Goal: Task Accomplishment & Management: Complete application form

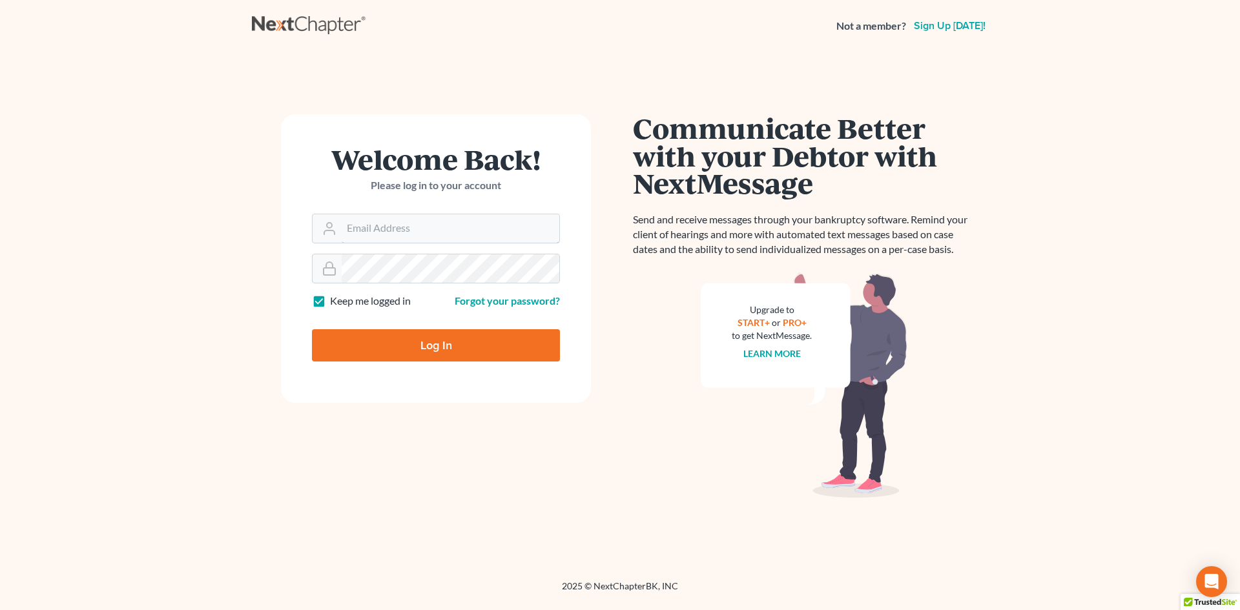
type input "vmajano@scura.com"
click at [446, 348] on input "Log In" at bounding box center [436, 345] width 248 height 32
type input "Thinking..."
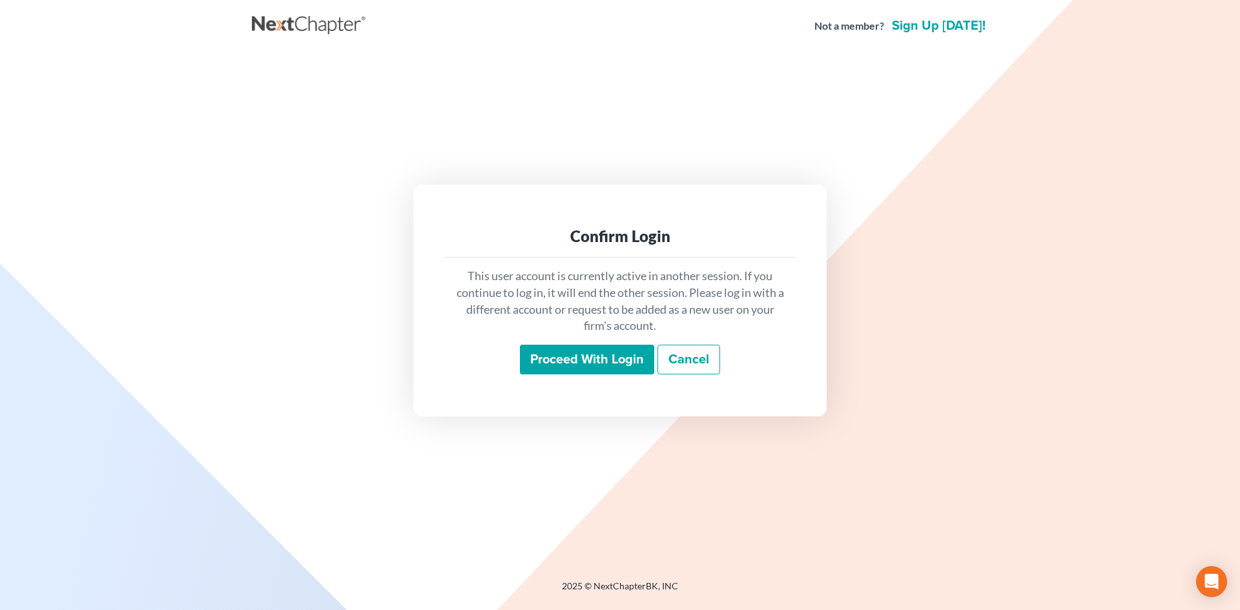
click at [564, 348] on input "Proceed with login" at bounding box center [587, 360] width 134 height 30
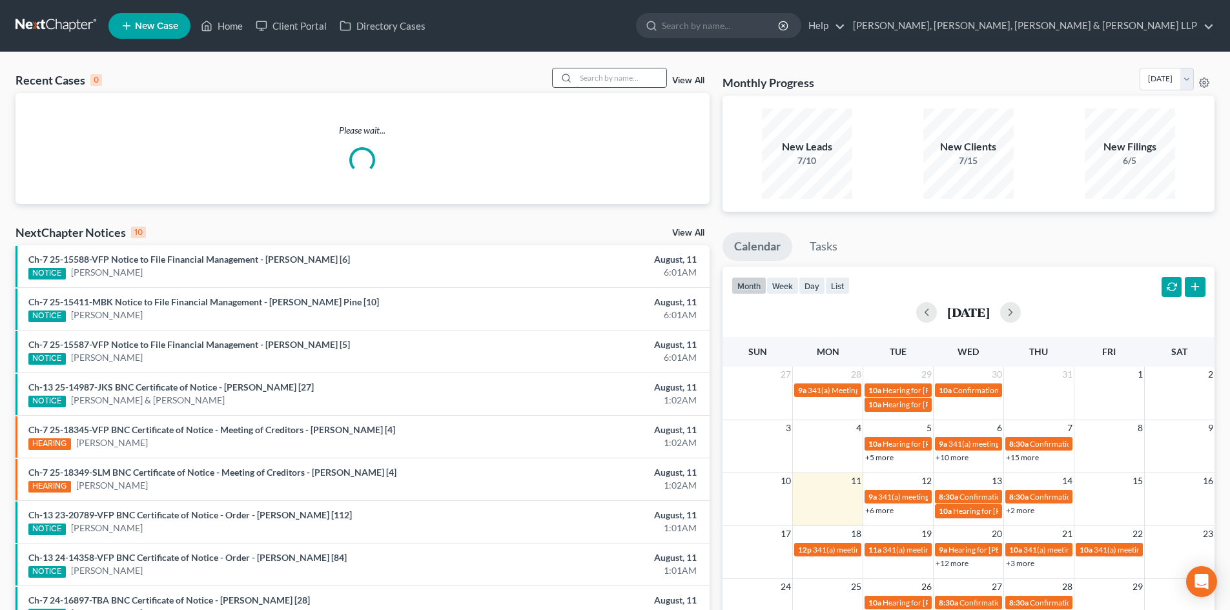
click at [649, 78] on input "search" at bounding box center [621, 77] width 90 height 19
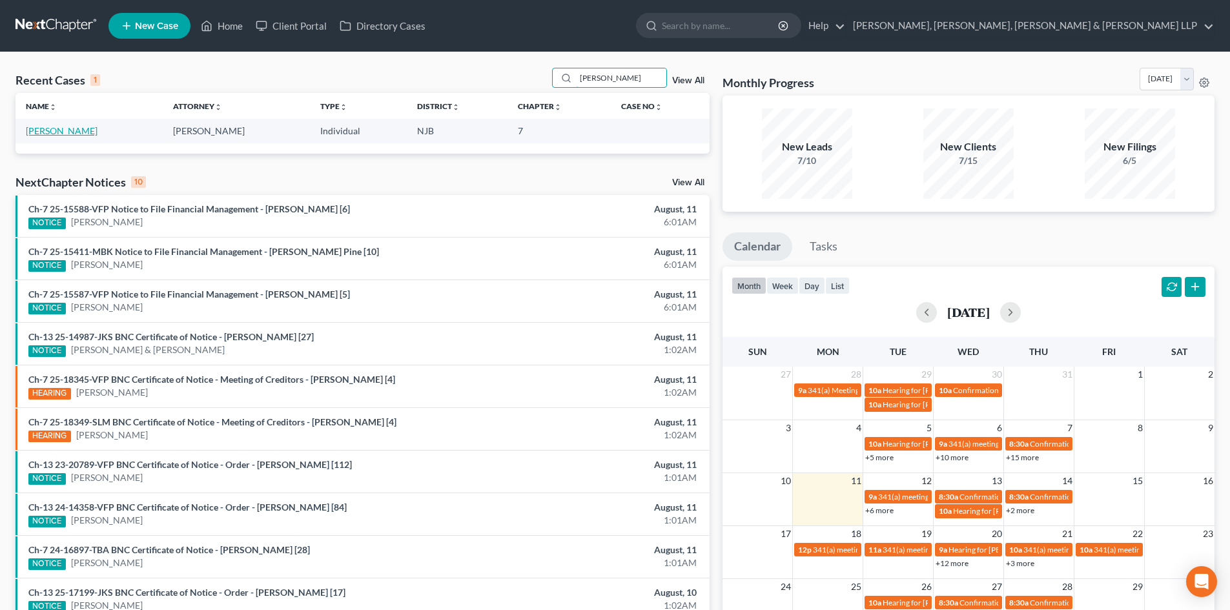
type input "[PERSON_NAME]"
click at [63, 127] on link "[PERSON_NAME]" at bounding box center [62, 130] width 72 height 11
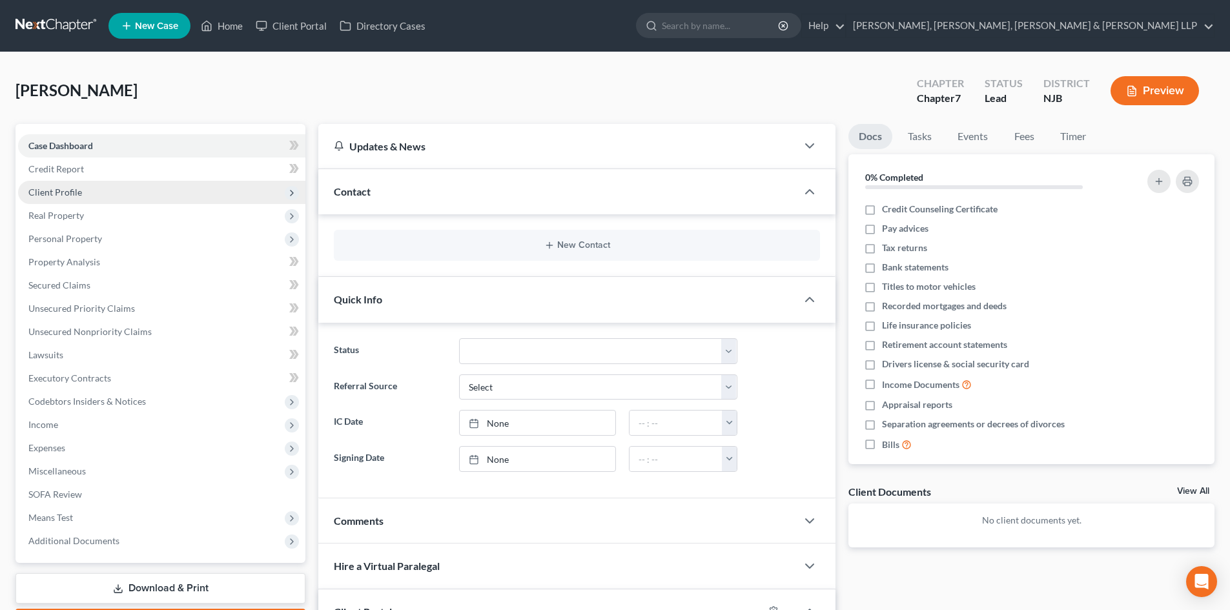
drag, startPoint x: 98, startPoint y: 194, endPoint x: 89, endPoint y: 203, distance: 12.3
click at [98, 195] on span "Client Profile" at bounding box center [161, 192] width 287 height 23
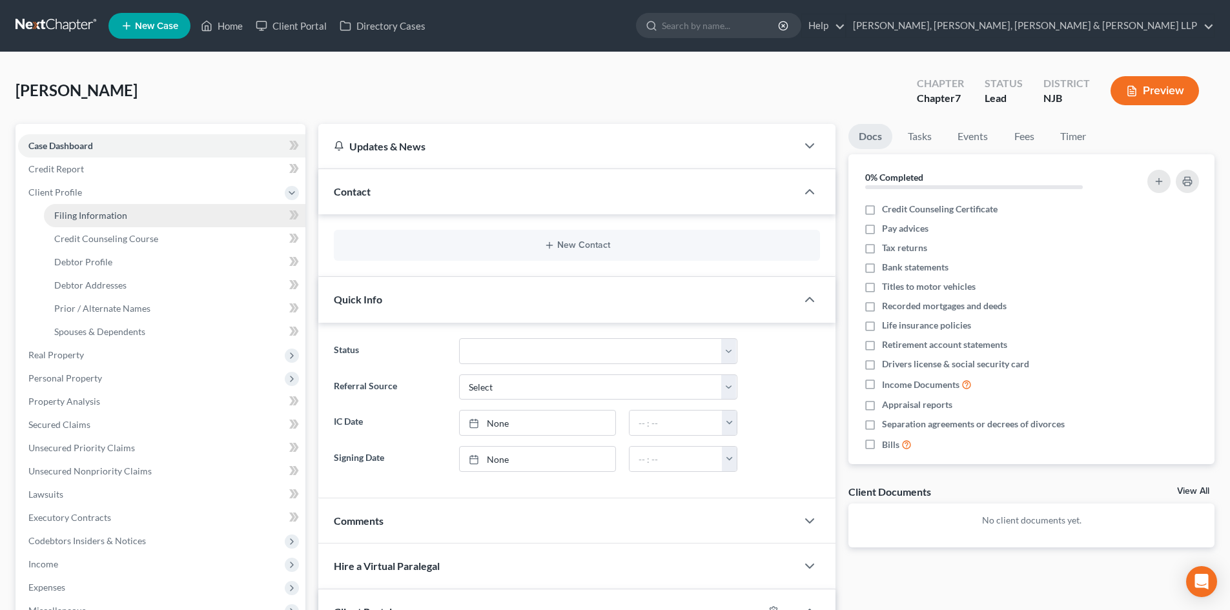
click at [79, 216] on span "Filing Information" at bounding box center [90, 215] width 73 height 11
select select "1"
select select "0"
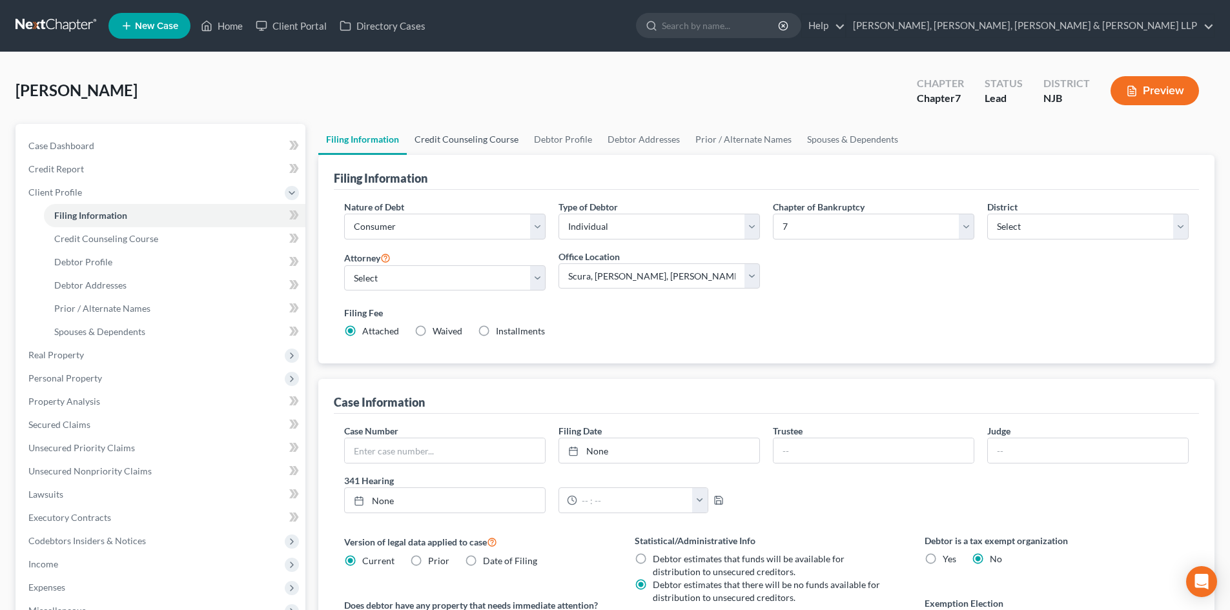
click at [466, 140] on link "Credit Counseling Course" at bounding box center [466, 139] width 119 height 31
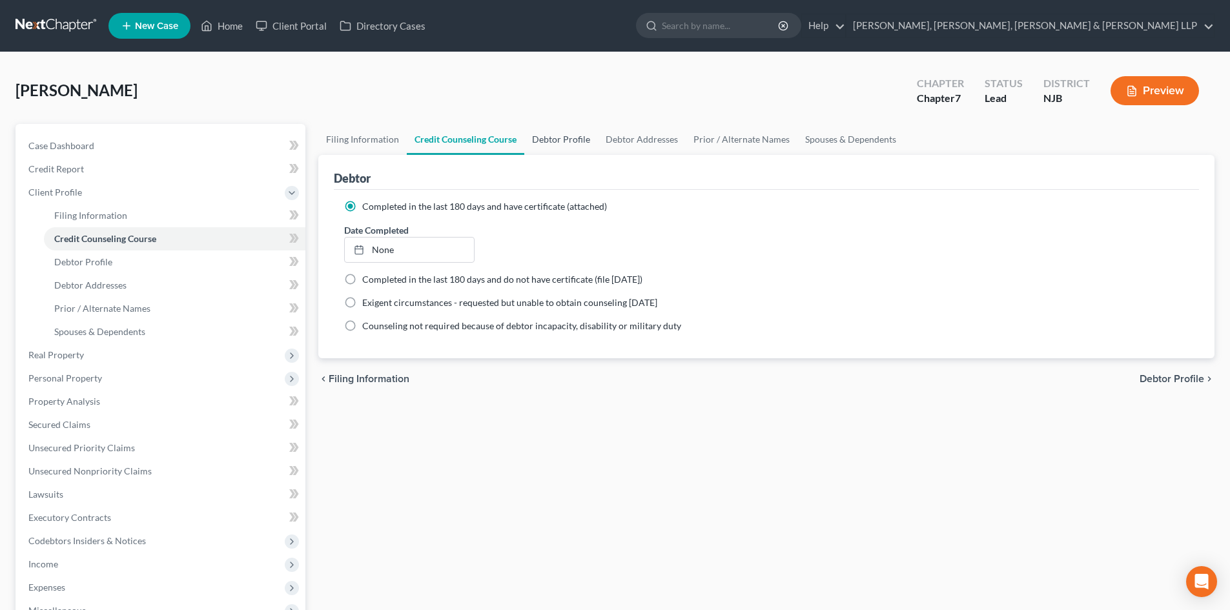
click at [561, 141] on link "Debtor Profile" at bounding box center [561, 139] width 74 height 31
select select "0"
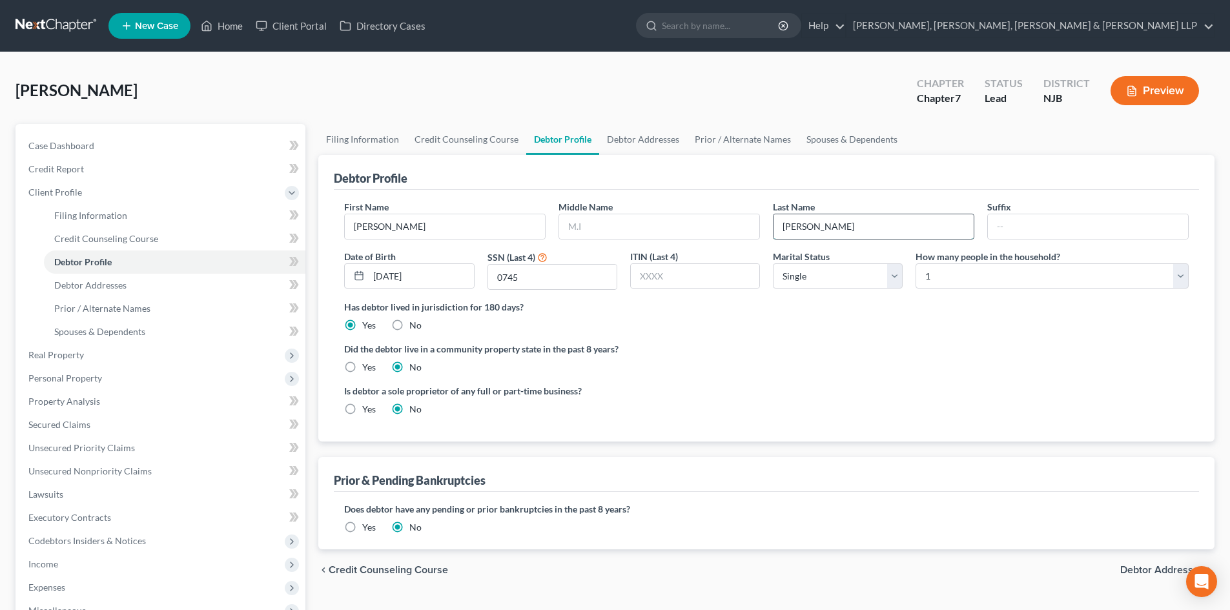
click at [859, 225] on input "[PERSON_NAME]" at bounding box center [874, 226] width 200 height 25
type input "[PERSON_NAME]"
click at [655, 137] on link "Debtor Addresses" at bounding box center [643, 139] width 88 height 31
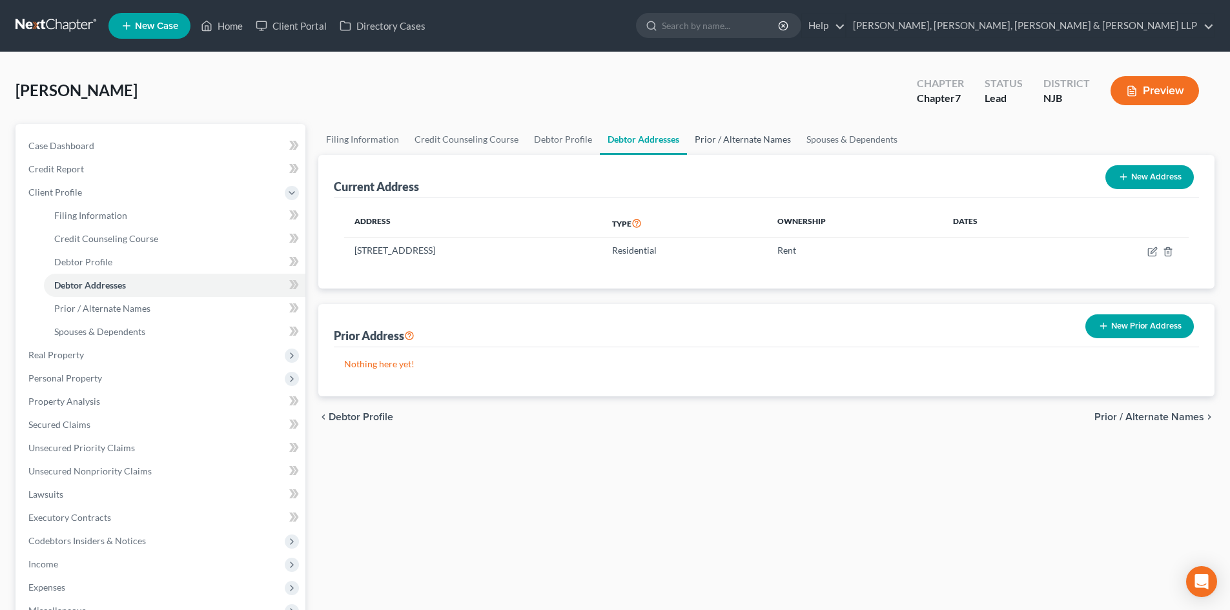
click at [703, 145] on link "Prior / Alternate Names" at bounding box center [743, 139] width 112 height 31
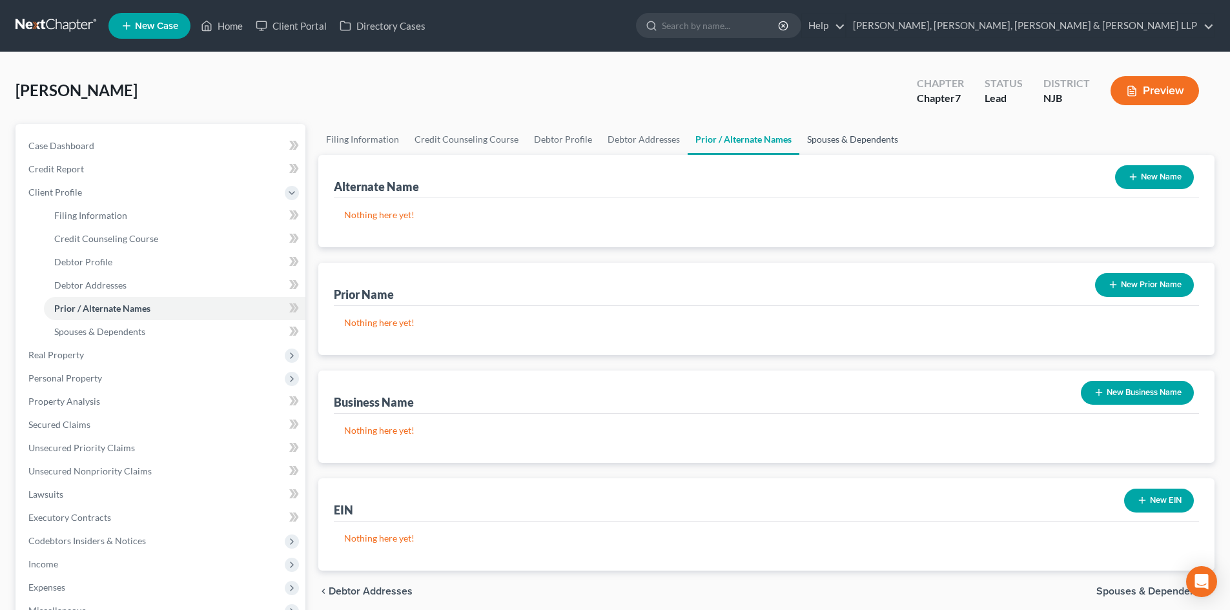
click at [847, 139] on link "Spouses & Dependents" at bounding box center [853, 139] width 107 height 31
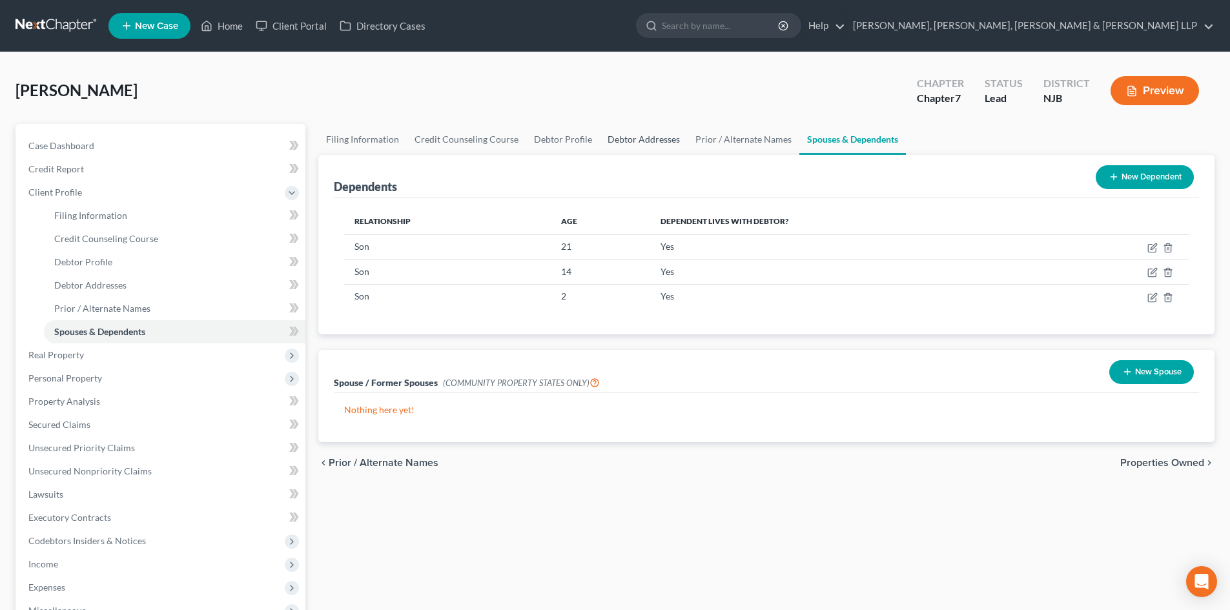
click at [638, 143] on link "Debtor Addresses" at bounding box center [644, 139] width 88 height 31
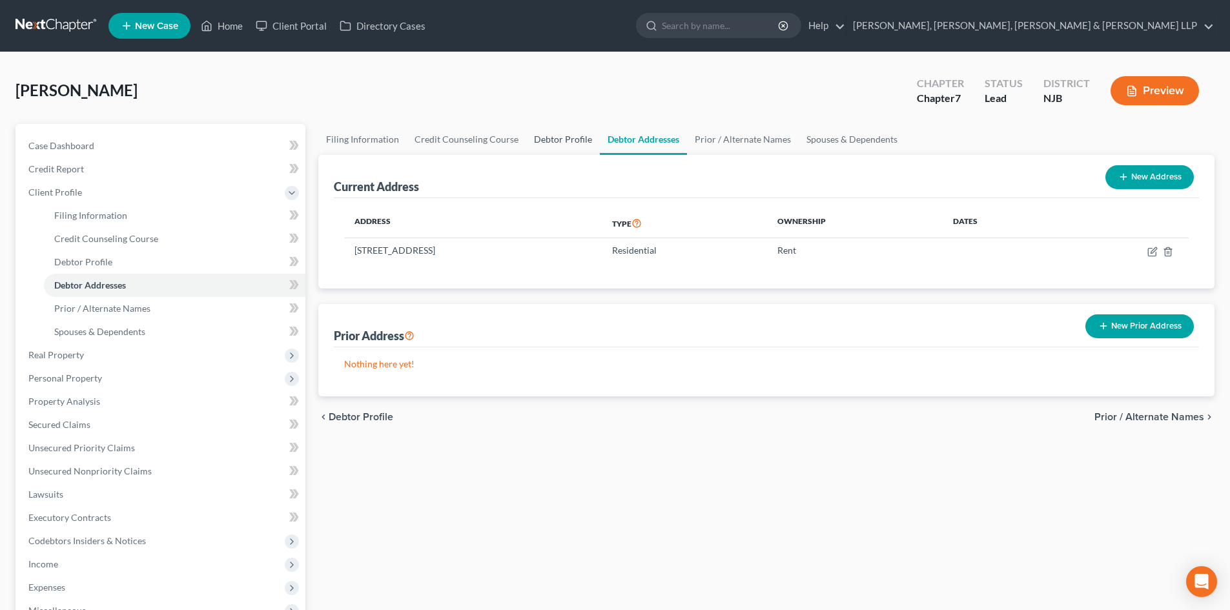
click at [563, 143] on link "Debtor Profile" at bounding box center [563, 139] width 74 height 31
select select "0"
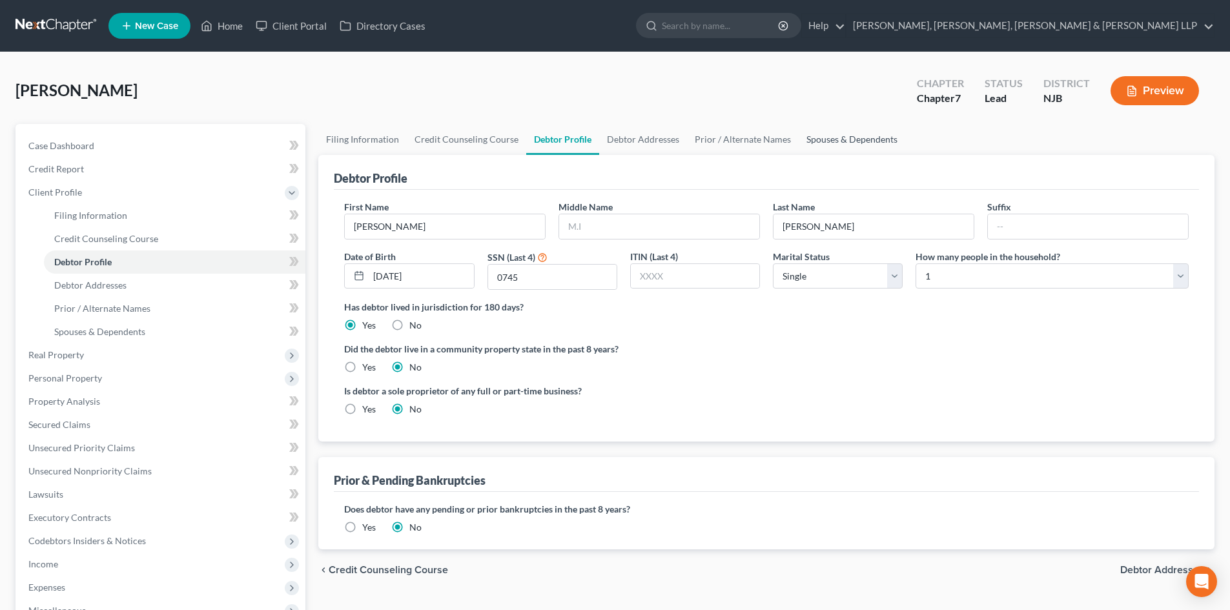
click at [842, 141] on link "Spouses & Dependents" at bounding box center [852, 139] width 107 height 31
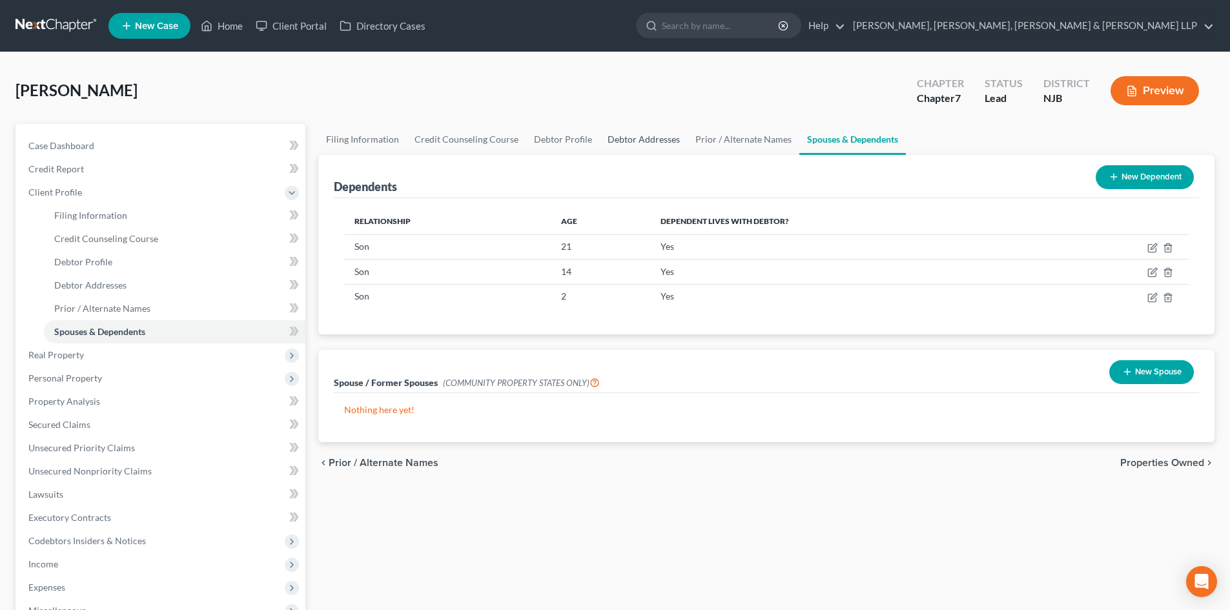
click at [656, 143] on link "Debtor Addresses" at bounding box center [644, 139] width 88 height 31
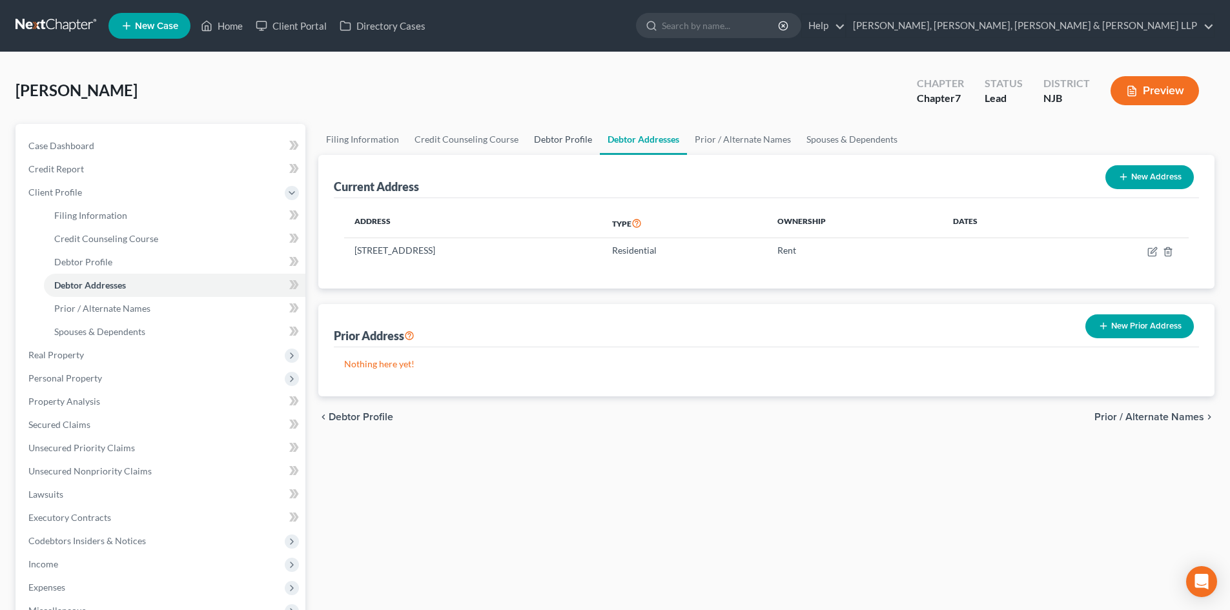
click at [573, 140] on link "Debtor Profile" at bounding box center [563, 139] width 74 height 31
select select "0"
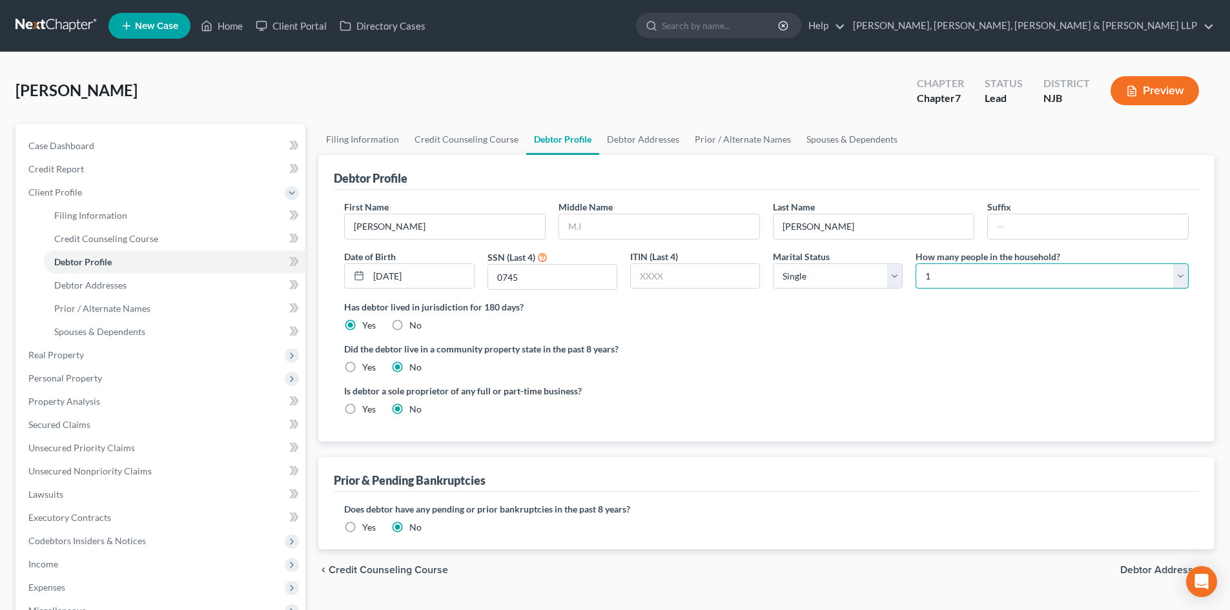
click at [1006, 275] on select "Select 1 2 3 4 5 6 7 8 9 10 11 12 13 14 15 16 17 18 19 20" at bounding box center [1052, 277] width 273 height 26
select select "3"
click at [916, 264] on select "Select 1 2 3 4 5 6 7 8 9 10 11 12 13 14 15 16 17 18 19 20" at bounding box center [1052, 277] width 273 height 26
click at [667, 143] on link "Debtor Addresses" at bounding box center [643, 139] width 88 height 31
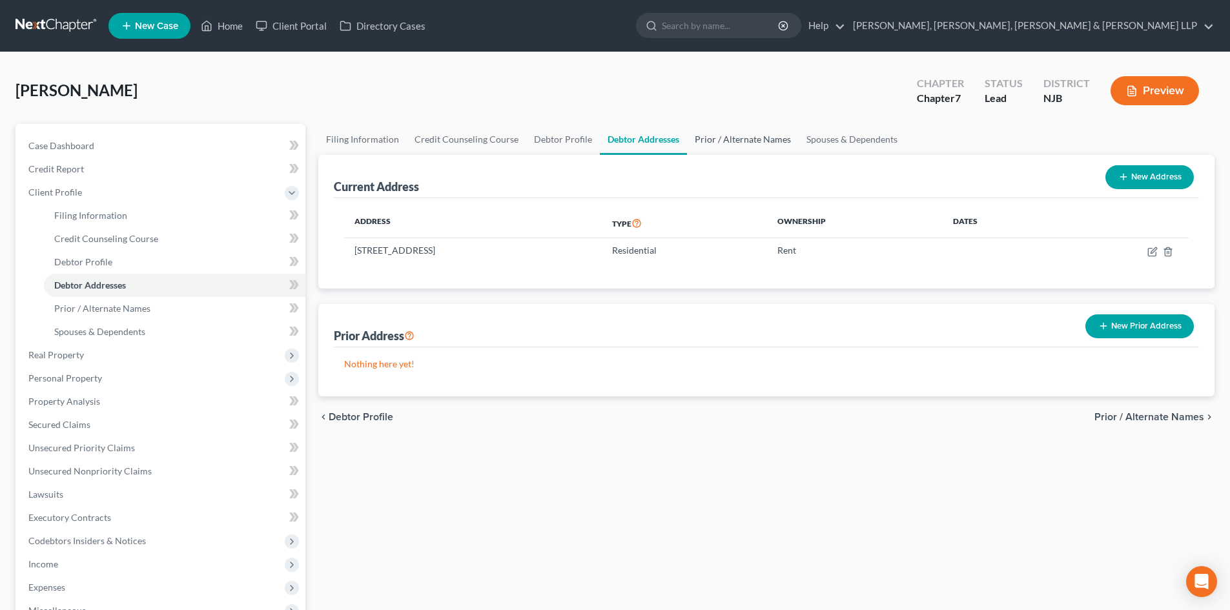
click at [746, 140] on link "Prior / Alternate Names" at bounding box center [743, 139] width 112 height 31
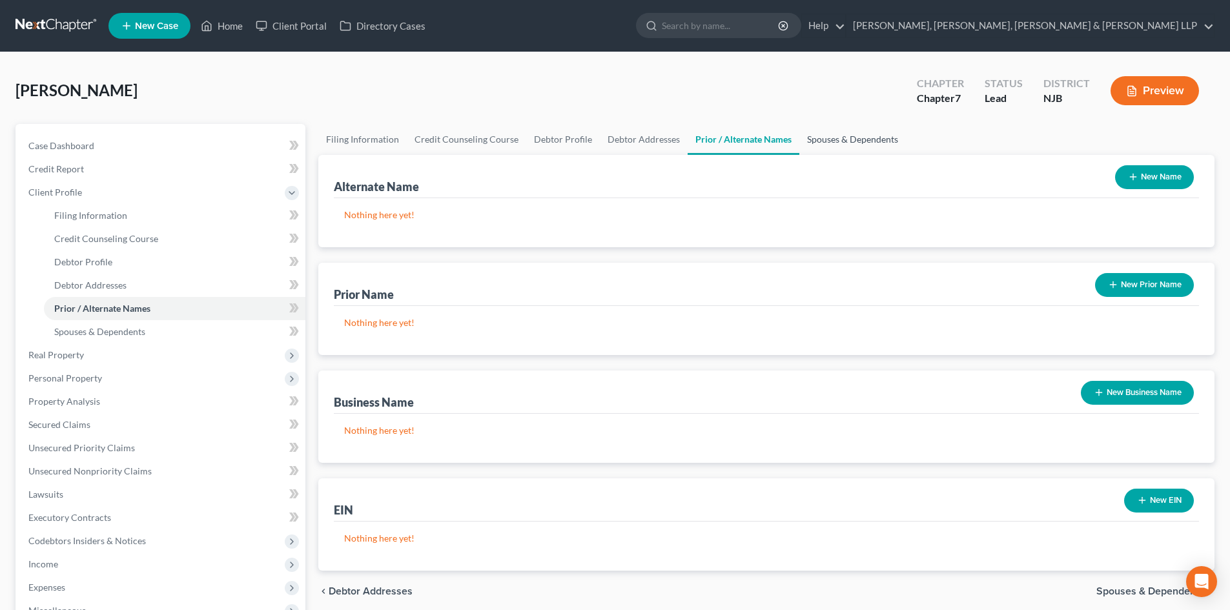
click at [859, 140] on link "Spouses & Dependents" at bounding box center [853, 139] width 107 height 31
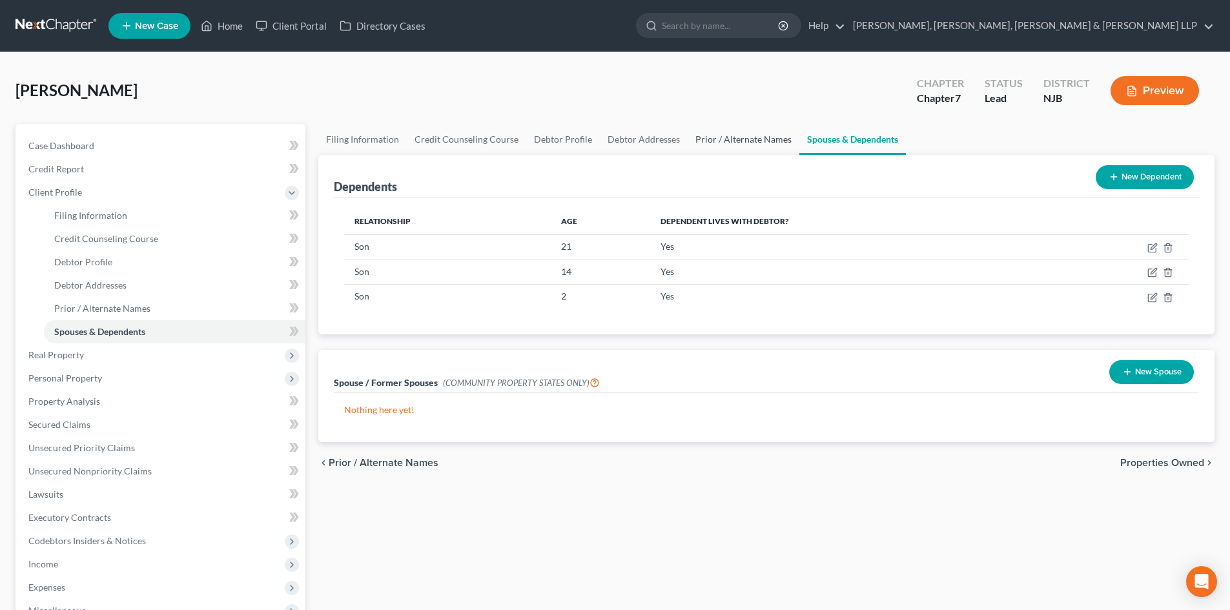
click at [688, 139] on link "Prior / Alternate Names" at bounding box center [744, 139] width 112 height 31
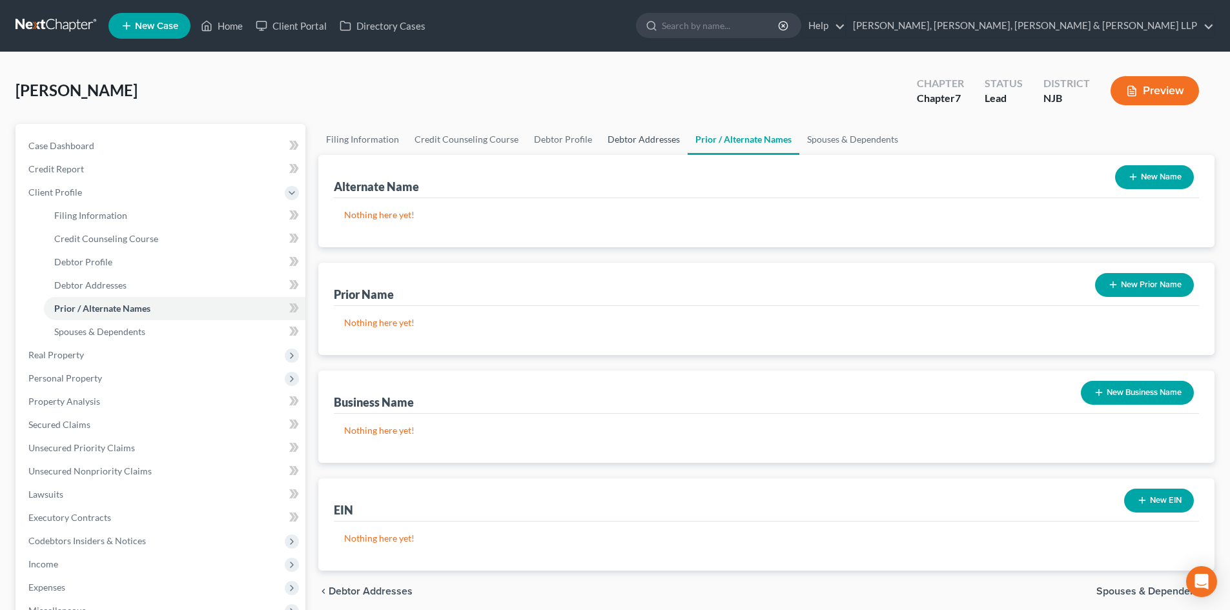
click at [630, 138] on link "Debtor Addresses" at bounding box center [644, 139] width 88 height 31
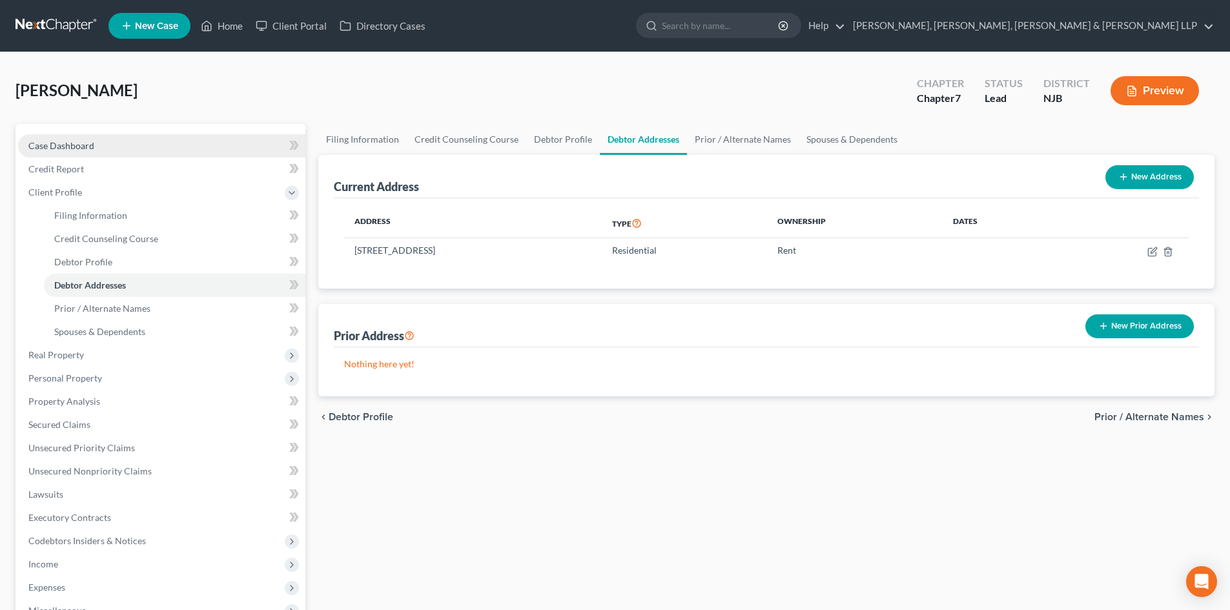
drag, startPoint x: 72, startPoint y: 141, endPoint x: 81, endPoint y: 141, distance: 9.0
click at [72, 141] on span "Case Dashboard" at bounding box center [61, 145] width 66 height 11
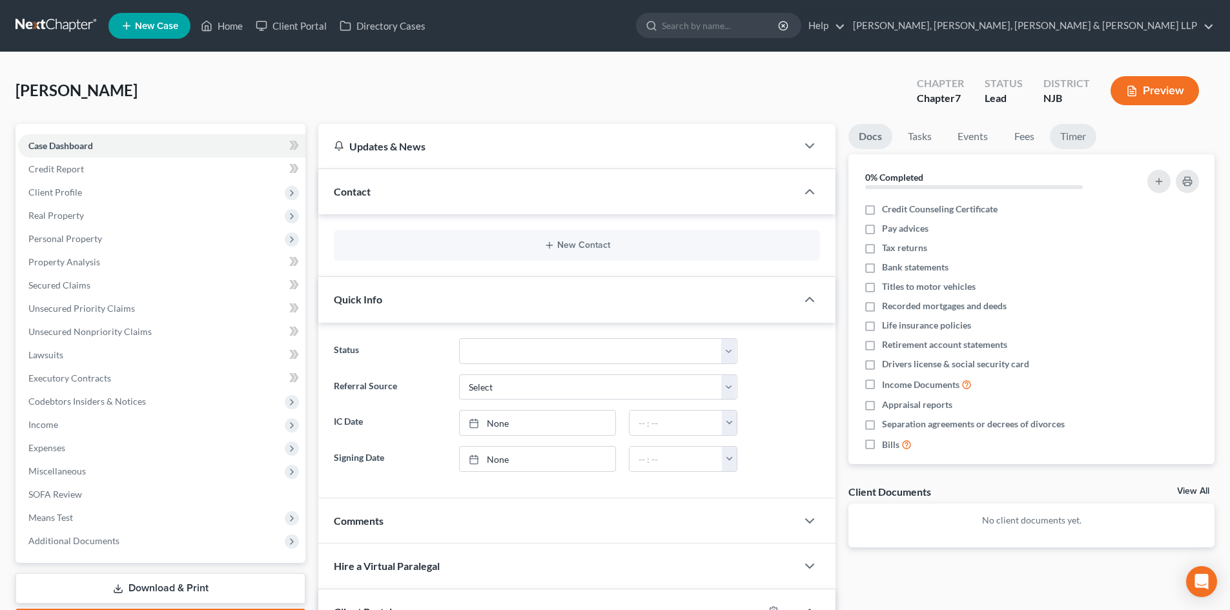
click at [1086, 133] on link "Timer" at bounding box center [1073, 136] width 47 height 25
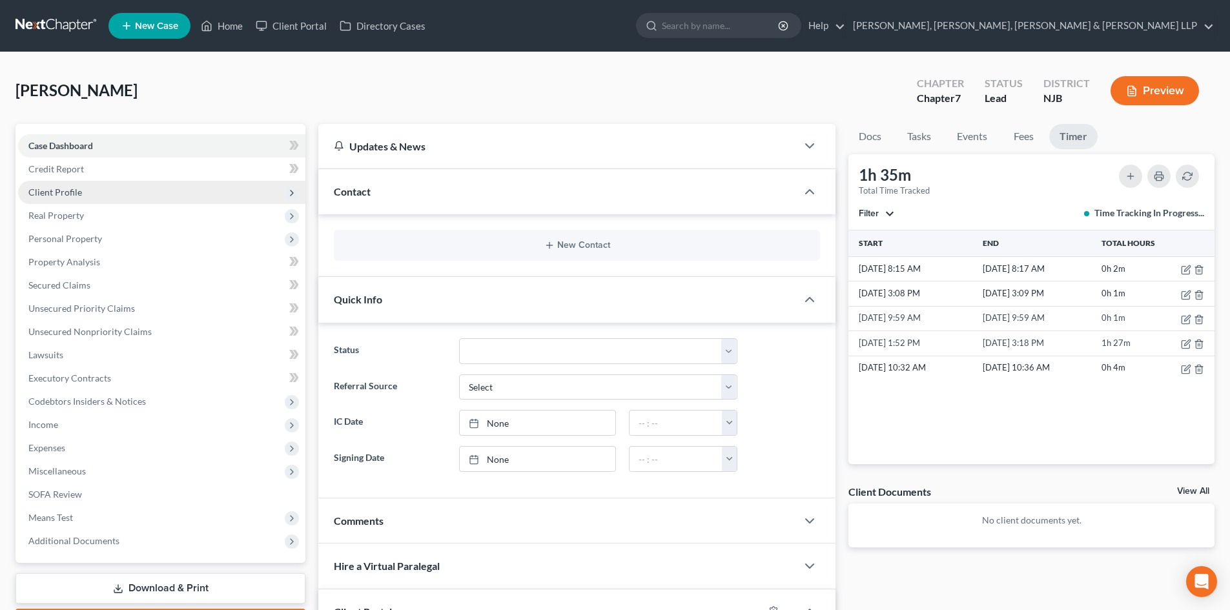
click at [148, 201] on span "Client Profile" at bounding box center [161, 192] width 287 height 23
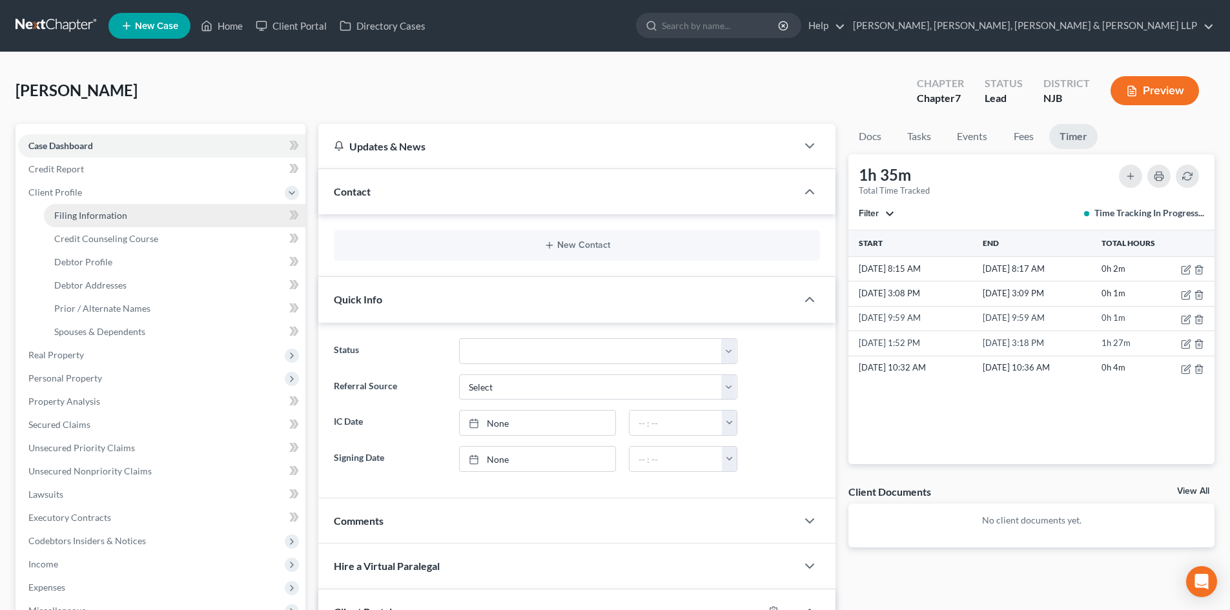
click at [141, 213] on link "Filing Information" at bounding box center [175, 215] width 262 height 23
select select "1"
select select "0"
select select "51"
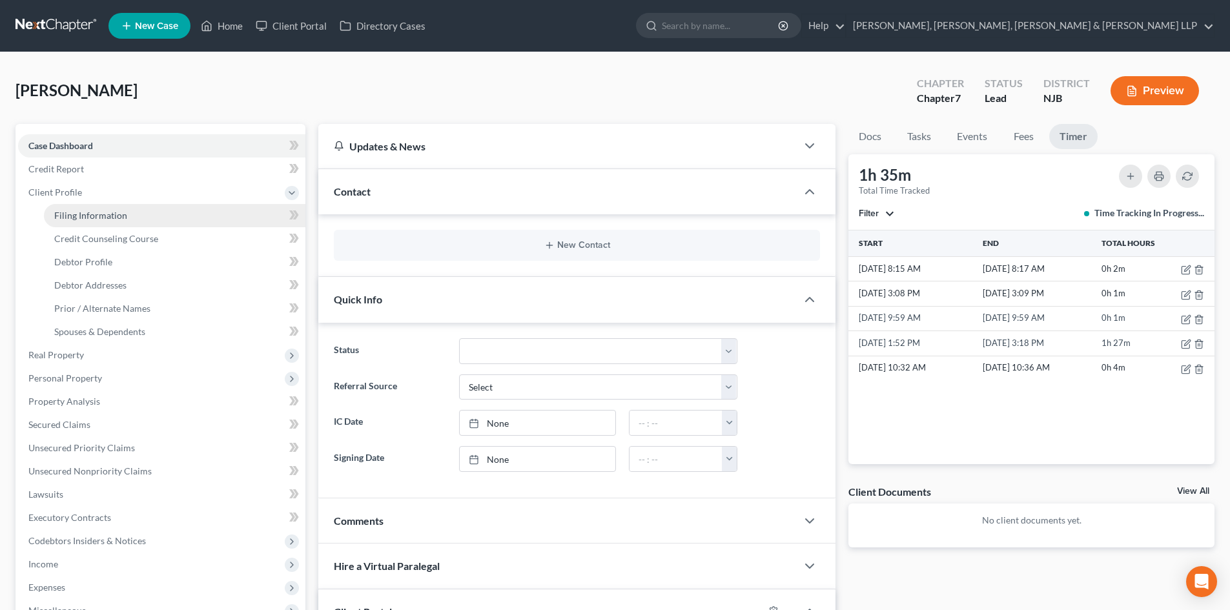
select select "4"
select select "0"
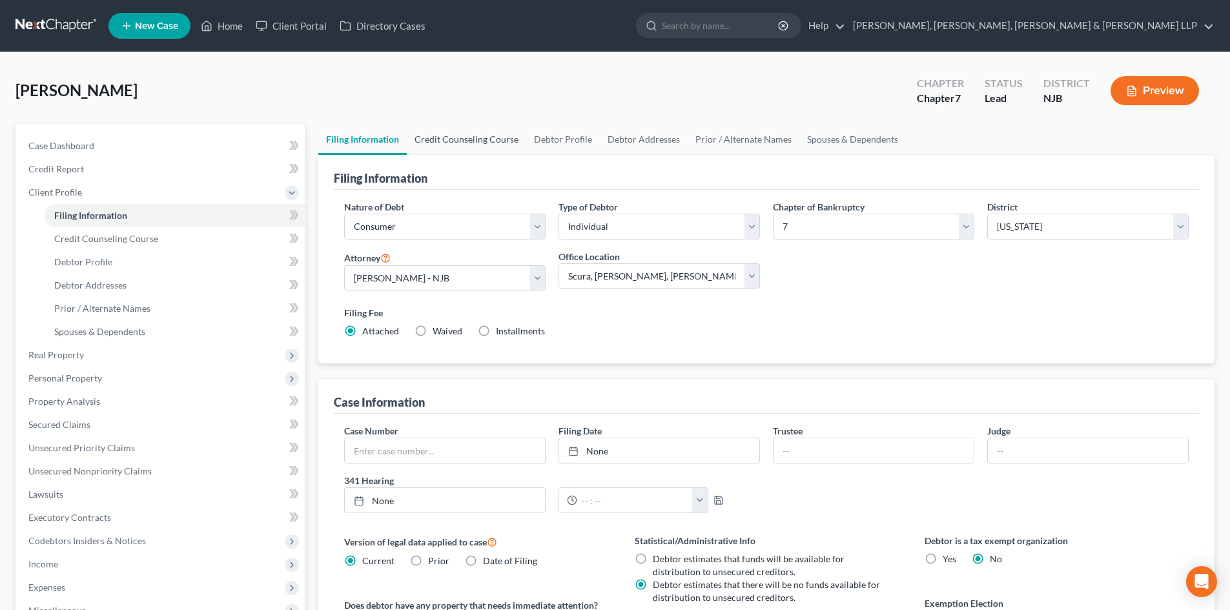
click at [461, 131] on link "Credit Counseling Course" at bounding box center [466, 139] width 119 height 31
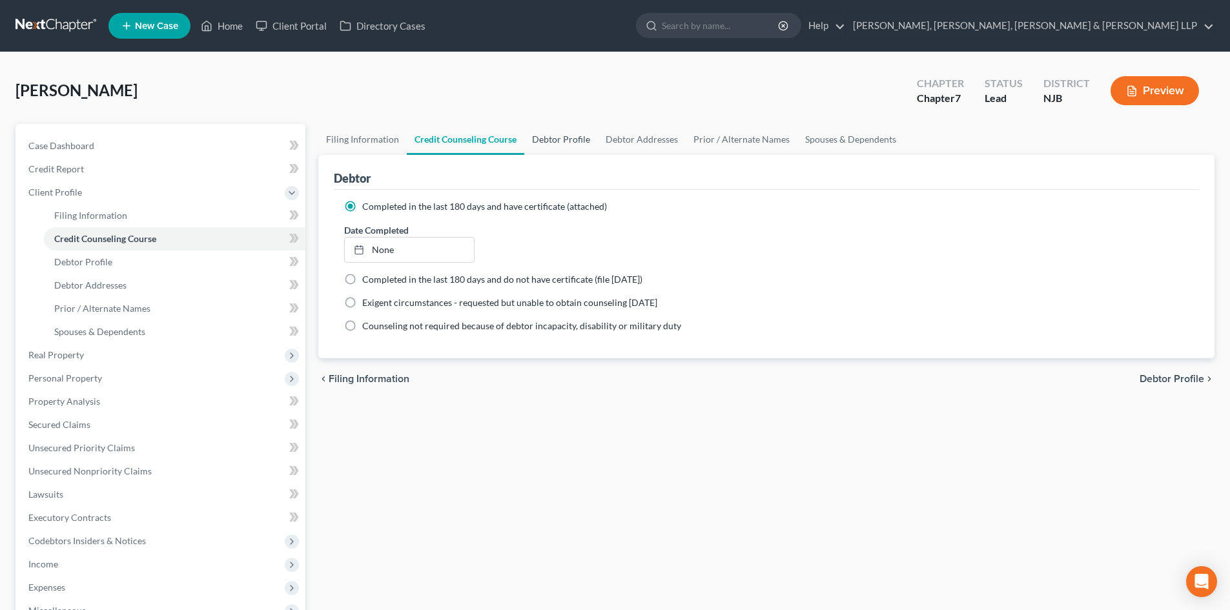
click at [554, 141] on link "Debtor Profile" at bounding box center [561, 139] width 74 height 31
select select "0"
select select "3"
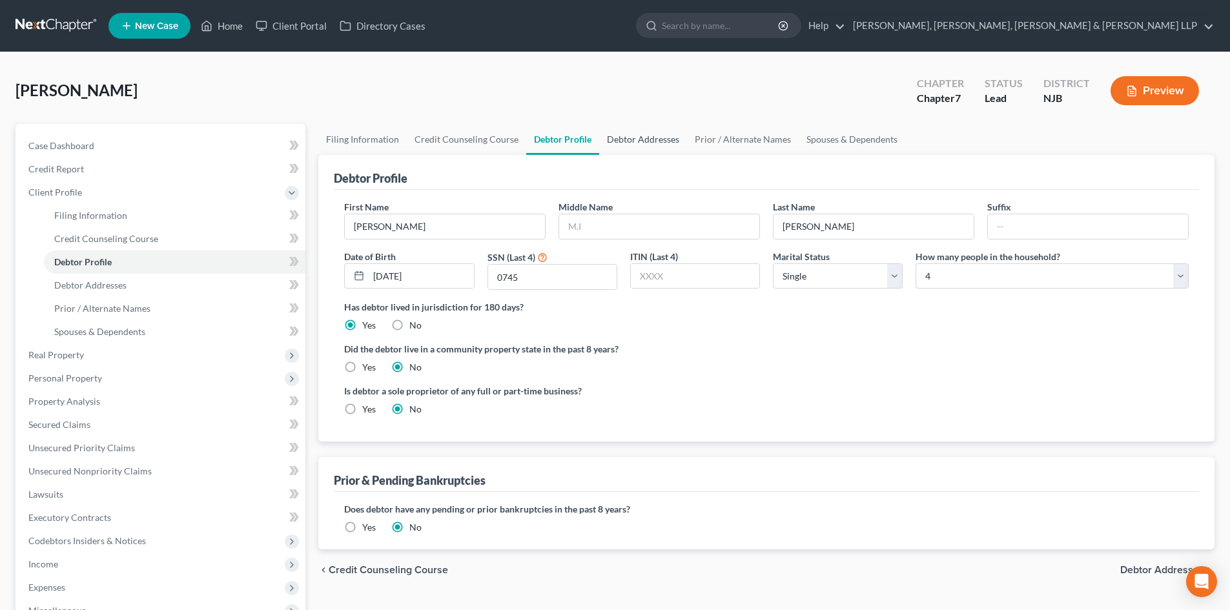
click at [648, 147] on link "Debtor Addresses" at bounding box center [643, 139] width 88 height 31
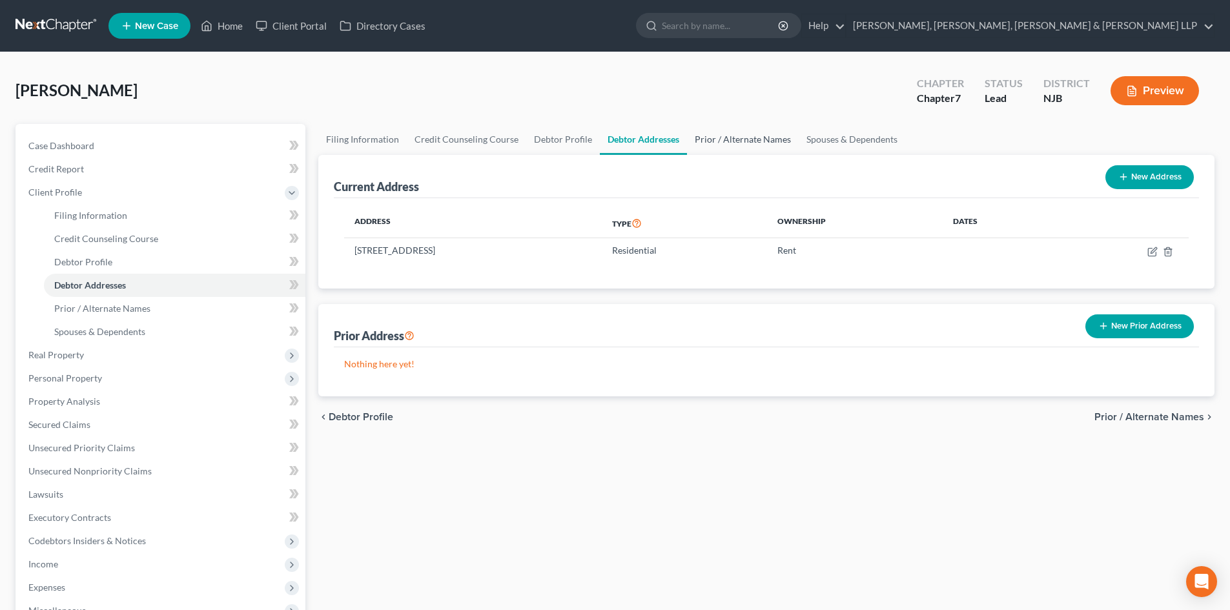
click at [735, 149] on link "Prior / Alternate Names" at bounding box center [743, 139] width 112 height 31
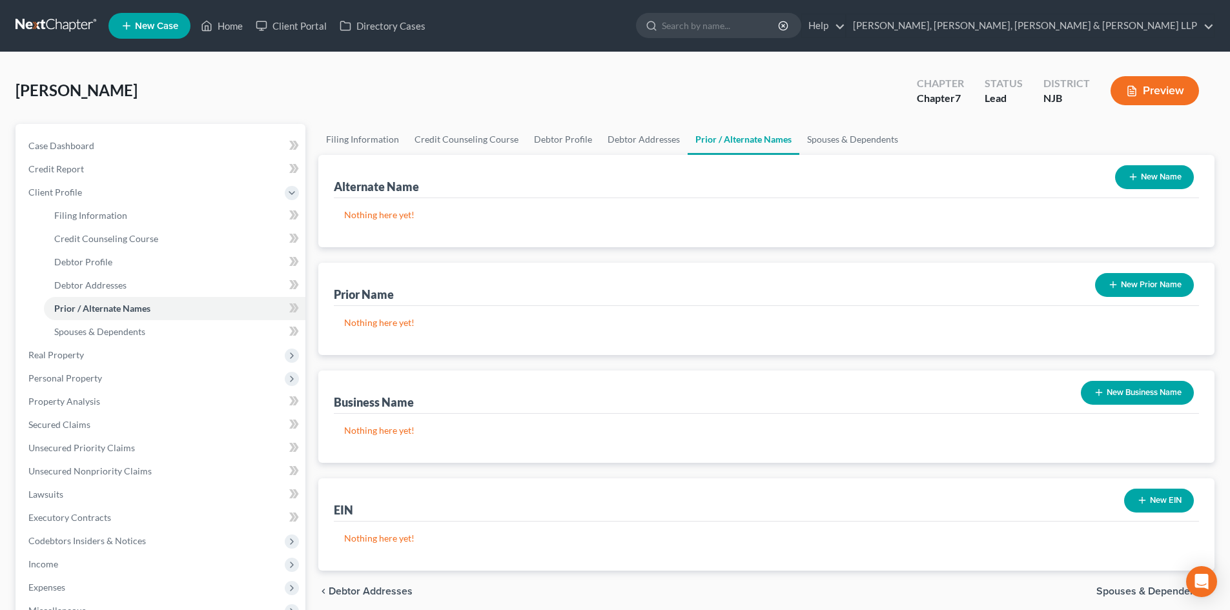
click at [596, 123] on div "[PERSON_NAME] Upgraded Chapter Chapter 7 Status Lead District [GEOGRAPHIC_DATA]…" at bounding box center [615, 96] width 1199 height 56
drag, startPoint x: 627, startPoint y: 127, endPoint x: 673, endPoint y: 153, distance: 52.6
click at [627, 128] on link "Debtor Addresses" at bounding box center [644, 139] width 88 height 31
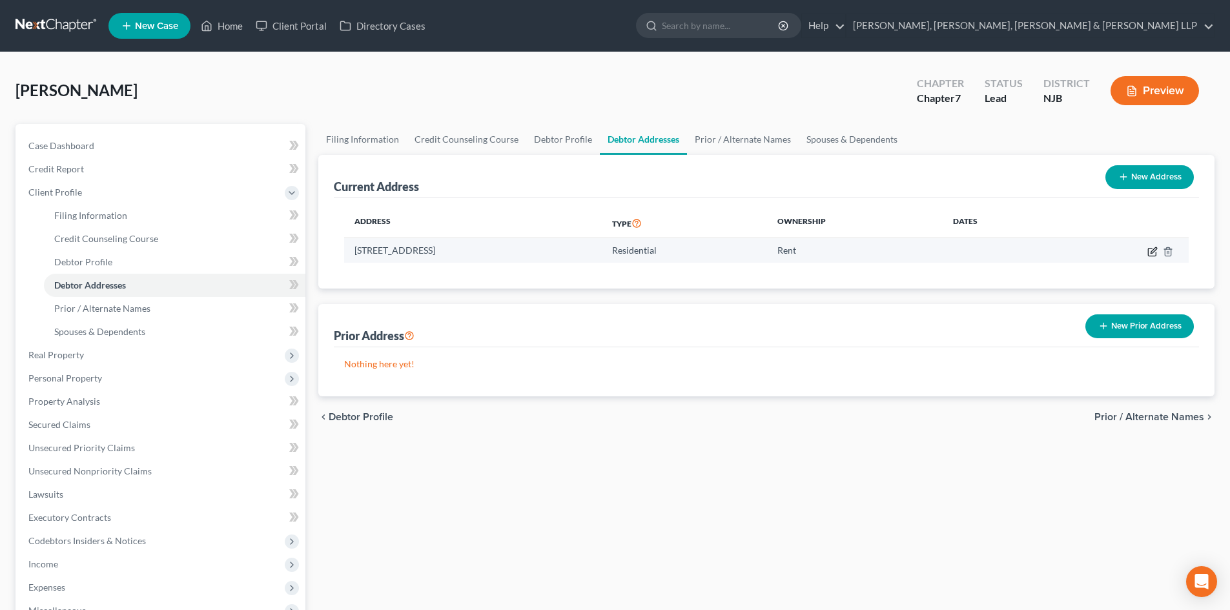
click at [1154, 251] on icon "button" at bounding box center [1153, 252] width 10 height 10
select select "33"
select select "15"
select select "0"
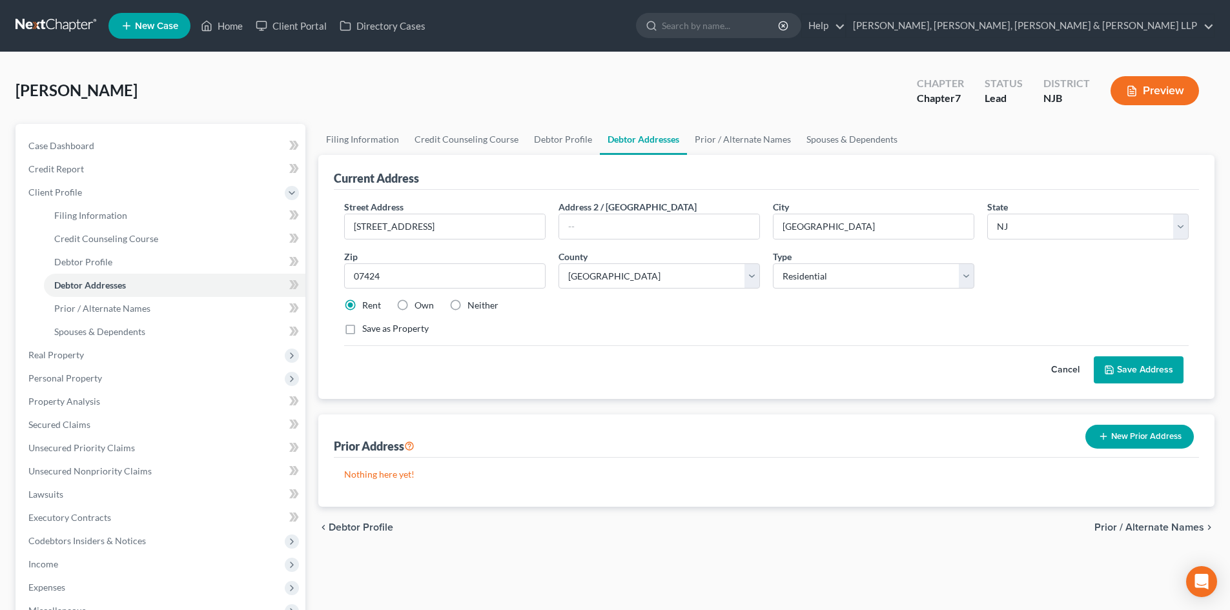
click at [1147, 358] on button "Save Address" at bounding box center [1139, 370] width 90 height 27
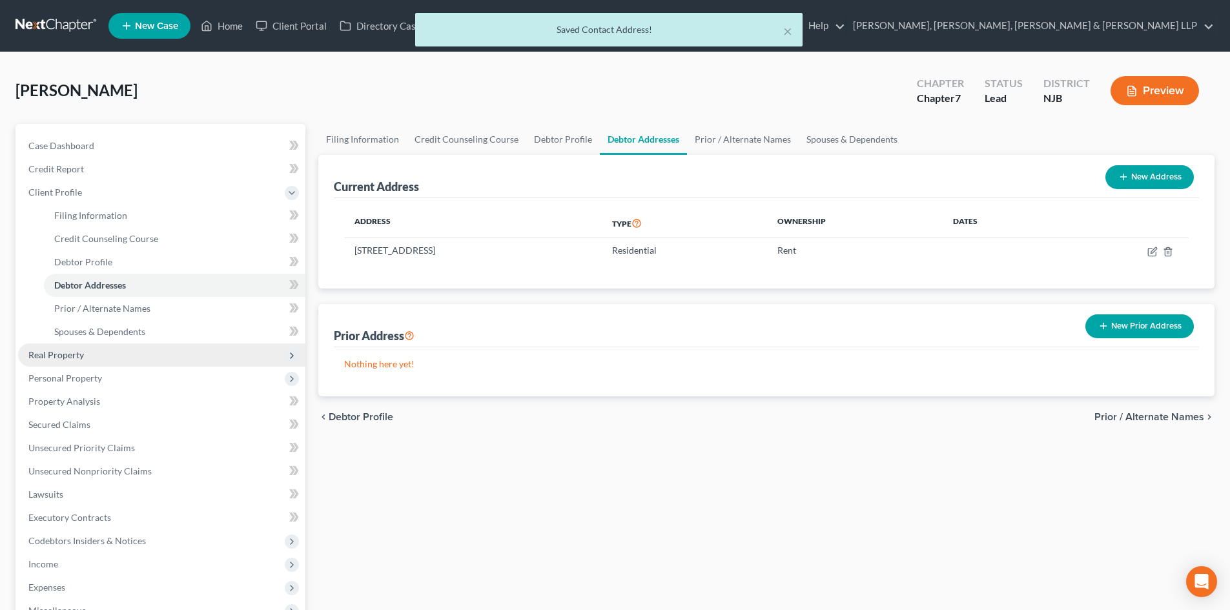
drag, startPoint x: 145, startPoint y: 352, endPoint x: 137, endPoint y: 363, distance: 13.4
click at [143, 353] on span "Real Property" at bounding box center [161, 355] width 287 height 23
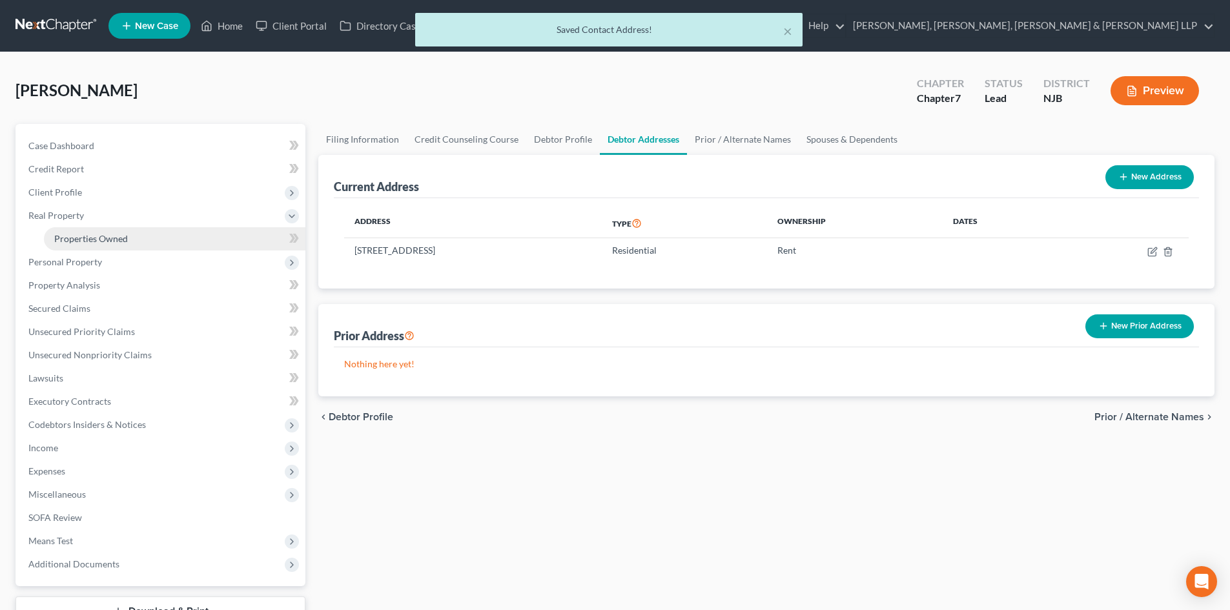
click at [129, 245] on link "Properties Owned" at bounding box center [175, 238] width 262 height 23
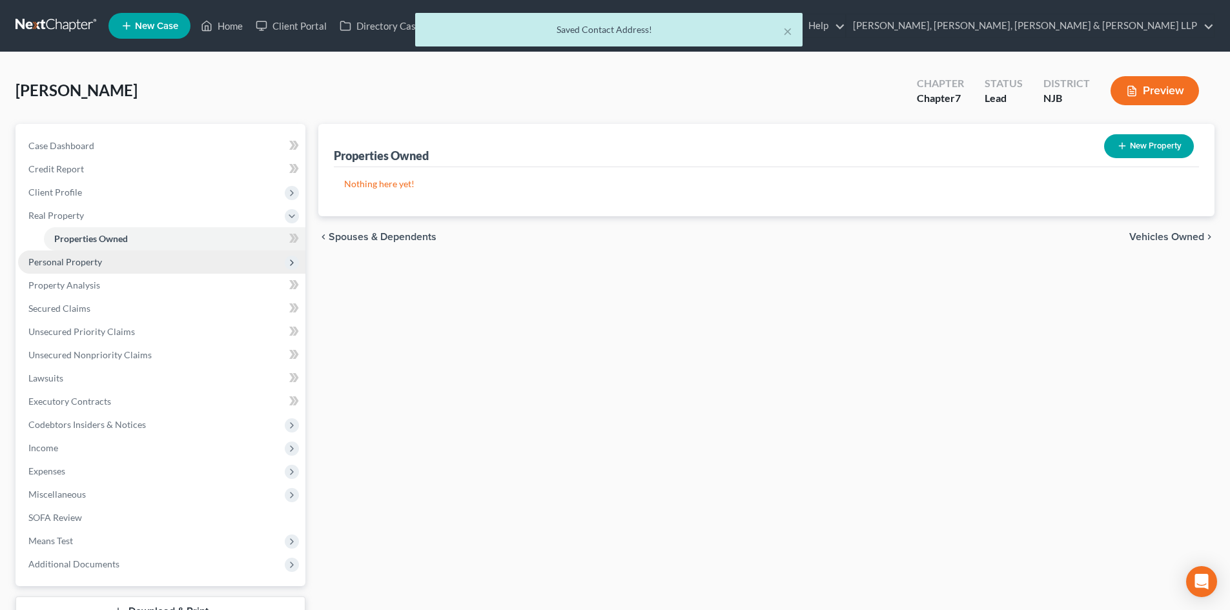
click at [118, 271] on span "Personal Property" at bounding box center [161, 262] width 287 height 23
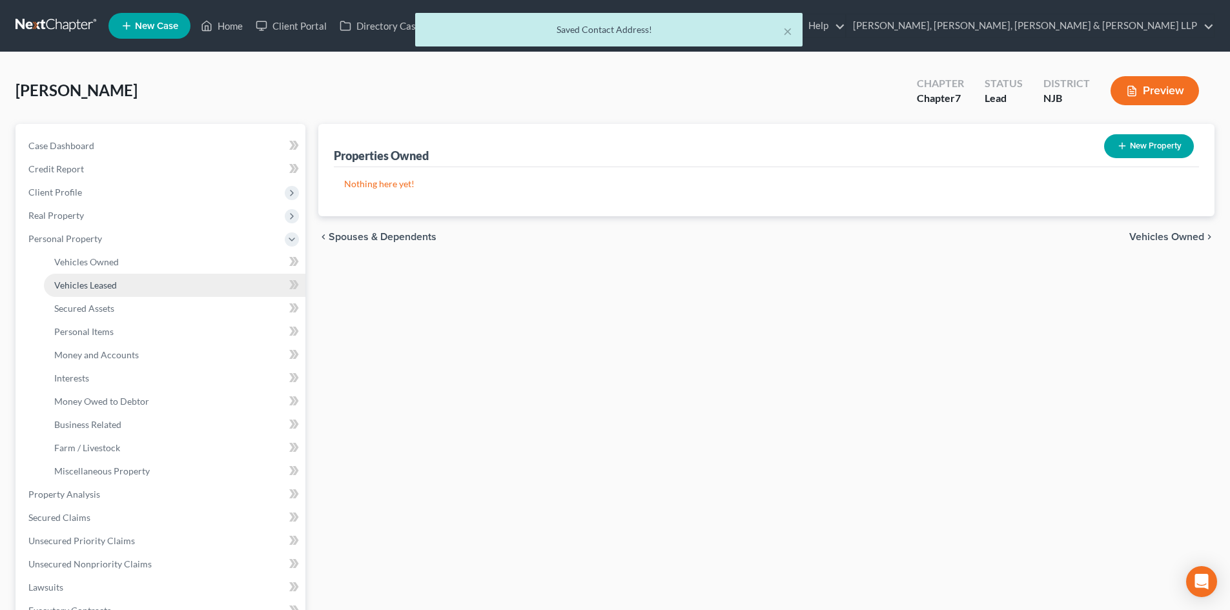
click at [124, 281] on link "Vehicles Leased" at bounding box center [175, 285] width 262 height 23
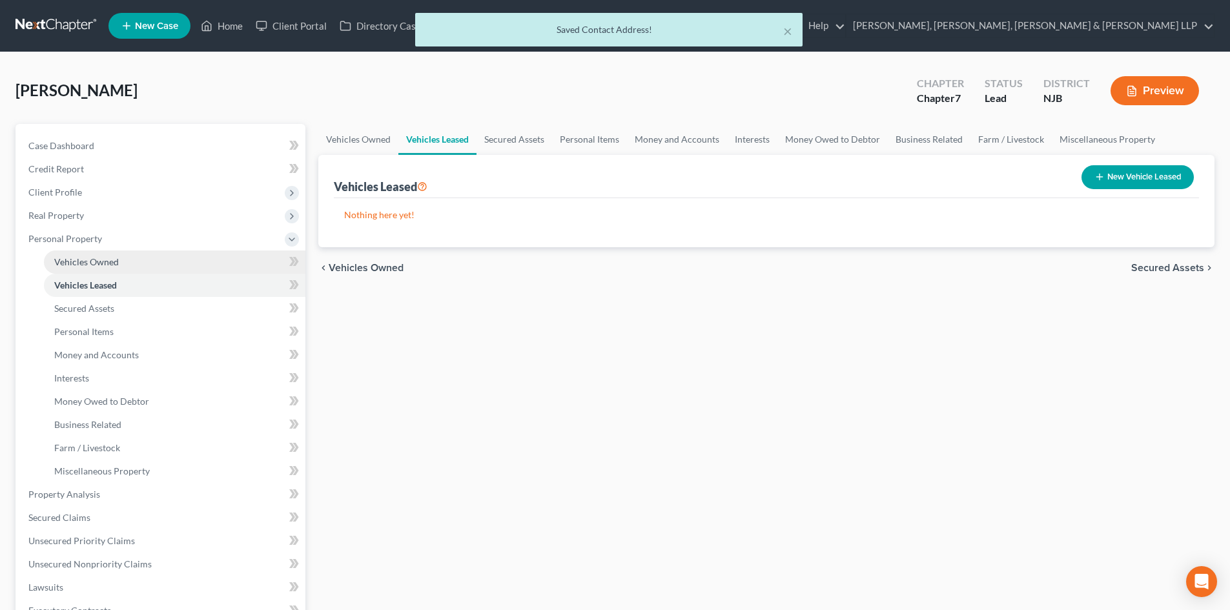
click at [125, 264] on link "Vehicles Owned" at bounding box center [175, 262] width 262 height 23
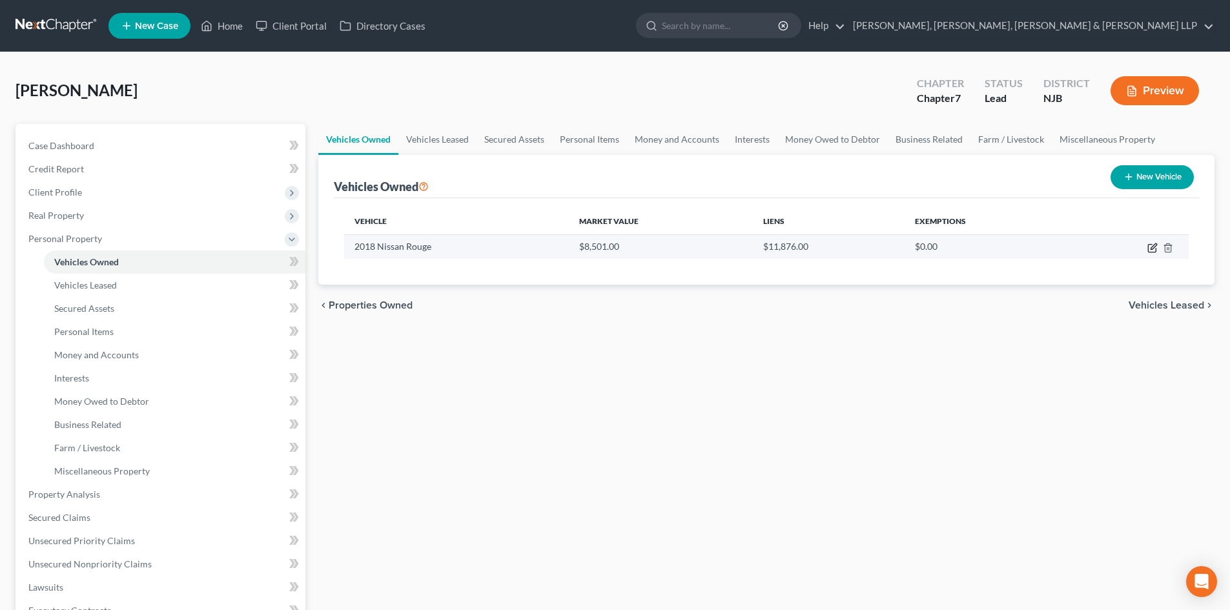
click at [1152, 246] on icon "button" at bounding box center [1153, 248] width 10 height 10
select select "0"
select select "8"
select select "0"
select select "4"
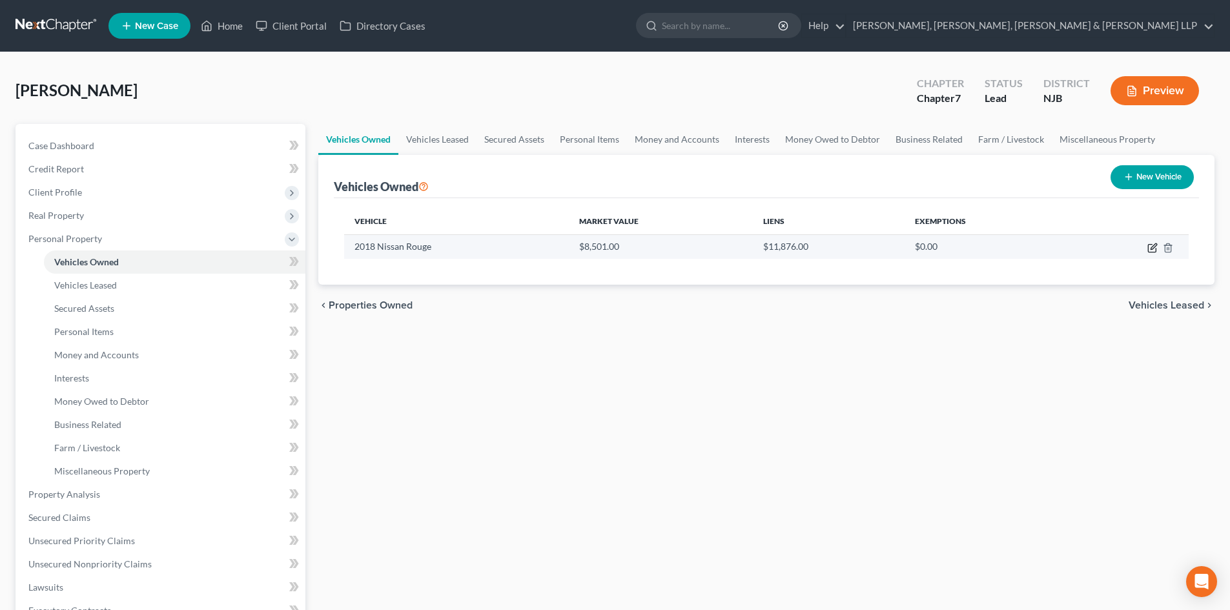
select select "0"
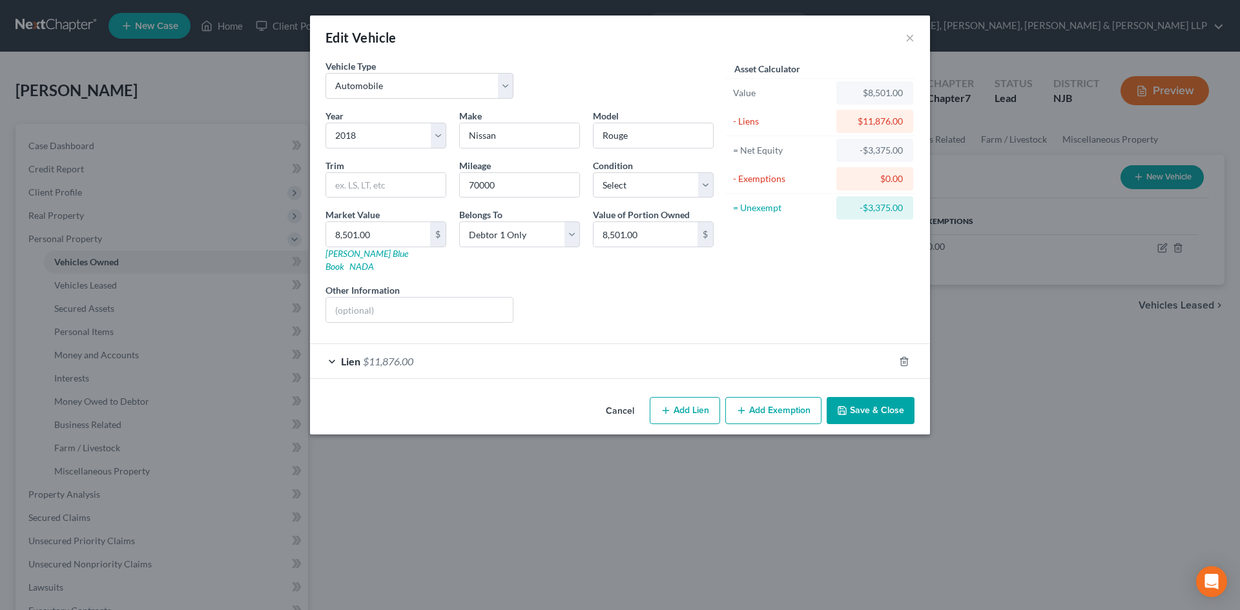
click at [497, 345] on div "Lien $11,876.00" at bounding box center [602, 361] width 584 height 34
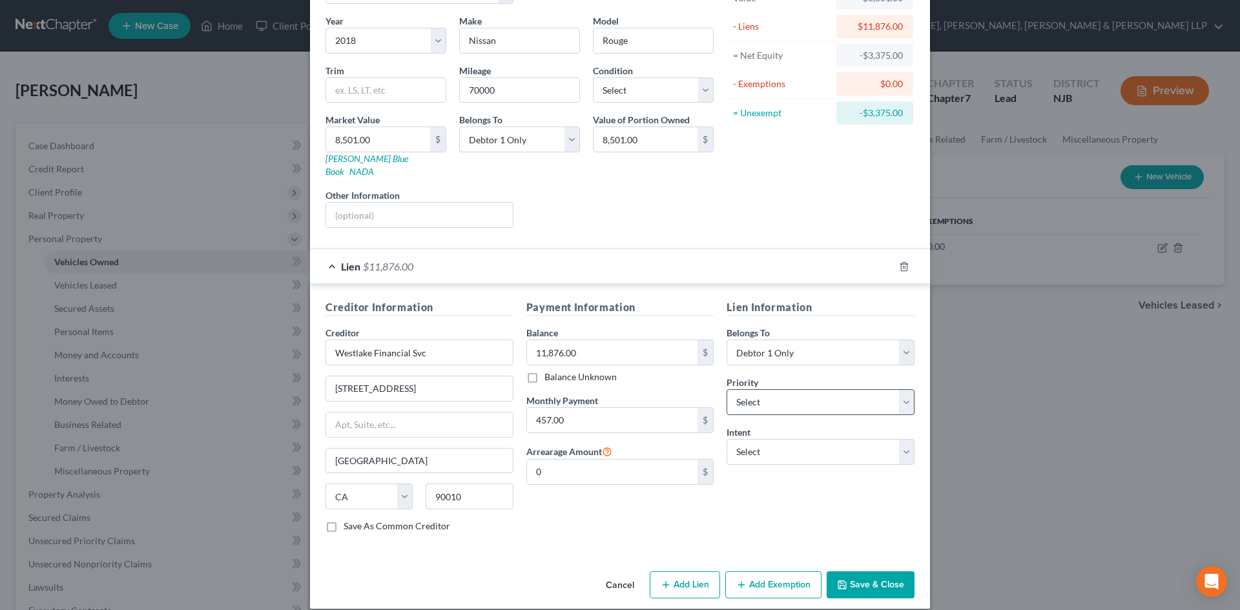
scroll to position [96, 0]
click at [765, 393] on select "Select 1st 2nd 3rd 4th 5th 6th 7th 8th 9th 10th 11th 12th 13th 14th 15th 16th 1…" at bounding box center [821, 401] width 188 height 26
select select "0"
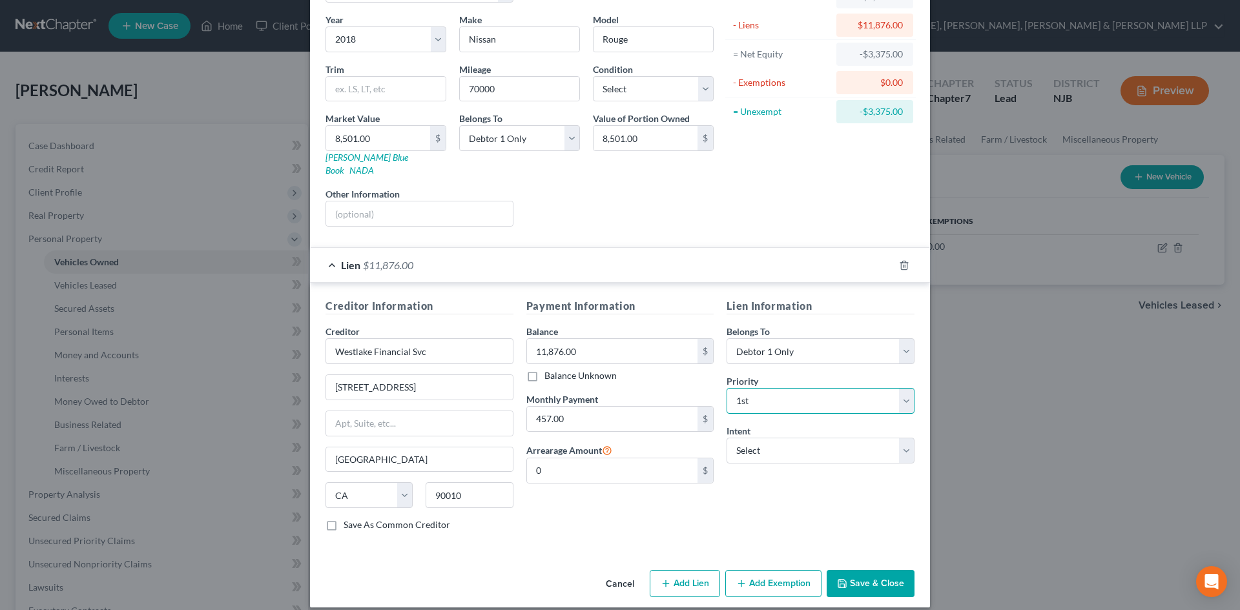
click at [727, 388] on select "Select 1st 2nd 3rd 4th 5th 6th 7th 8th 9th 10th 11th 12th 13th 14th 15th 16th 1…" at bounding box center [821, 401] width 188 height 26
click at [789, 441] on select "Select Surrender Redeem Reaffirm Avoid Other" at bounding box center [821, 451] width 188 height 26
select select "2"
click at [727, 438] on select "Select Surrender Redeem Reaffirm Avoid Other" at bounding box center [821, 451] width 188 height 26
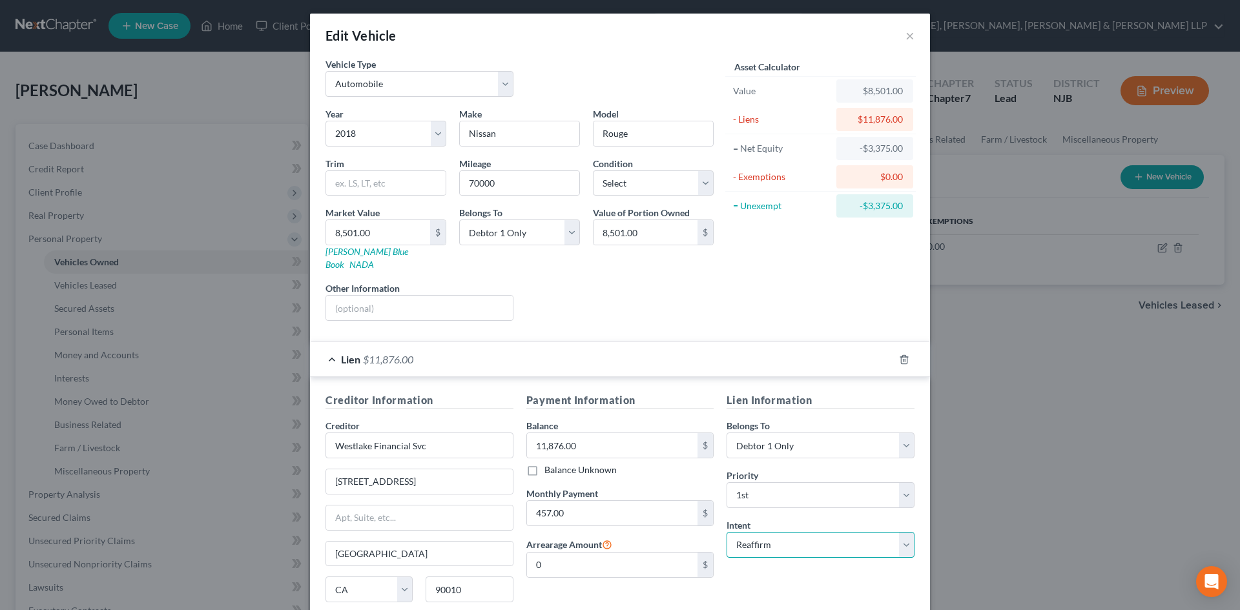
scroll to position [0, 0]
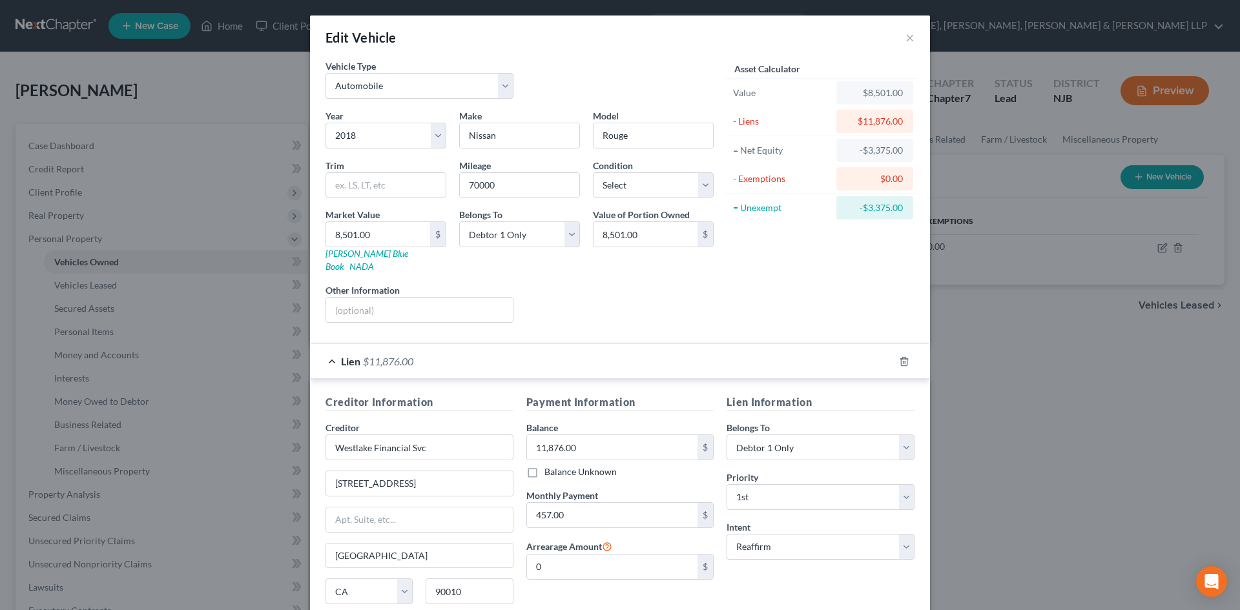
click at [326, 349] on div "Lien $11,876.00" at bounding box center [602, 361] width 584 height 34
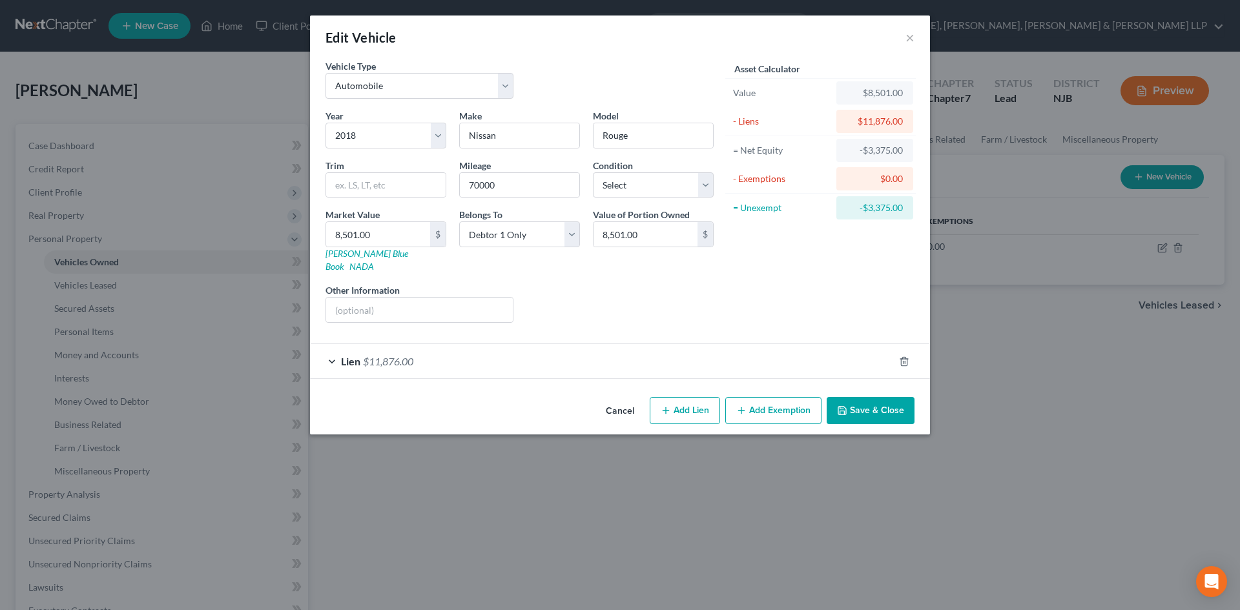
click at [763, 397] on button "Add Exemption" at bounding box center [773, 410] width 96 height 27
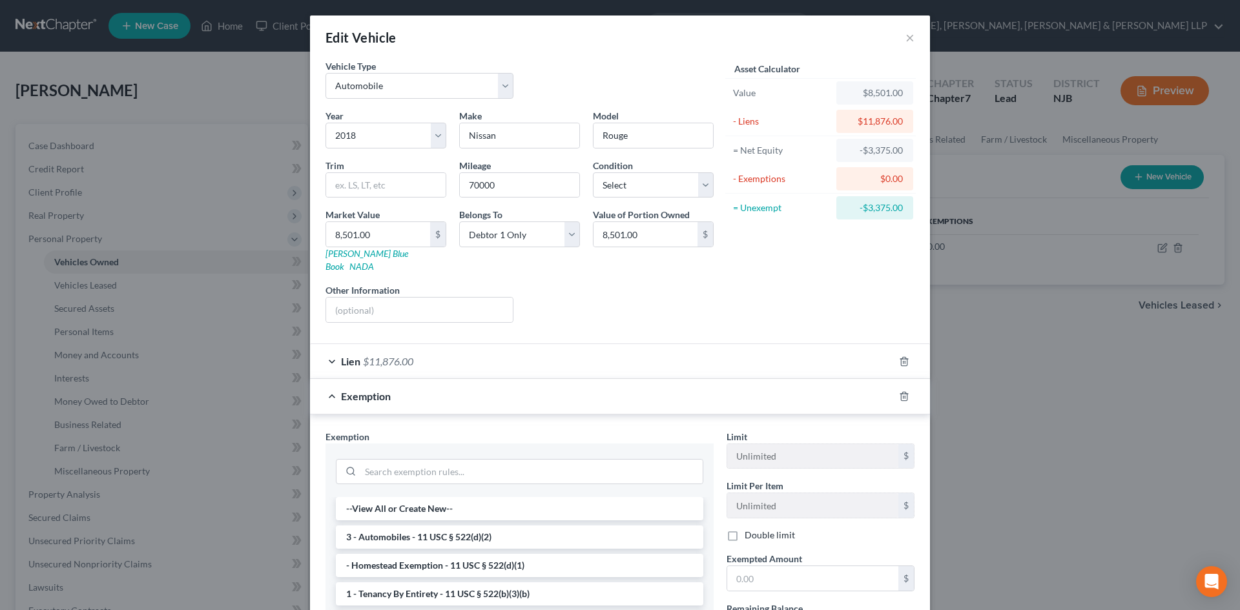
click at [451, 526] on li "3 - Automobiles - 11 USC § 522(d)(2)" at bounding box center [520, 537] width 368 height 23
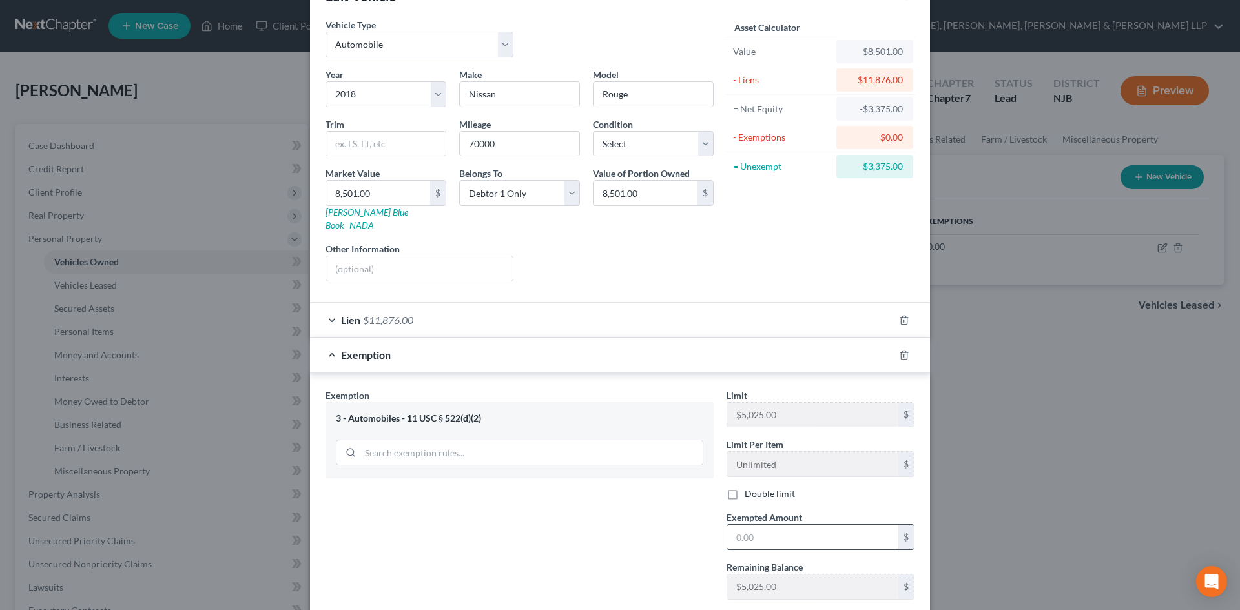
scroll to position [65, 0]
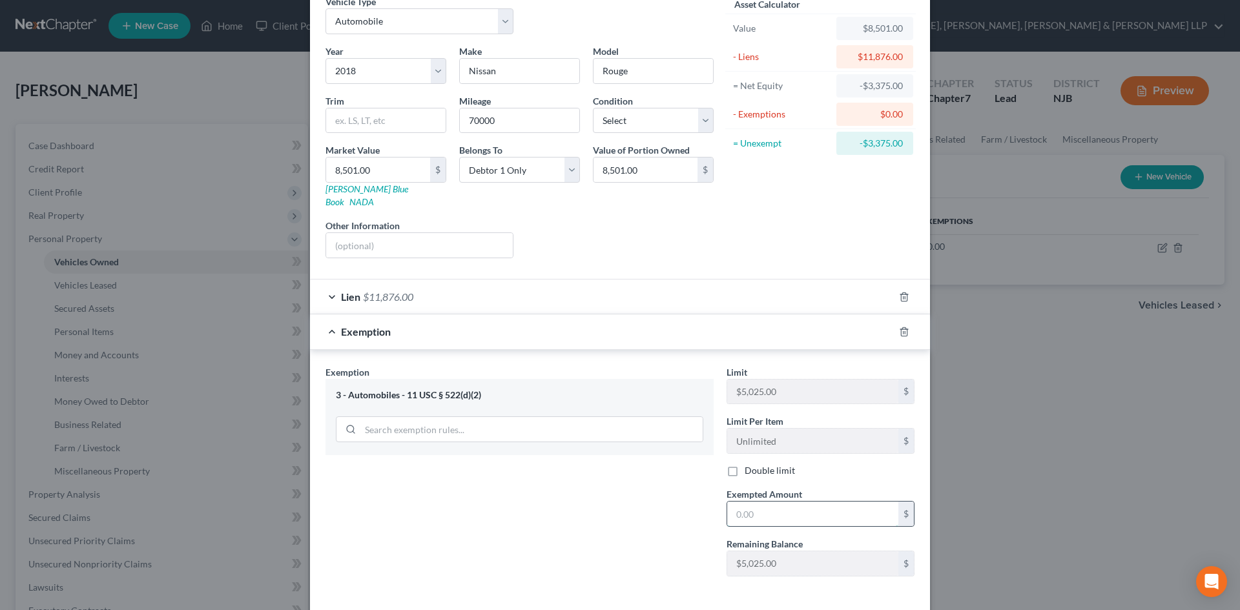
click at [769, 502] on input "text" at bounding box center [812, 514] width 171 height 25
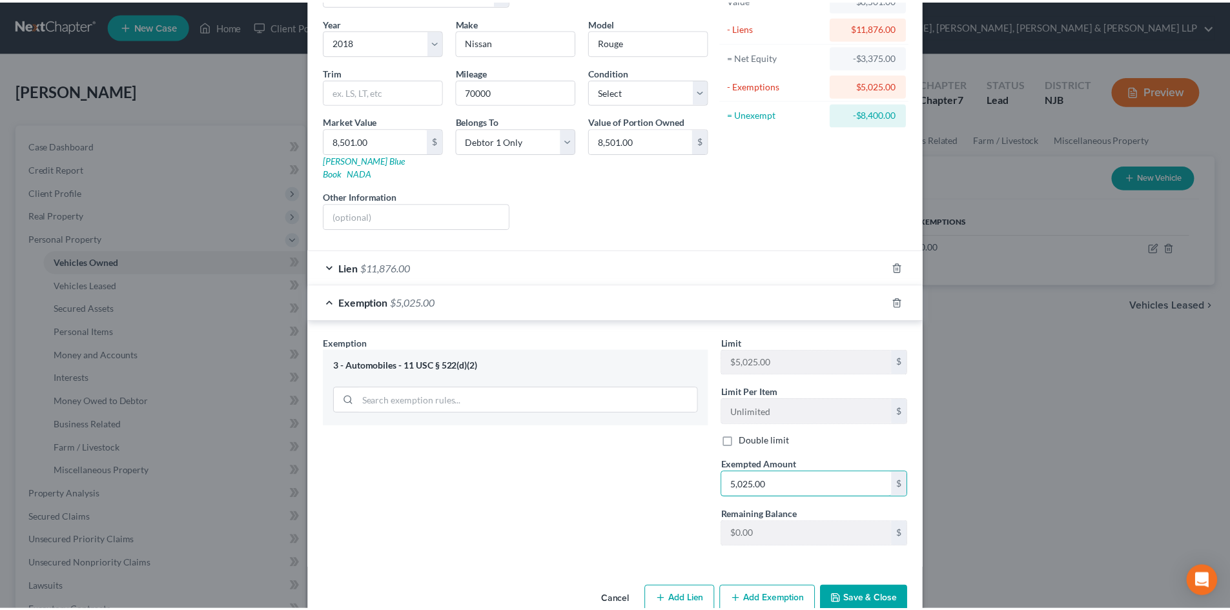
scroll to position [110, 0]
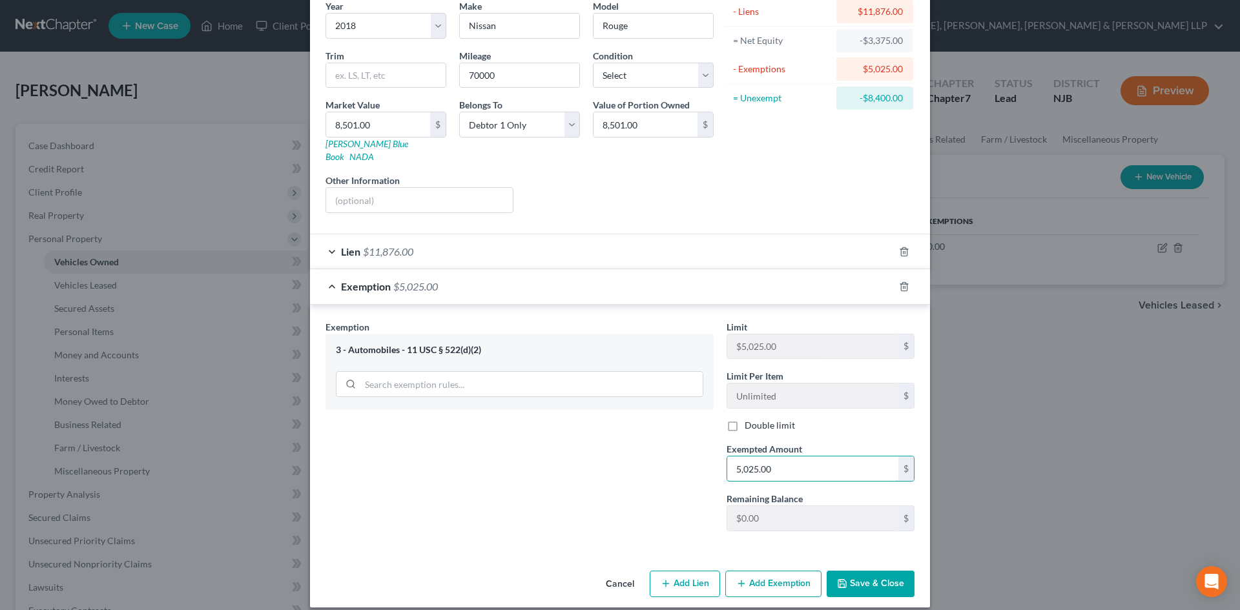
type input "5,025.00"
click at [843, 571] on button "Save & Close" at bounding box center [871, 584] width 88 height 27
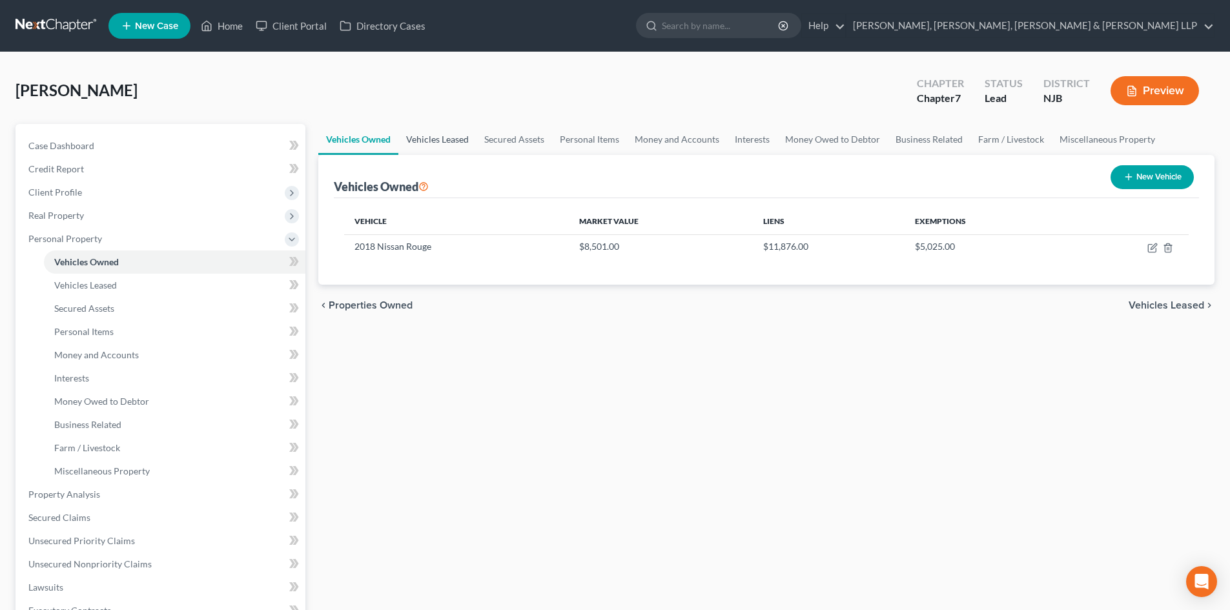
click at [417, 136] on link "Vehicles Leased" at bounding box center [438, 139] width 78 height 31
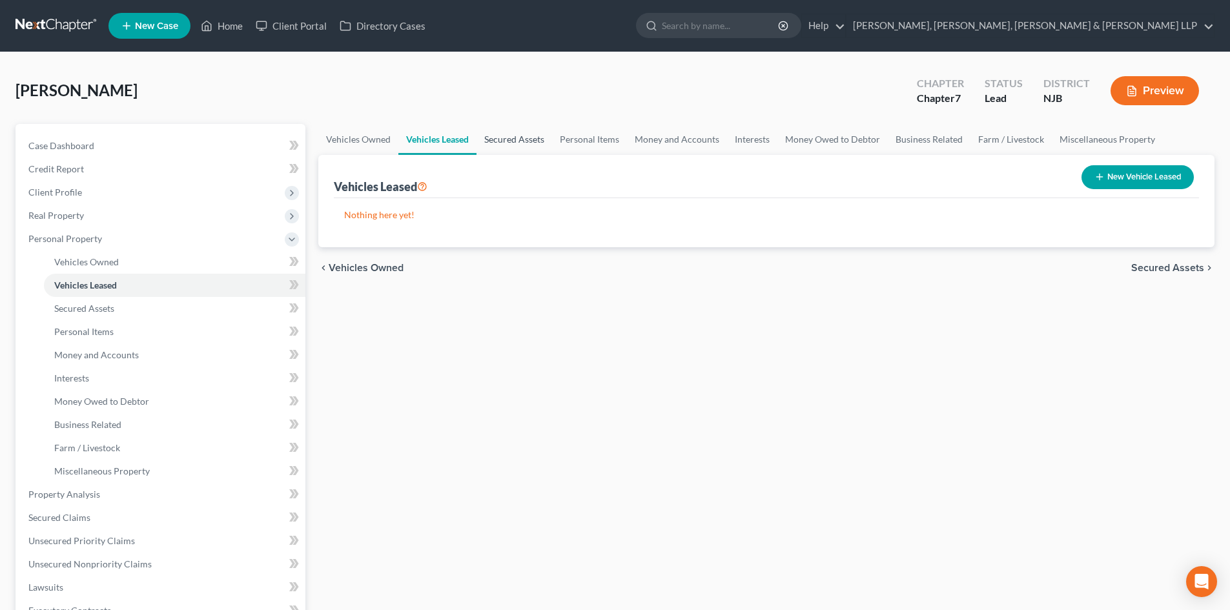
click at [526, 141] on link "Secured Assets" at bounding box center [515, 139] width 76 height 31
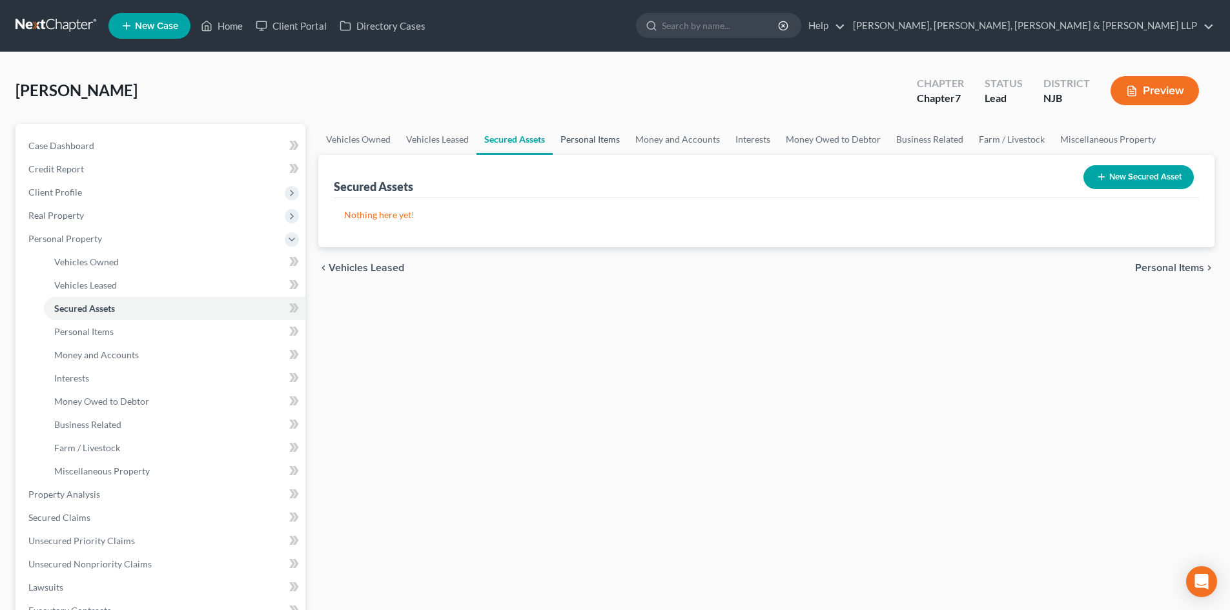
click at [602, 138] on link "Personal Items" at bounding box center [590, 139] width 75 height 31
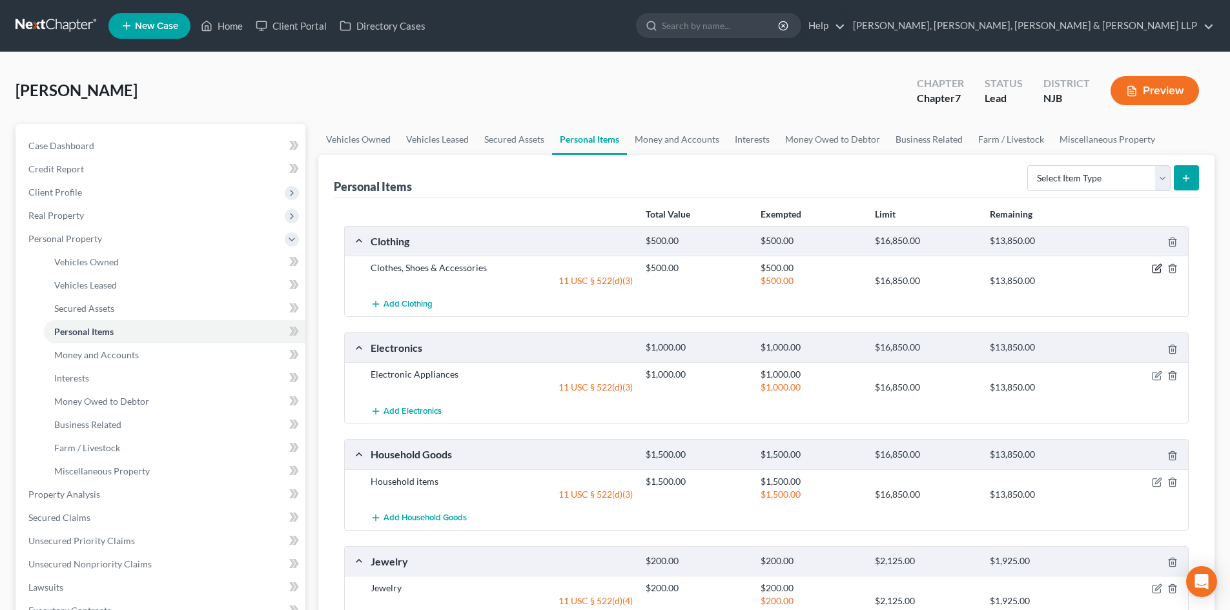
click at [1158, 266] on icon "button" at bounding box center [1157, 269] width 10 height 10
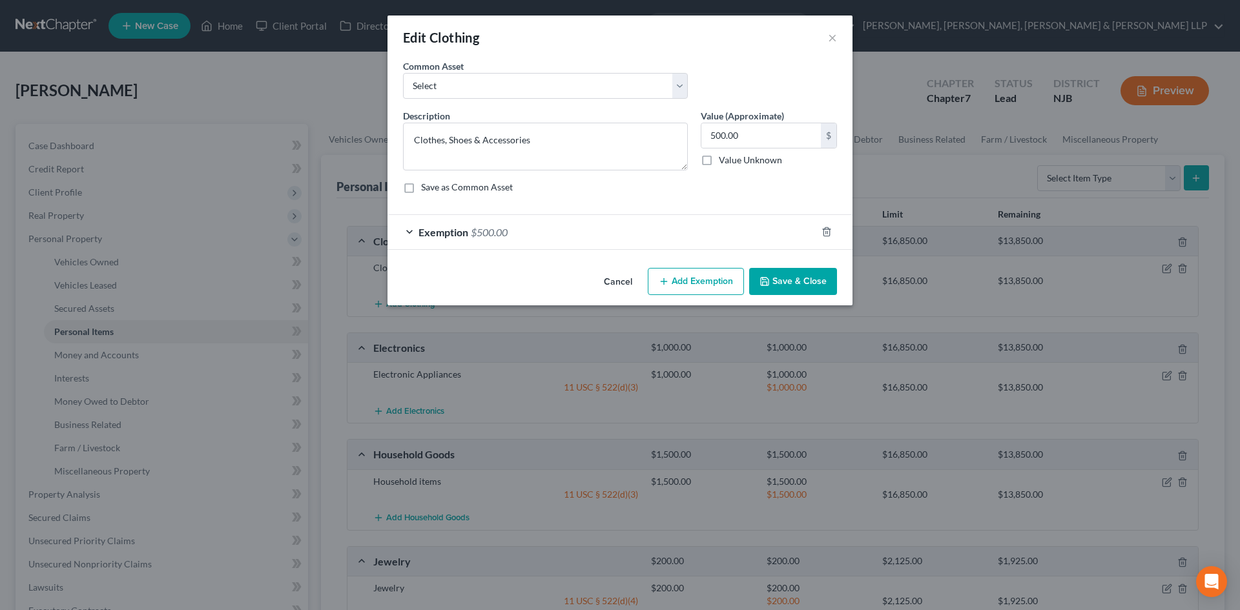
click at [513, 244] on div "Exemption $500.00" at bounding box center [602, 232] width 429 height 34
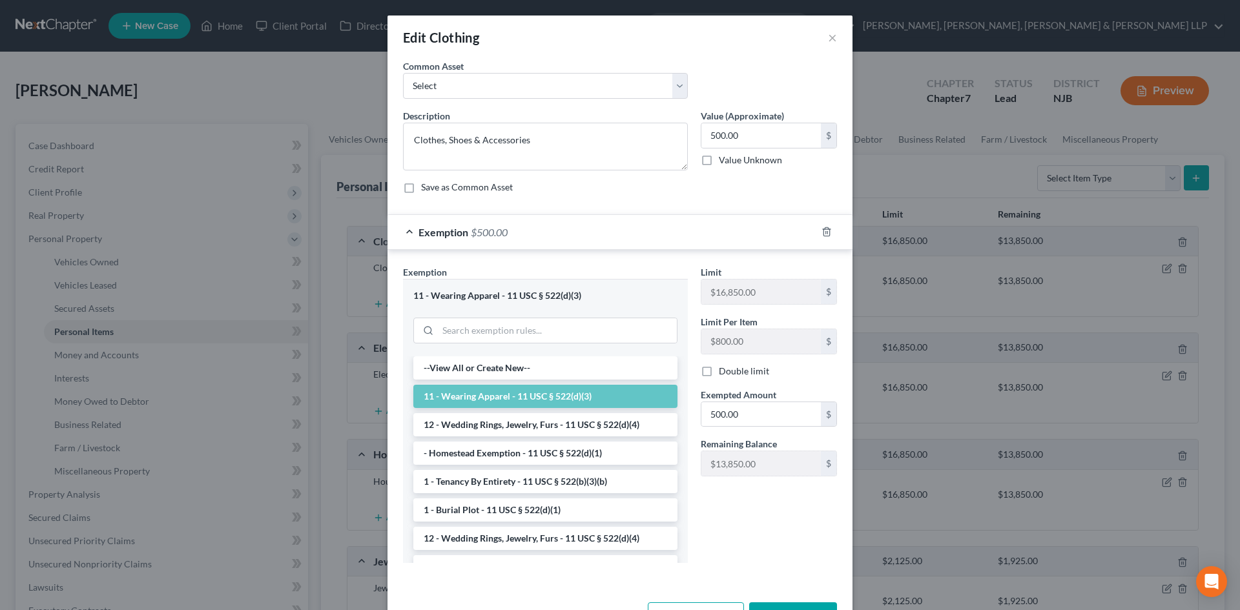
click at [512, 241] on div "Exemption $500.00" at bounding box center [602, 232] width 429 height 34
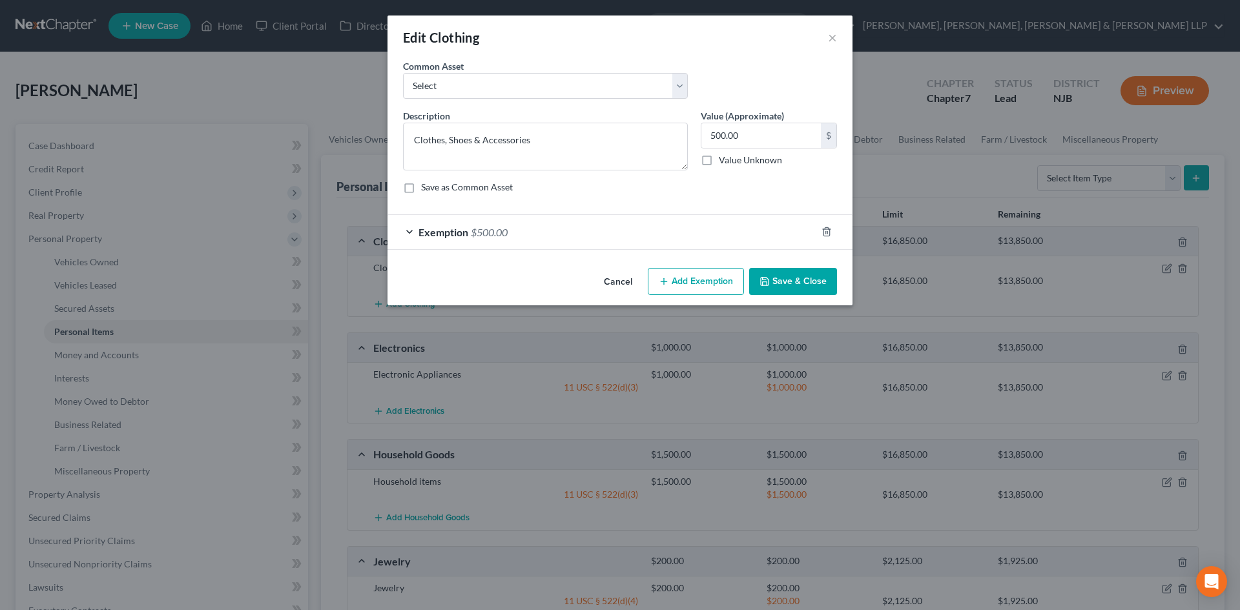
click at [776, 276] on button "Save & Close" at bounding box center [793, 281] width 88 height 27
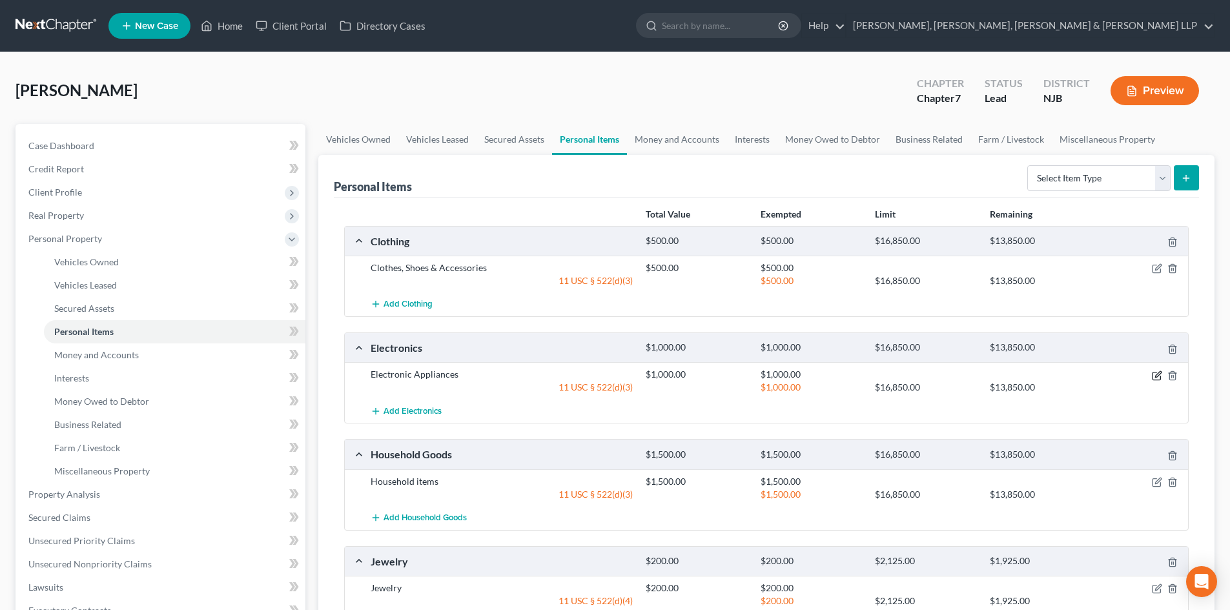
click at [1159, 375] on icon "button" at bounding box center [1159, 374] width 6 height 6
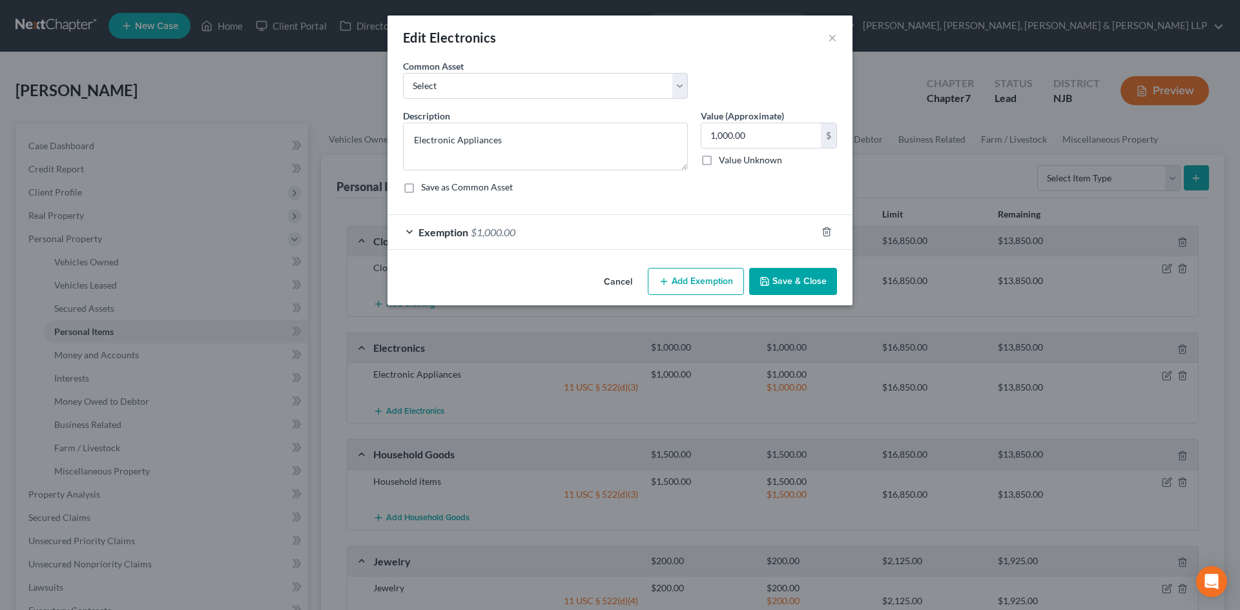
click at [474, 220] on div "Exemption $1,000.00" at bounding box center [602, 232] width 429 height 34
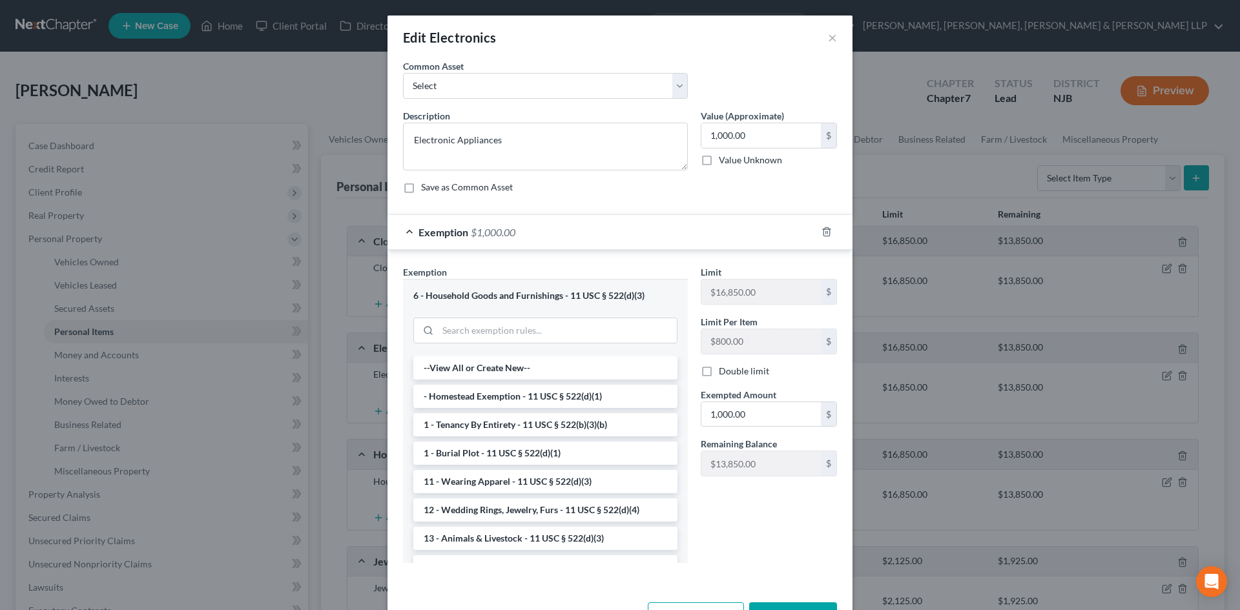
click at [496, 239] on div "Exemption $1,000.00" at bounding box center [602, 232] width 429 height 34
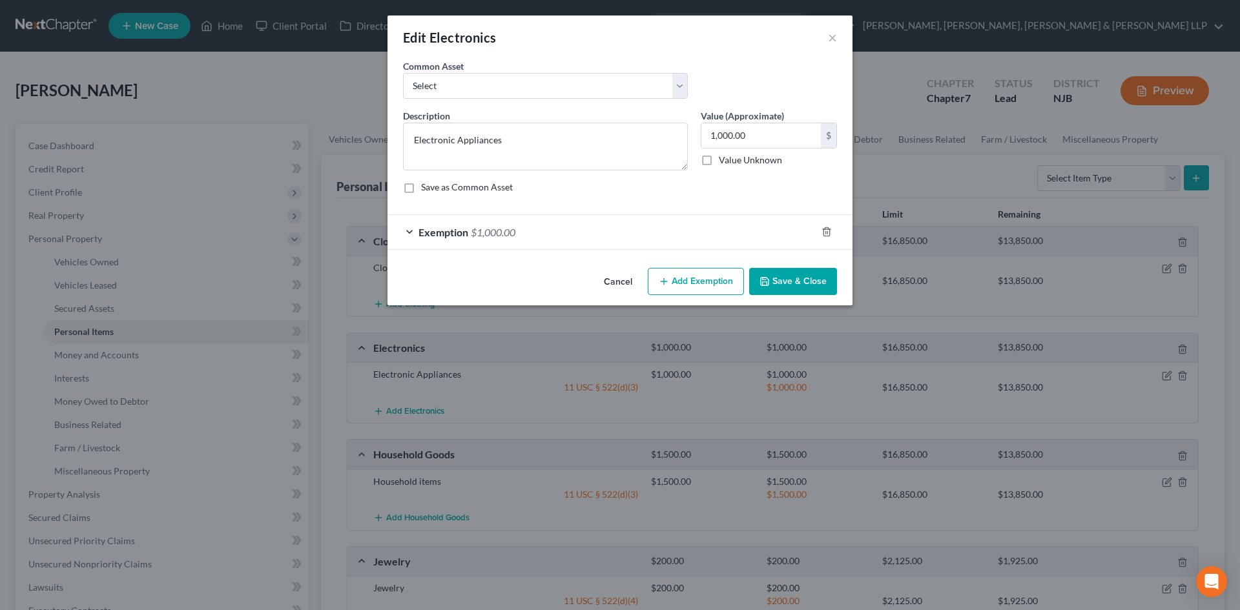
click at [804, 279] on button "Save & Close" at bounding box center [793, 281] width 88 height 27
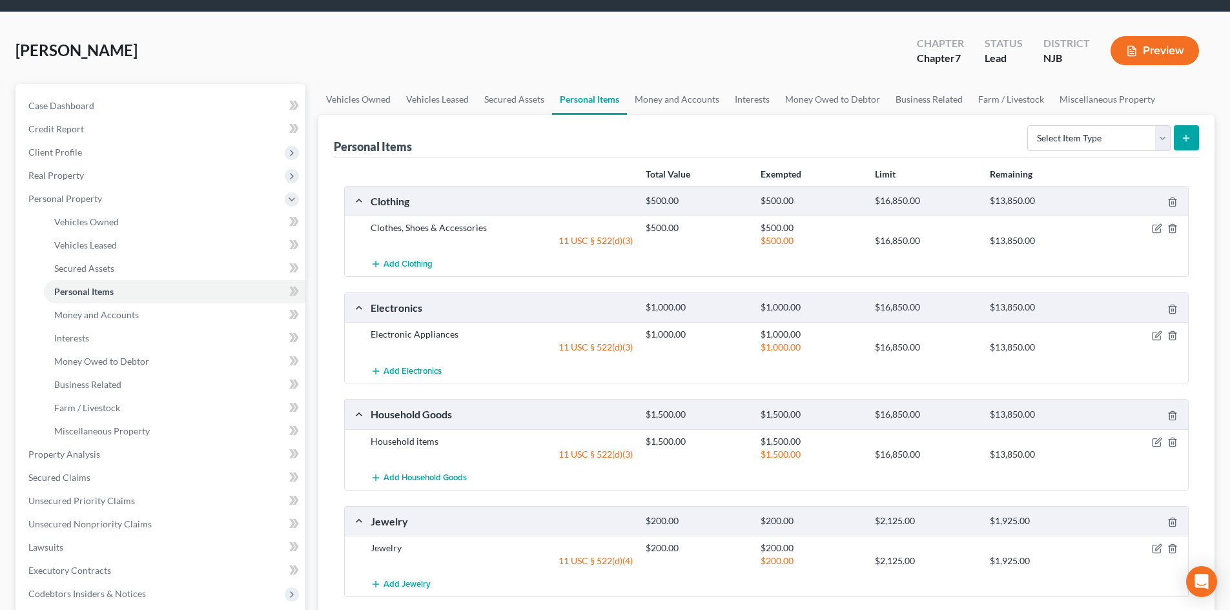
scroll to position [129, 0]
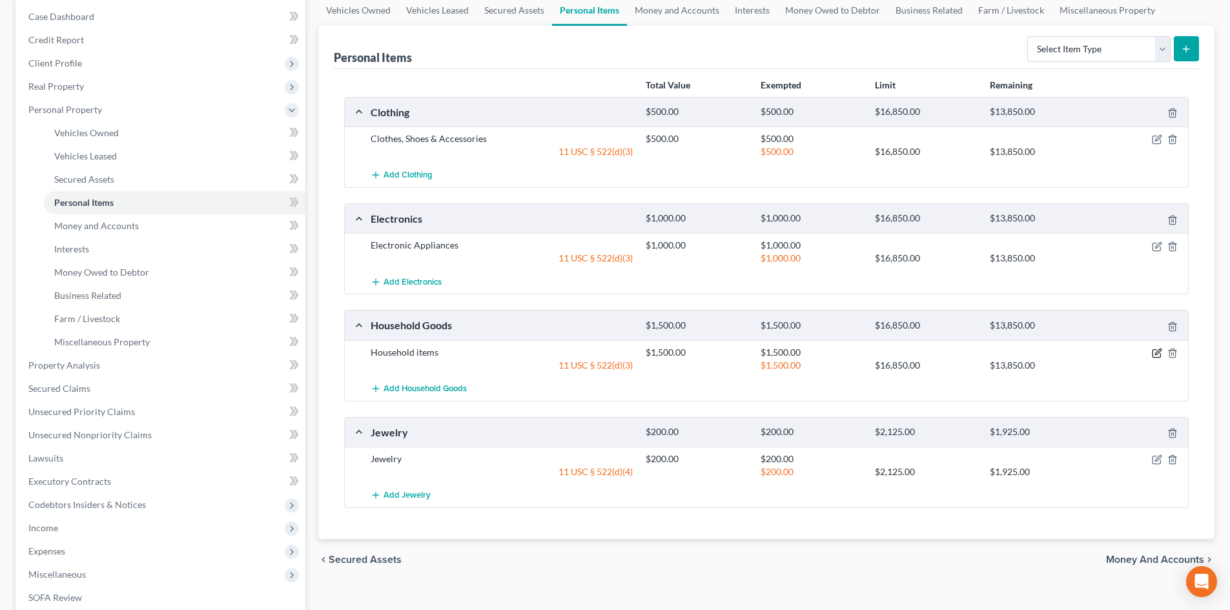
click at [1157, 353] on icon "button" at bounding box center [1159, 352] width 6 height 6
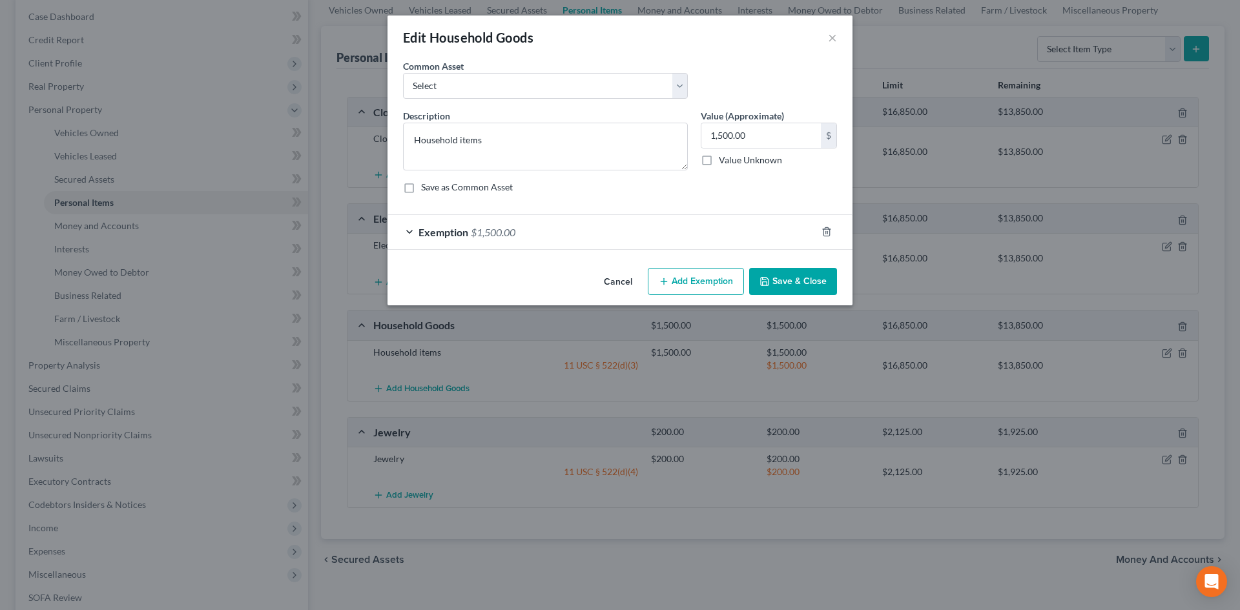
click at [563, 240] on div "Exemption $1,500.00" at bounding box center [602, 232] width 429 height 34
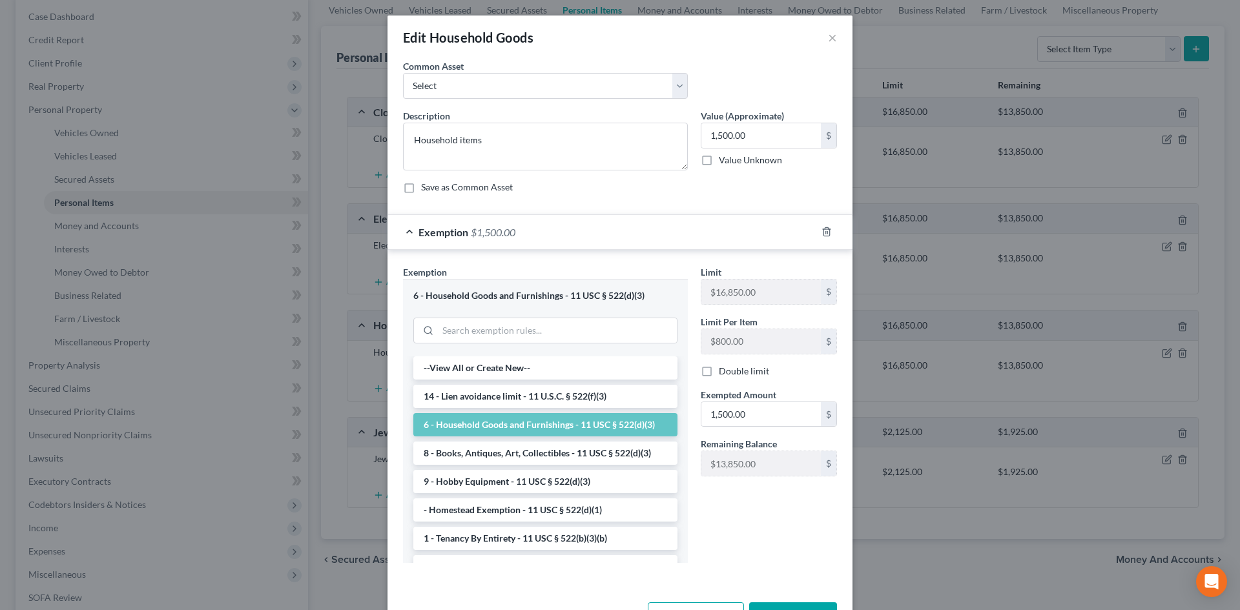
click at [565, 238] on div "Exemption $1,500.00" at bounding box center [602, 232] width 429 height 34
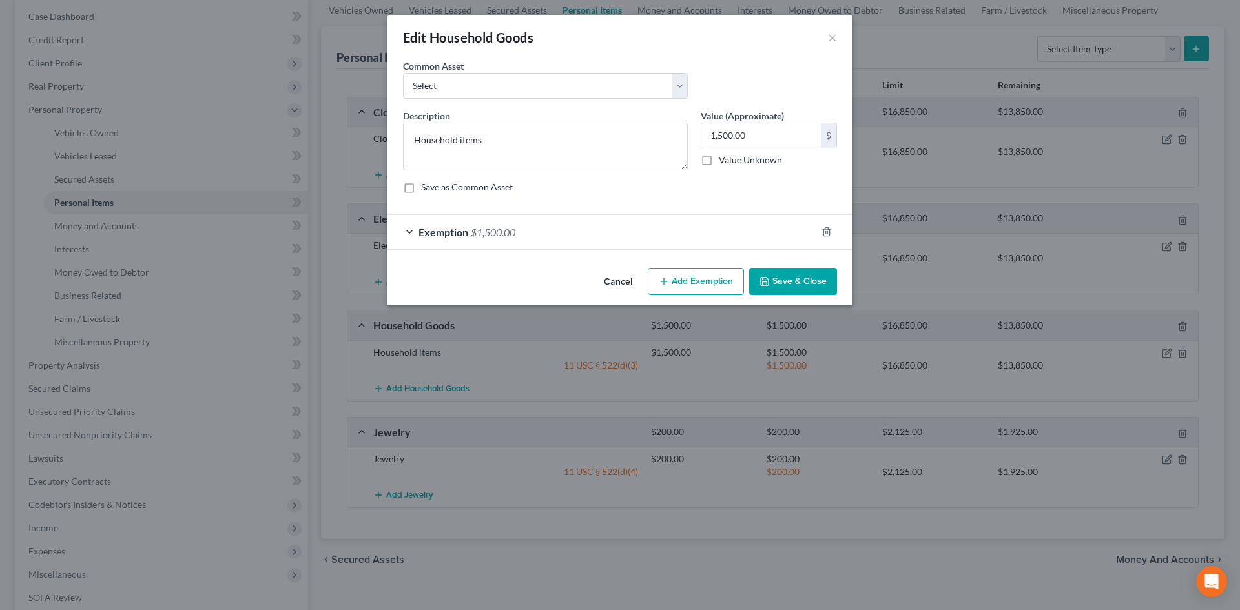
drag, startPoint x: 822, startPoint y: 278, endPoint x: 828, endPoint y: 283, distance: 7.9
click at [822, 279] on button "Save & Close" at bounding box center [793, 281] width 88 height 27
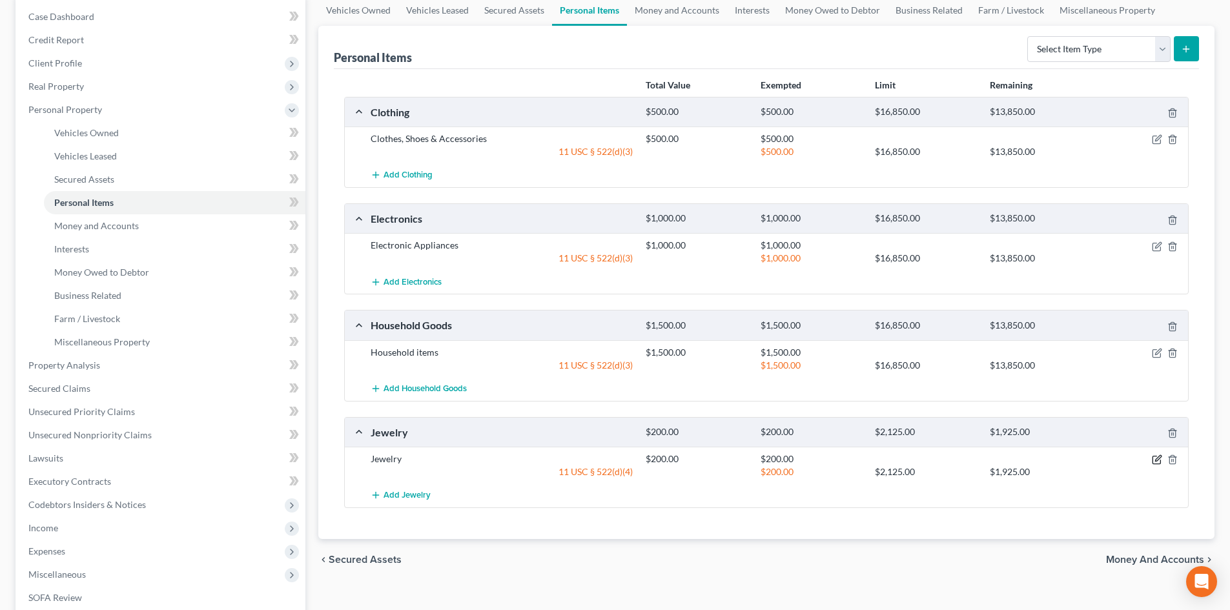
click at [1159, 459] on icon "button" at bounding box center [1157, 460] width 10 height 10
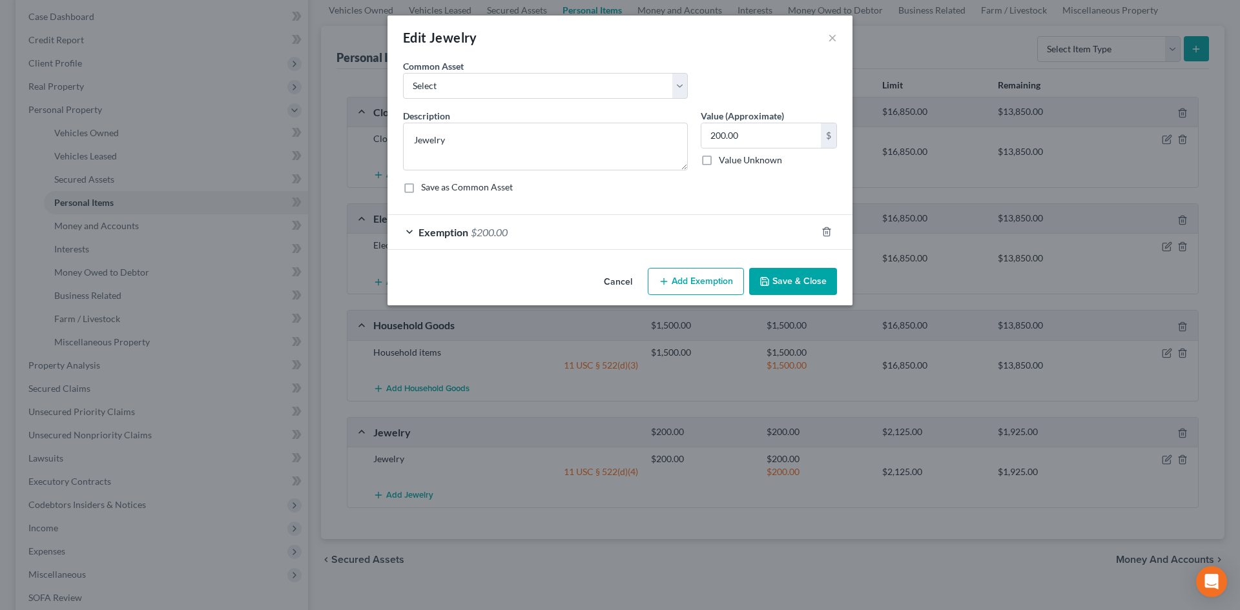
click at [528, 234] on div "Exemption $200.00" at bounding box center [602, 232] width 429 height 34
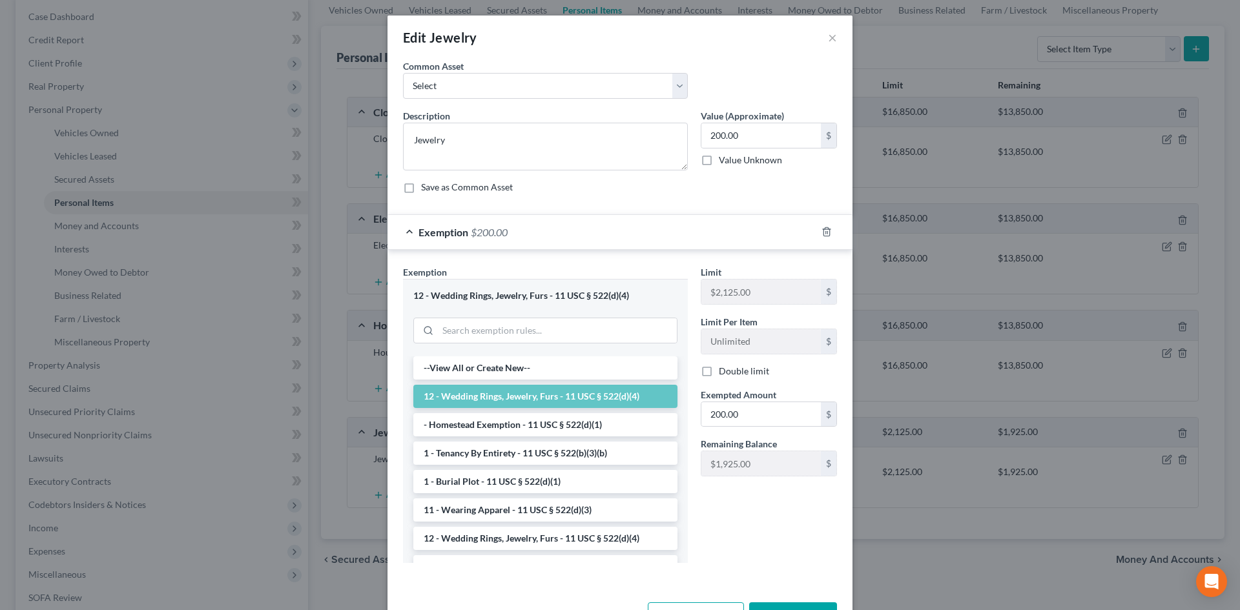
click at [528, 234] on div "Exemption $200.00" at bounding box center [602, 232] width 429 height 34
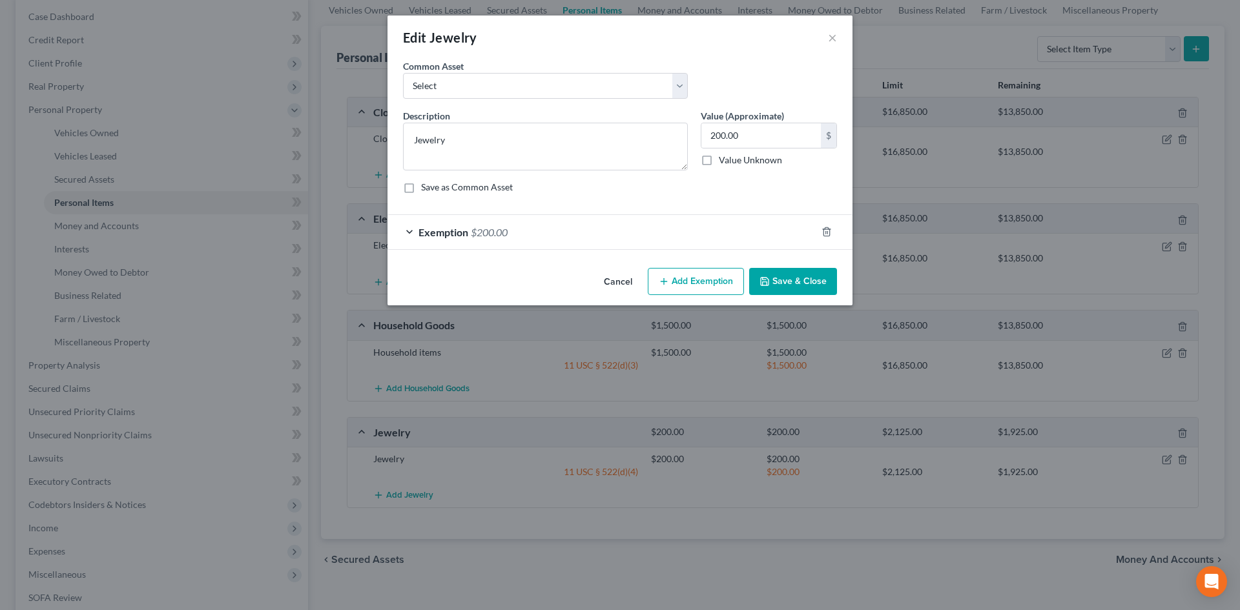
click at [802, 282] on button "Save & Close" at bounding box center [793, 281] width 88 height 27
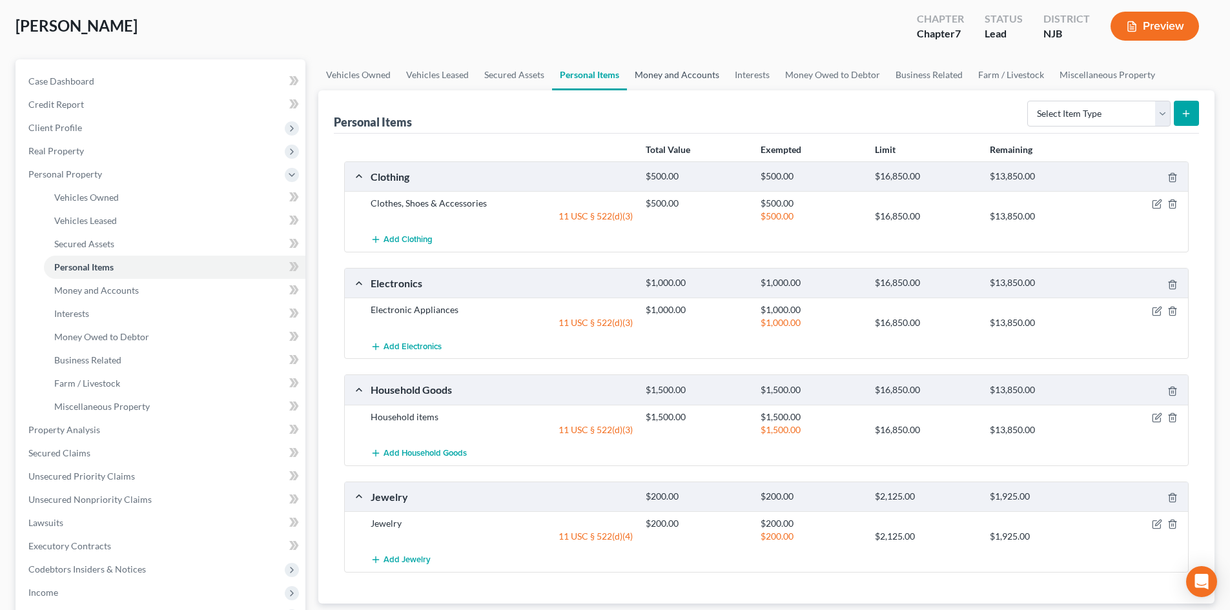
click at [676, 74] on link "Money and Accounts" at bounding box center [677, 74] width 100 height 31
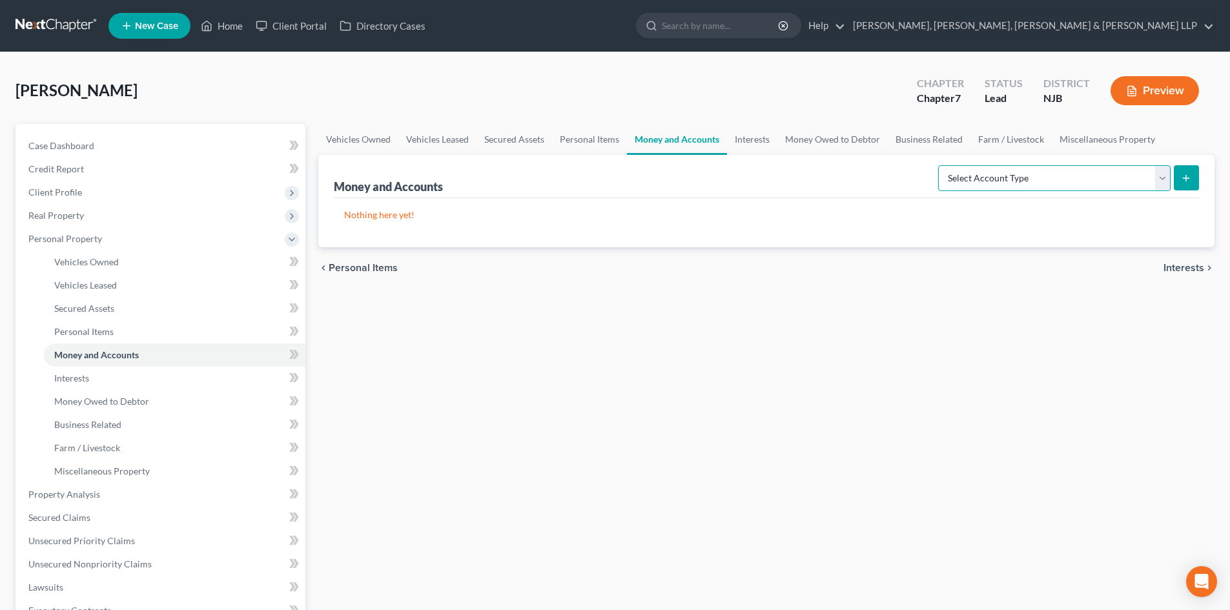
click at [1023, 182] on select "Select Account Type Brokerage Cash on Hand Certificates of Deposit Checking Acc…" at bounding box center [1055, 178] width 233 height 26
select select "checking"
click at [941, 165] on select "Select Account Type Brokerage Cash on Hand Certificates of Deposit Checking Acc…" at bounding box center [1055, 178] width 233 height 26
click at [1191, 178] on icon "submit" at bounding box center [1186, 178] width 10 height 10
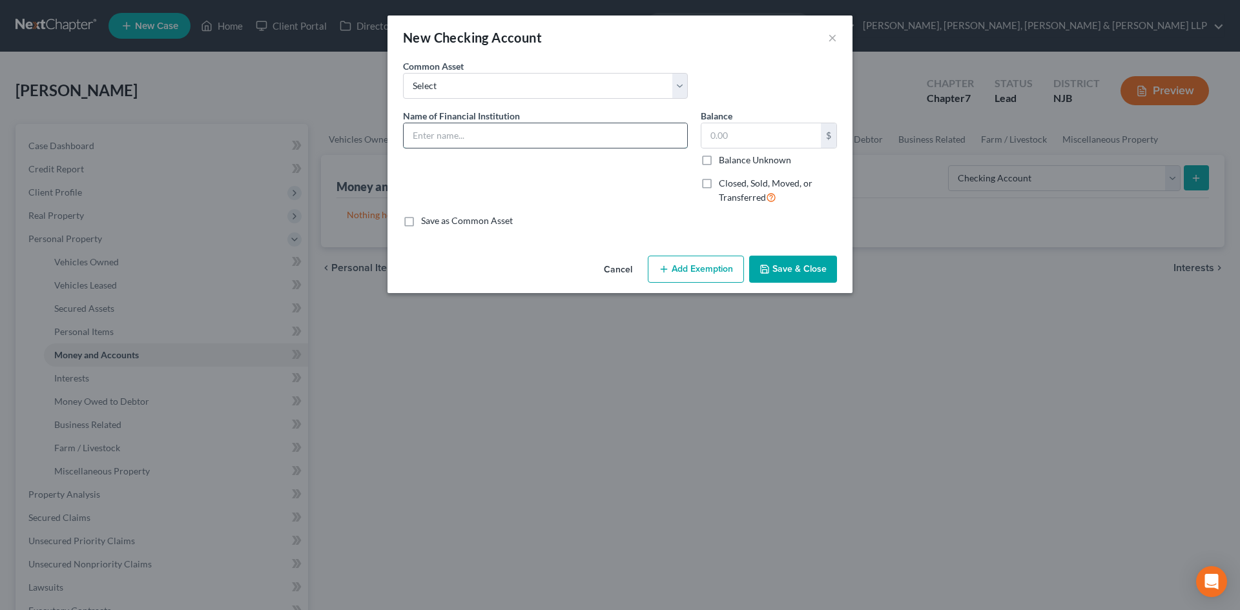
click at [490, 131] on input "text" at bounding box center [546, 135] width 284 height 25
type input "Capital One Bank - 2809"
click at [726, 124] on input "text" at bounding box center [760, 135] width 119 height 25
type input "1"
type input "55"
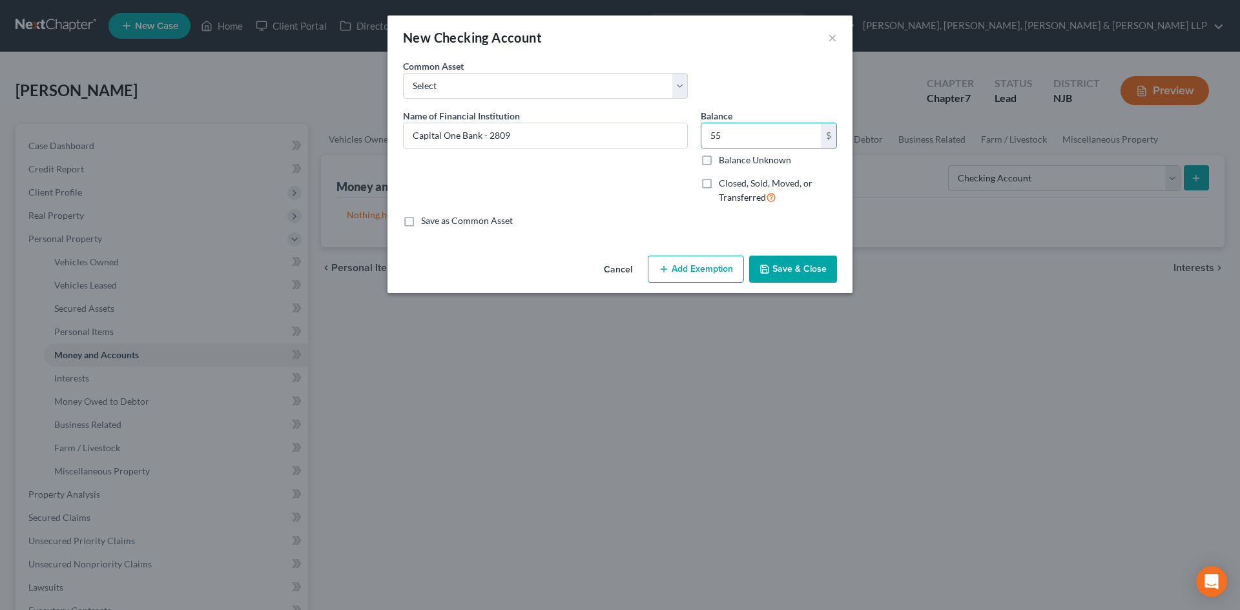
click at [703, 269] on button "Add Exemption" at bounding box center [696, 269] width 96 height 27
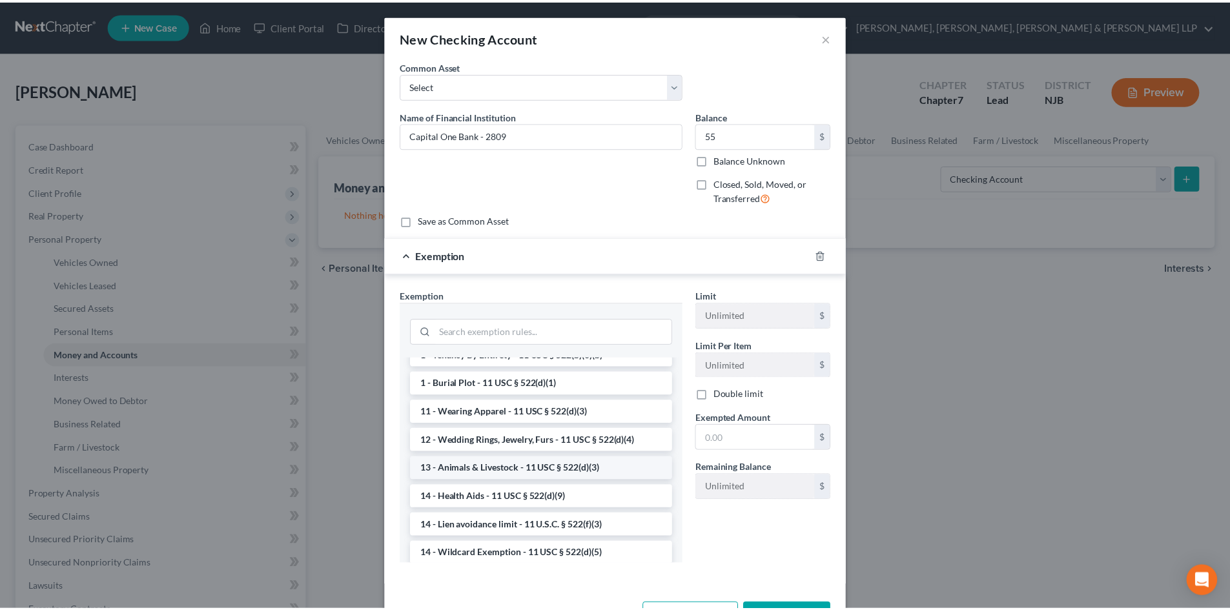
scroll to position [129, 0]
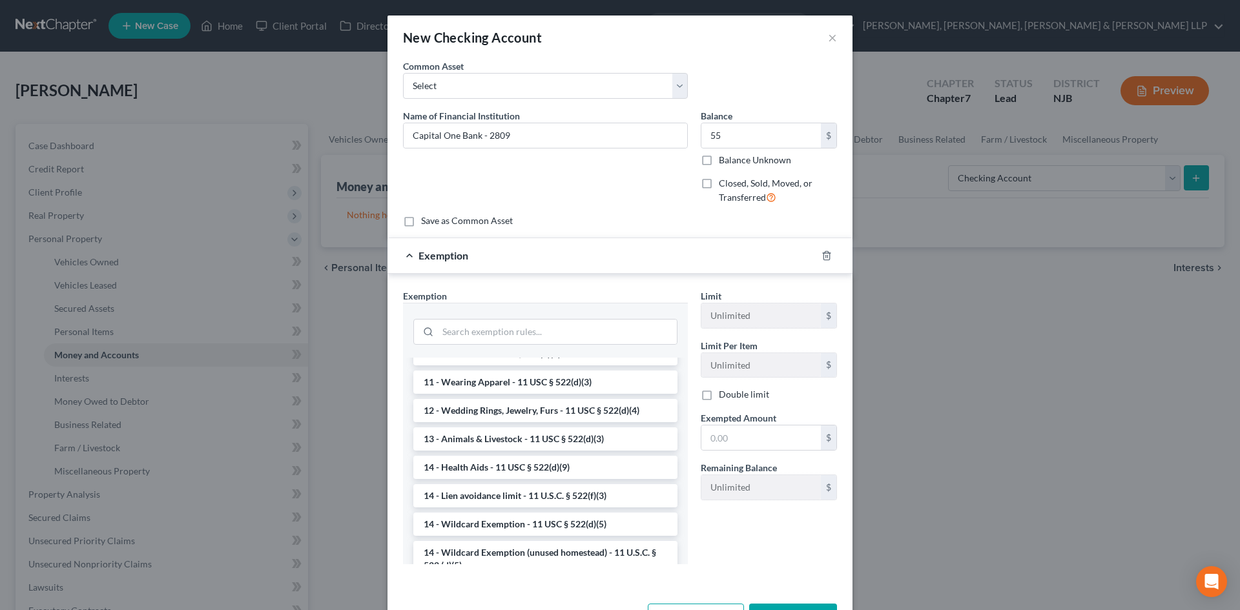
drag, startPoint x: 514, startPoint y: 515, endPoint x: 571, endPoint y: 504, distance: 57.9
click at [514, 515] on li "14 - Wildcard Exemption - 11 USC § 522(d)(5)" at bounding box center [545, 524] width 264 height 23
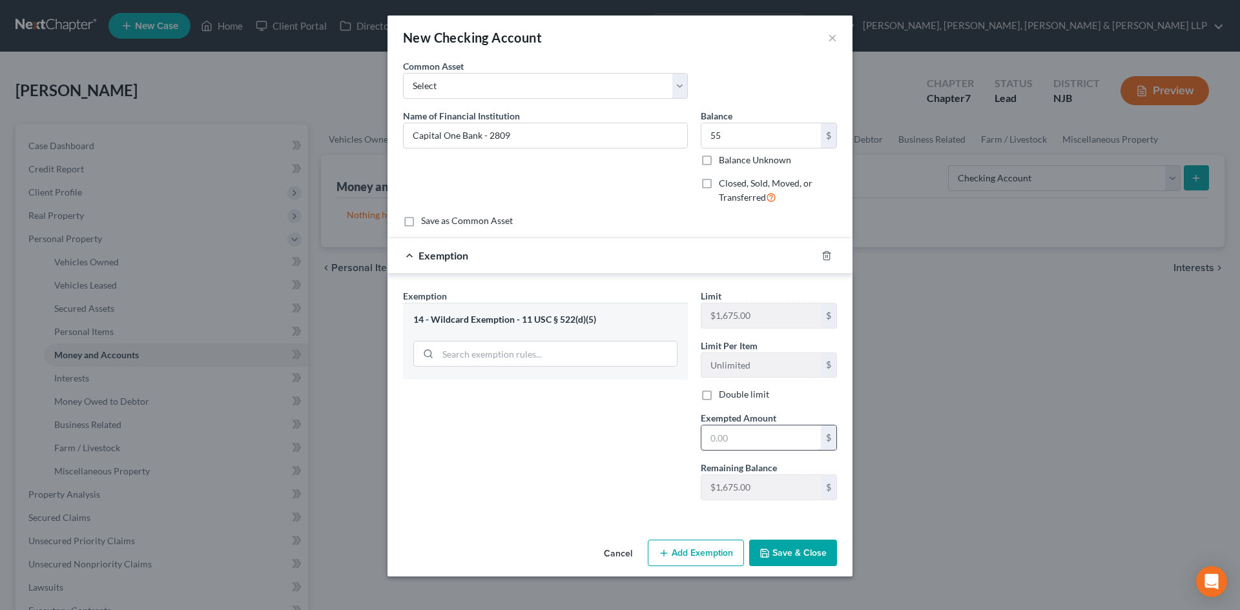
click at [787, 442] on input "text" at bounding box center [760, 438] width 119 height 25
type input "55"
drag, startPoint x: 562, startPoint y: 479, endPoint x: 687, endPoint y: 492, distance: 125.3
click at [563, 481] on div "Exemption Set must be selected for CA. Exemption * 14 - Wildcard Exemption - 11…" at bounding box center [546, 400] width 298 height 222
click at [800, 538] on div "Cancel Add Exemption Save & Close" at bounding box center [620, 556] width 465 height 43
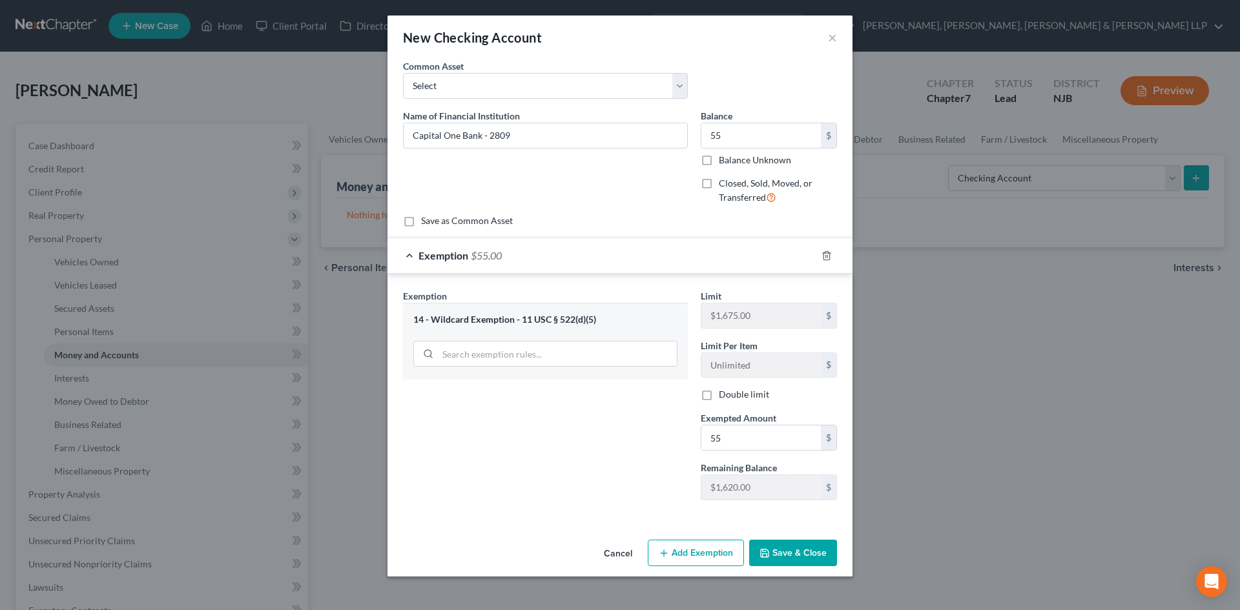
click at [807, 547] on button "Save & Close" at bounding box center [793, 553] width 88 height 27
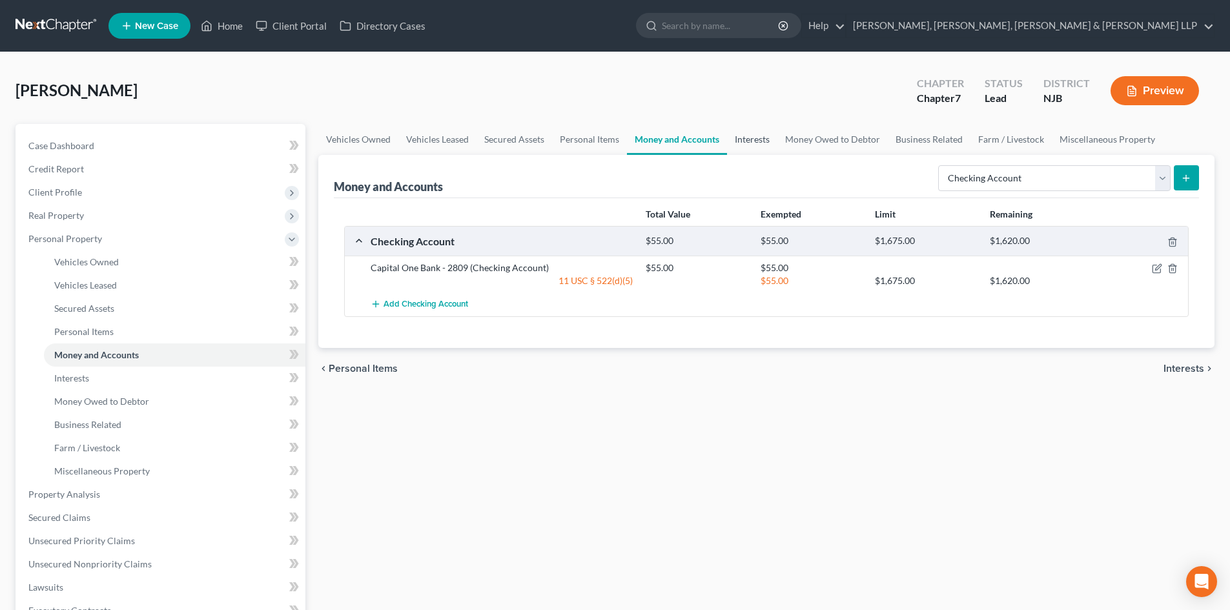
click at [748, 137] on link "Interests" at bounding box center [752, 139] width 50 height 31
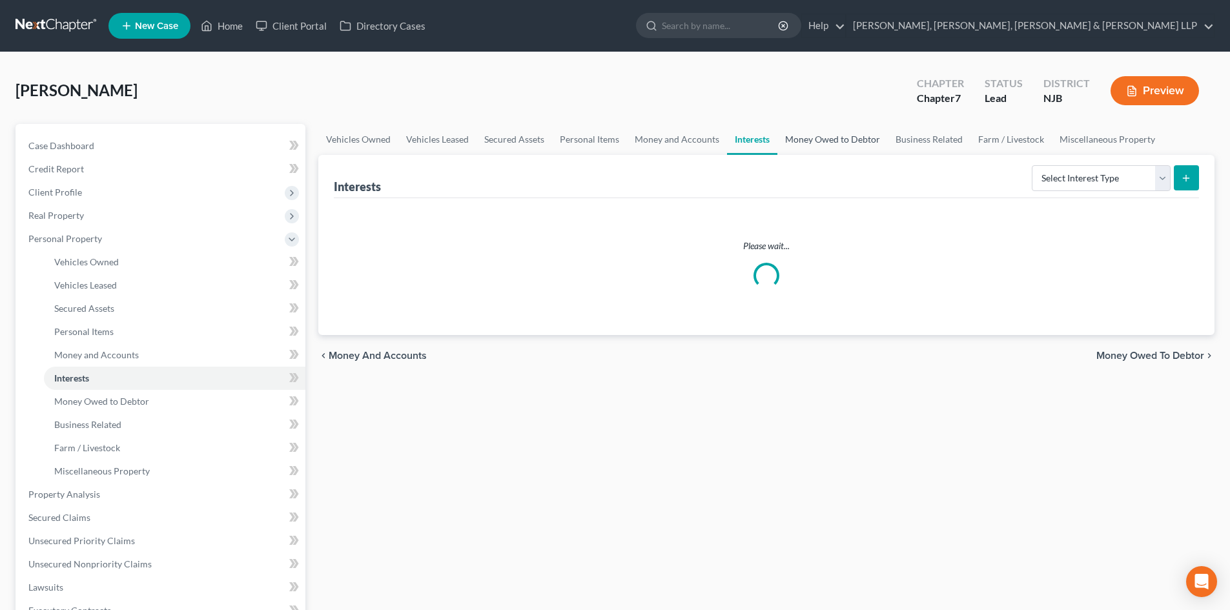
click at [822, 140] on link "Money Owed to Debtor" at bounding box center [833, 139] width 110 height 31
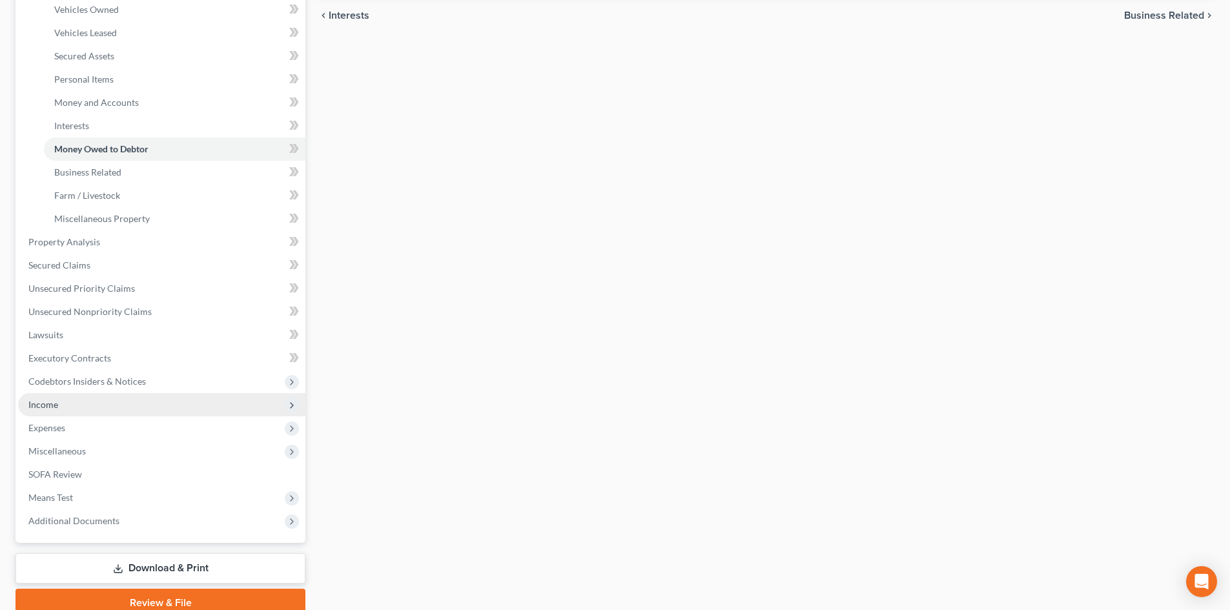
scroll to position [258, 0]
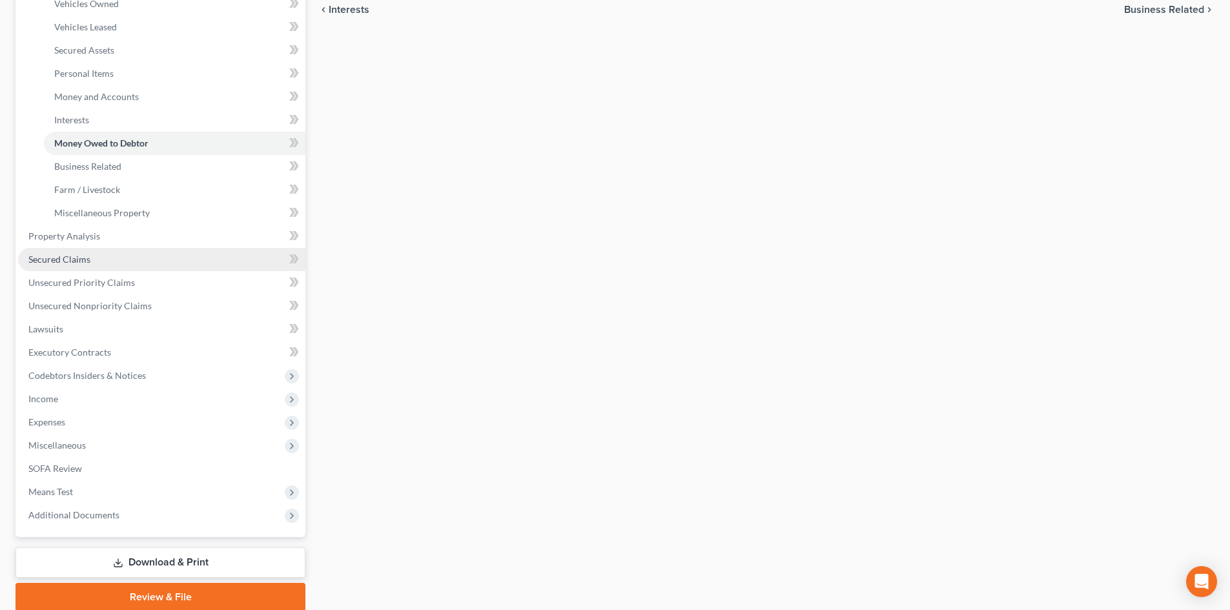
click at [67, 258] on span "Secured Claims" at bounding box center [59, 259] width 62 height 11
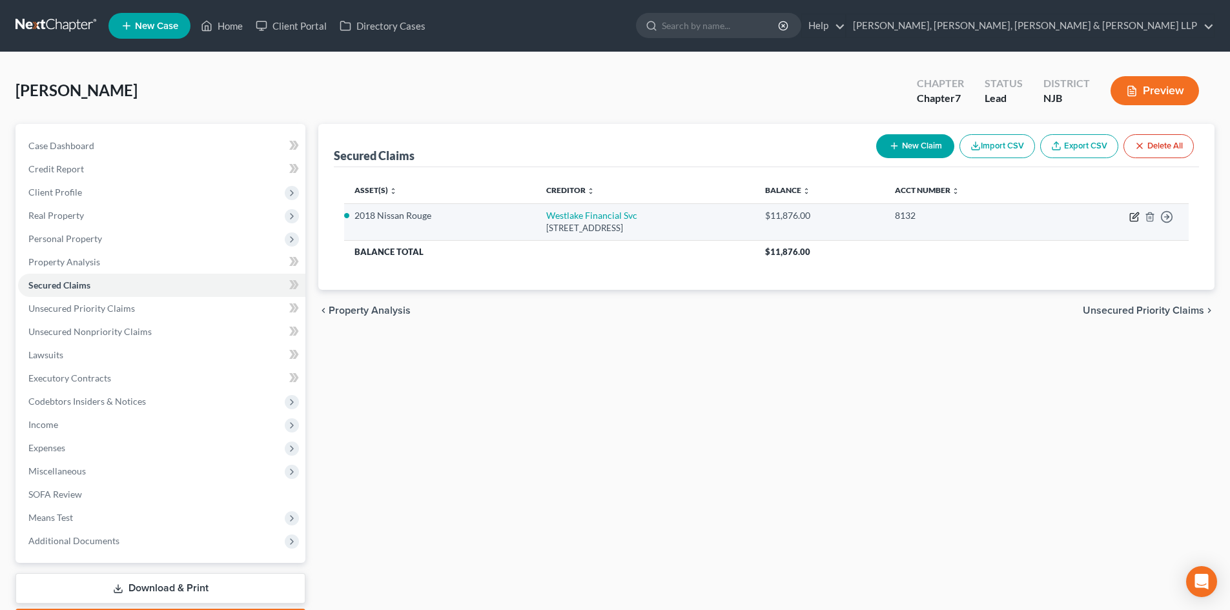
click at [1133, 216] on icon "button" at bounding box center [1135, 217] width 10 height 10
select select "4"
select select "2"
select select "0"
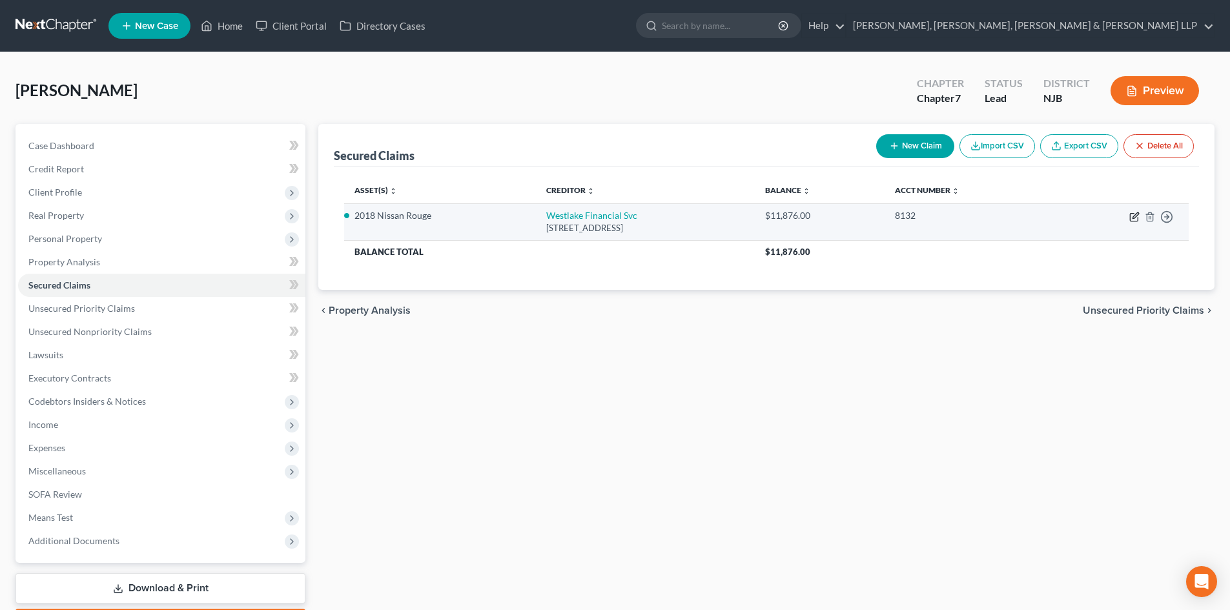
select select "0"
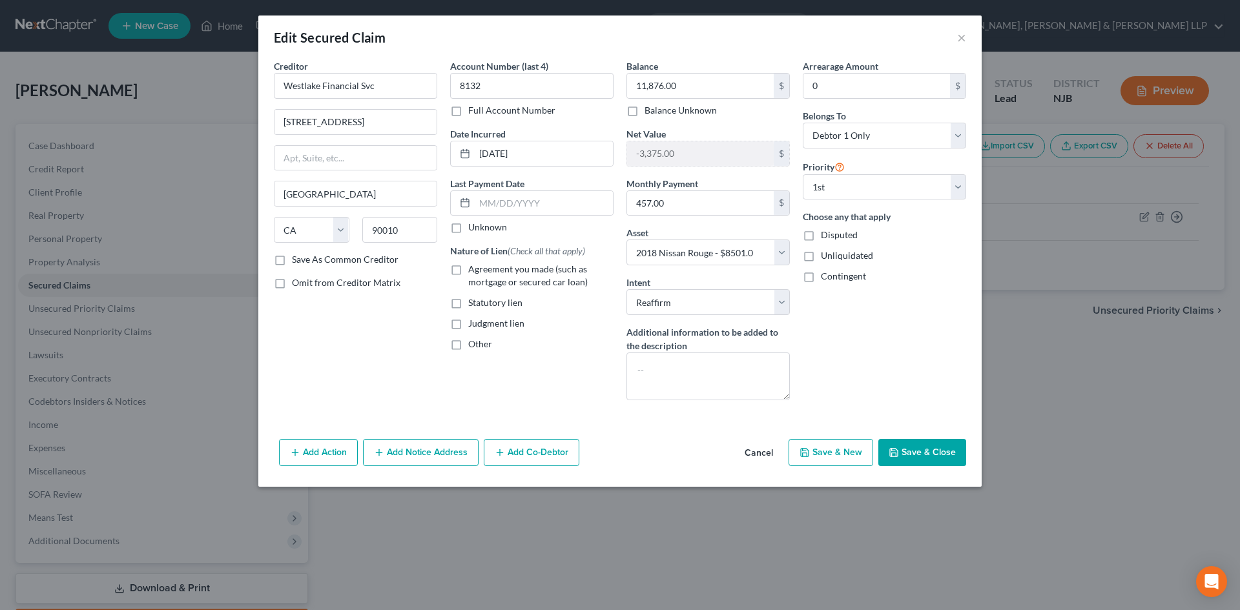
drag, startPoint x: 460, startPoint y: 269, endPoint x: 567, endPoint y: 278, distance: 107.7
click at [468, 269] on label "Agreement you made (such as mortgage or secured car loan)" at bounding box center [540, 276] width 145 height 26
click at [473, 269] on input "Agreement you made (such as mortgage or secured car loan)" at bounding box center [477, 267] width 8 height 8
checkbox input "true"
click at [949, 456] on button "Save & Close" at bounding box center [922, 452] width 88 height 27
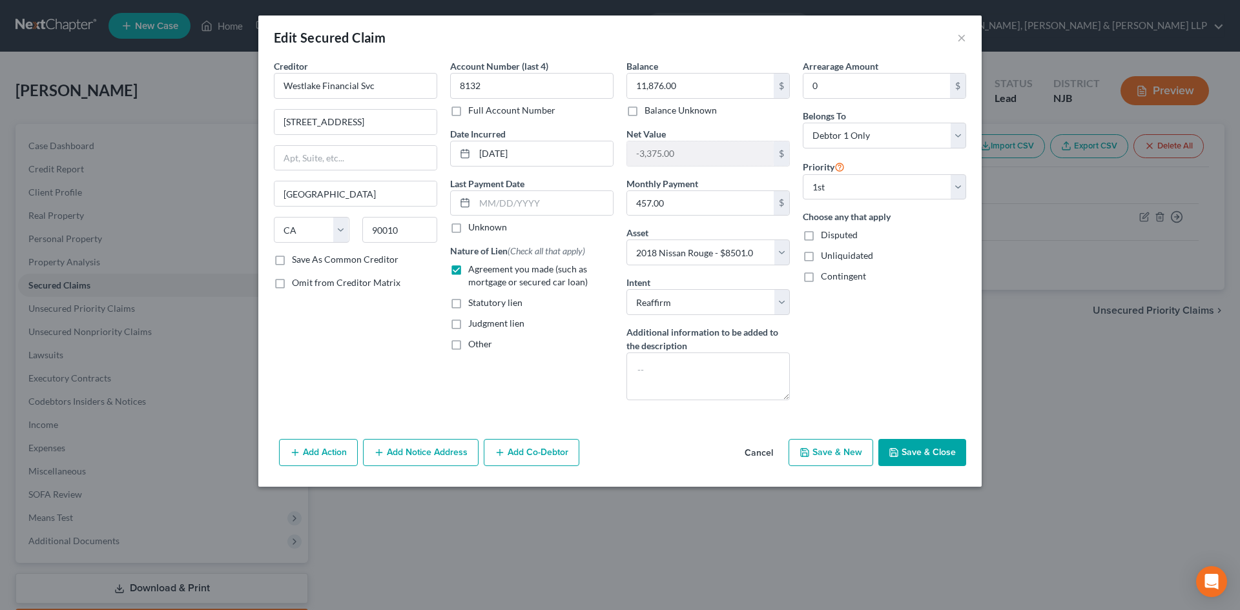
select select
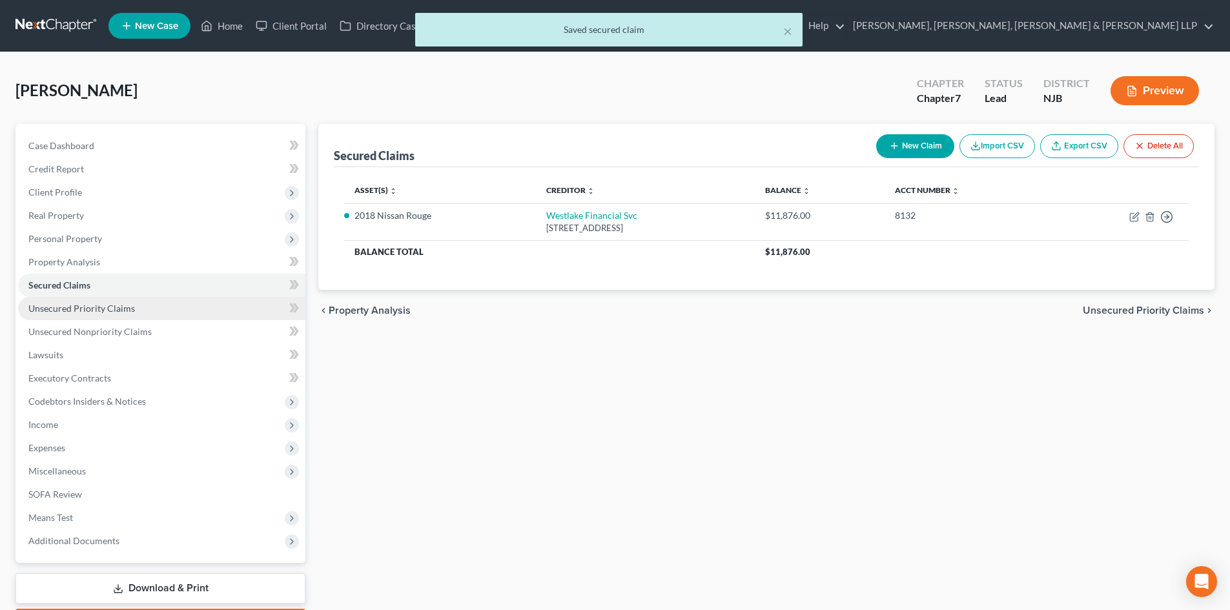
click at [108, 305] on span "Unsecured Priority Claims" at bounding box center [81, 308] width 107 height 11
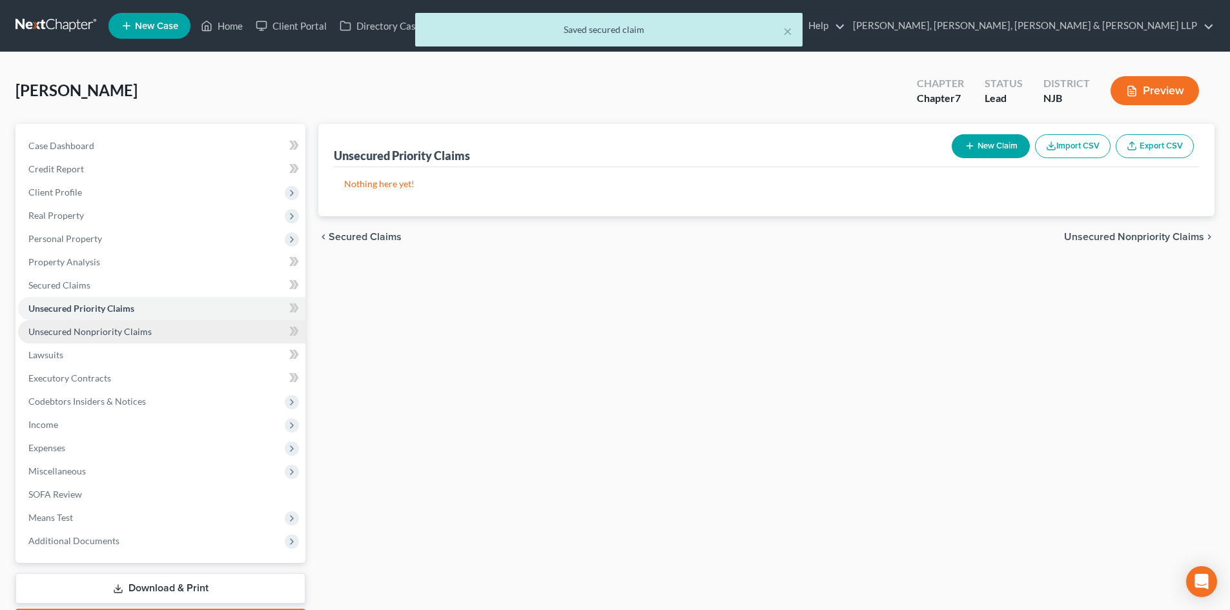
click at [117, 329] on span "Unsecured Nonpriority Claims" at bounding box center [89, 331] width 123 height 11
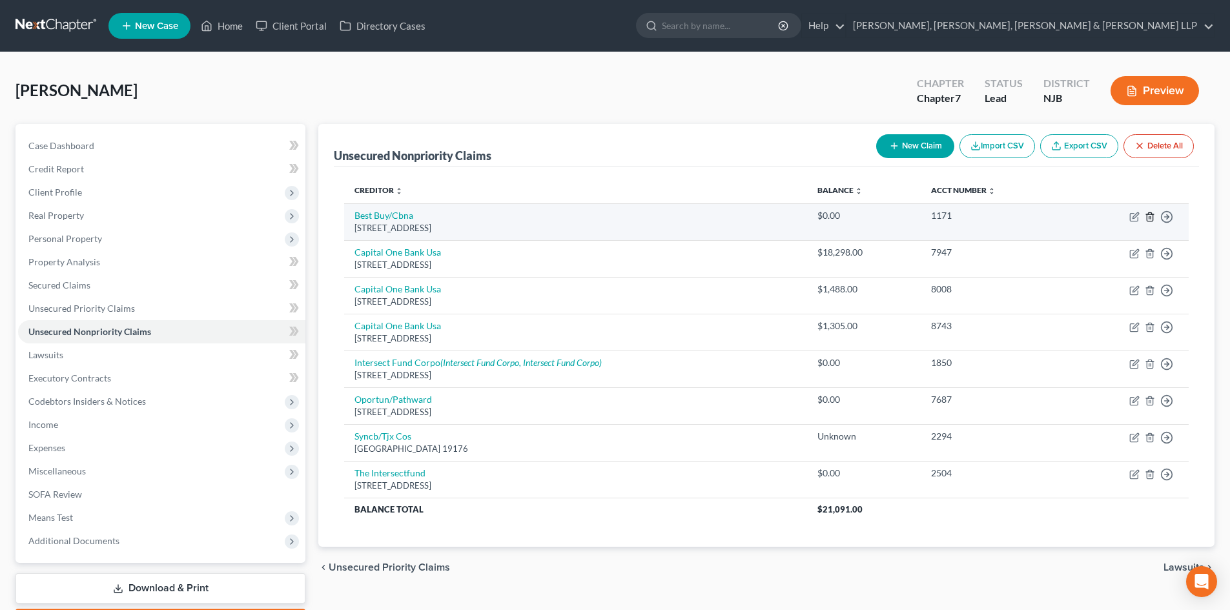
click at [1148, 217] on icon "button" at bounding box center [1150, 217] width 10 height 10
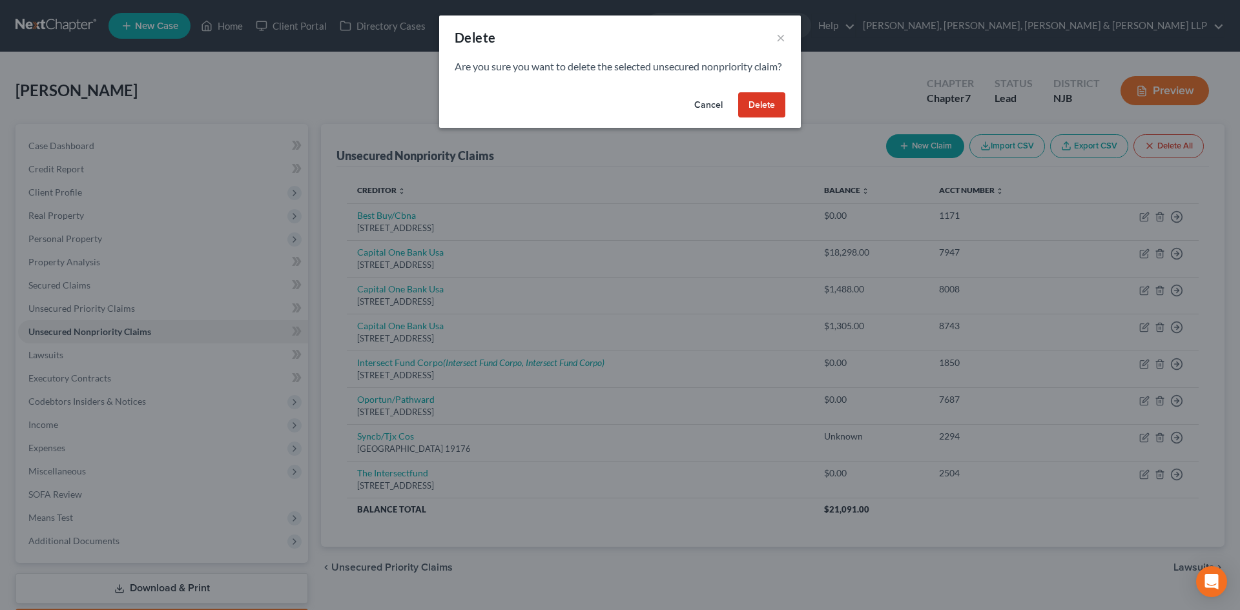
click at [774, 118] on button "Delete" at bounding box center [761, 105] width 47 height 26
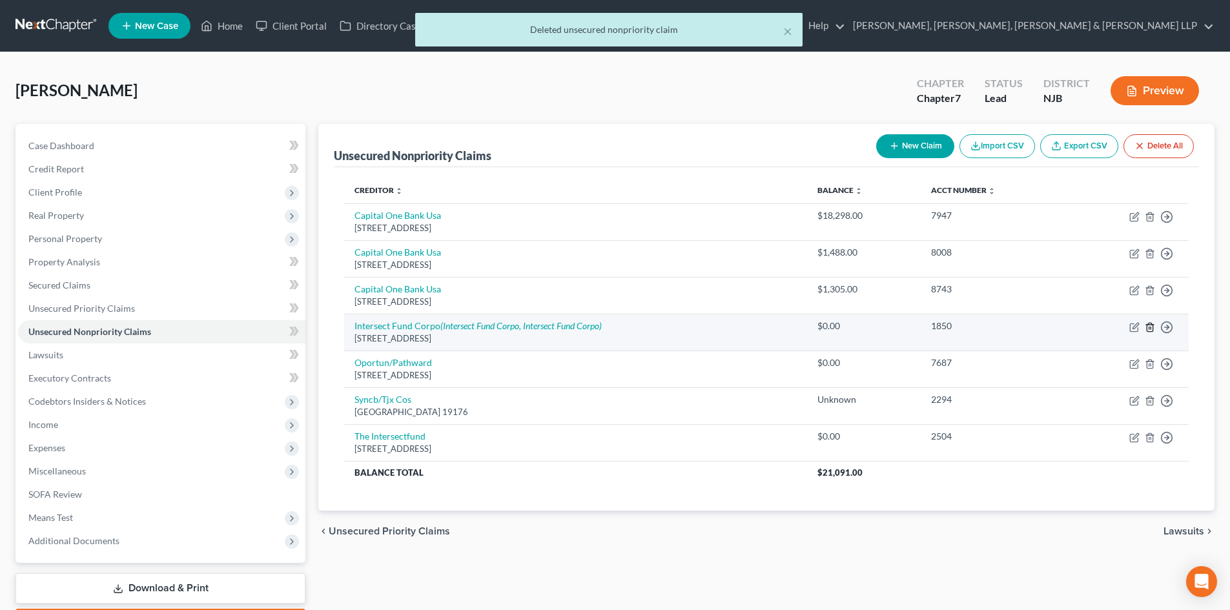
click at [1149, 326] on icon "button" at bounding box center [1150, 327] width 10 height 10
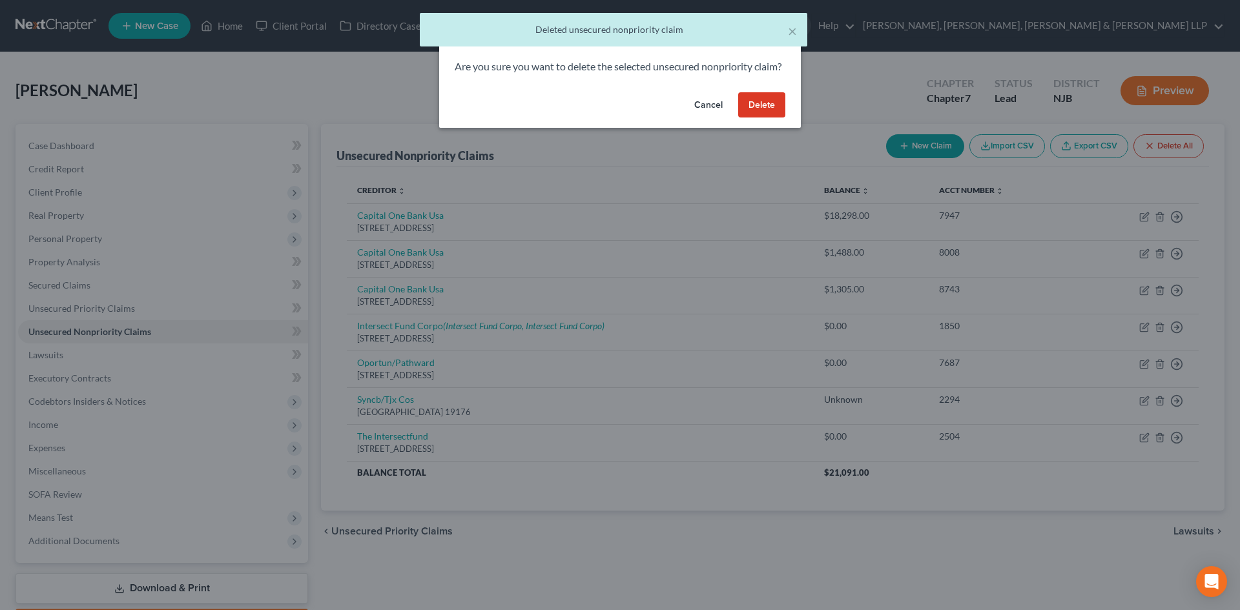
click at [765, 118] on button "Delete" at bounding box center [761, 105] width 47 height 26
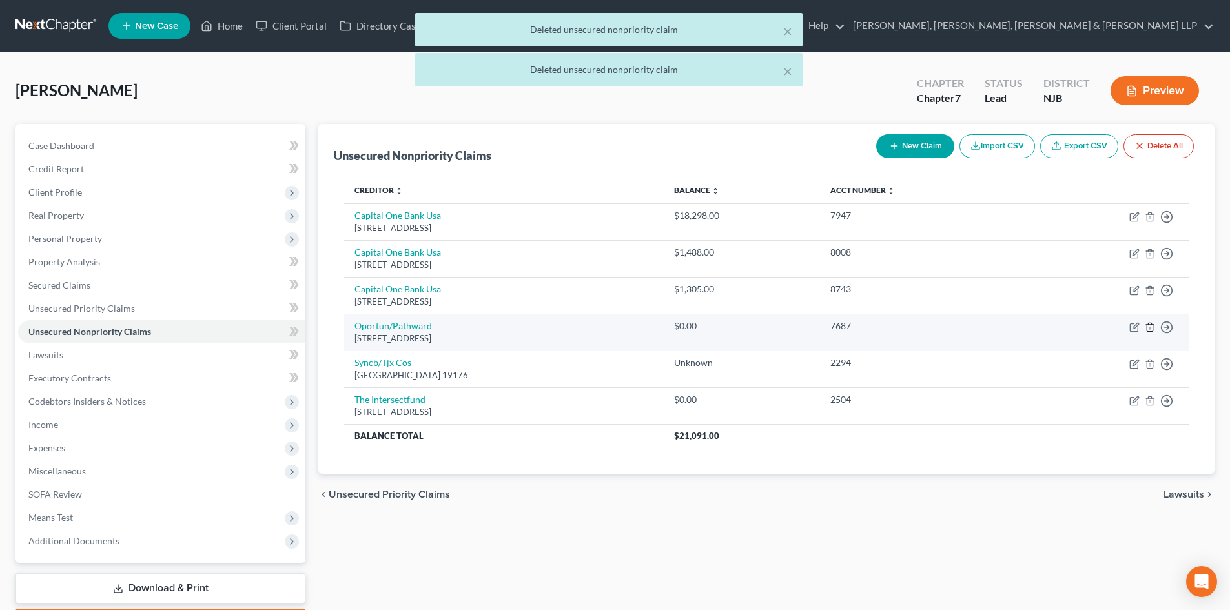
click at [1148, 327] on icon "button" at bounding box center [1150, 327] width 10 height 10
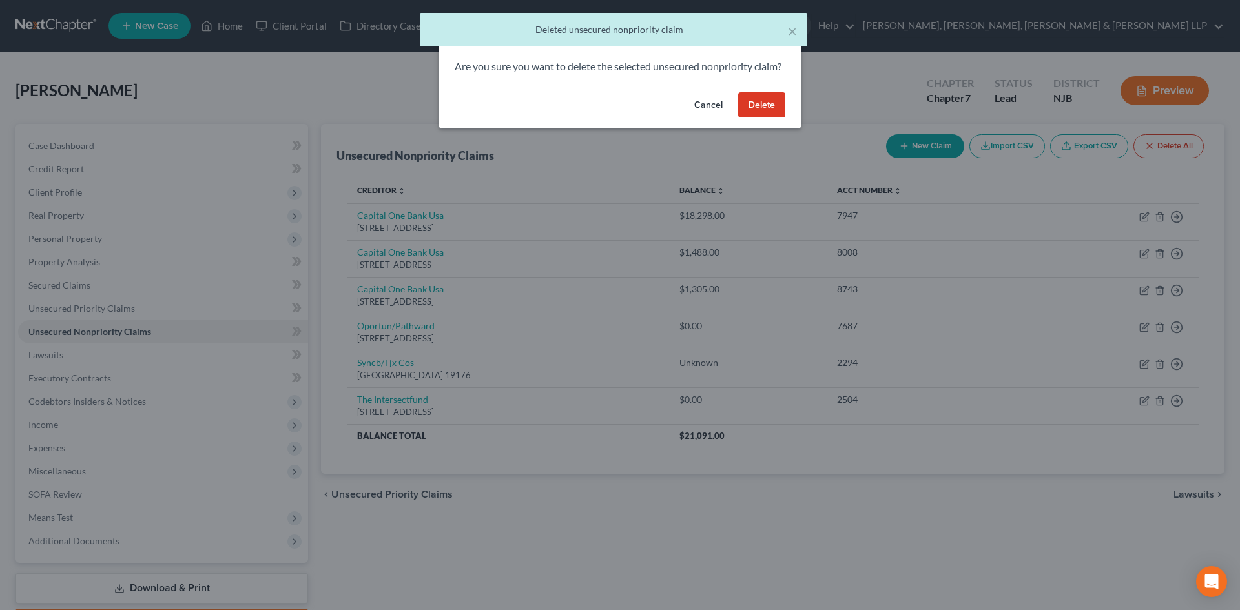
click at [786, 119] on div "Cancel Delete" at bounding box center [620, 107] width 362 height 41
drag, startPoint x: 774, startPoint y: 119, endPoint x: 752, endPoint y: 158, distance: 44.0
click at [773, 118] on button "Delete" at bounding box center [761, 105] width 47 height 26
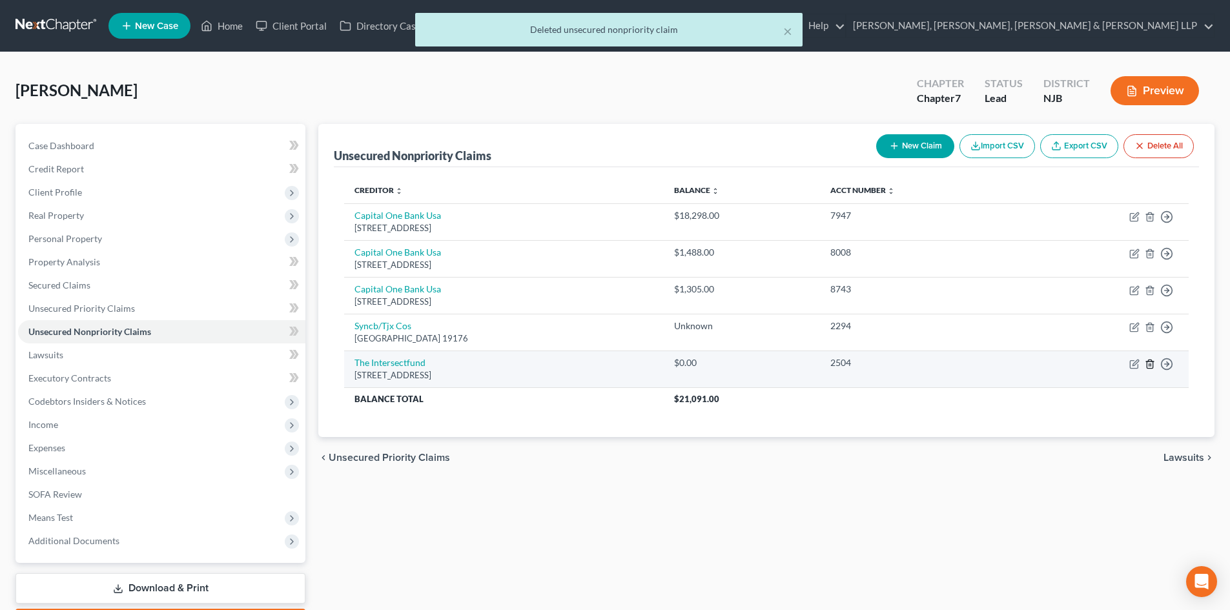
click at [1150, 361] on icon "button" at bounding box center [1150, 364] width 10 height 10
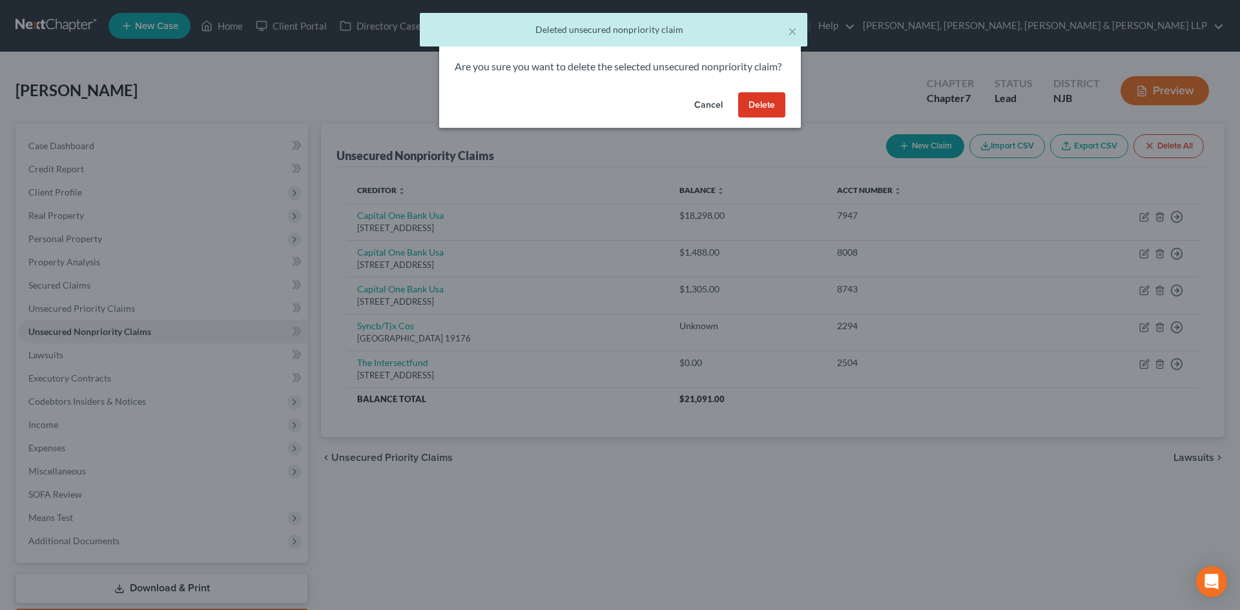
click at [748, 117] on button "Delete" at bounding box center [761, 105] width 47 height 26
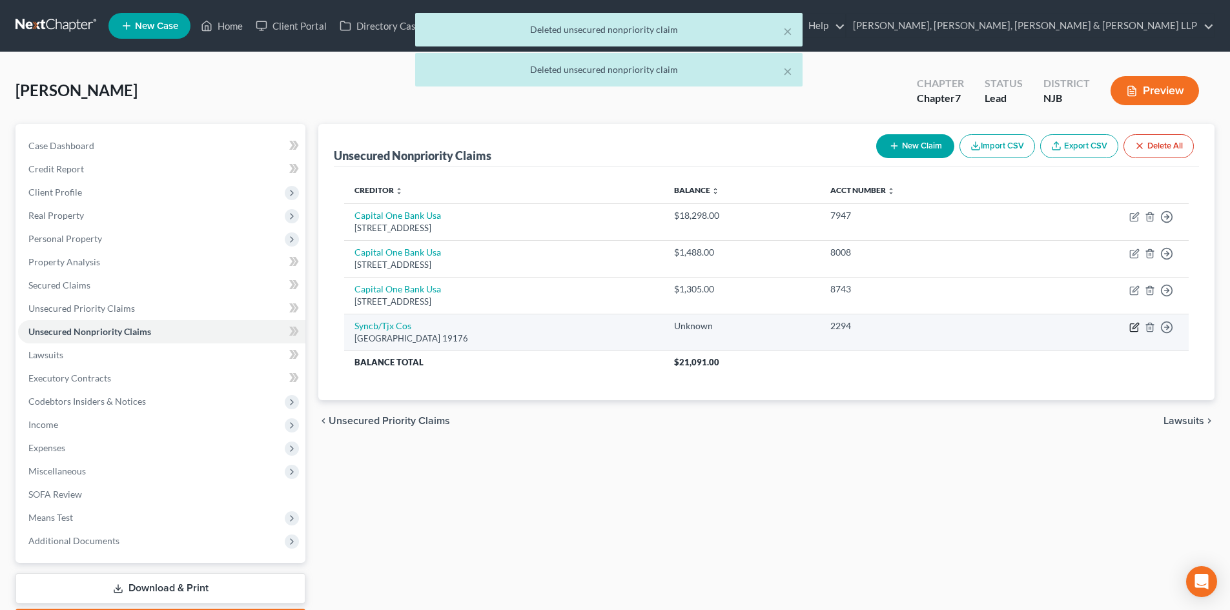
click at [1132, 329] on icon "button" at bounding box center [1135, 327] width 10 height 10
select select "39"
select select "2"
select select "0"
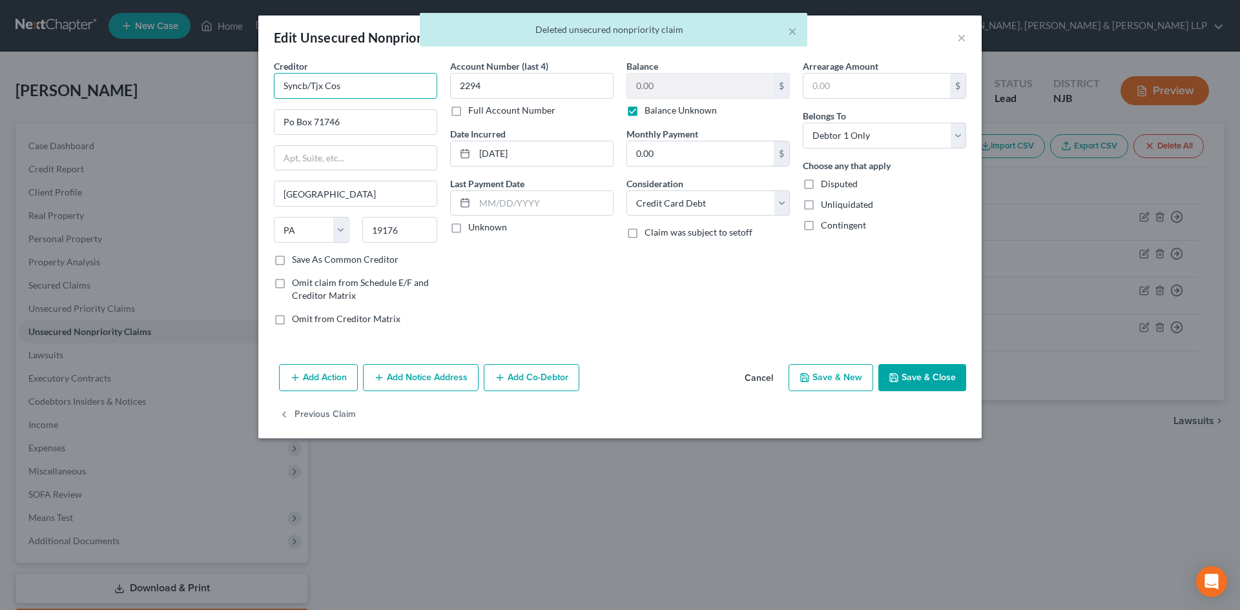
drag, startPoint x: 306, startPoint y: 84, endPoint x: 164, endPoint y: 94, distance: 142.5
click at [164, 94] on div "Edit Unsecured Nonpriority Claim × Creditor * Syncb/Tjx Cos Po Box 71746 [GEOGR…" at bounding box center [620, 305] width 1240 height 610
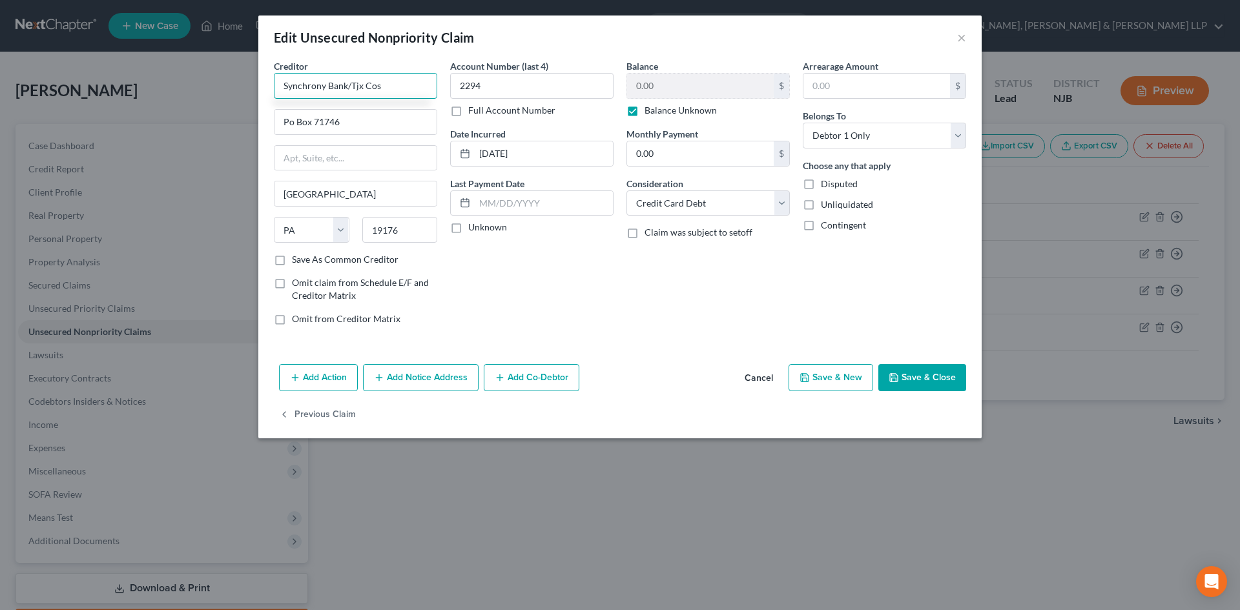
type input "Synchrony Bank/Tjx Cos"
click at [919, 378] on button "Save & Close" at bounding box center [922, 377] width 88 height 27
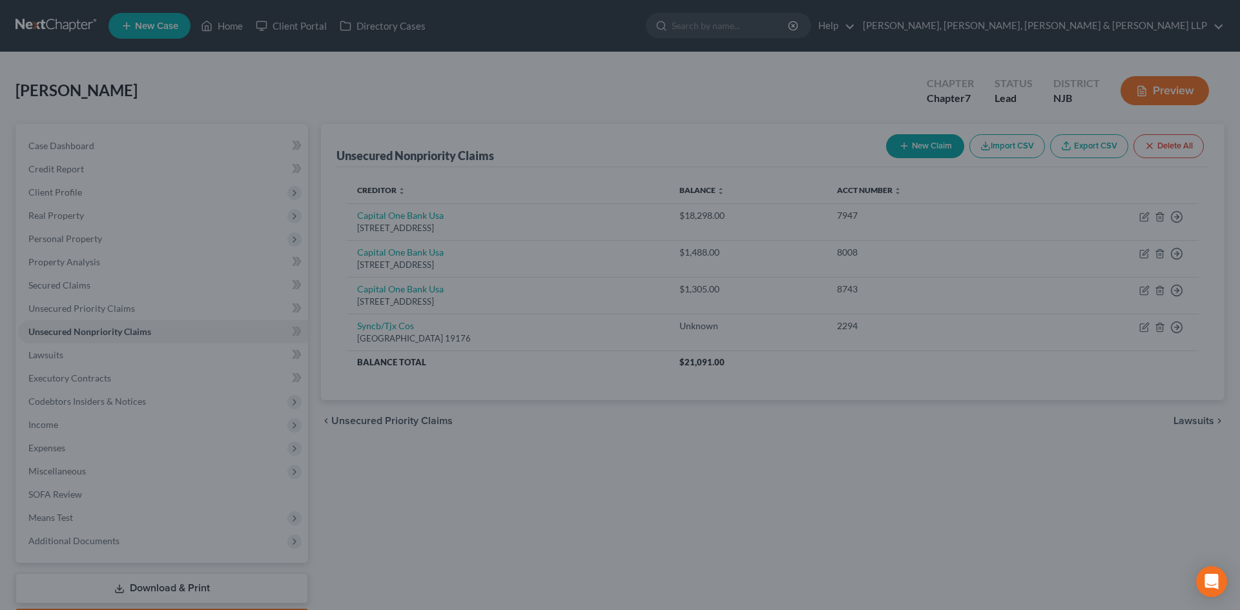
type input "0"
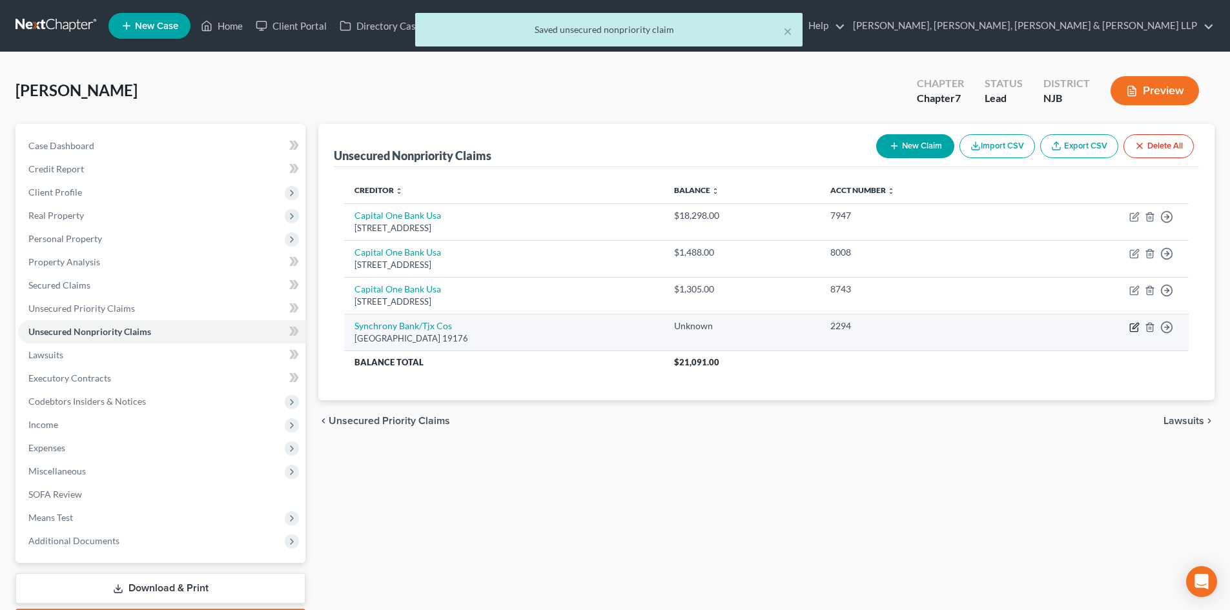
click at [1137, 329] on icon "button" at bounding box center [1135, 327] width 10 height 10
select select "39"
select select "2"
select select "0"
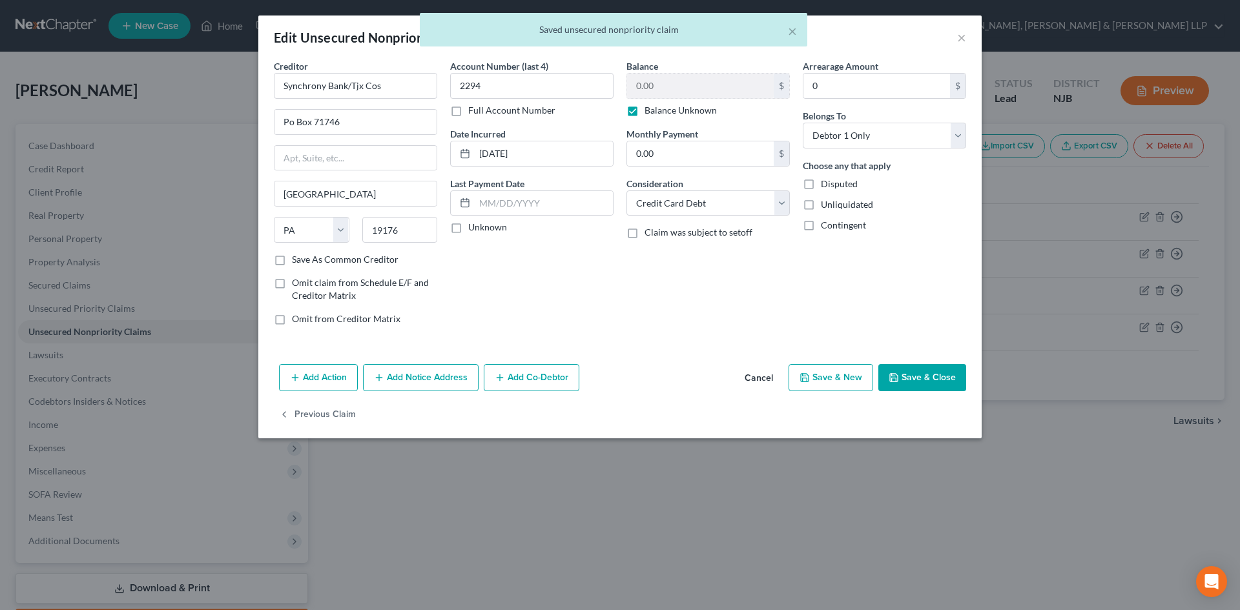
click at [645, 109] on label "Balance Unknown" at bounding box center [681, 110] width 72 height 13
click at [650, 109] on input "Balance Unknown" at bounding box center [654, 108] width 8 height 8
checkbox input "false"
click at [918, 385] on button "Save & Close" at bounding box center [922, 377] width 88 height 27
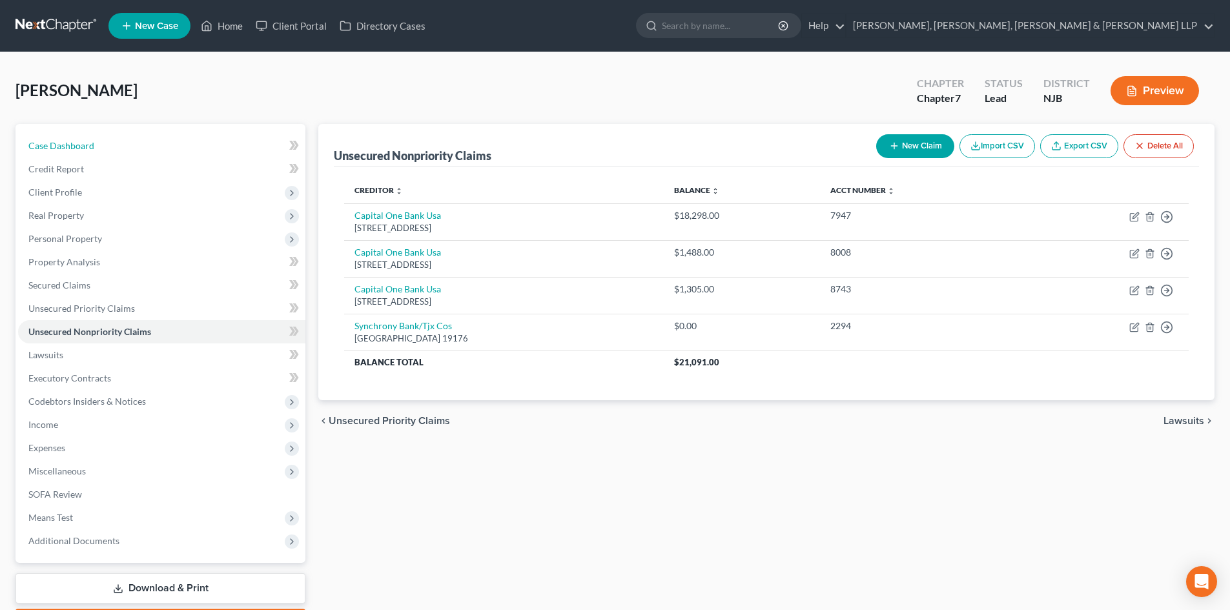
click at [130, 149] on link "Case Dashboard" at bounding box center [161, 145] width 287 height 23
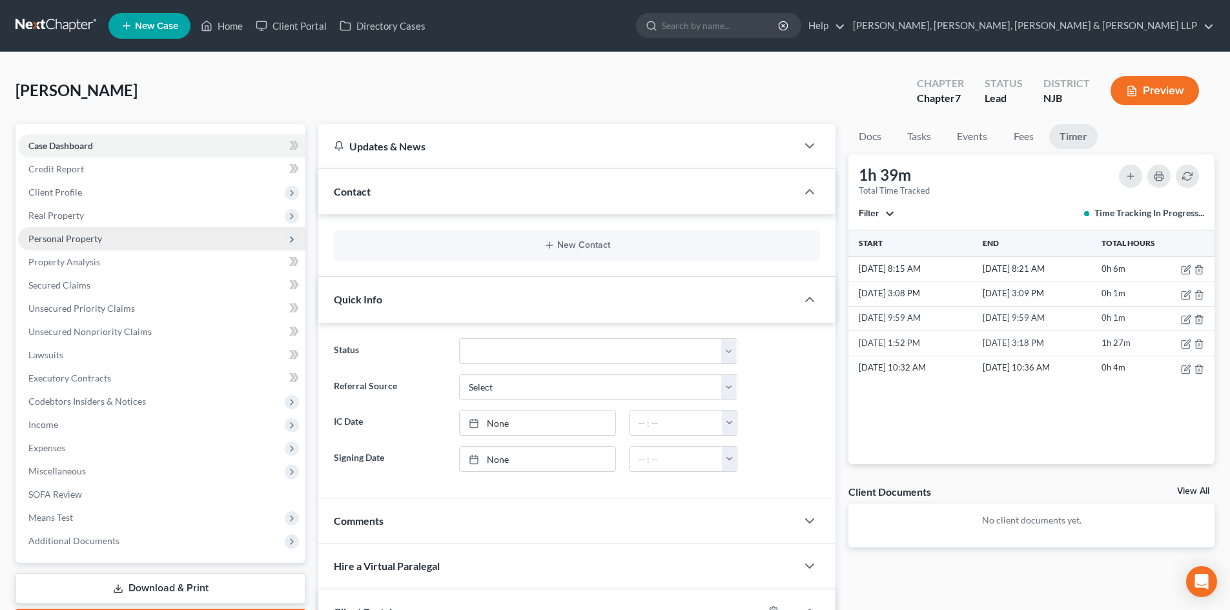
click at [101, 234] on span "Personal Property" at bounding box center [161, 238] width 287 height 23
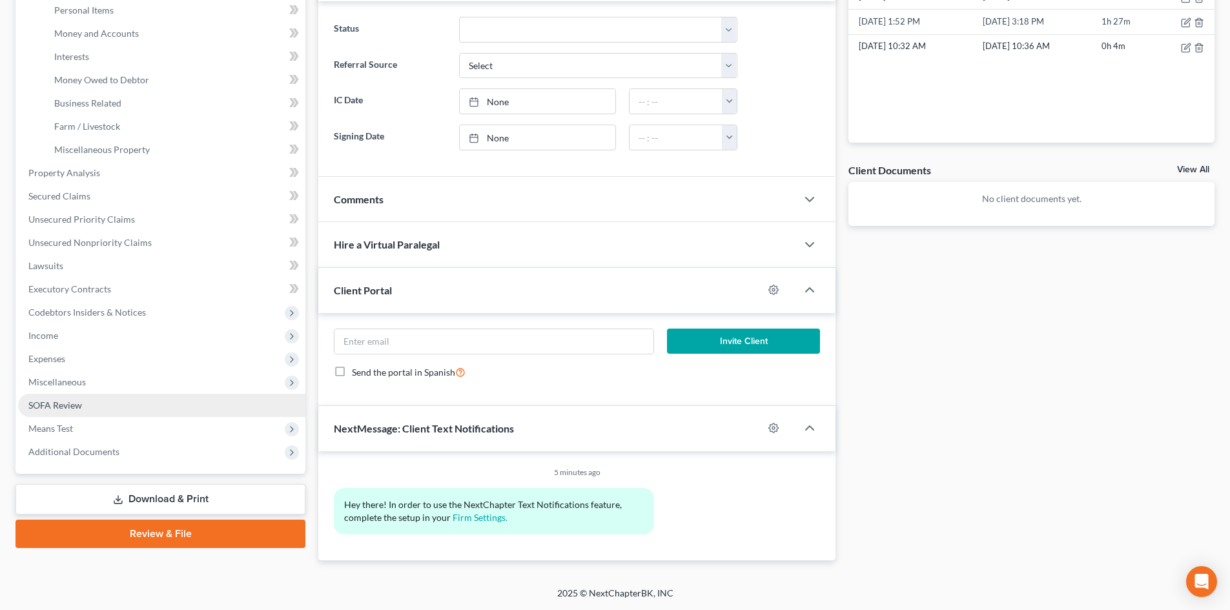
click at [82, 402] on link "SOFA Review" at bounding box center [161, 405] width 287 height 23
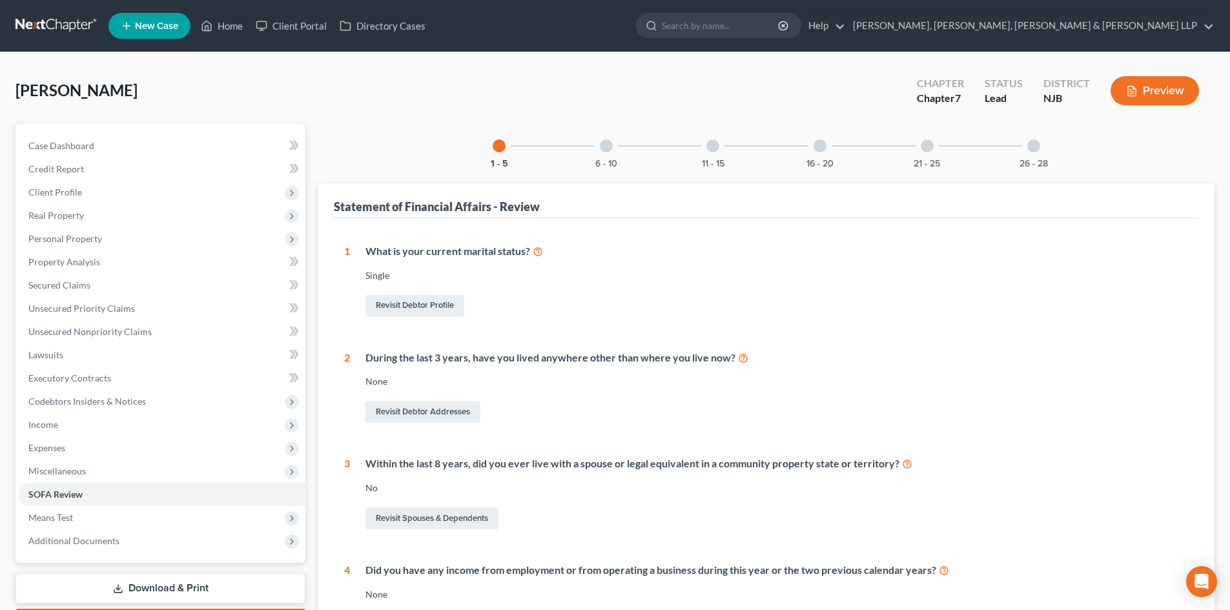
click at [1024, 146] on div "26 - 28" at bounding box center [1034, 146] width 44 height 44
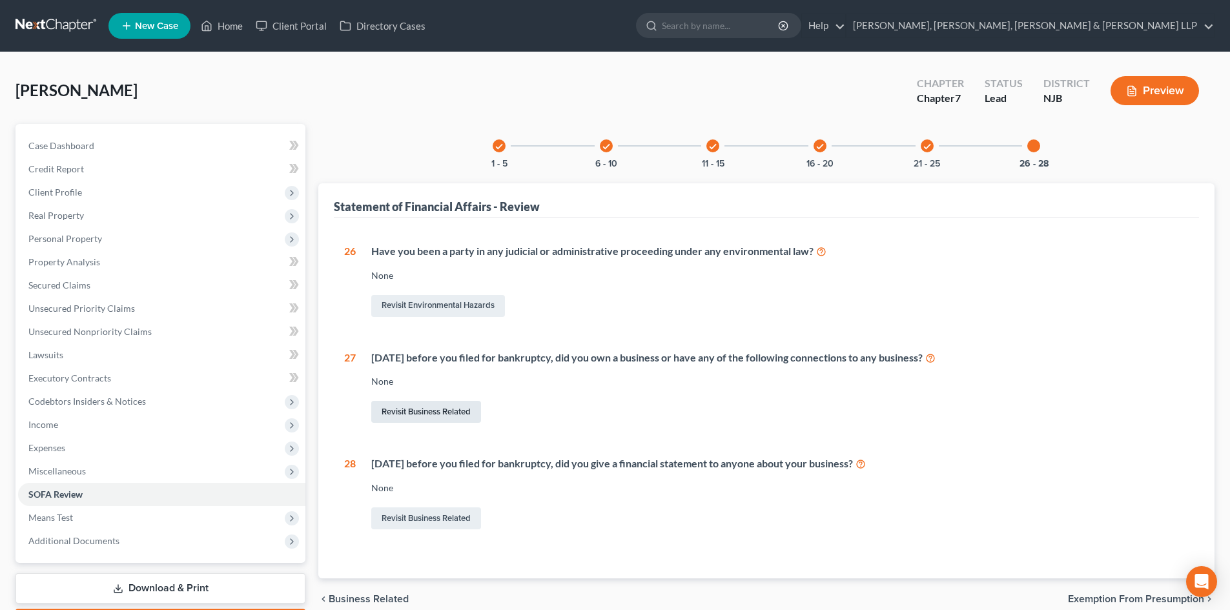
click at [433, 406] on link "Revisit Business Related" at bounding box center [426, 412] width 110 height 22
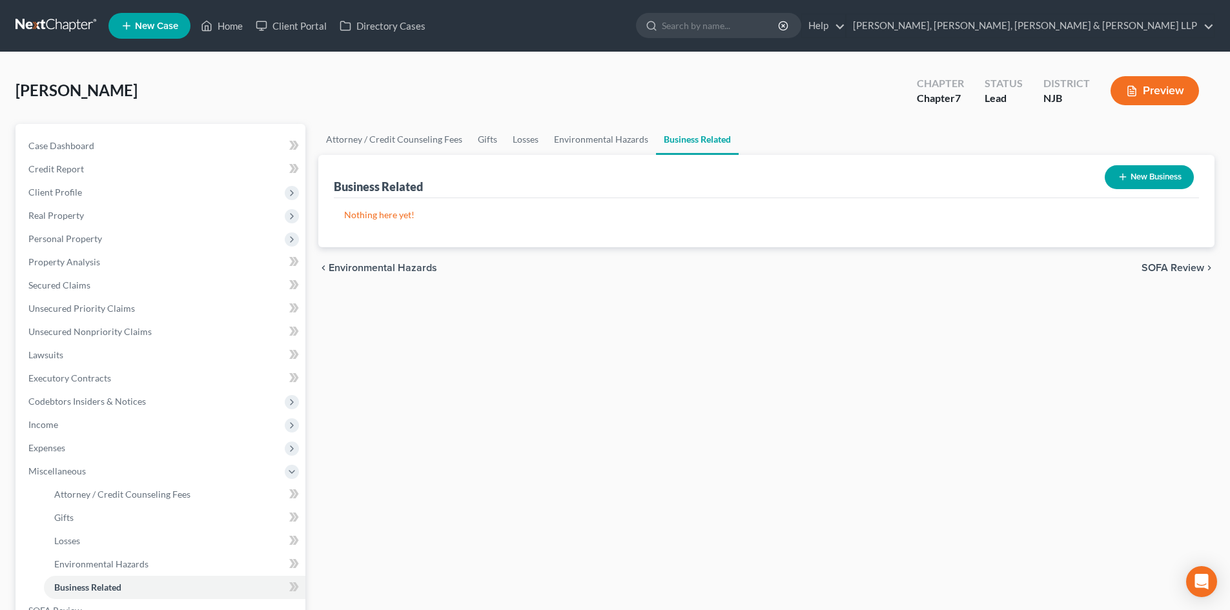
click at [1171, 171] on button "New Business" at bounding box center [1149, 177] width 89 height 24
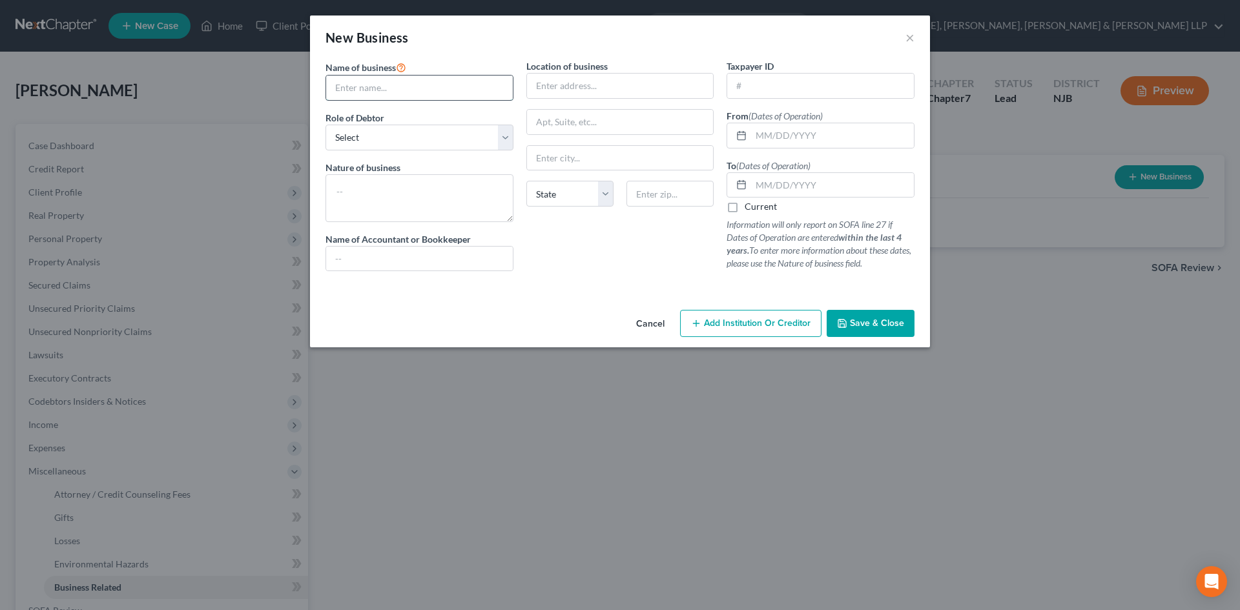
click at [388, 87] on input "text" at bounding box center [419, 88] width 187 height 25
paste input "Mexican Food [PERSON_NAME]"
drag, startPoint x: 419, startPoint y: 85, endPoint x: 497, endPoint y: 93, distance: 78.6
click at [497, 93] on input "Mexican Food [PERSON_NAME]" at bounding box center [419, 88] width 187 height 25
type input "Mexican Food [PERSON_NAME] LLC"
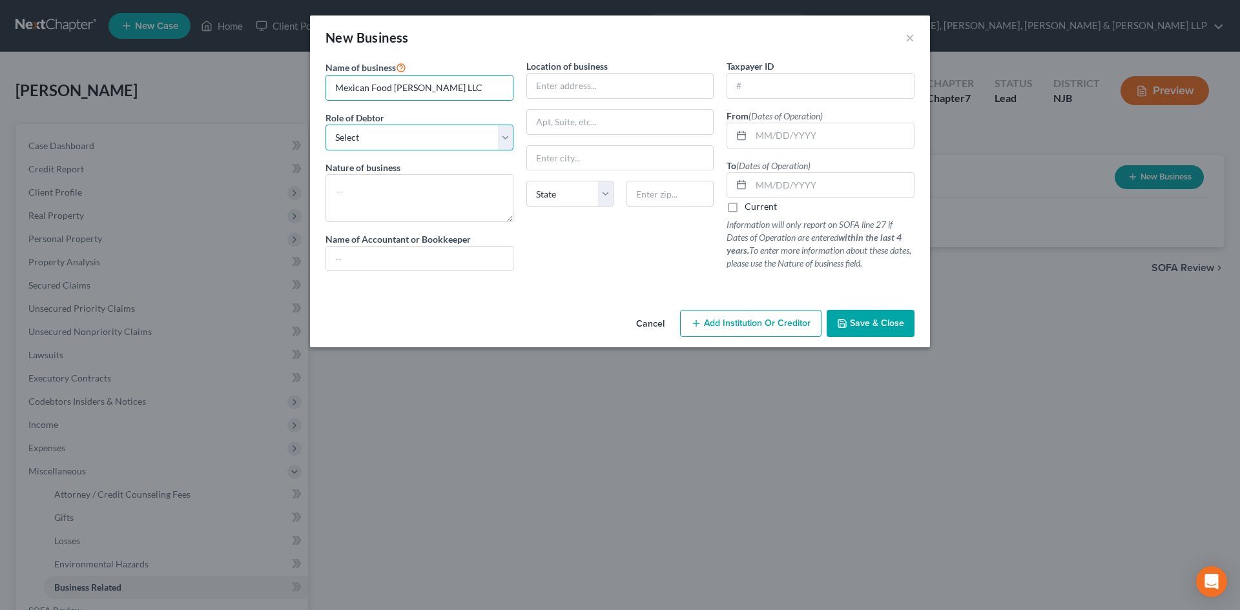
click at [414, 140] on select "Select A member of a limited liability company (LLC) or limited liability partn…" at bounding box center [420, 138] width 188 height 26
select select "member"
click at [326, 125] on select "Select A member of a limited liability company (LLC) or limited liability partn…" at bounding box center [420, 138] width 188 height 26
click at [425, 199] on textarea at bounding box center [420, 198] width 188 height 48
type textarea "r"
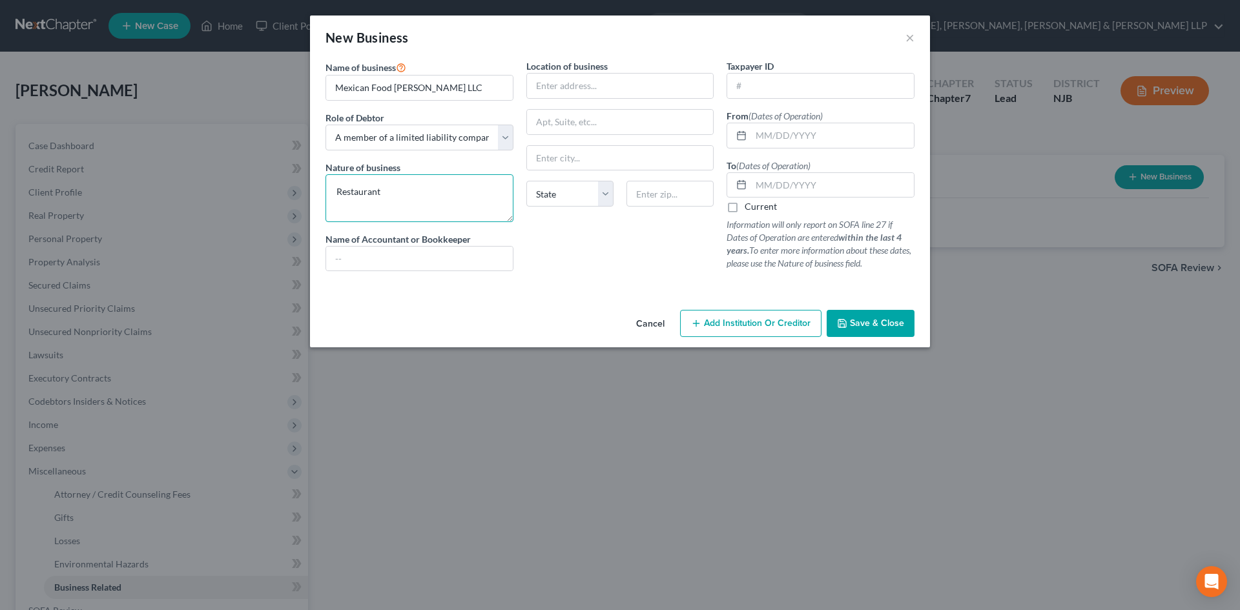
type textarea "Restaurant"
click at [787, 149] on div "Taxpayer ID From (Dates of Operation) To (Dates of Operation) Current Informati…" at bounding box center [820, 170] width 201 height 222
click at [786, 135] on input "text" at bounding box center [832, 135] width 163 height 25
paste input "[DATE]"
type input "[DATE]"
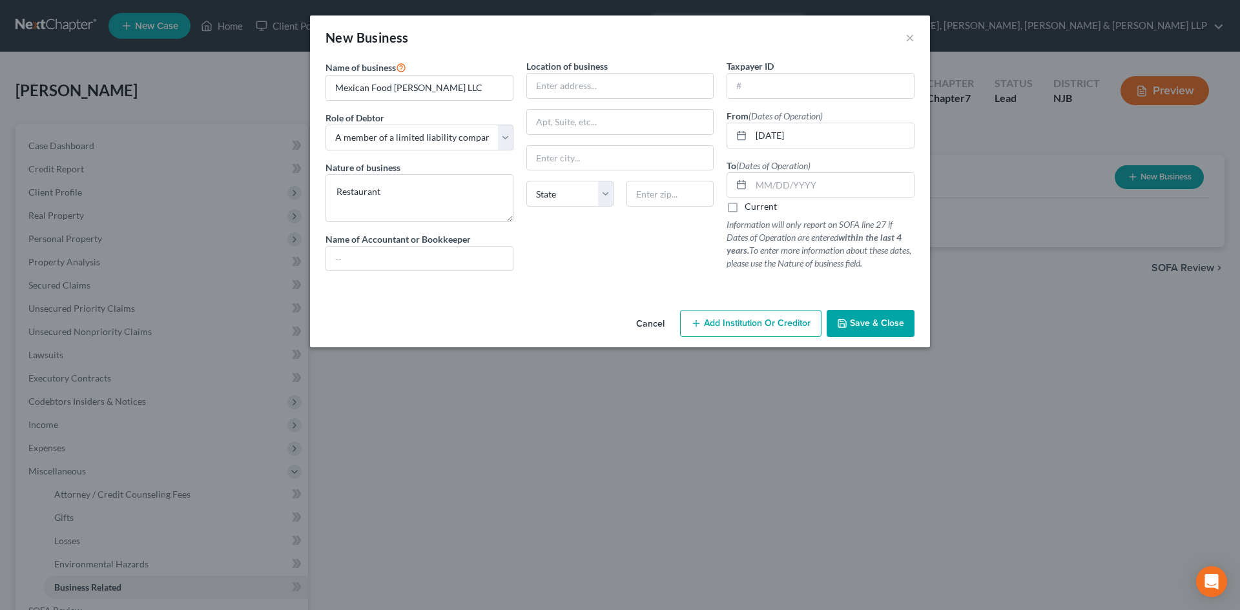
click at [768, 209] on label "Current" at bounding box center [761, 206] width 32 height 13
click at [758, 209] on input "Current" at bounding box center [754, 204] width 8 height 8
checkbox input "true"
click at [869, 317] on button "Save & Close" at bounding box center [871, 323] width 88 height 27
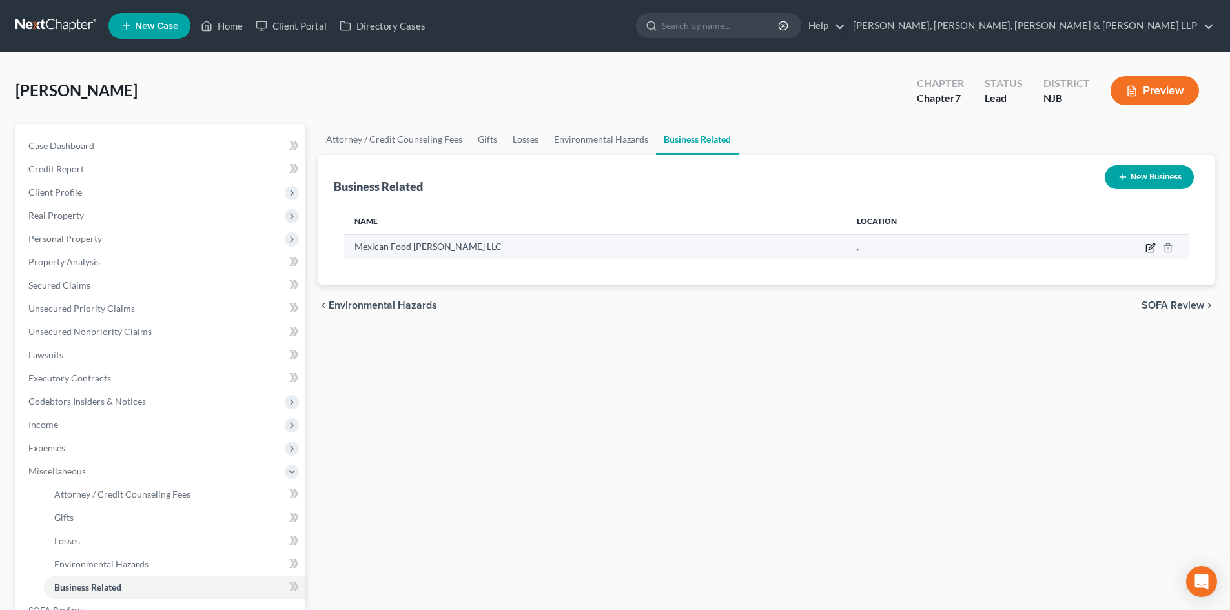
click at [1150, 249] on icon "button" at bounding box center [1152, 247] width 6 height 6
select select "member"
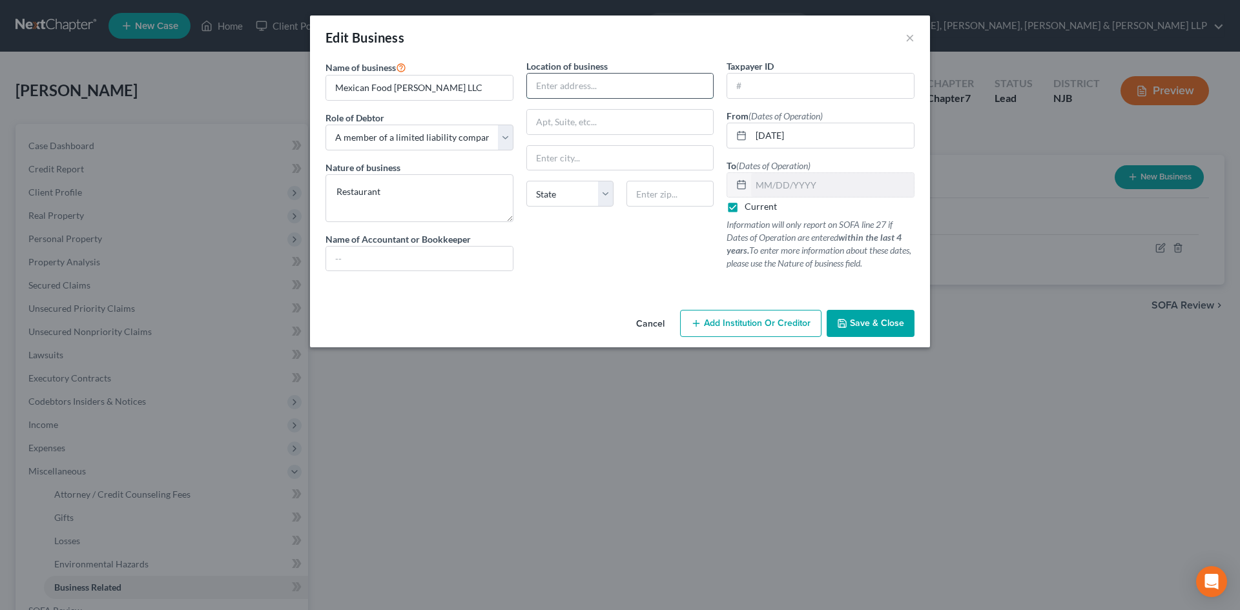
drag, startPoint x: 545, startPoint y: 90, endPoint x: 553, endPoint y: 90, distance: 7.8
click at [553, 90] on input "text" at bounding box center [620, 86] width 187 height 25
type input "71 A [GEOGRAPHIC_DATA]"
click at [676, 197] on input "text" at bounding box center [670, 194] width 87 height 26
type input "07424"
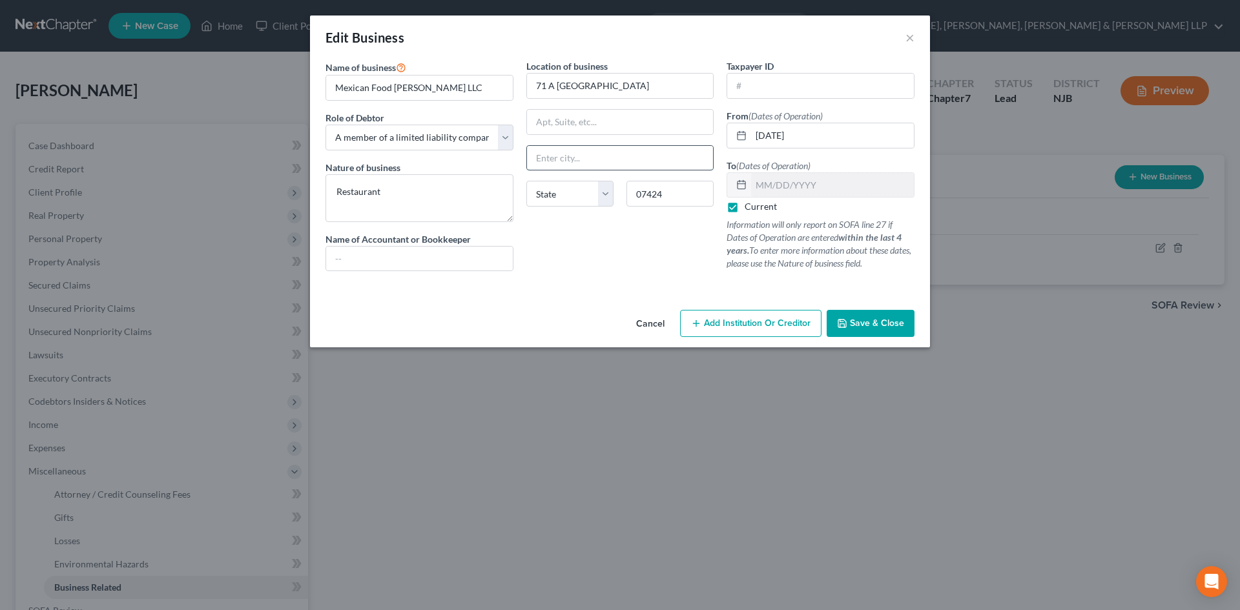
type input "[GEOGRAPHIC_DATA]"
select select "33"
click at [674, 158] on input "[GEOGRAPHIC_DATA]" at bounding box center [620, 158] width 187 height 25
click at [483, 205] on textarea "Restaurant" at bounding box center [420, 198] width 188 height 48
drag, startPoint x: 889, startPoint y: 320, endPoint x: 827, endPoint y: 293, distance: 67.1
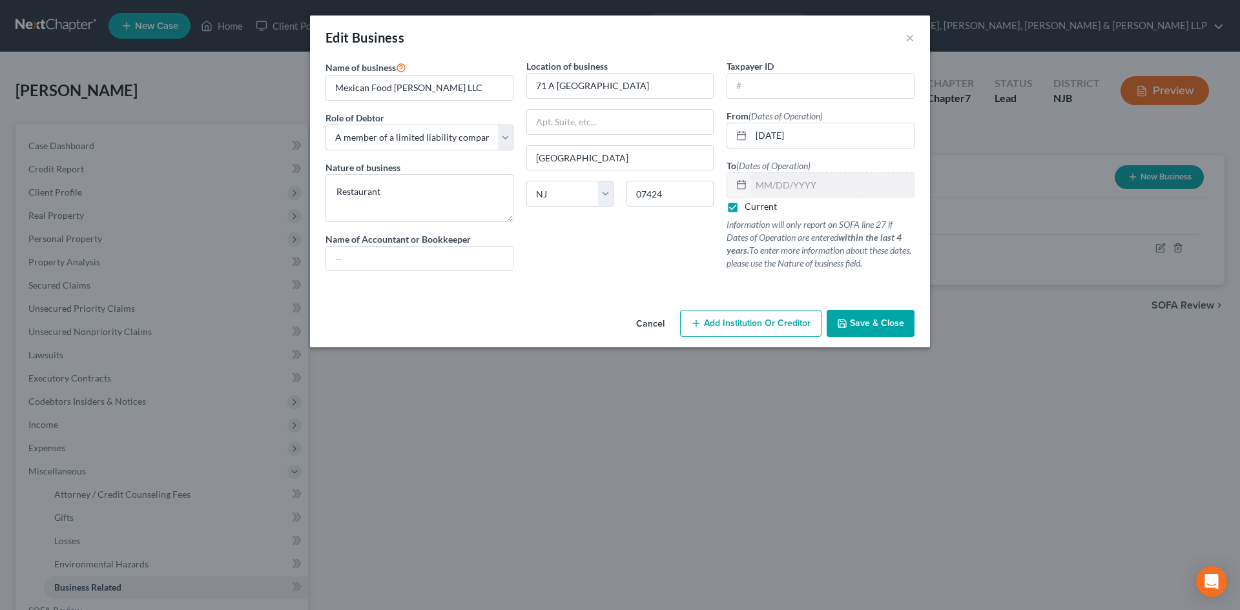
click at [887, 320] on span "Save & Close" at bounding box center [877, 323] width 54 height 11
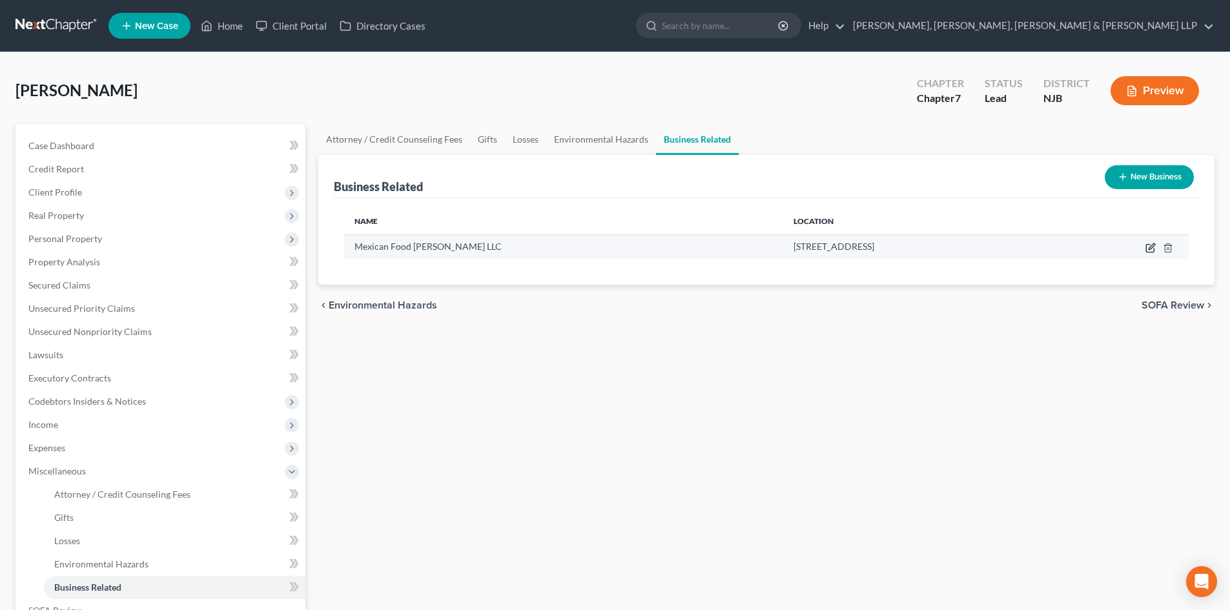
click at [1148, 245] on icon "button" at bounding box center [1151, 248] width 10 height 10
select select "member"
select select "33"
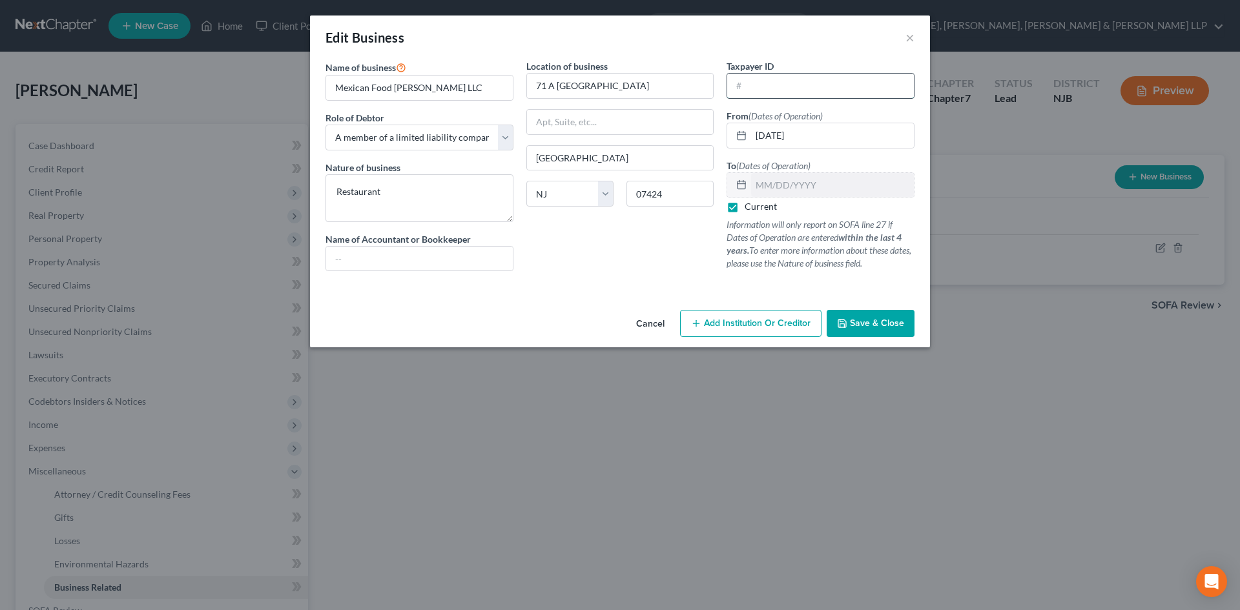
click at [774, 95] on input "text" at bounding box center [820, 86] width 187 height 25
type input "[US_EMPLOYER_IDENTIFICATION_NUMBER]"
click at [877, 323] on span "Save & Close" at bounding box center [877, 323] width 54 height 11
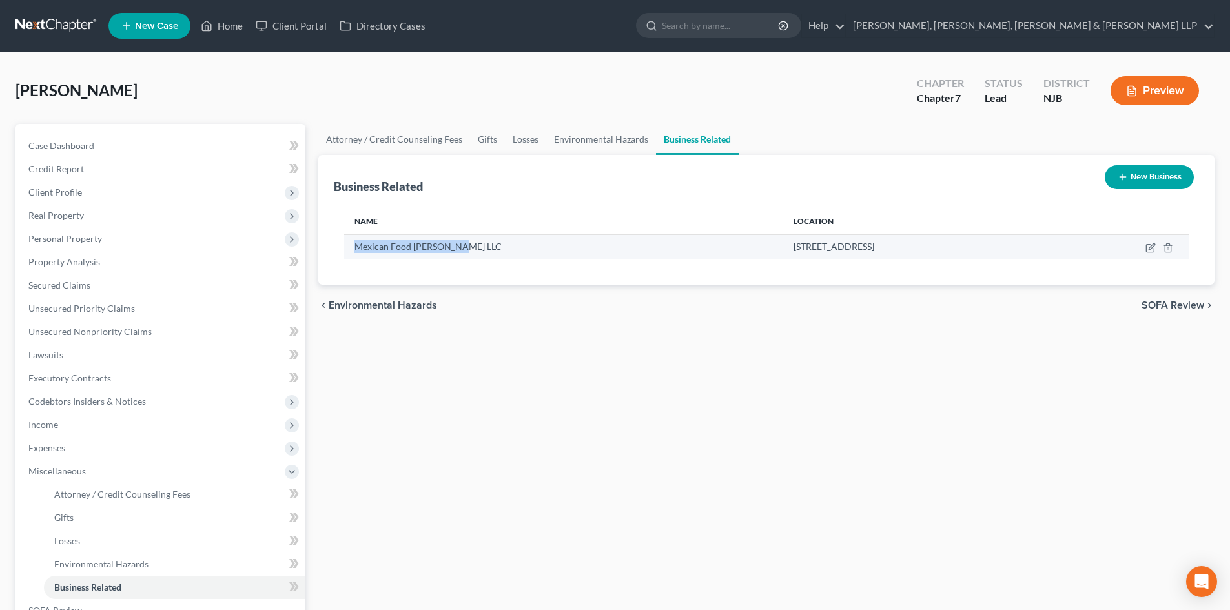
drag, startPoint x: 431, startPoint y: 244, endPoint x: 348, endPoint y: 249, distance: 82.8
click at [348, 249] on td "Mexican Food [PERSON_NAME] LLC" at bounding box center [563, 246] width 439 height 25
copy span "Mexican Food [PERSON_NAME] LLC"
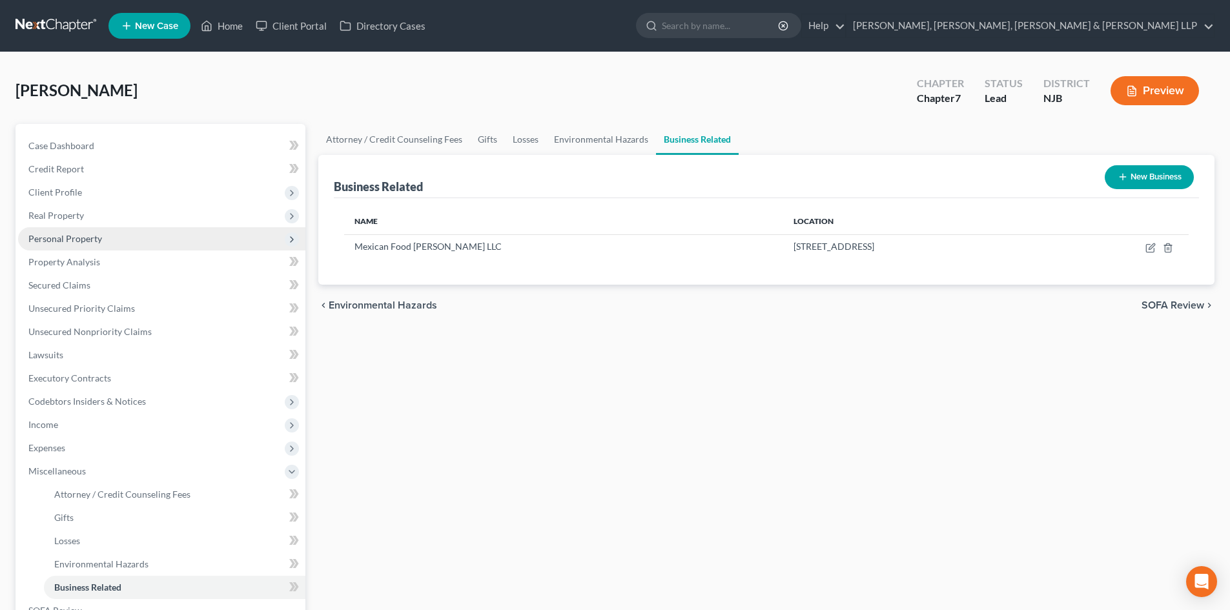
click at [96, 236] on span "Personal Property" at bounding box center [65, 238] width 74 height 11
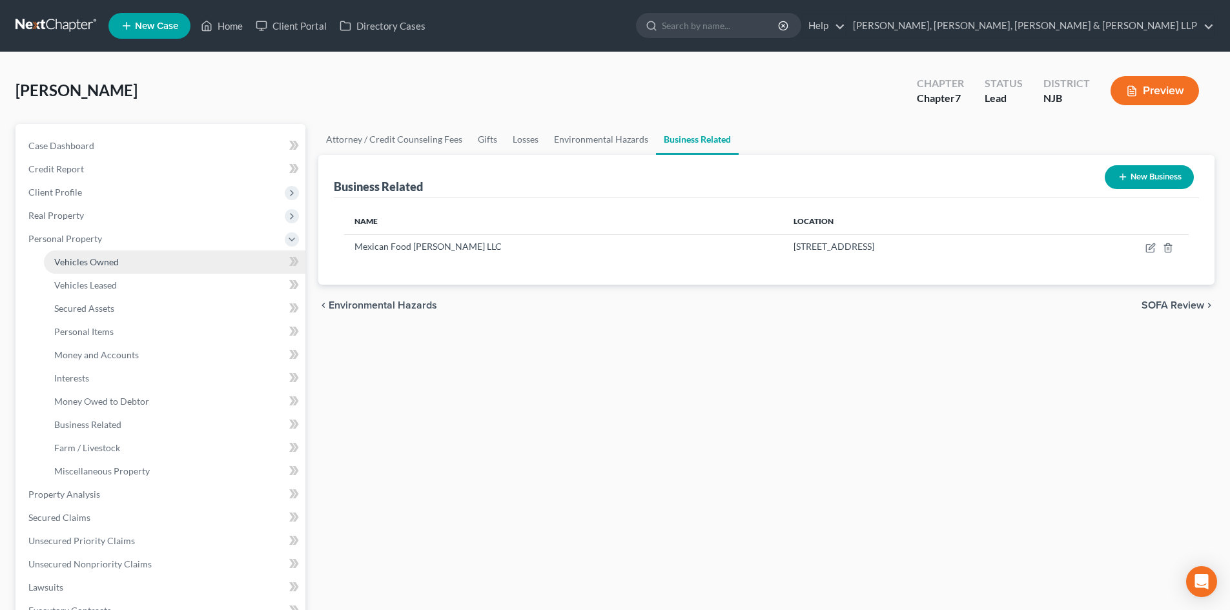
click at [119, 261] on link "Vehicles Owned" at bounding box center [175, 262] width 262 height 23
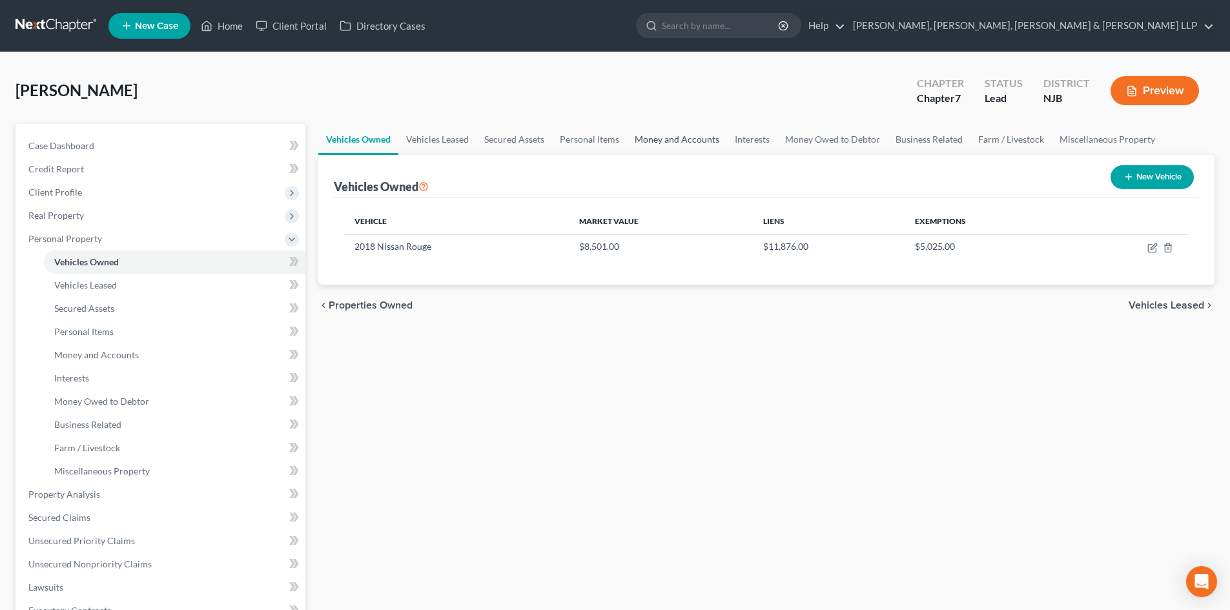
click at [684, 143] on link "Money and Accounts" at bounding box center [677, 139] width 100 height 31
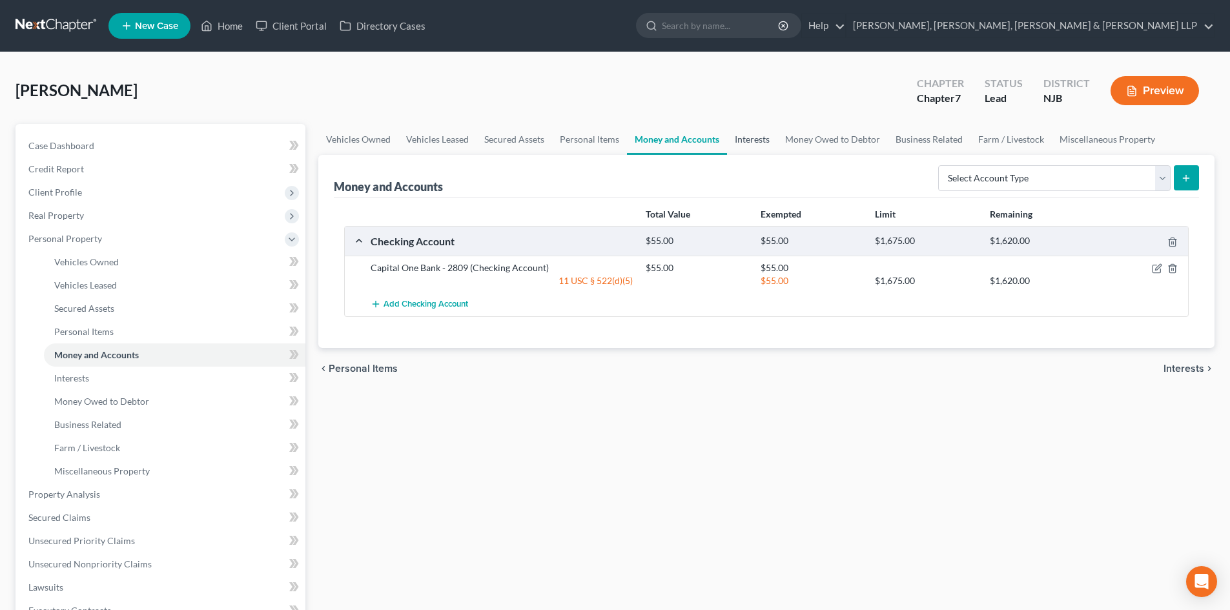
click at [745, 145] on link "Interests" at bounding box center [752, 139] width 50 height 31
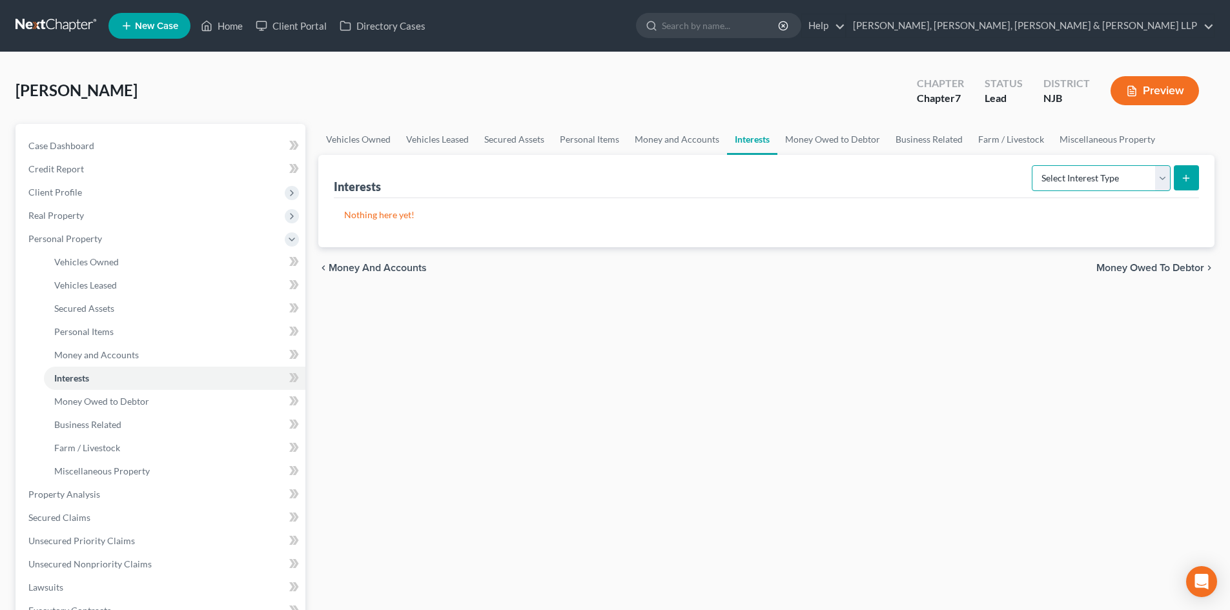
click at [1069, 181] on select "Select Interest Type 401K Annuity Bond Education IRA Government Bond Government…" at bounding box center [1101, 178] width 139 height 26
select select "incorporated_business"
click at [1033, 165] on select "Select Interest Type 401K Annuity Bond Education IRA Government Bond Government…" at bounding box center [1101, 178] width 139 height 26
click at [1180, 170] on button "submit" at bounding box center [1186, 177] width 25 height 25
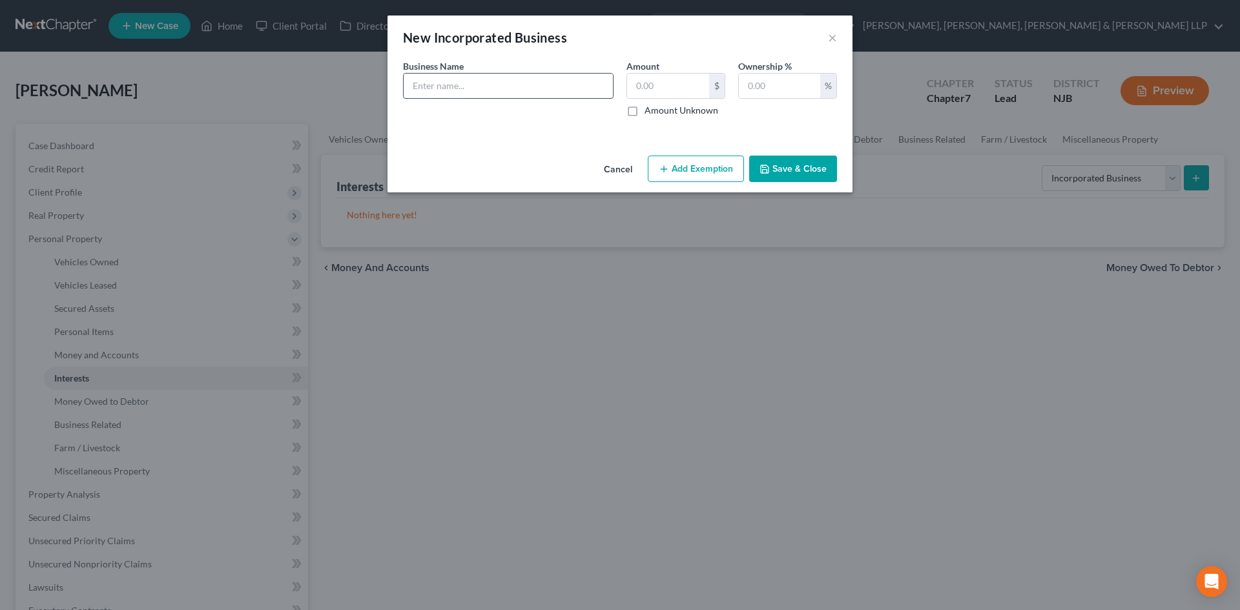
click at [488, 87] on input "text" at bounding box center [508, 86] width 209 height 25
paste input "Mexican Food [PERSON_NAME] LLC"
type input "Mexican Food [PERSON_NAME] LLC"
click at [670, 79] on input "text" at bounding box center [668, 86] width 82 height 25
type input "0.00"
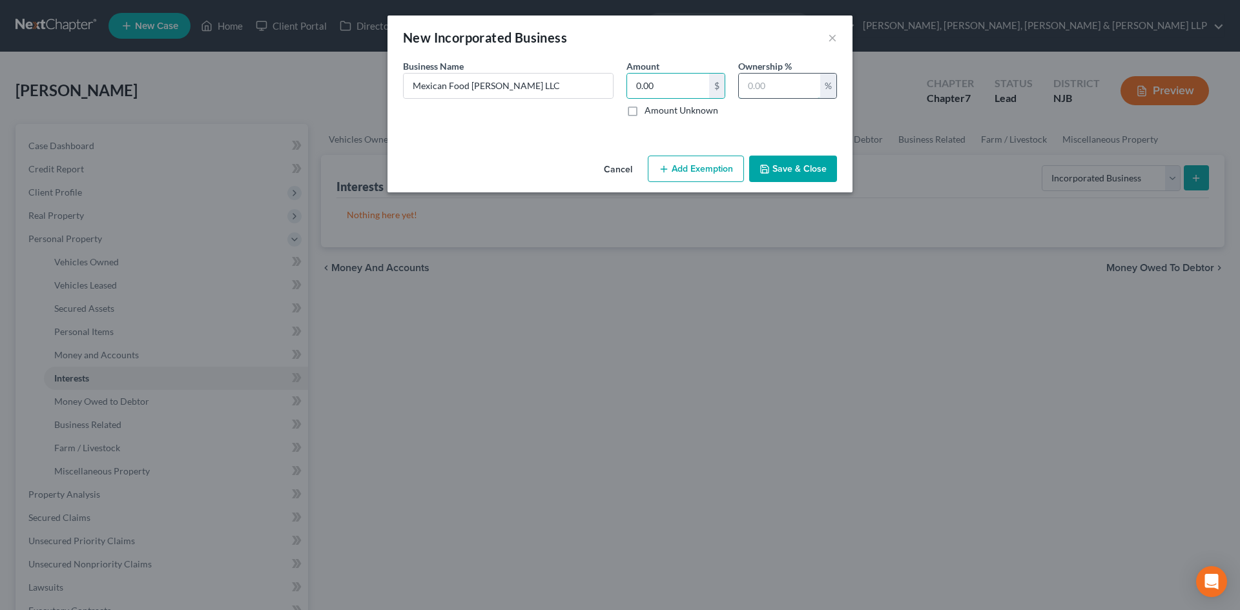
click at [756, 92] on input "text" at bounding box center [779, 86] width 81 height 25
type input "100"
click at [800, 165] on button "Save & Close" at bounding box center [793, 169] width 88 height 27
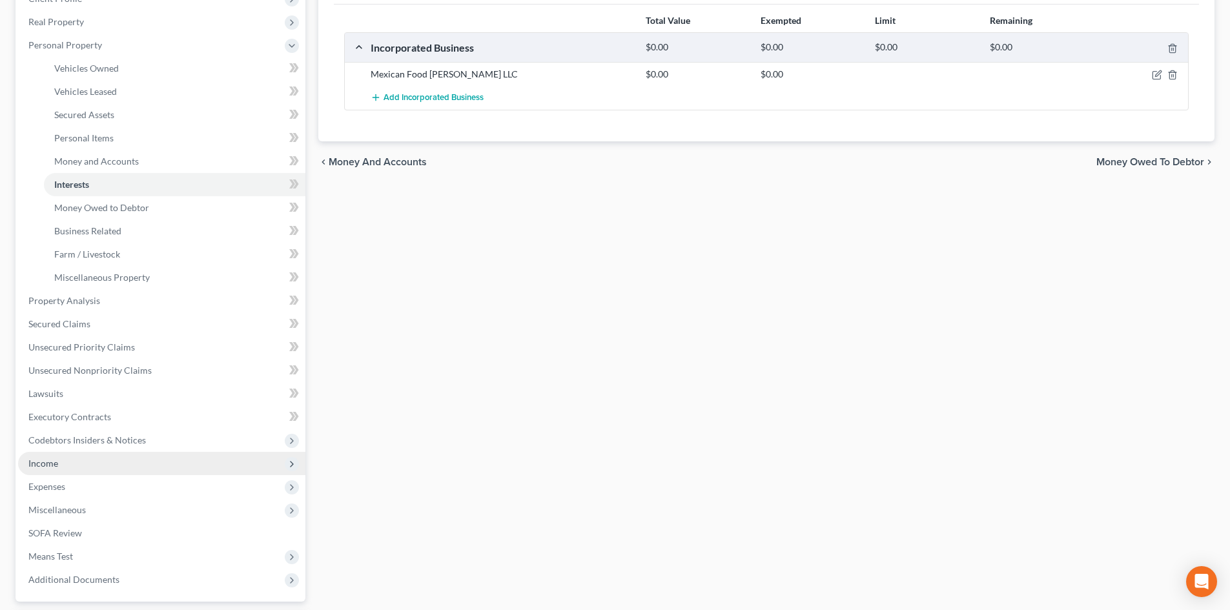
click at [73, 465] on span "Income" at bounding box center [161, 463] width 287 height 23
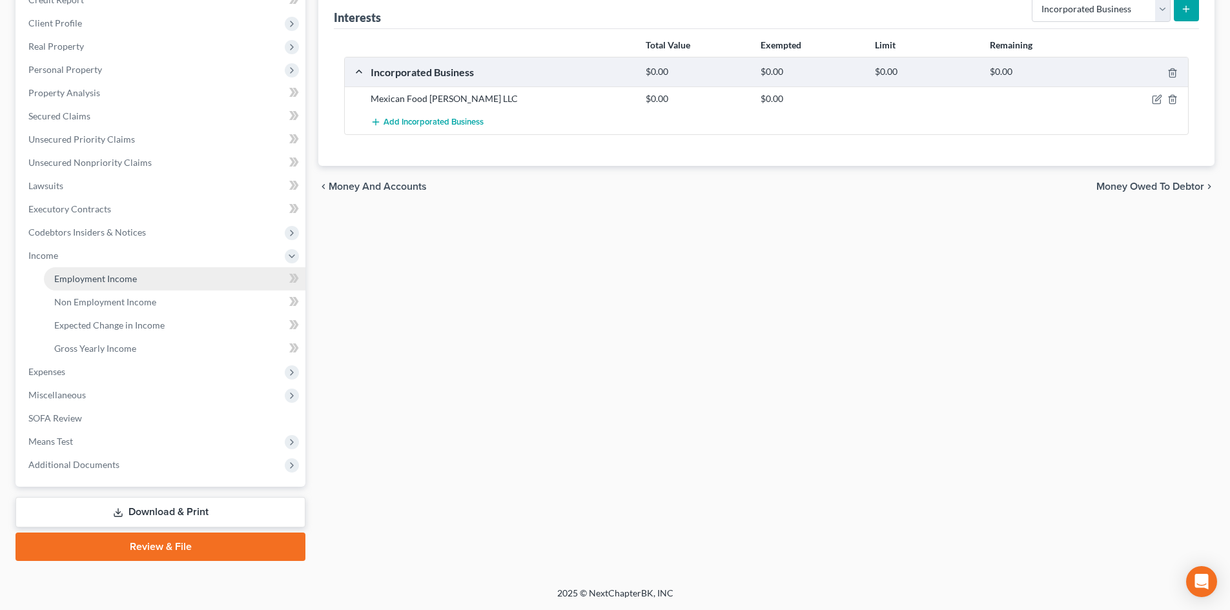
click at [114, 278] on span "Employment Income" at bounding box center [95, 278] width 83 height 11
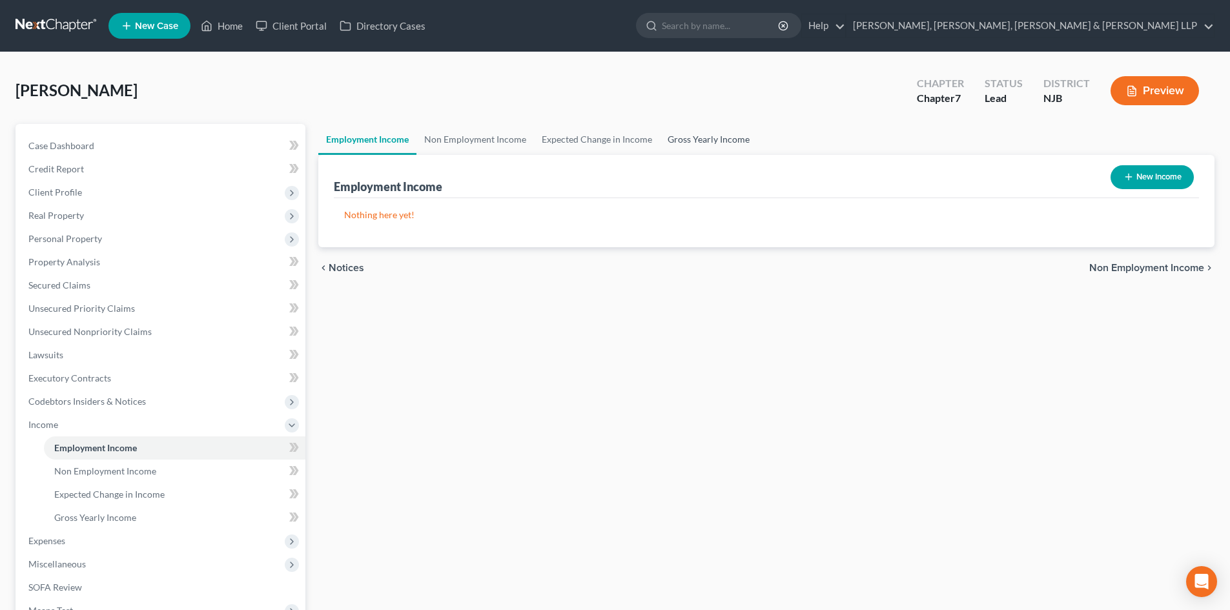
click at [708, 141] on link "Gross Yearly Income" at bounding box center [709, 139] width 98 height 31
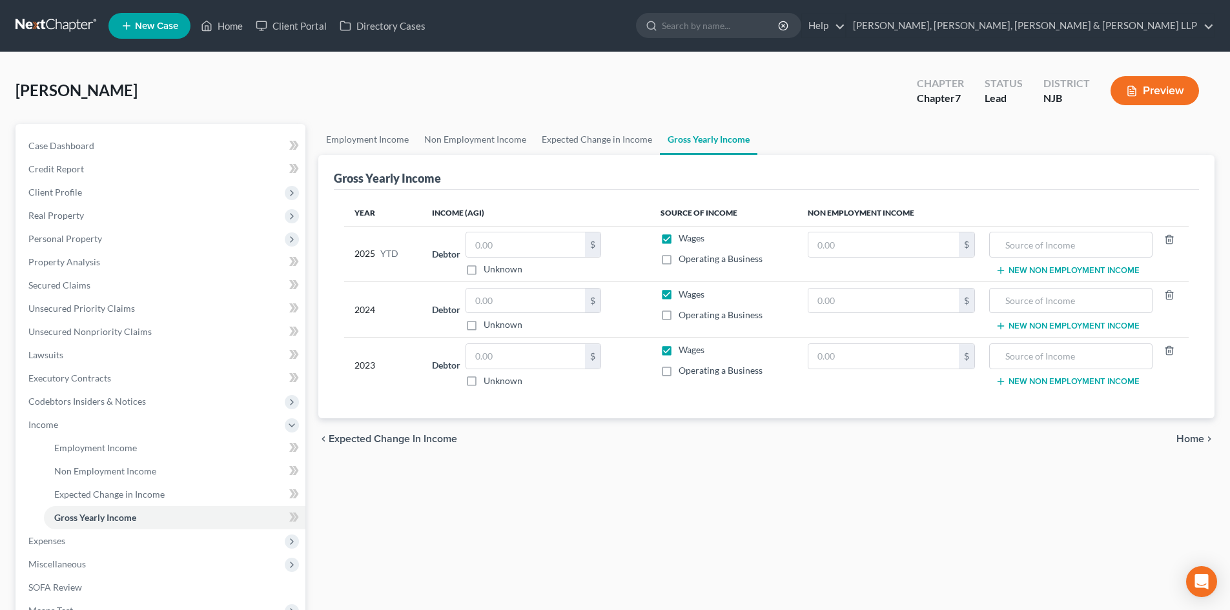
click at [679, 368] on label "Operating a Business" at bounding box center [721, 370] width 84 height 13
click at [684, 368] on input "Operating a Business" at bounding box center [688, 368] width 8 height 8
checkbox input "true"
click at [679, 351] on label "Wages" at bounding box center [692, 350] width 26 height 13
click at [684, 351] on input "Wages" at bounding box center [688, 348] width 8 height 8
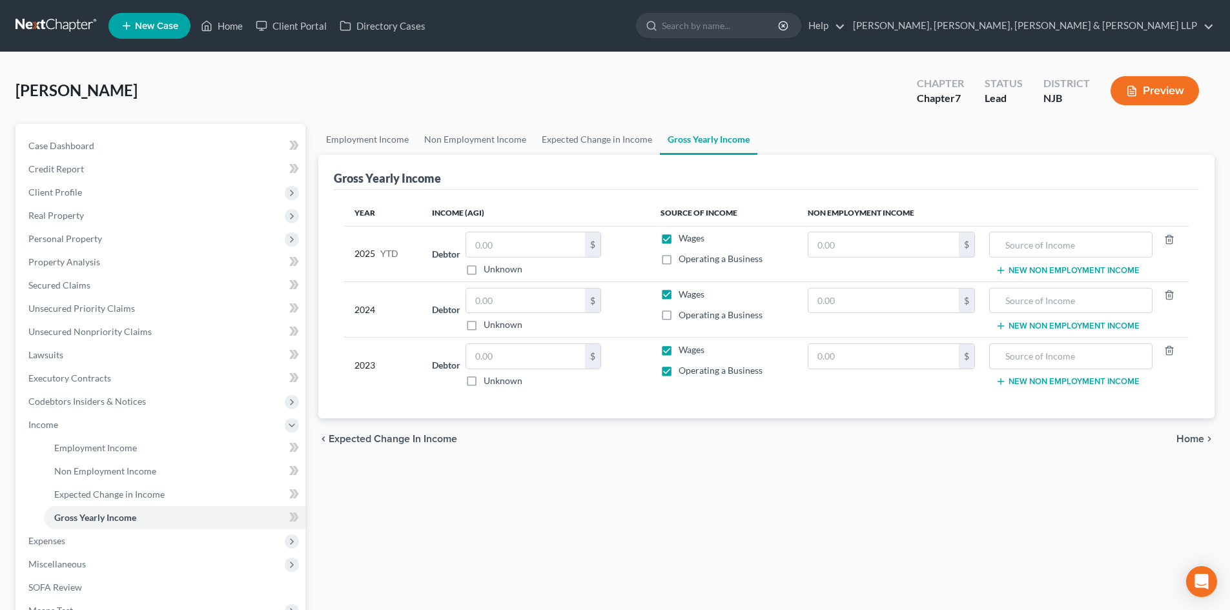
checkbox input "false"
click at [511, 369] on div "$ Unknown" at bounding box center [534, 366] width 136 height 44
click at [512, 363] on input "text" at bounding box center [525, 356] width 119 height 25
type input "186,218.00"
click at [576, 136] on link "Expected Change in Income" at bounding box center [597, 139] width 126 height 31
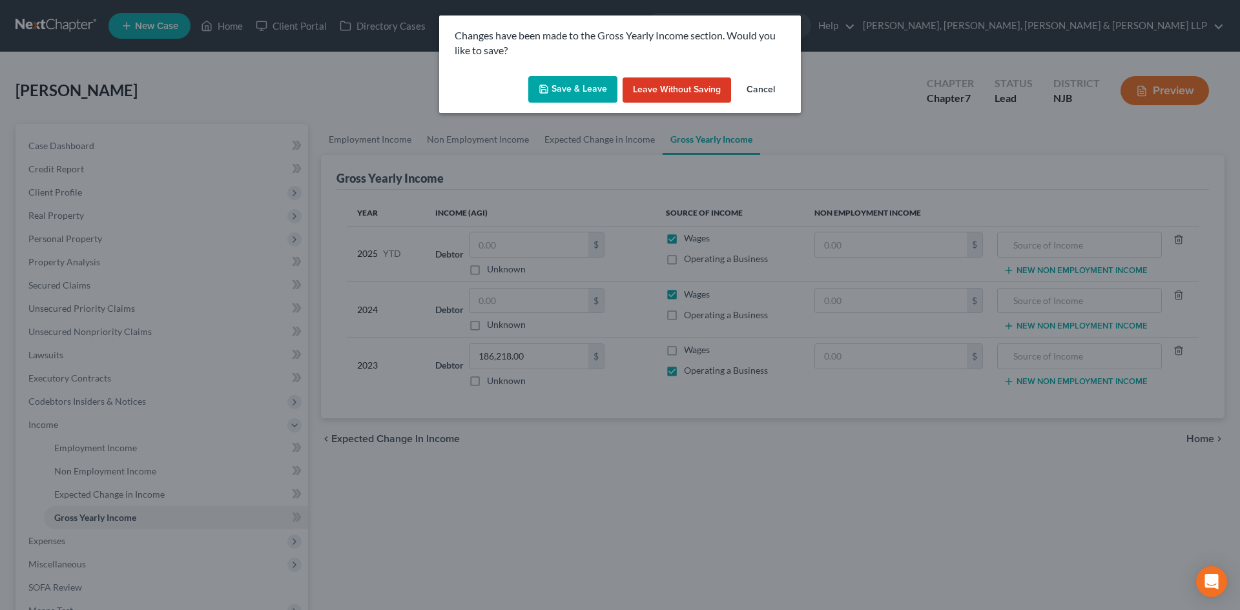
click at [574, 88] on button "Save & Leave" at bounding box center [572, 89] width 89 height 27
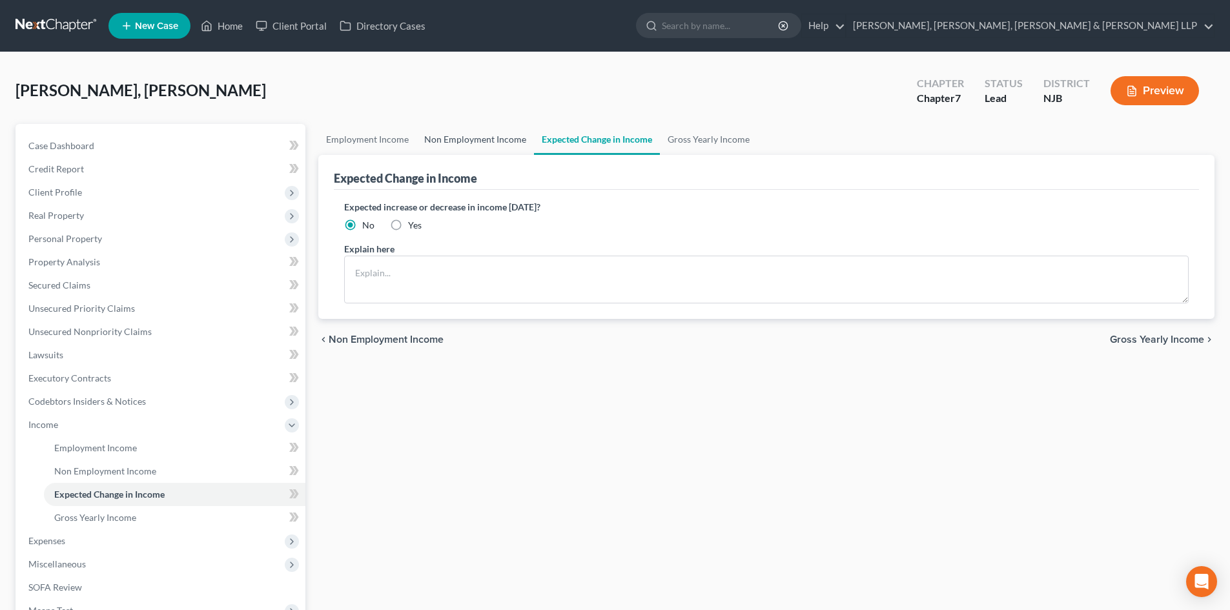
click at [493, 137] on link "Non Employment Income" at bounding box center [476, 139] width 118 height 31
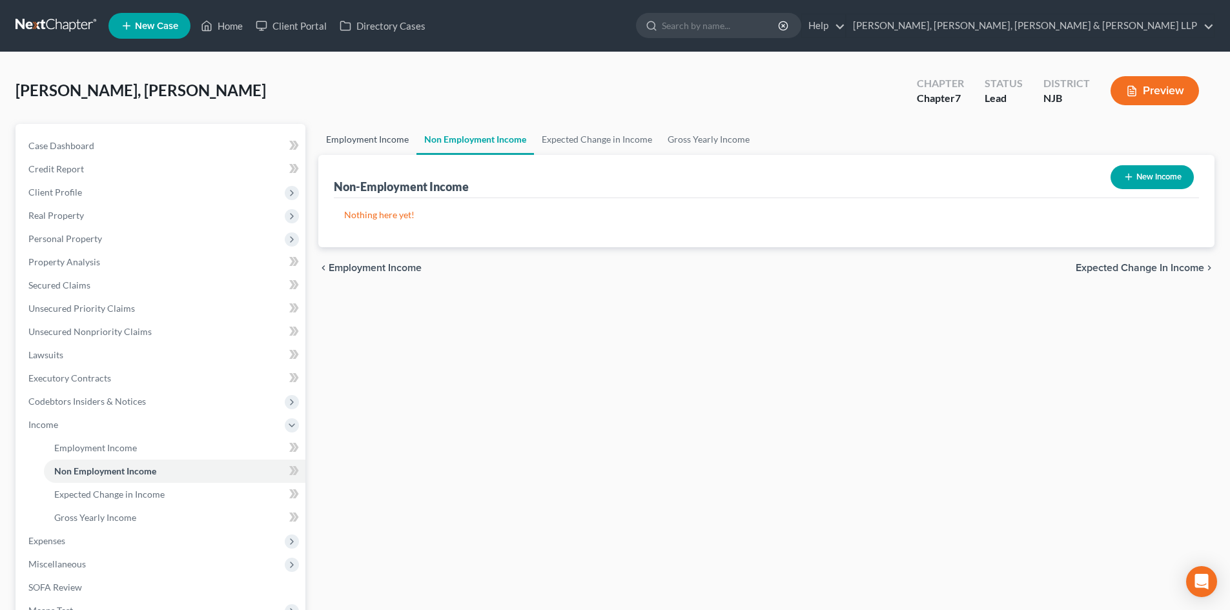
click at [388, 147] on link "Employment Income" at bounding box center [367, 139] width 98 height 31
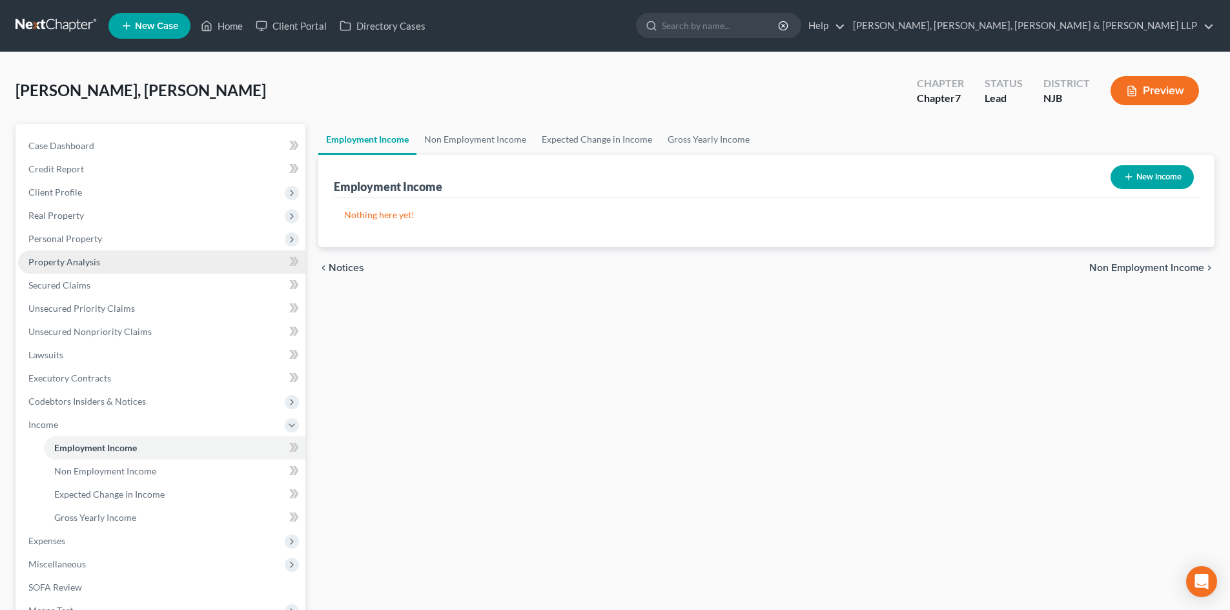
drag, startPoint x: 57, startPoint y: 237, endPoint x: 85, endPoint y: 269, distance: 42.2
click at [57, 240] on span "Personal Property" at bounding box center [65, 238] width 74 height 11
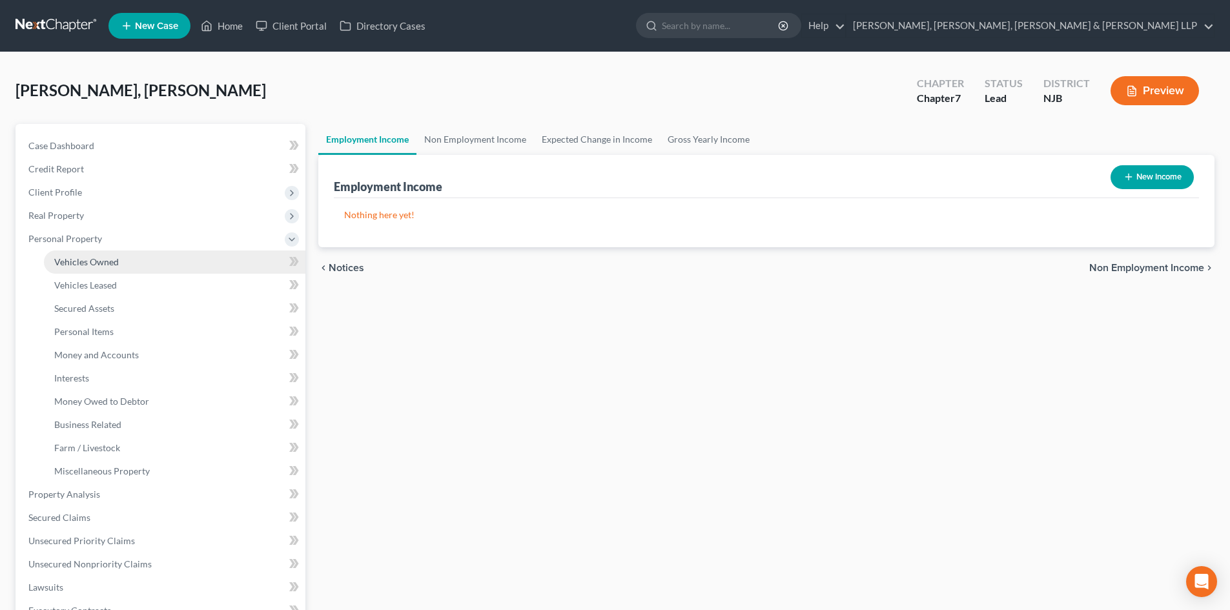
click at [91, 256] on span "Vehicles Owned" at bounding box center [86, 261] width 65 height 11
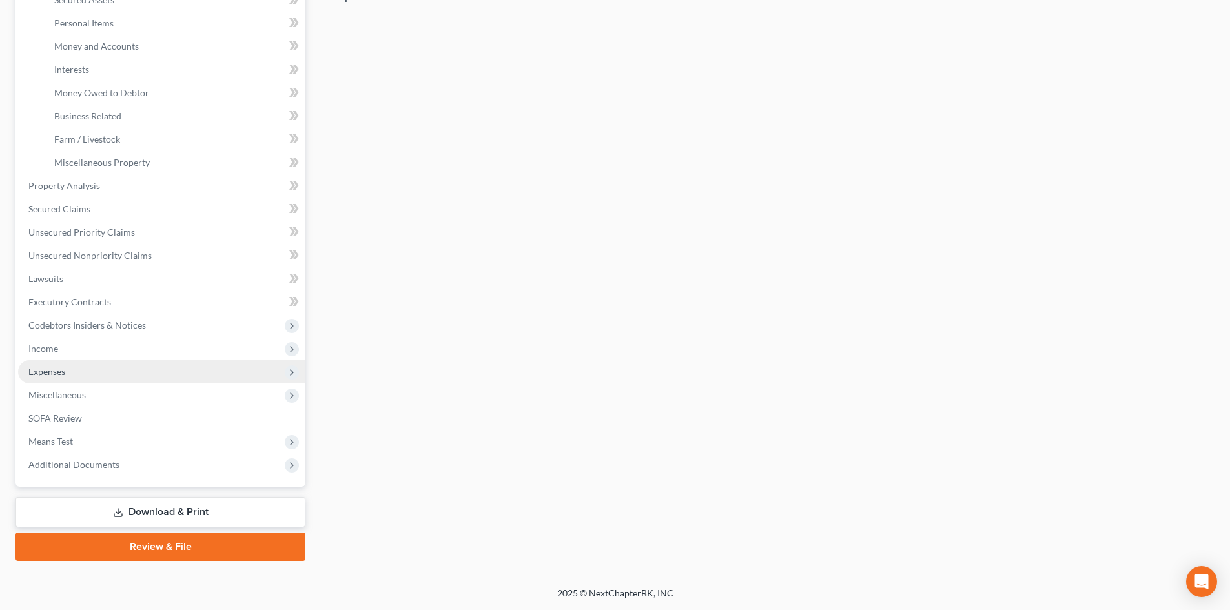
click at [70, 371] on span "Expenses" at bounding box center [161, 371] width 287 height 23
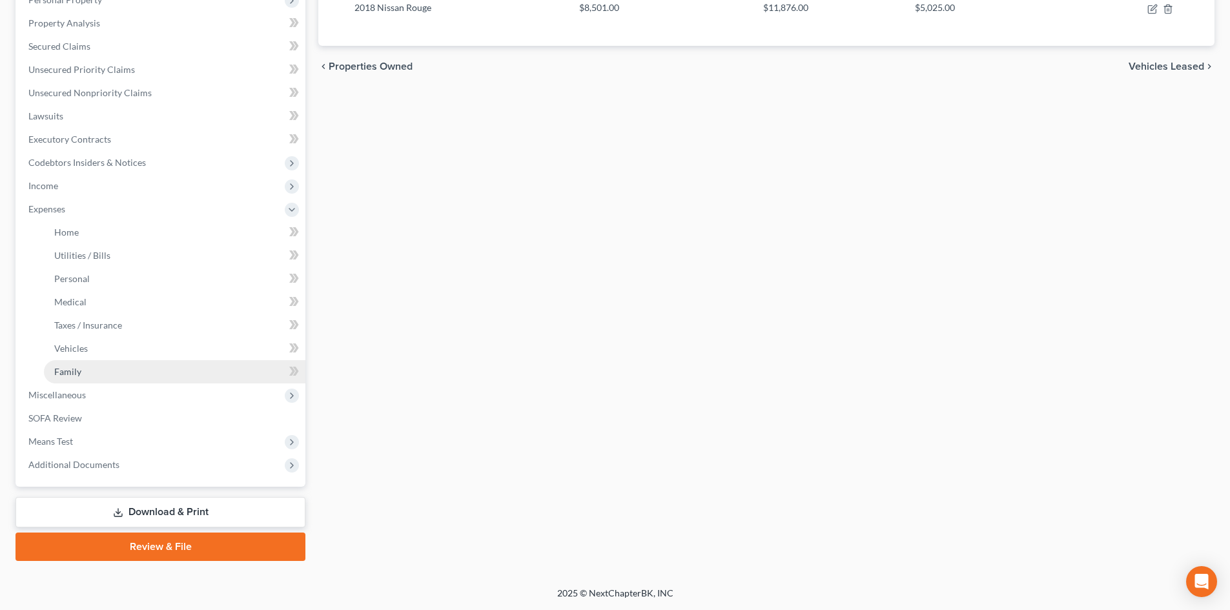
scroll to position [239, 0]
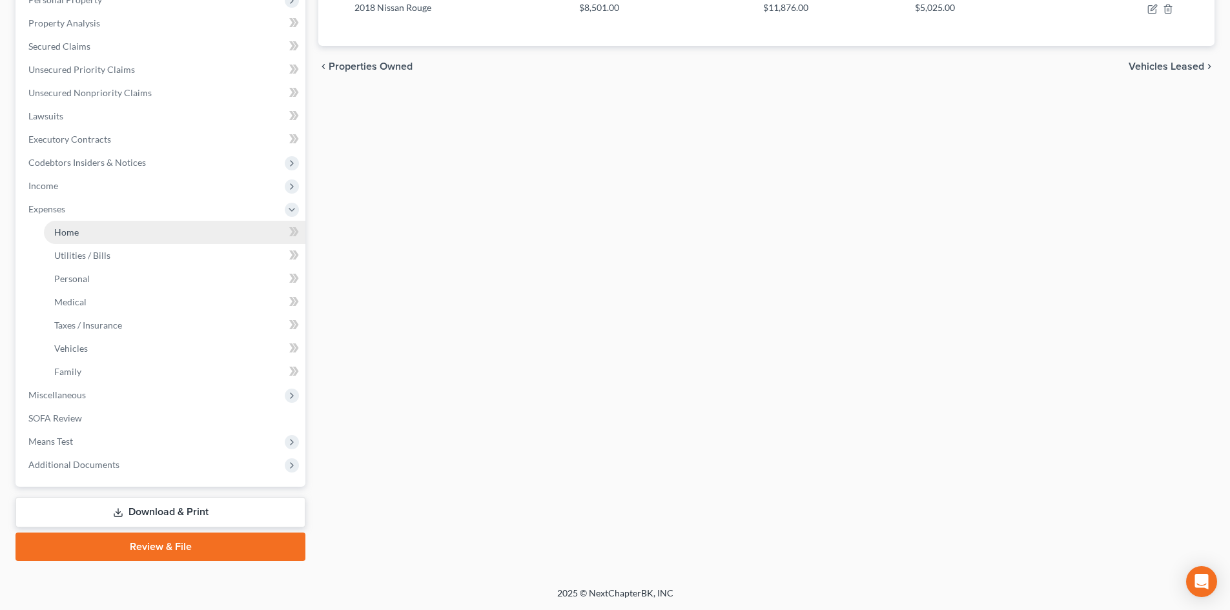
click at [92, 237] on link "Home" at bounding box center [175, 232] width 262 height 23
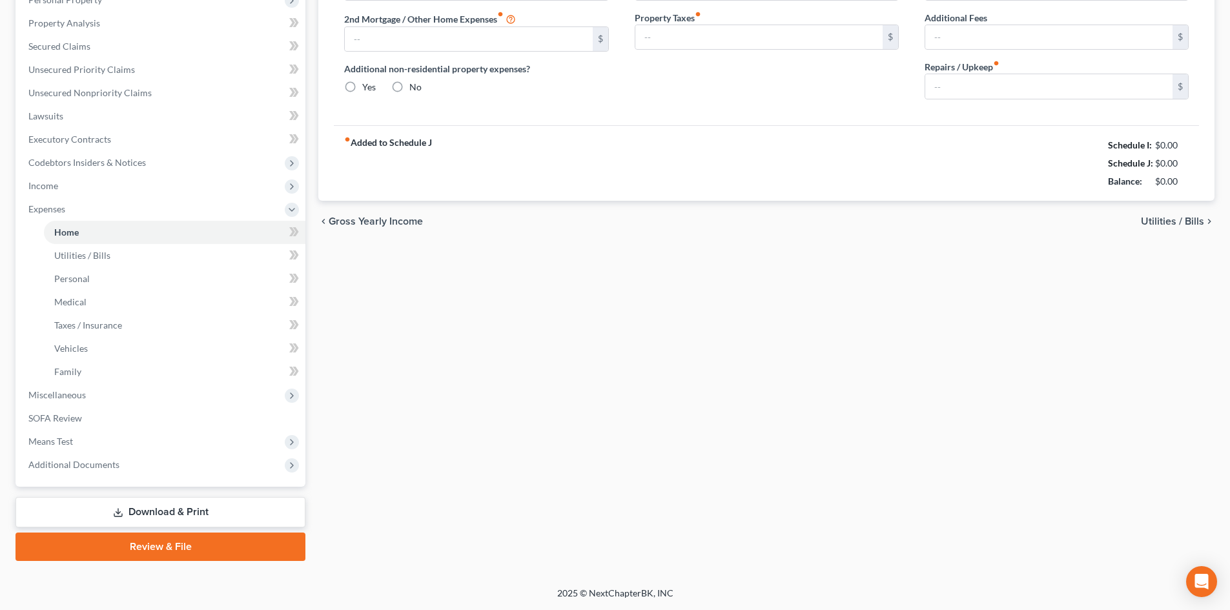
type input "1,750.00"
type input "0.00"
radio input "true"
type input "0.00"
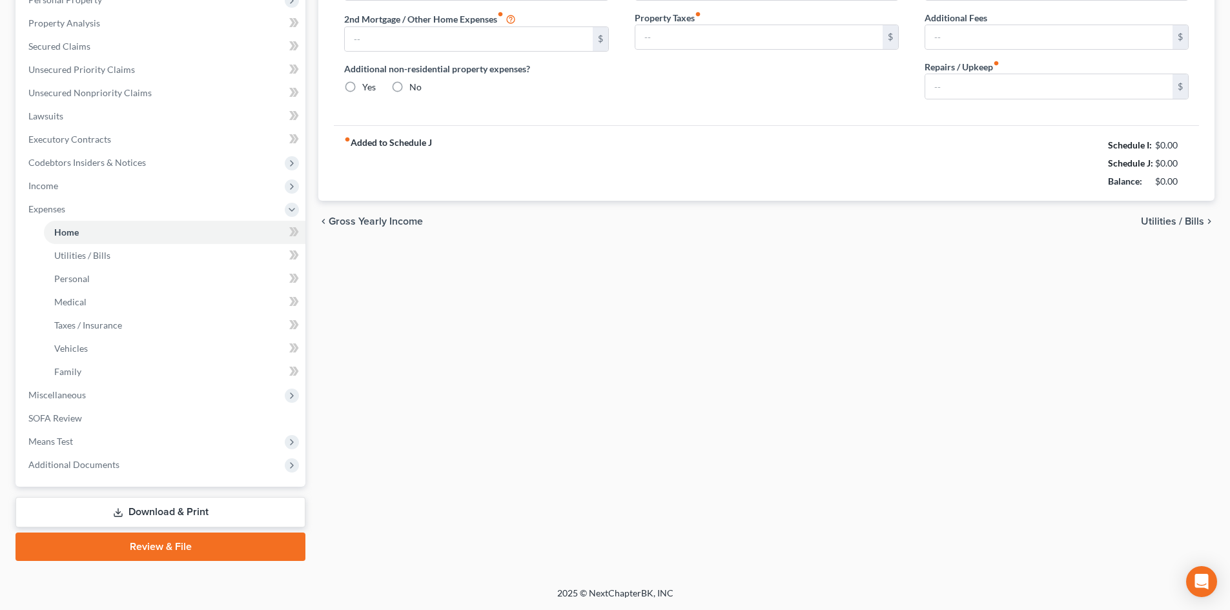
type input "0.00"
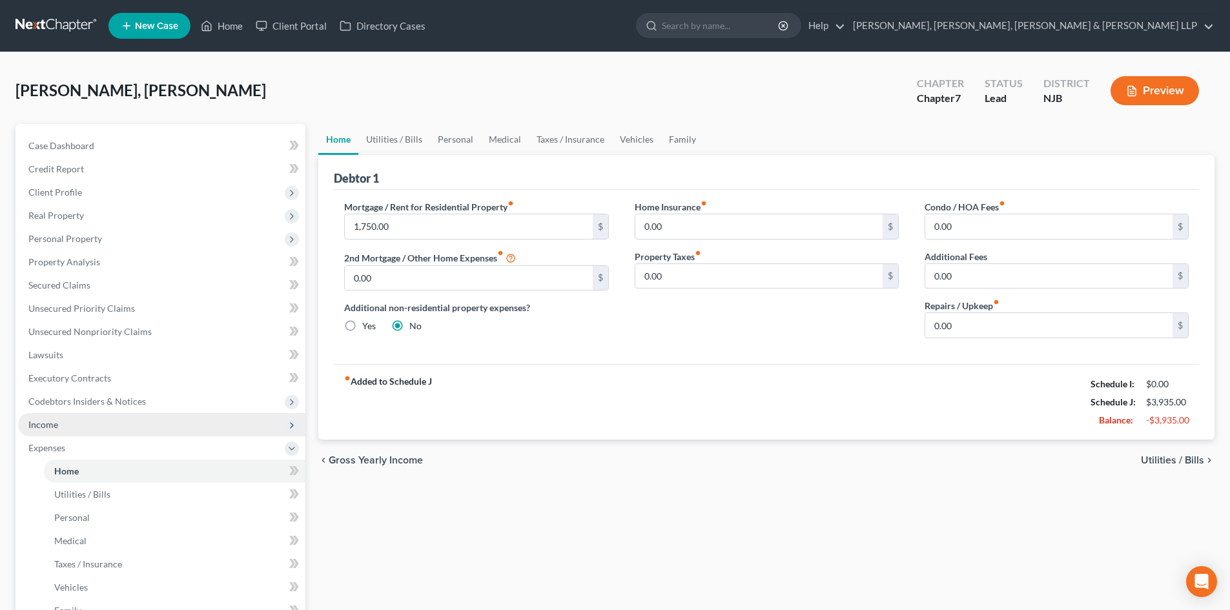
click at [87, 428] on span "Income" at bounding box center [161, 424] width 287 height 23
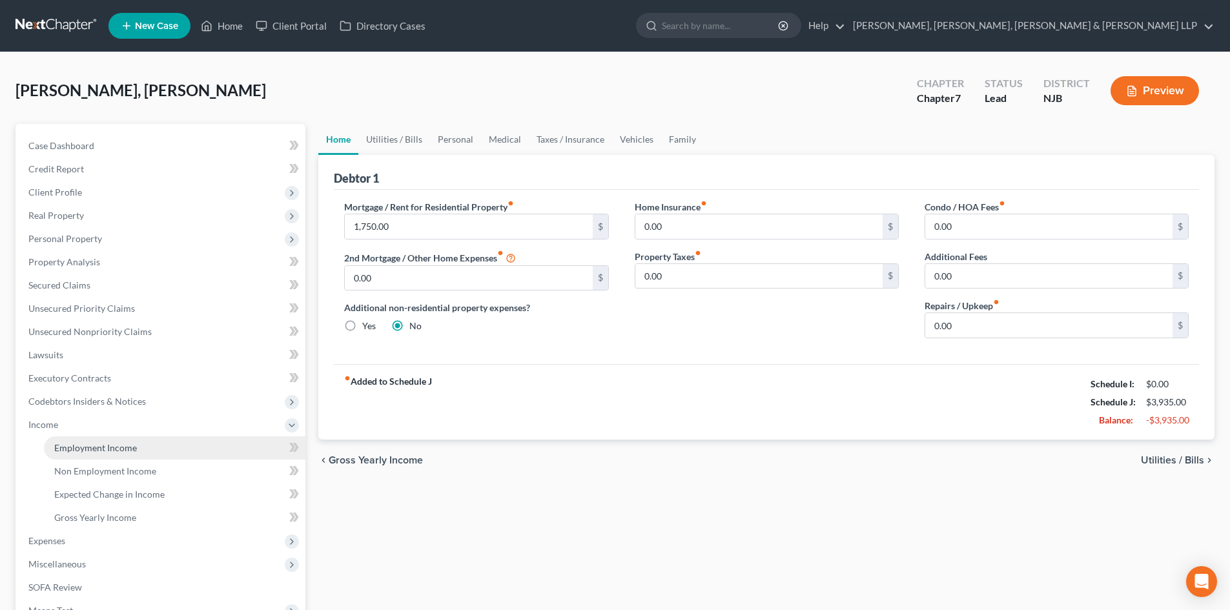
click at [98, 447] on span "Employment Income" at bounding box center [95, 447] width 83 height 11
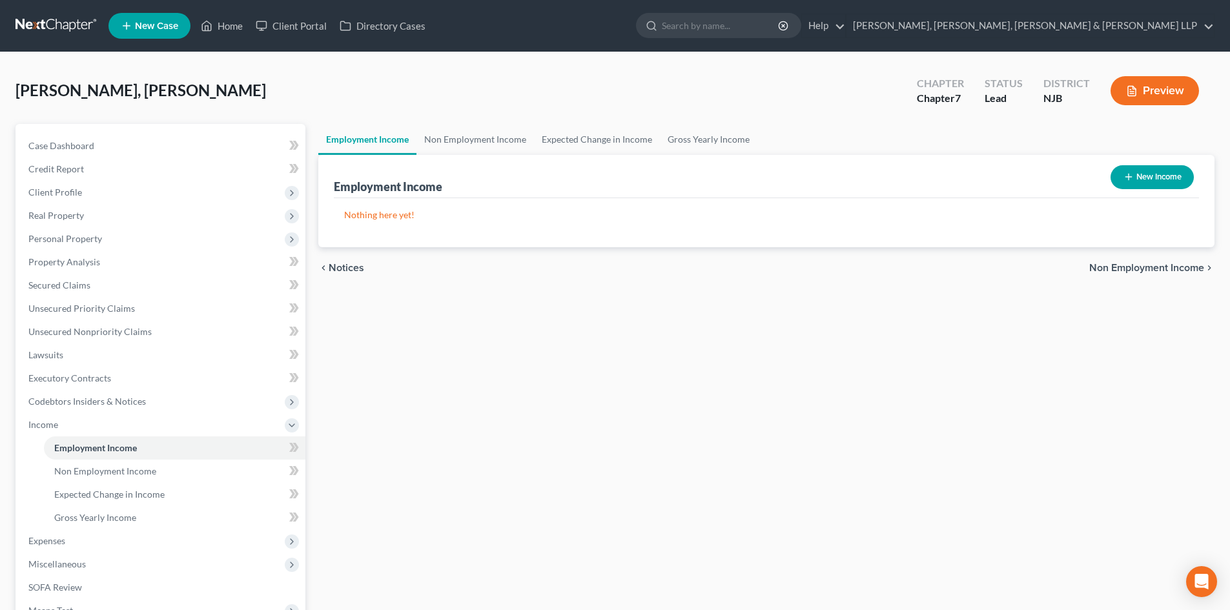
click at [1149, 174] on button "New Income" at bounding box center [1152, 177] width 83 height 24
select select "0"
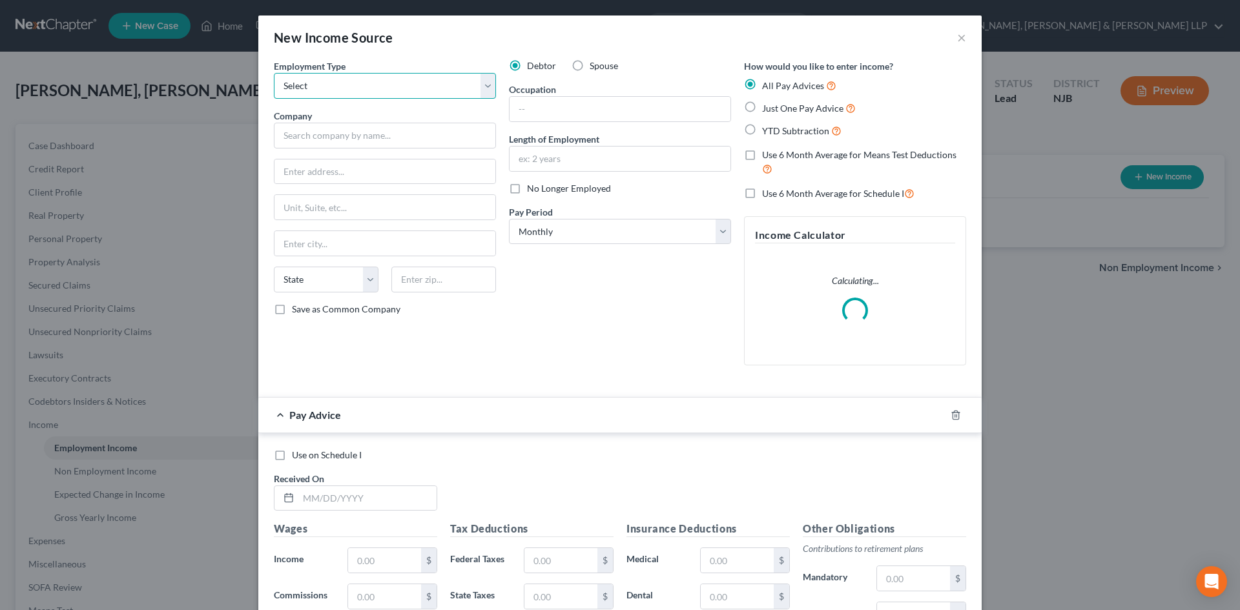
drag, startPoint x: 382, startPoint y: 88, endPoint x: 374, endPoint y: 98, distance: 12.8
click at [382, 88] on select "Select Full or [DEMOGRAPHIC_DATA] Employment Self Employment" at bounding box center [385, 86] width 222 height 26
select select "0"
click at [274, 73] on select "Select Full or [DEMOGRAPHIC_DATA] Employment Self Employment" at bounding box center [385, 86] width 222 height 26
click at [591, 116] on input "text" at bounding box center [620, 109] width 221 height 25
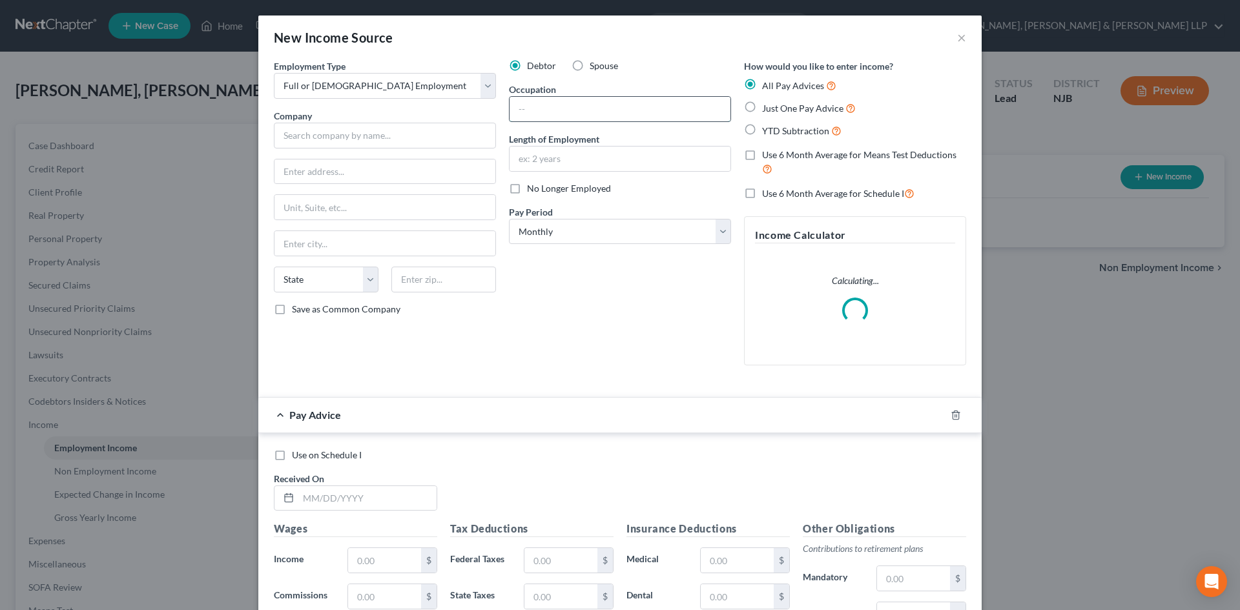
type input "Business Owner"
click at [565, 158] on input "text" at bounding box center [620, 159] width 221 height 25
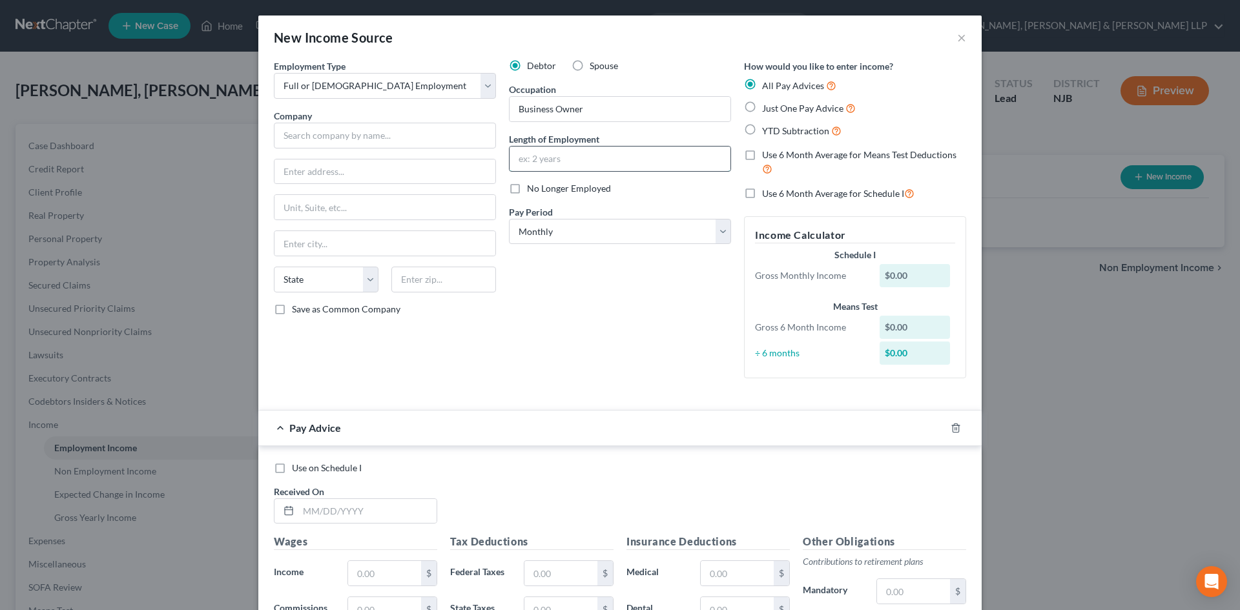
click at [565, 163] on input "text" at bounding box center [620, 159] width 221 height 25
type input "9 Year"
click at [304, 143] on input "text" at bounding box center [385, 136] width 222 height 26
paste input "MEXICAN FOOD [PERSON_NAME] LLC"
click at [289, 135] on input "MEXICAN FOOD [PERSON_NAME] LLC" at bounding box center [385, 136] width 222 height 26
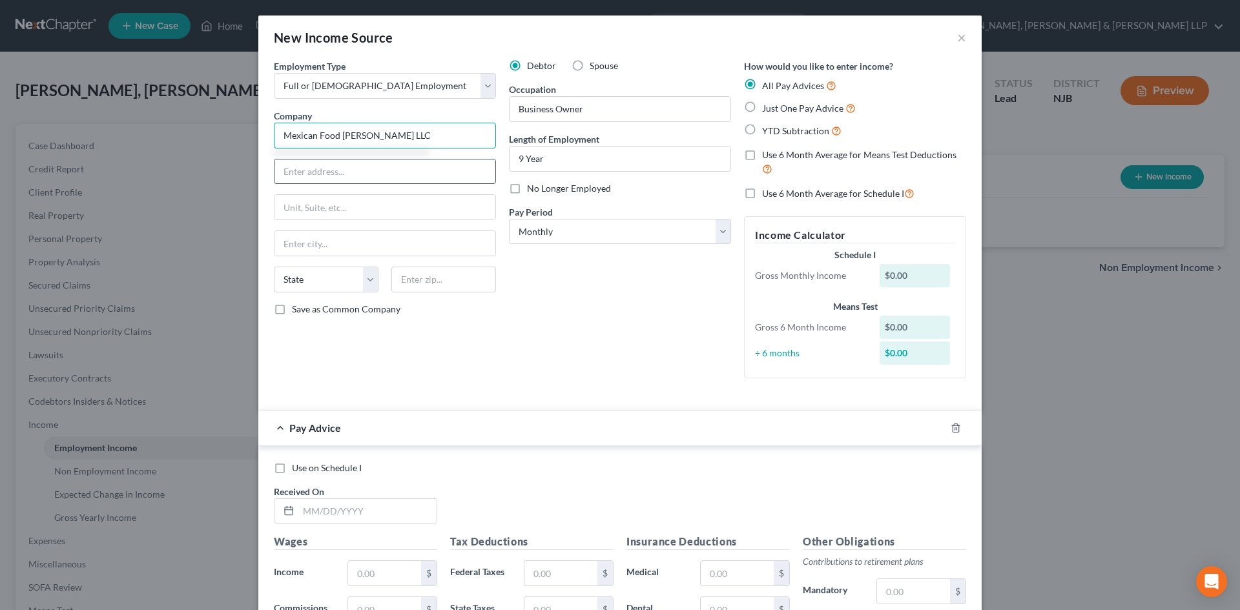
type input "Mexican Food [PERSON_NAME] LLC"
click at [307, 170] on input "text" at bounding box center [385, 172] width 221 height 25
type input "71 A [GEOGRAPHIC_DATA]"
click at [472, 281] on input "text" at bounding box center [443, 280] width 105 height 26
type input "07424"
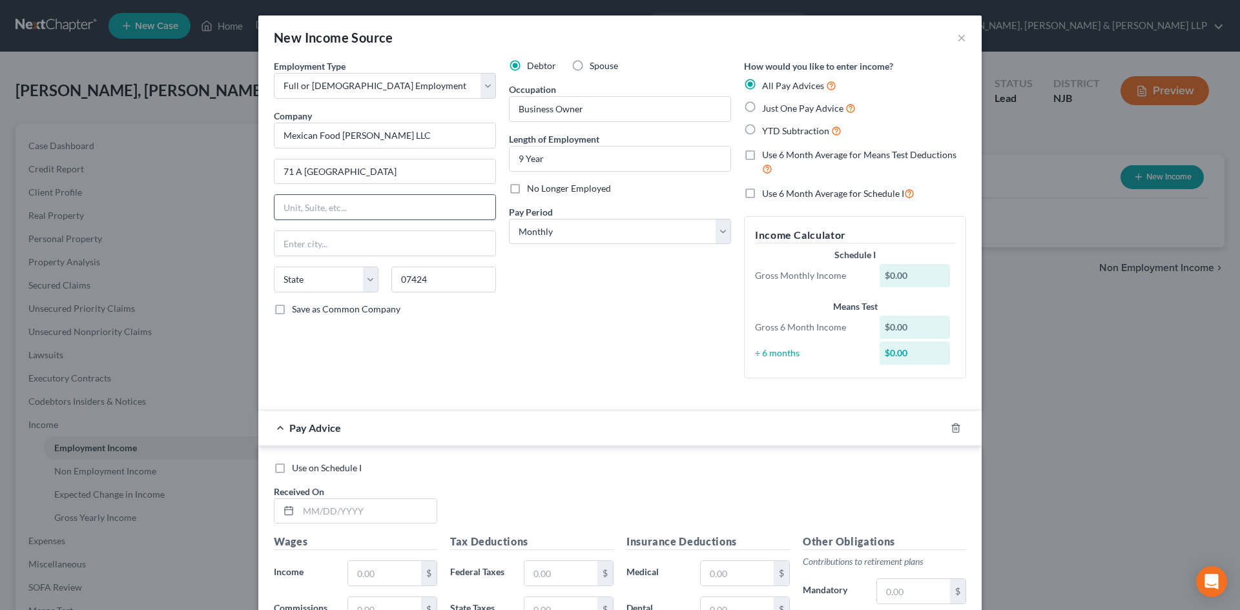
type input "[GEOGRAPHIC_DATA]"
select select "33"
click at [465, 208] on input "text" at bounding box center [385, 207] width 221 height 25
click at [406, 88] on select "Select Full or [DEMOGRAPHIC_DATA] Employment Self Employment" at bounding box center [385, 86] width 222 height 26
select select "1"
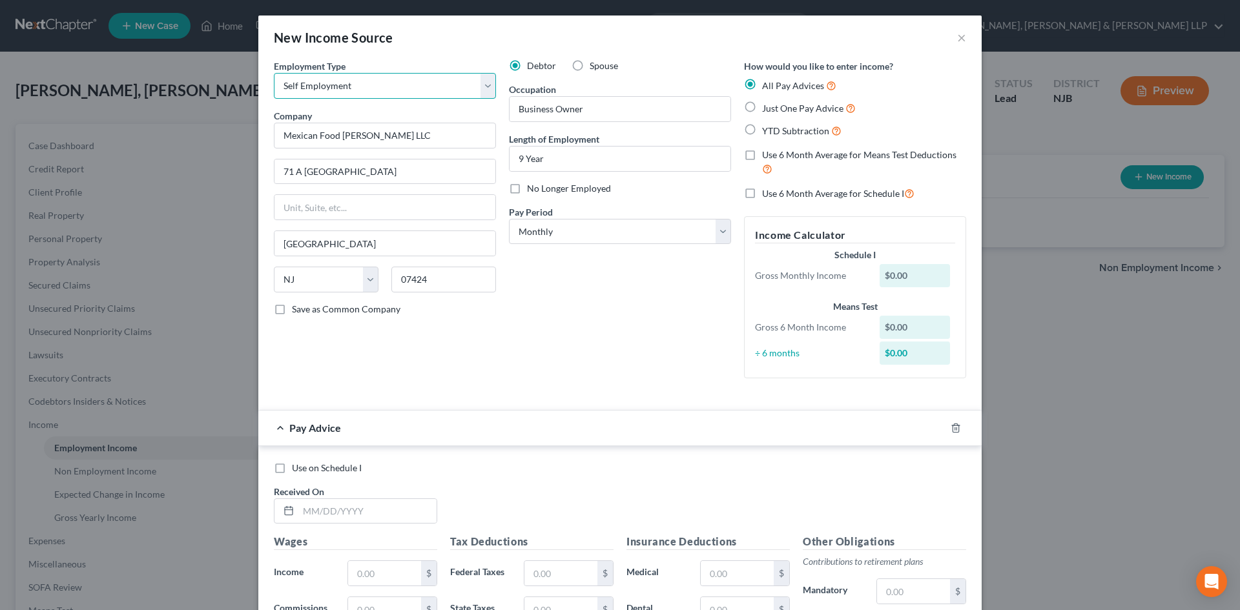
click at [274, 73] on select "Select Full or [DEMOGRAPHIC_DATA] Employment Self Employment" at bounding box center [385, 86] width 222 height 26
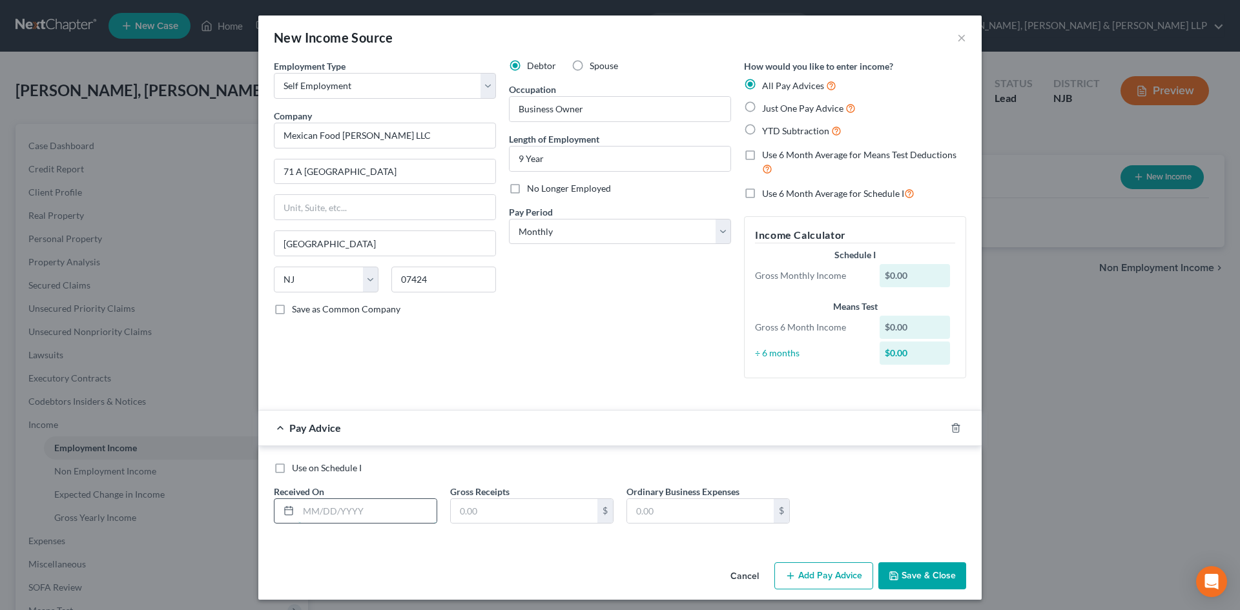
click at [371, 510] on input "text" at bounding box center [367, 511] width 138 height 25
type input "[DATE]"
click at [504, 519] on input "text" at bounding box center [524, 511] width 147 height 25
click at [565, 519] on input "text" at bounding box center [524, 511] width 147 height 25
type input "7,512.00"
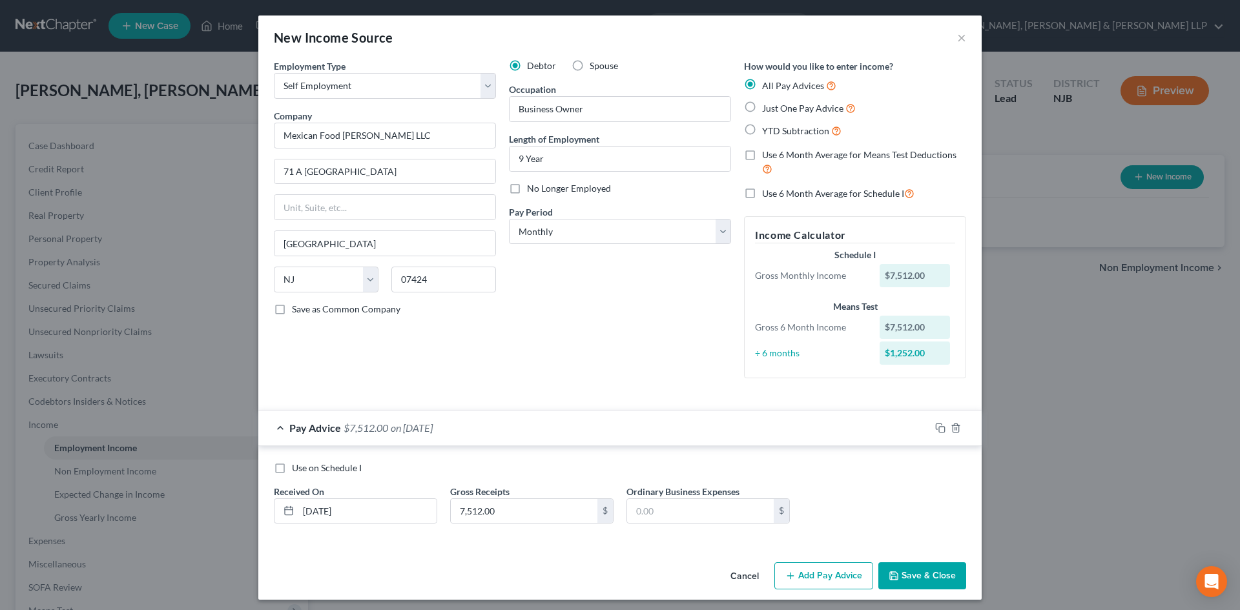
click at [832, 577] on button "Add Pay Advice" at bounding box center [823, 576] width 99 height 27
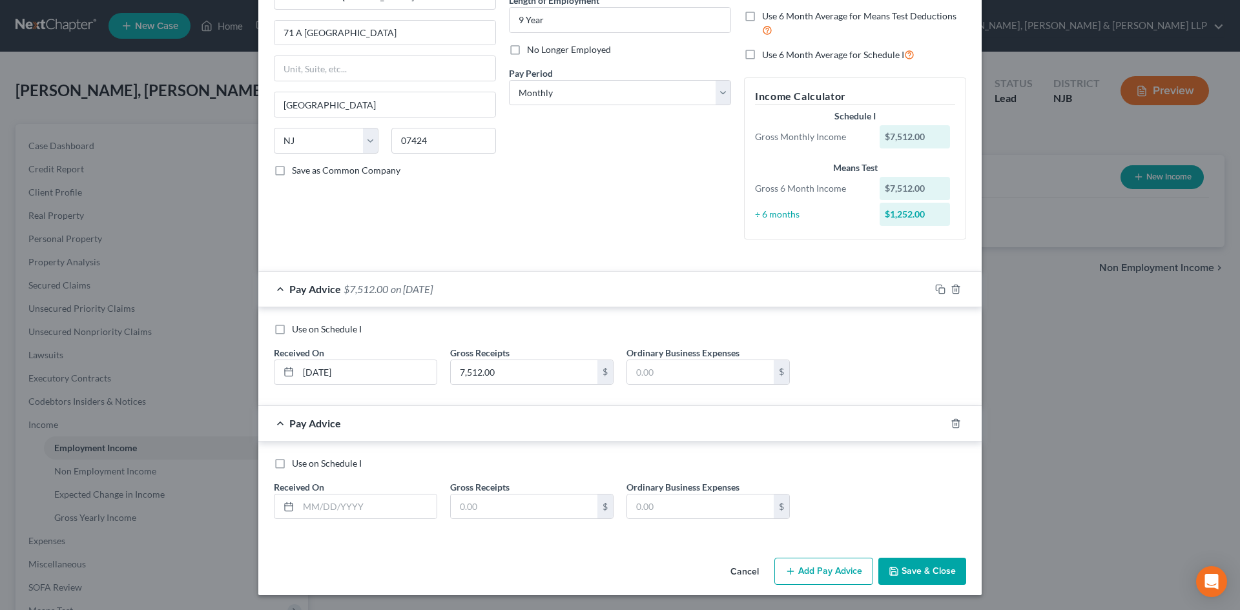
scroll to position [140, 0]
drag, startPoint x: 352, startPoint y: 503, endPoint x: 423, endPoint y: 521, distance: 73.3
click at [352, 503] on input "text" at bounding box center [367, 506] width 138 height 25
drag, startPoint x: 385, startPoint y: 486, endPoint x: 245, endPoint y: 493, distance: 140.3
click at [245, 493] on div "New Income Source × Employment Type * Select Full or [DEMOGRAPHIC_DATA] Employm…" at bounding box center [620, 305] width 1240 height 610
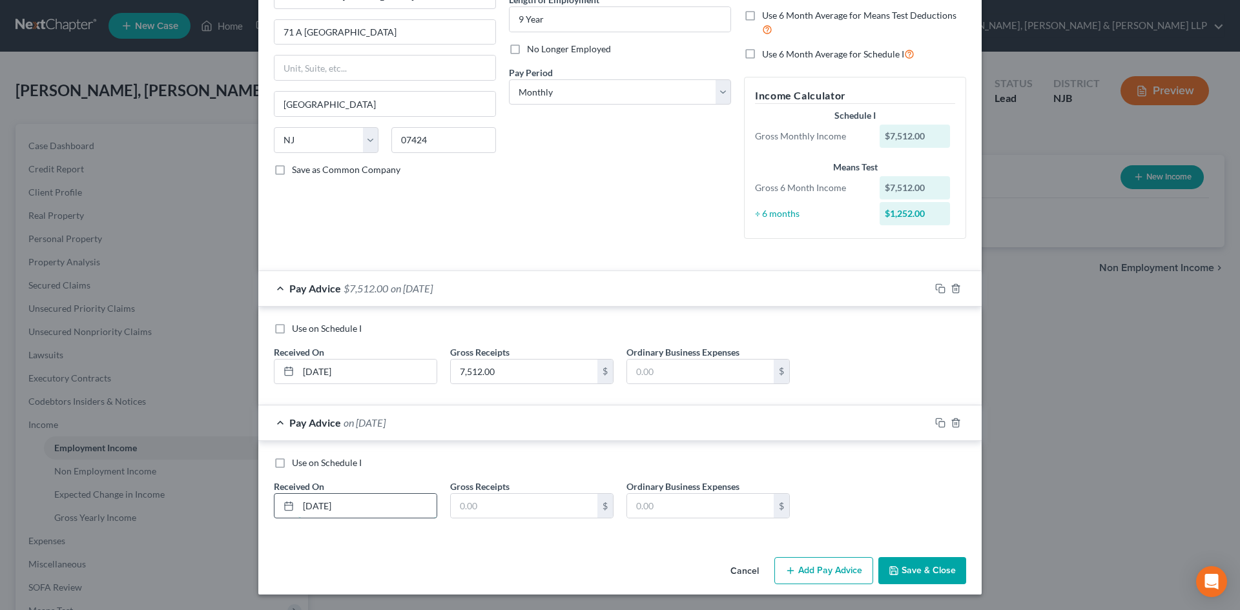
drag, startPoint x: 295, startPoint y: 517, endPoint x: 285, endPoint y: 517, distance: 10.4
click at [287, 517] on div "[DATE]" at bounding box center [355, 506] width 163 height 26
type input "[DATE]"
click at [476, 503] on input "text" at bounding box center [524, 506] width 147 height 25
type input "7,660.00"
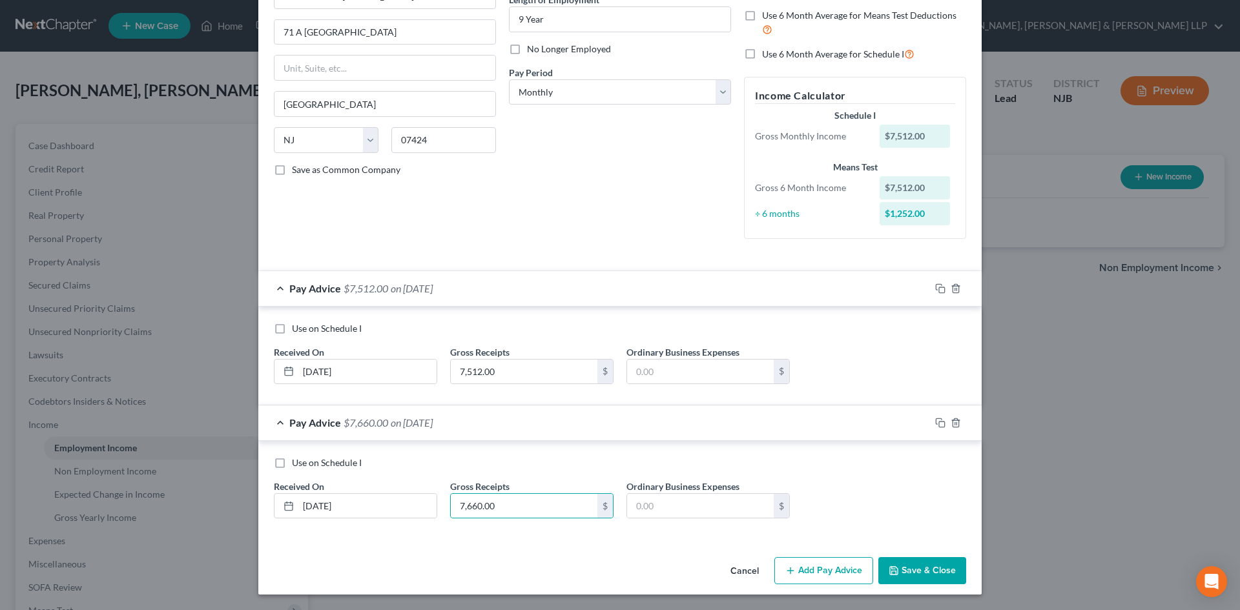
click at [847, 566] on button "Add Pay Advice" at bounding box center [823, 570] width 99 height 27
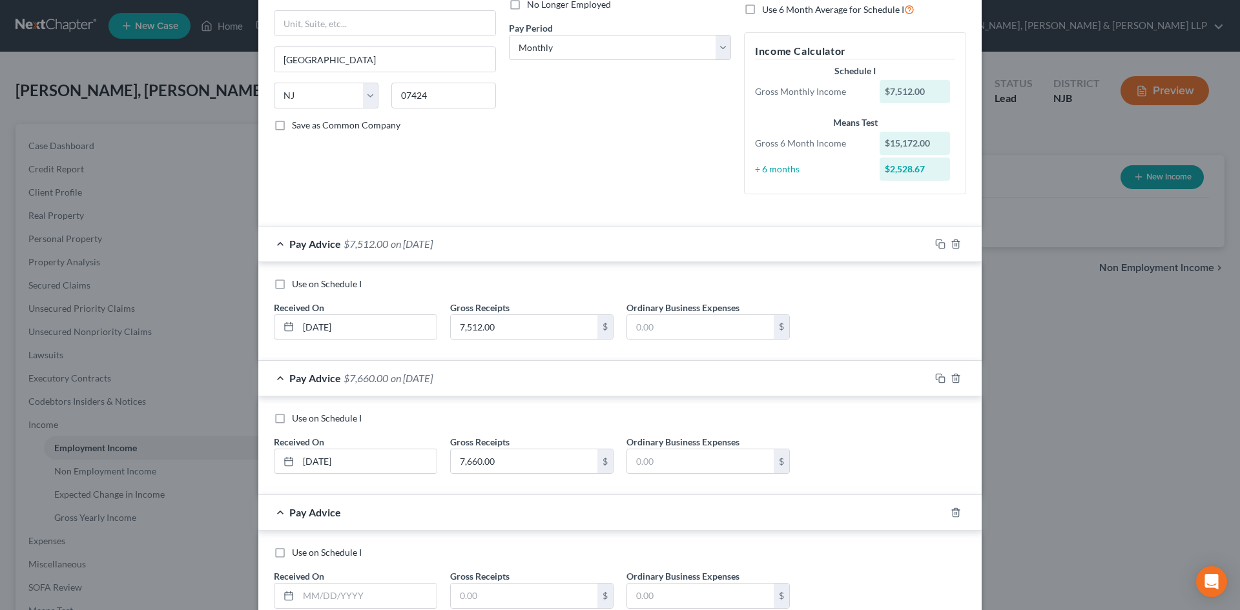
scroll to position [274, 0]
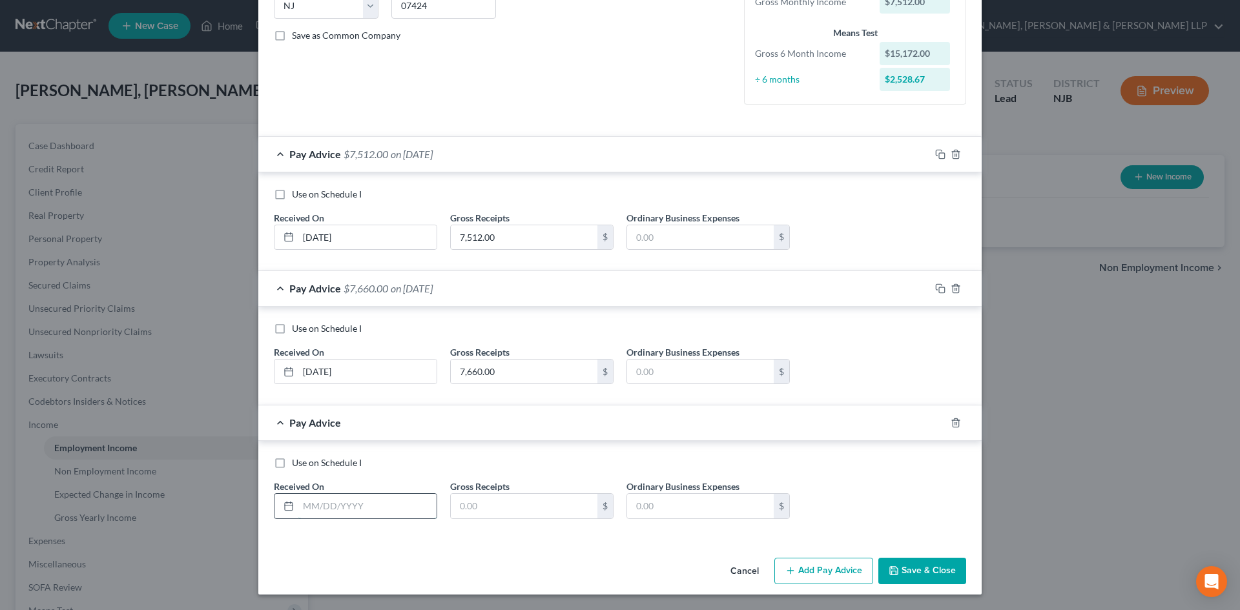
click at [367, 508] on input "text" at bounding box center [367, 506] width 138 height 25
type input "[DATE]"
click at [481, 509] on input "text" at bounding box center [524, 506] width 147 height 25
type input "1,750.00"
click at [797, 566] on button "Add Pay Advice" at bounding box center [823, 571] width 99 height 27
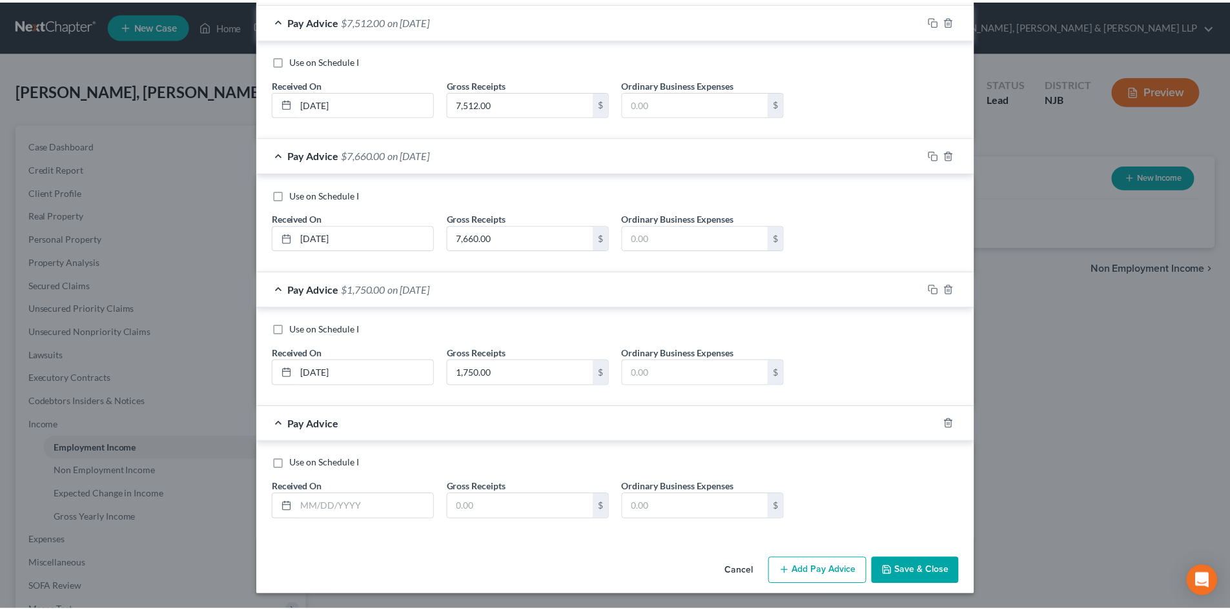
scroll to position [408, 0]
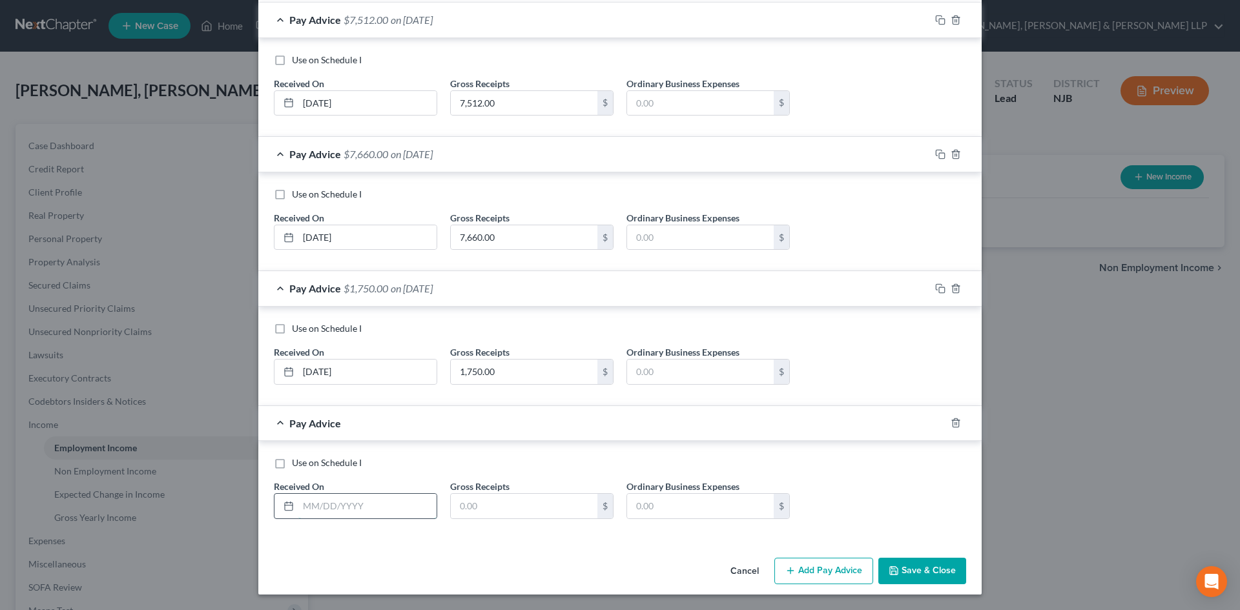
click at [337, 497] on input "text" at bounding box center [367, 506] width 138 height 25
type input "[DATE]"
click at [479, 497] on input "text" at bounding box center [524, 506] width 147 height 25
type input "9,600.00"
click at [900, 566] on button "Save & Close" at bounding box center [922, 571] width 88 height 27
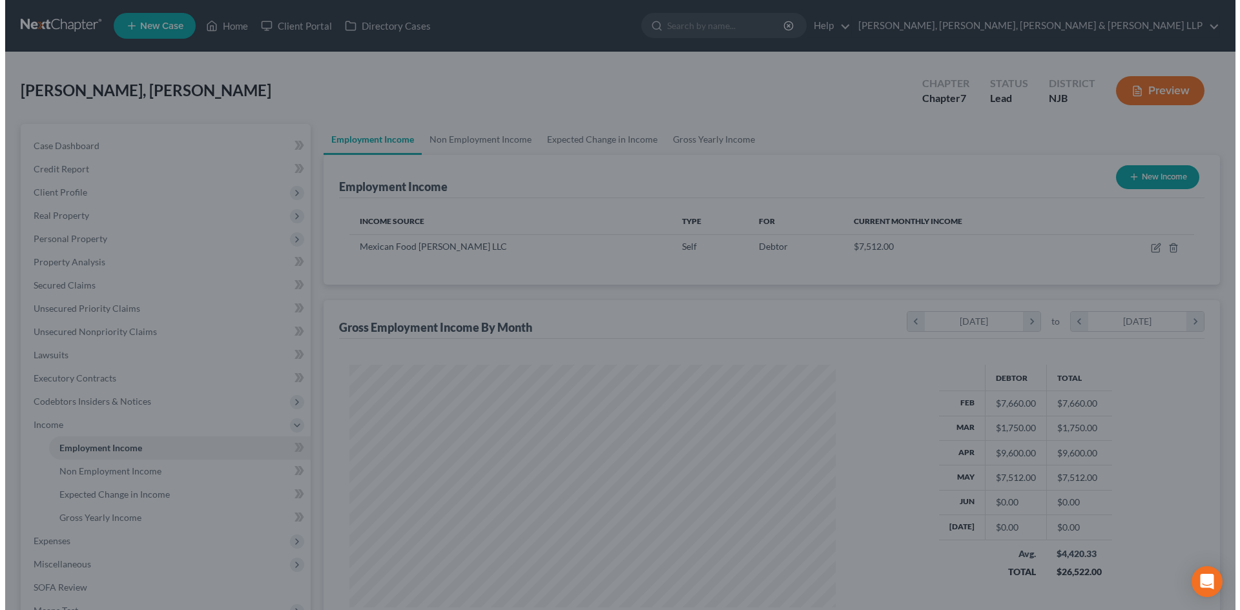
scroll to position [645674, 645407]
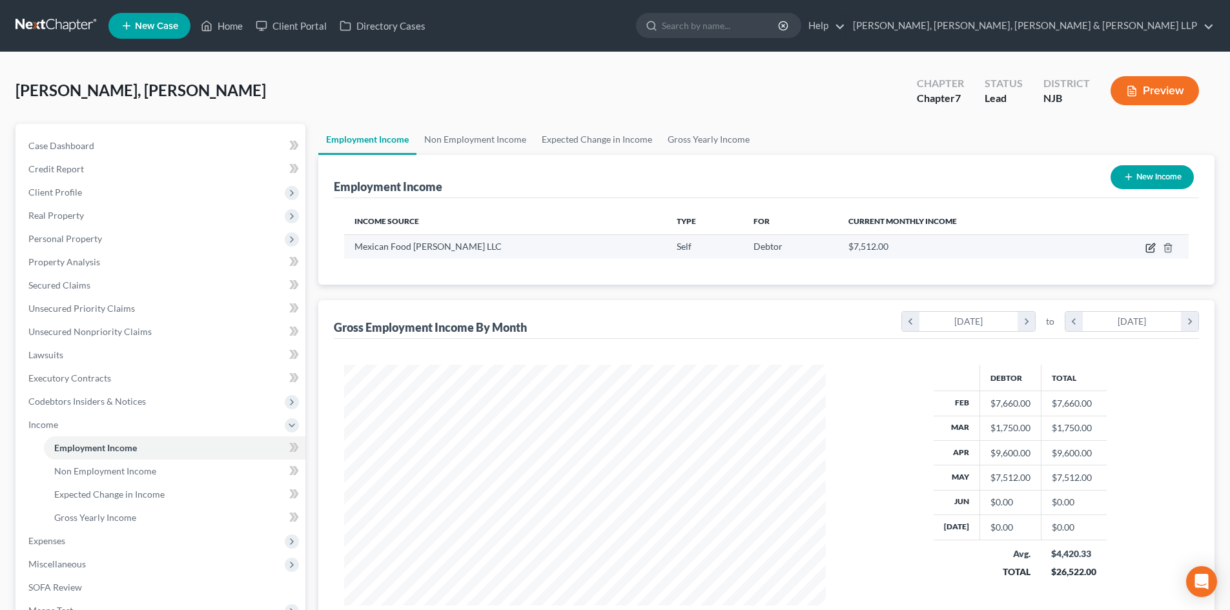
click at [1150, 248] on icon "button" at bounding box center [1152, 247] width 6 height 6
select select "1"
select select "33"
select select "0"
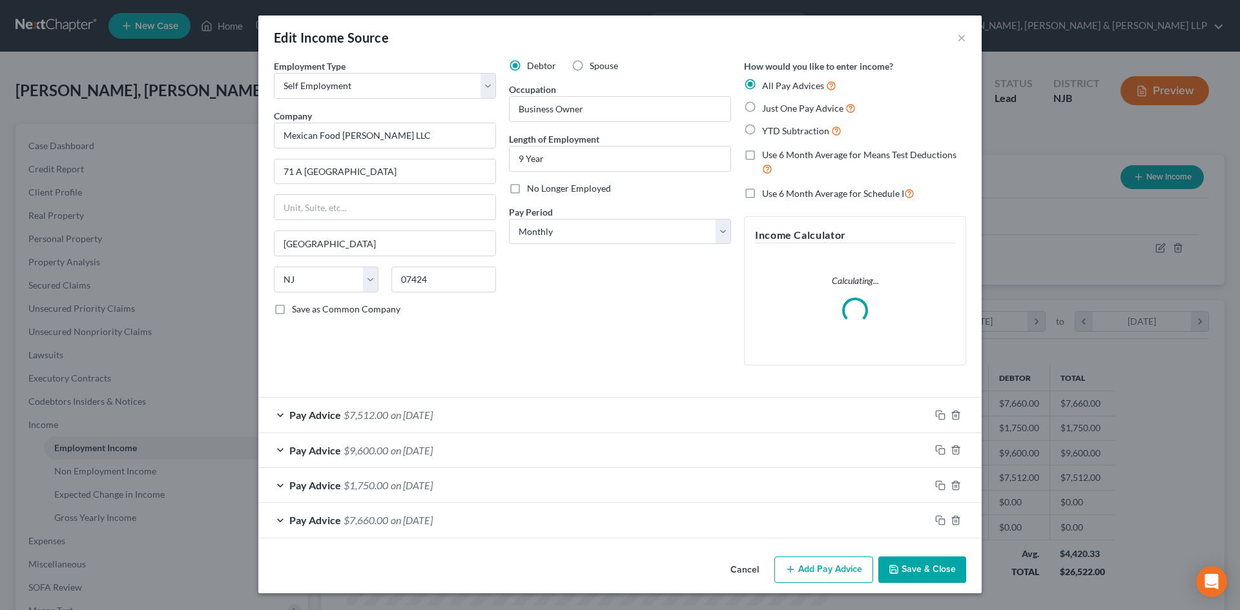
scroll to position [243, 512]
click at [853, 580] on button "Add Pay Advice" at bounding box center [823, 570] width 99 height 27
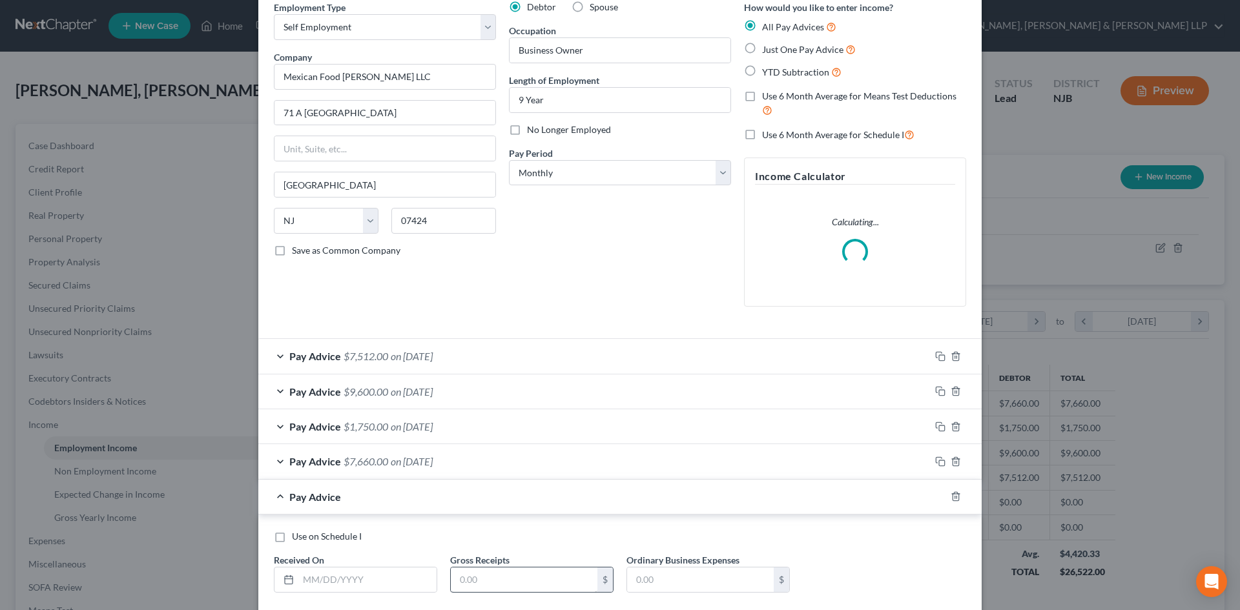
scroll to position [132, 0]
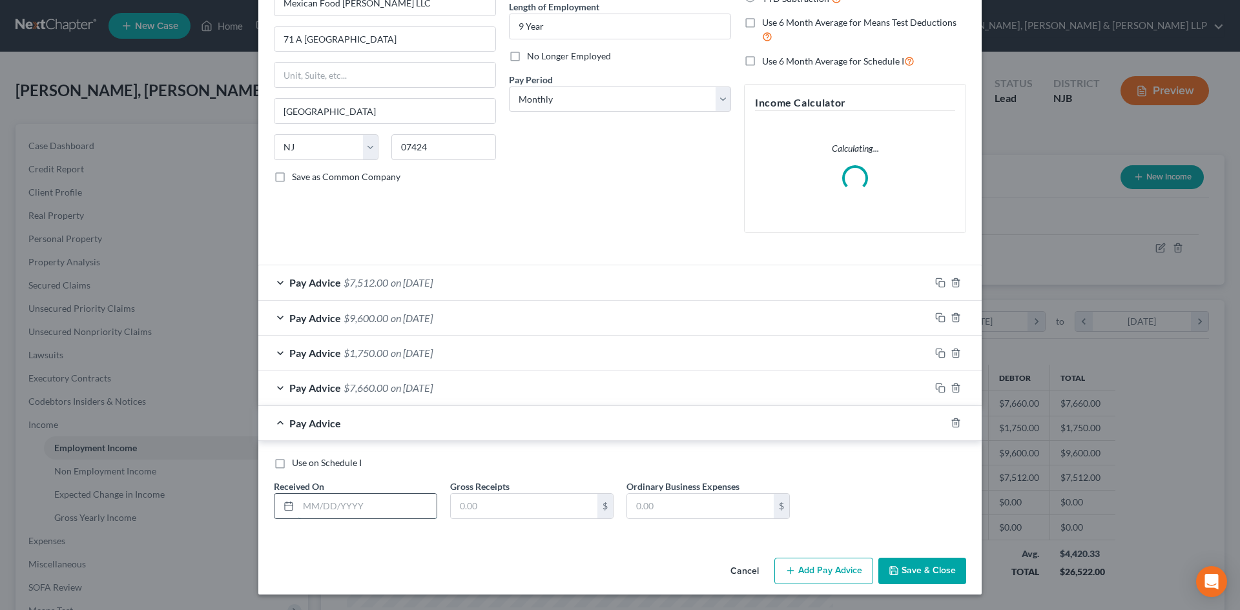
click at [382, 510] on input "text" at bounding box center [367, 506] width 138 height 25
type input "[DATE]"
click at [543, 512] on input "text" at bounding box center [524, 506] width 147 height 25
type input "1"
type input "2,180.00"
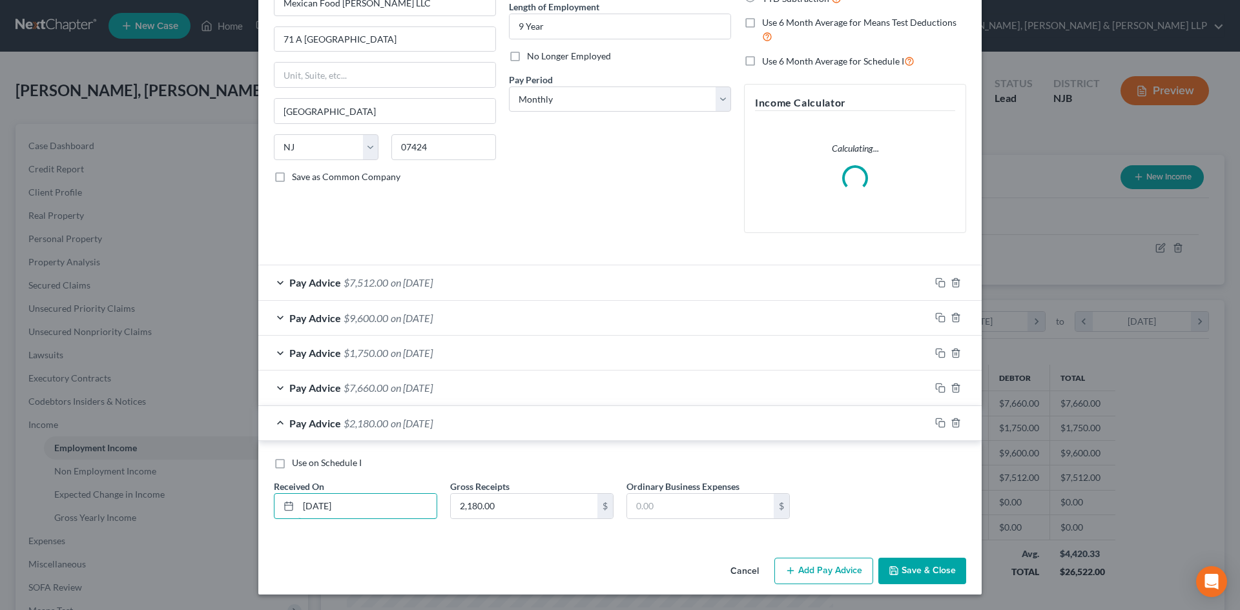
drag, startPoint x: 368, startPoint y: 501, endPoint x: 265, endPoint y: 504, distance: 102.8
click at [267, 504] on div "Received On * [DATE]" at bounding box center [355, 499] width 176 height 39
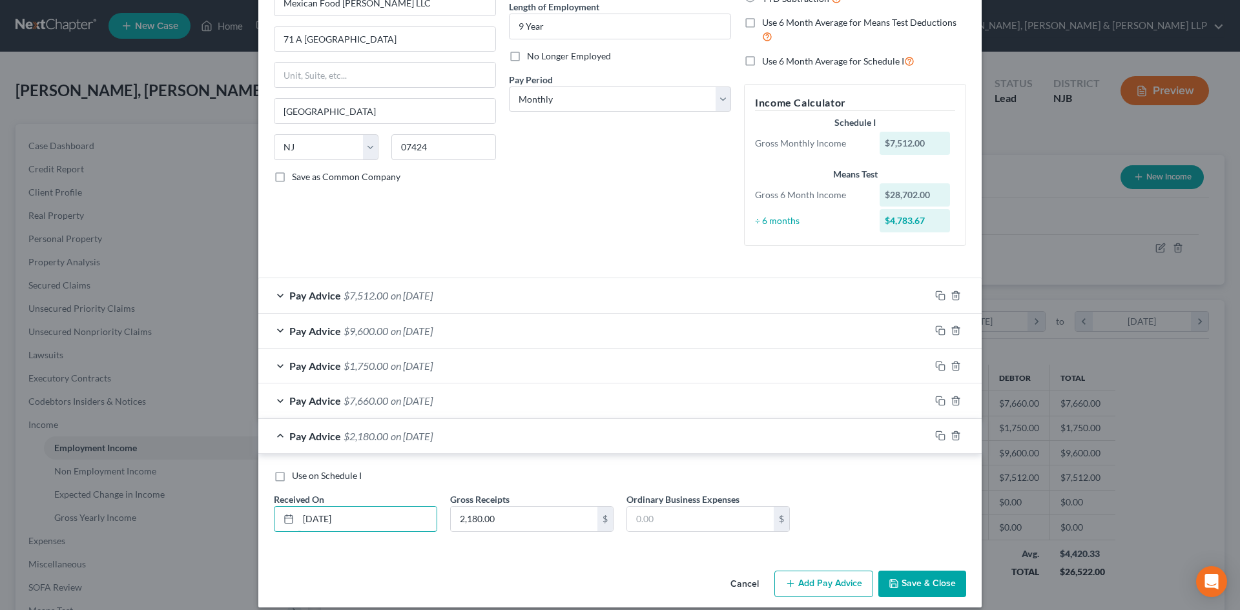
type input "[DATE]"
click at [844, 599] on div "Cancel Add Pay Advice Save & Close" at bounding box center [619, 587] width 723 height 43
click at [837, 592] on button "Add Pay Advice" at bounding box center [823, 584] width 99 height 27
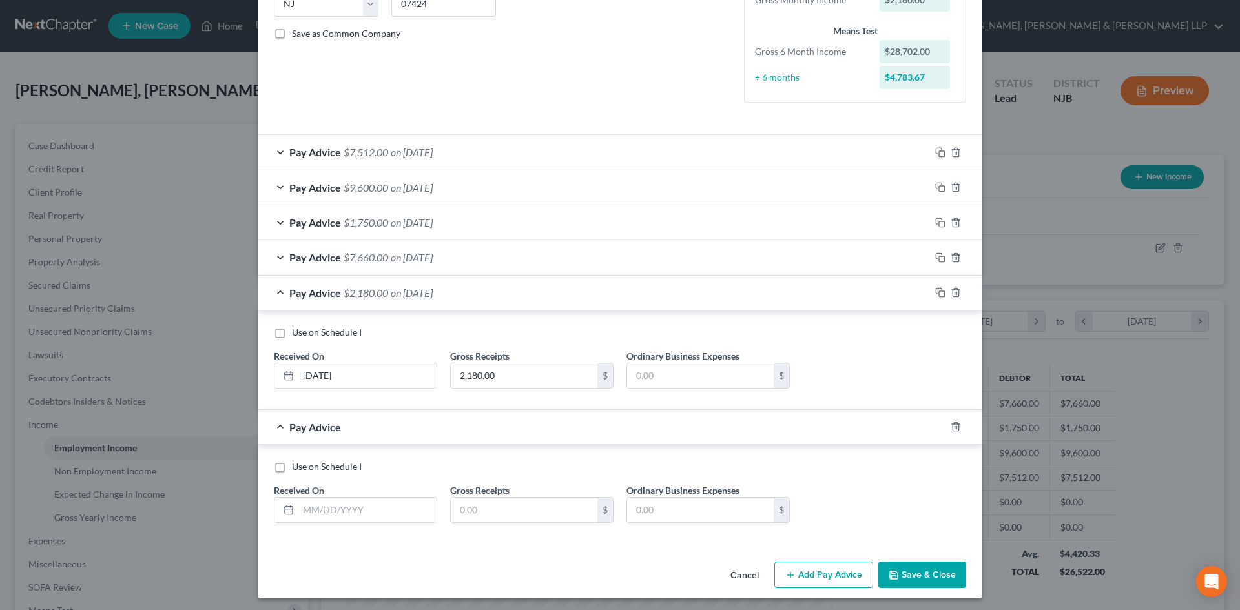
scroll to position [280, 0]
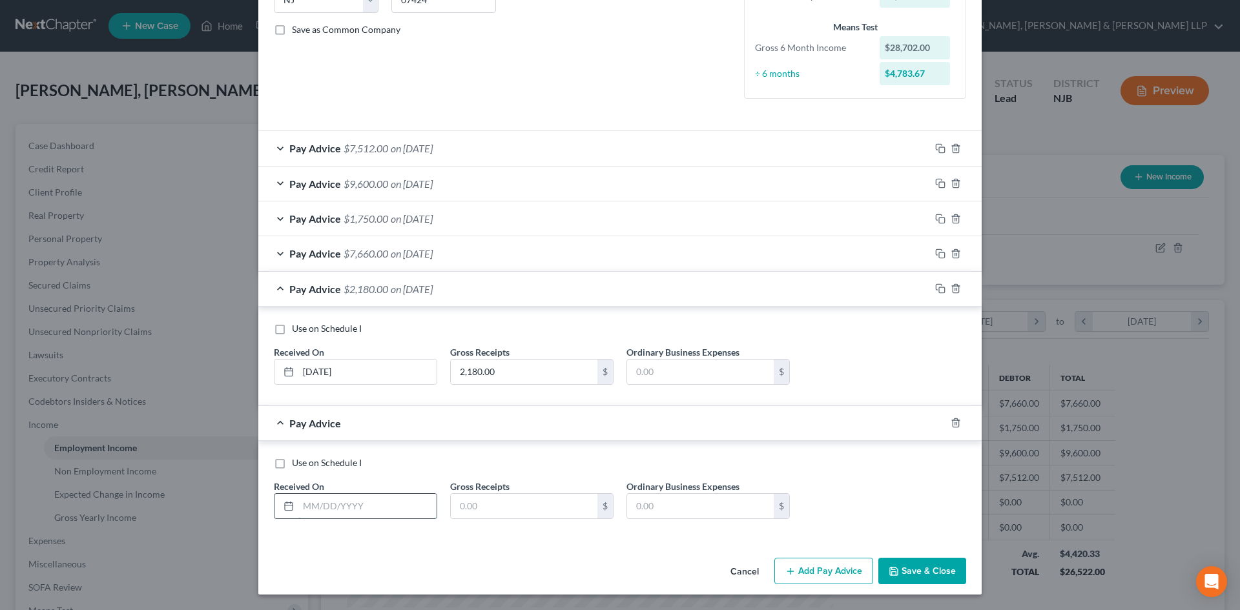
drag, startPoint x: 326, startPoint y: 512, endPoint x: 316, endPoint y: 506, distance: 11.3
click at [326, 512] on input "text" at bounding box center [367, 506] width 138 height 25
type input "[DATE]"
click at [495, 512] on input "text" at bounding box center [524, 506] width 147 height 25
type input "7"
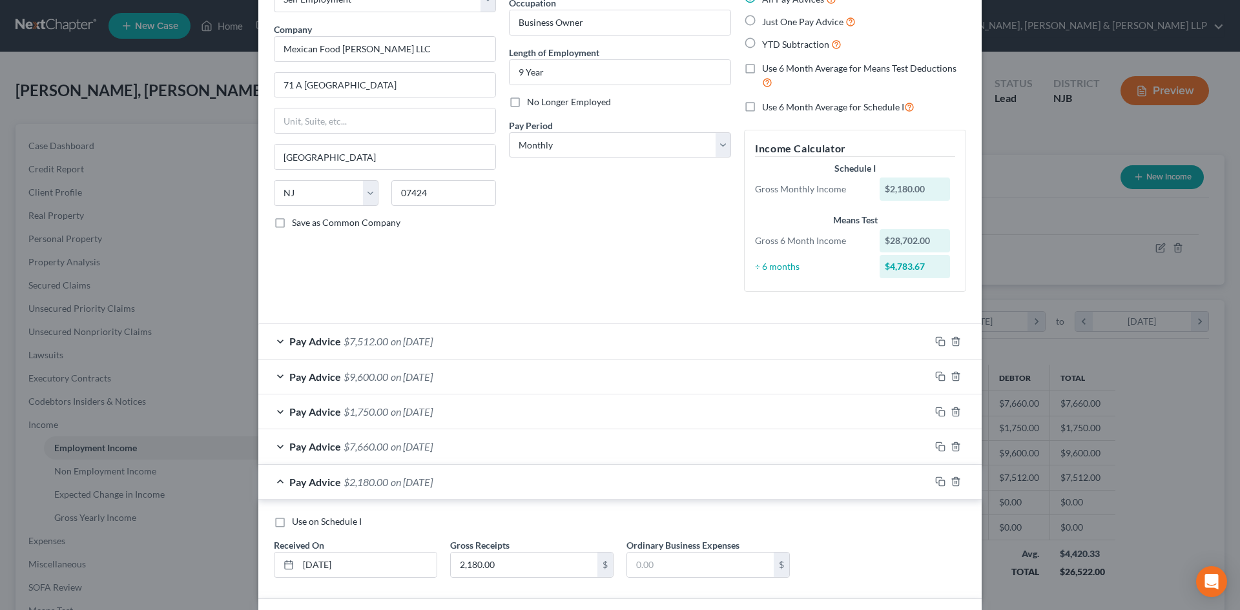
scroll to position [0, 0]
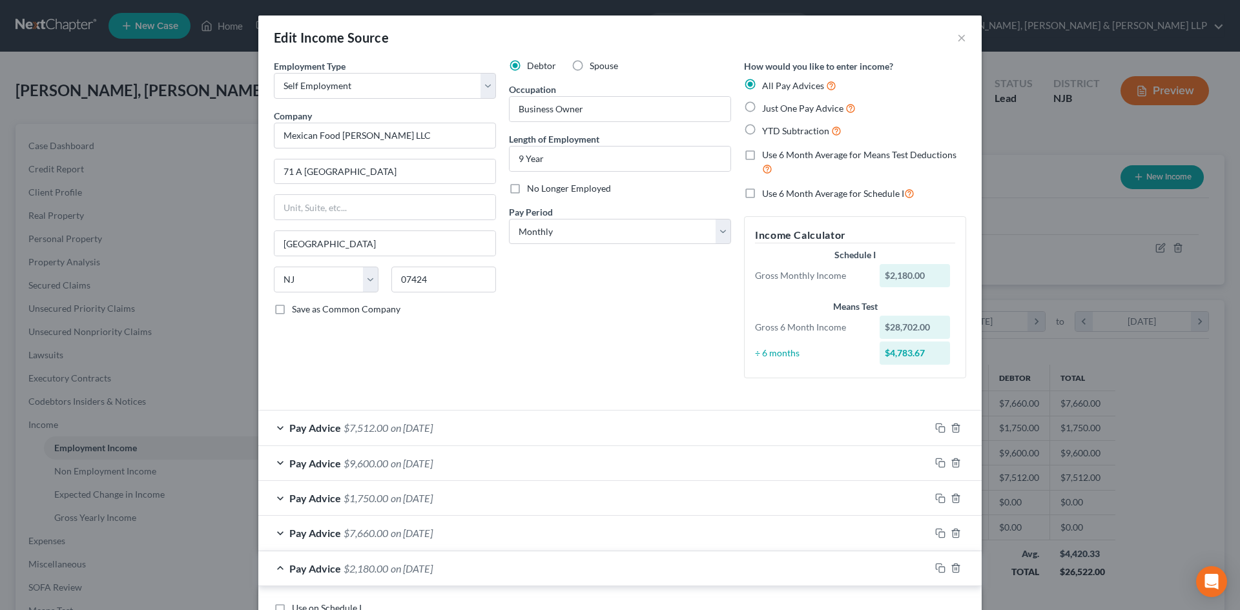
type input "5,060.00"
click at [762, 192] on label "Use 6 Month Average for Schedule I" at bounding box center [838, 193] width 152 height 15
click at [767, 192] on input "Use 6 Month Average for Schedule I" at bounding box center [771, 190] width 8 height 8
checkbox input "true"
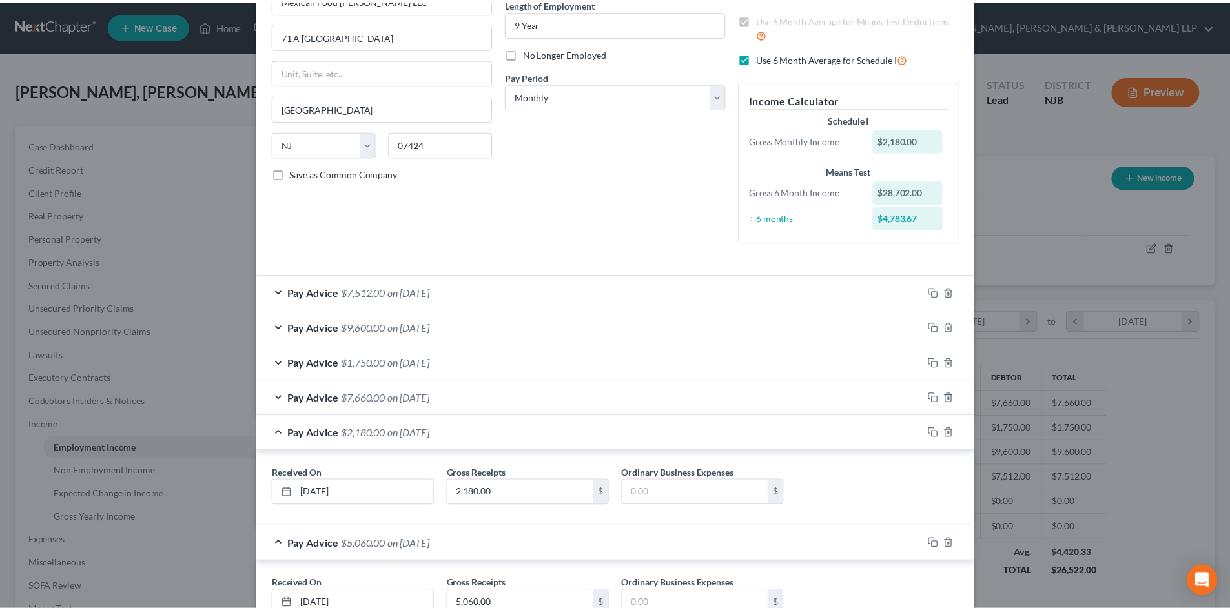
scroll to position [233, 0]
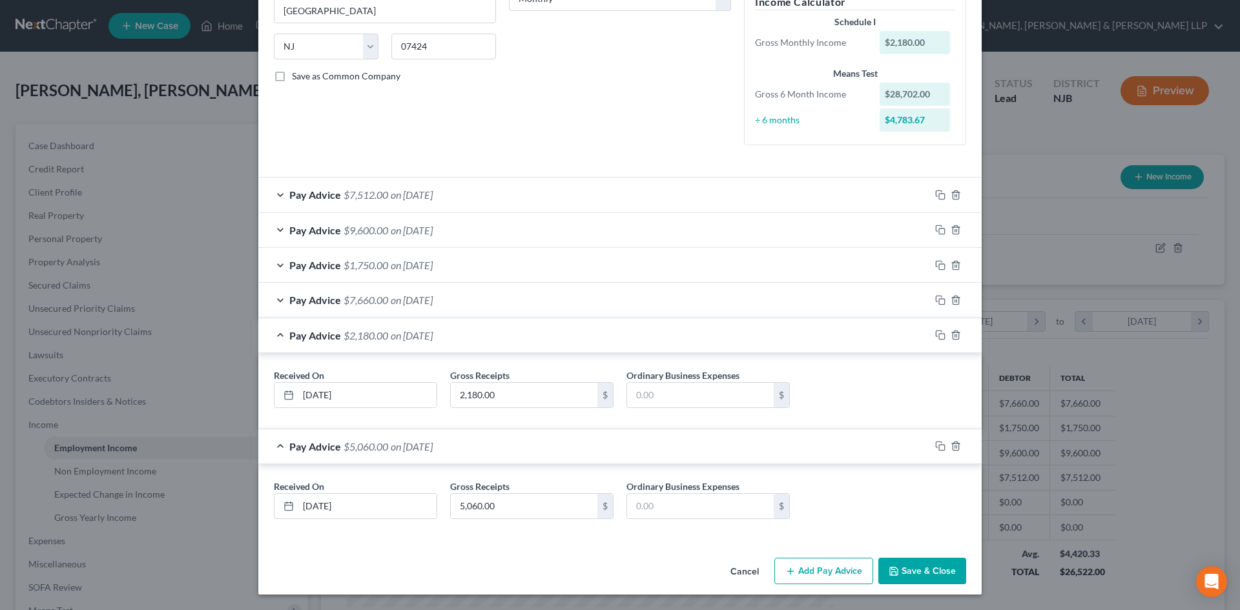
click at [937, 566] on button "Save & Close" at bounding box center [922, 571] width 88 height 27
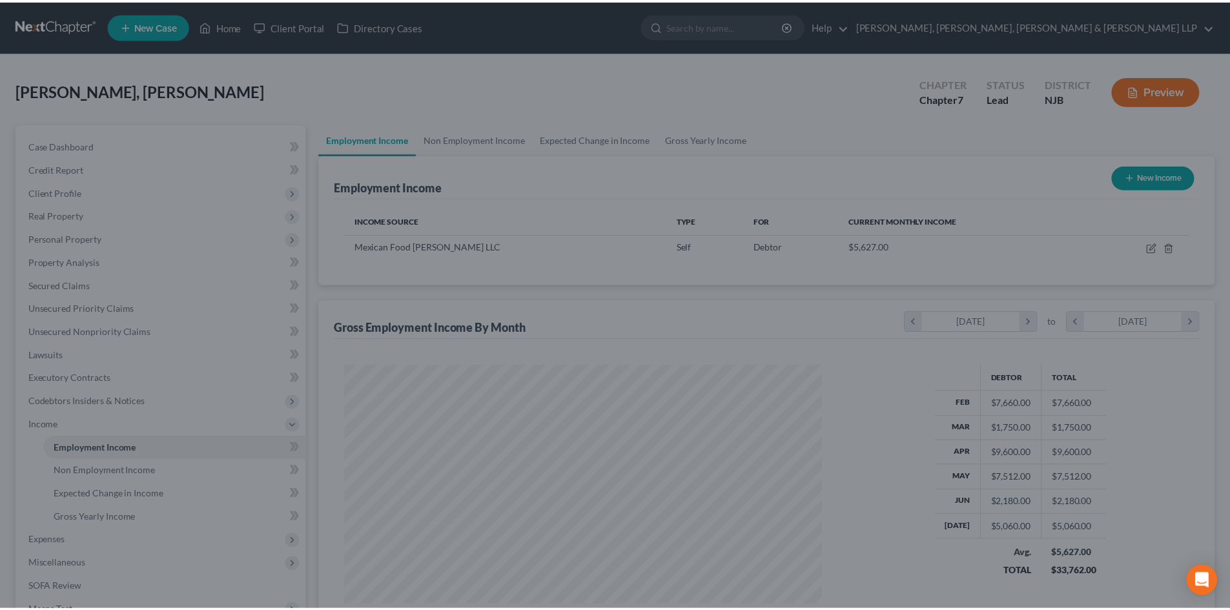
scroll to position [645674, 645407]
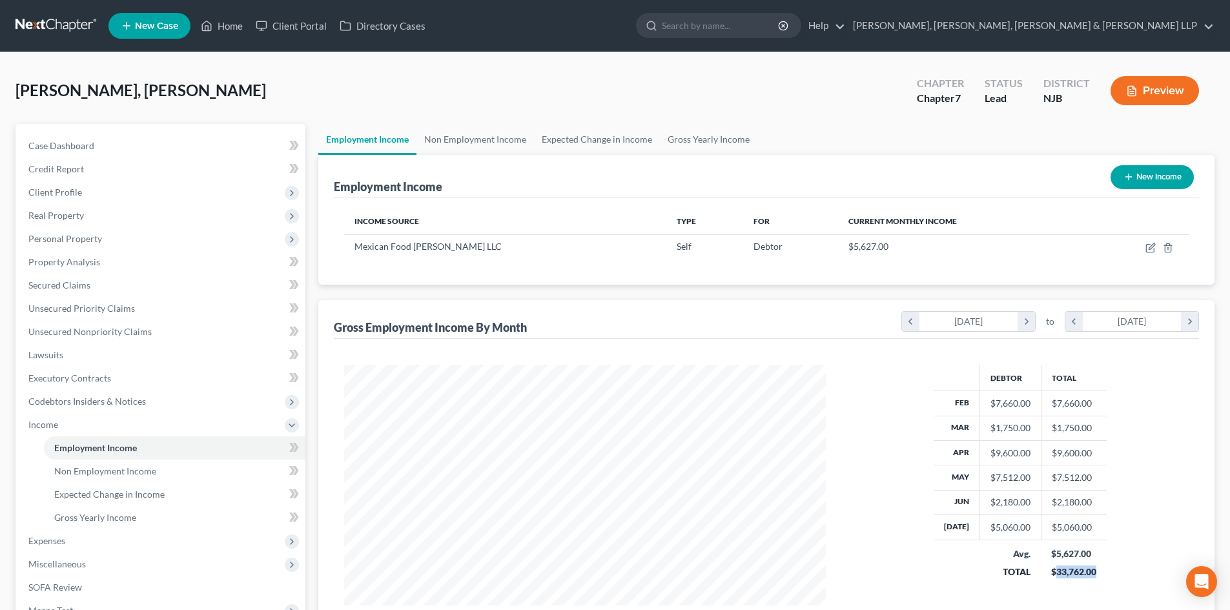
drag, startPoint x: 1097, startPoint y: 574, endPoint x: 1053, endPoint y: 573, distance: 44.6
click at [1053, 573] on div "Debtor Total Feb $7,660.00 $7,660.00 Mar $1,750.00 $1,750.00 Apr $9,600.00 $9,6…" at bounding box center [1020, 485] width 363 height 241
copy div "33,762.00"
drag, startPoint x: 678, startPoint y: 140, endPoint x: 662, endPoint y: 153, distance: 20.2
click at [678, 141] on link "Gross Yearly Income" at bounding box center [709, 139] width 98 height 31
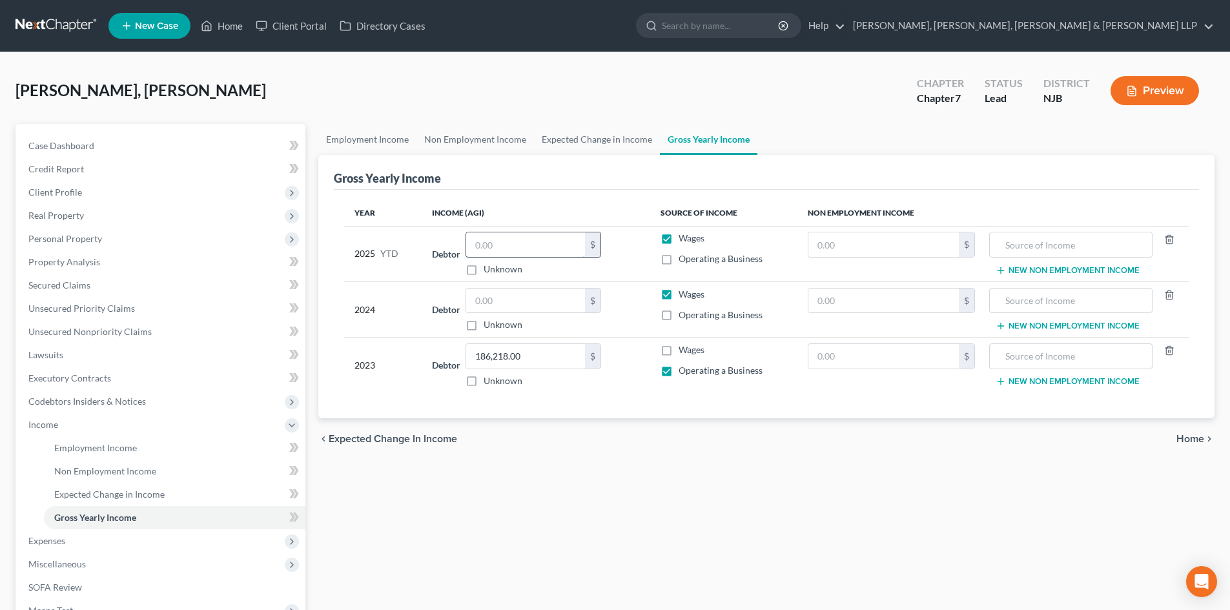
click at [490, 242] on input "text" at bounding box center [525, 245] width 119 height 25
paste input "33,762.00"
type input "33,762.00"
click at [581, 147] on link "Expected Change in Income" at bounding box center [597, 139] width 126 height 31
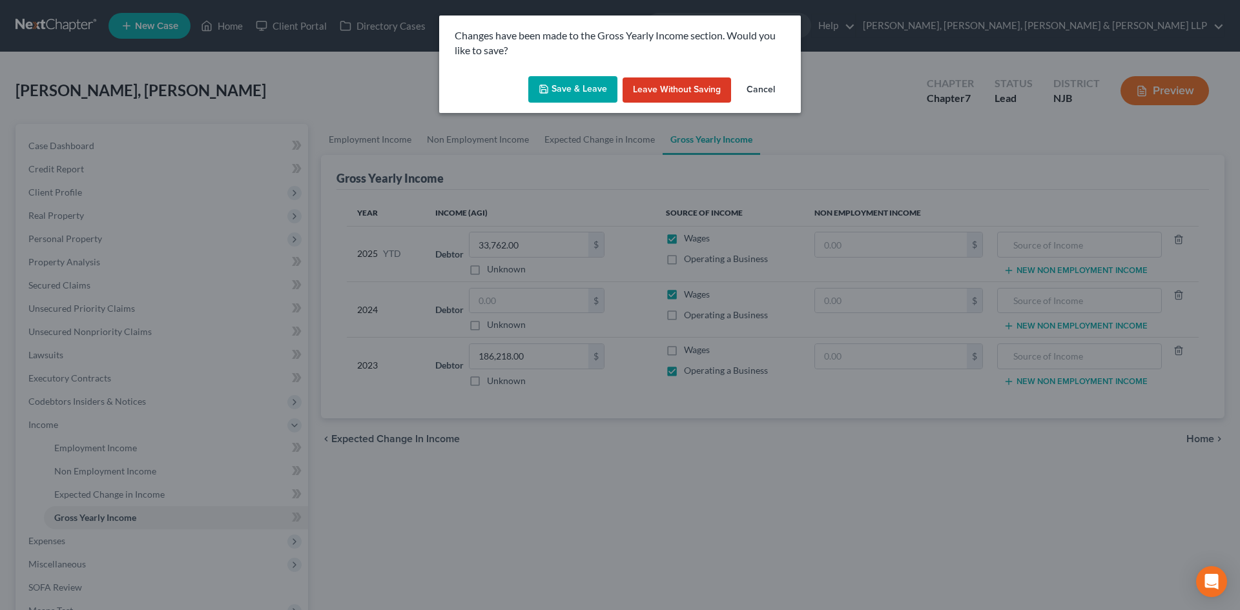
drag, startPoint x: 578, startPoint y: 99, endPoint x: 566, endPoint y: 104, distance: 12.7
click at [578, 99] on button "Save & Leave" at bounding box center [572, 89] width 89 height 27
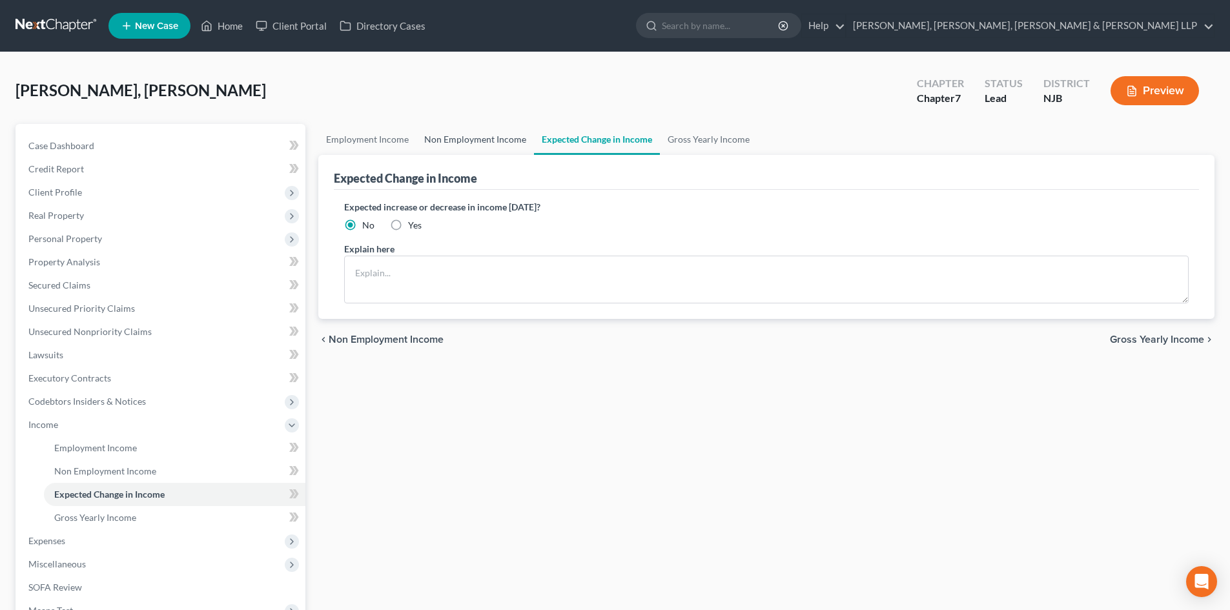
click at [497, 140] on link "Non Employment Income" at bounding box center [476, 139] width 118 height 31
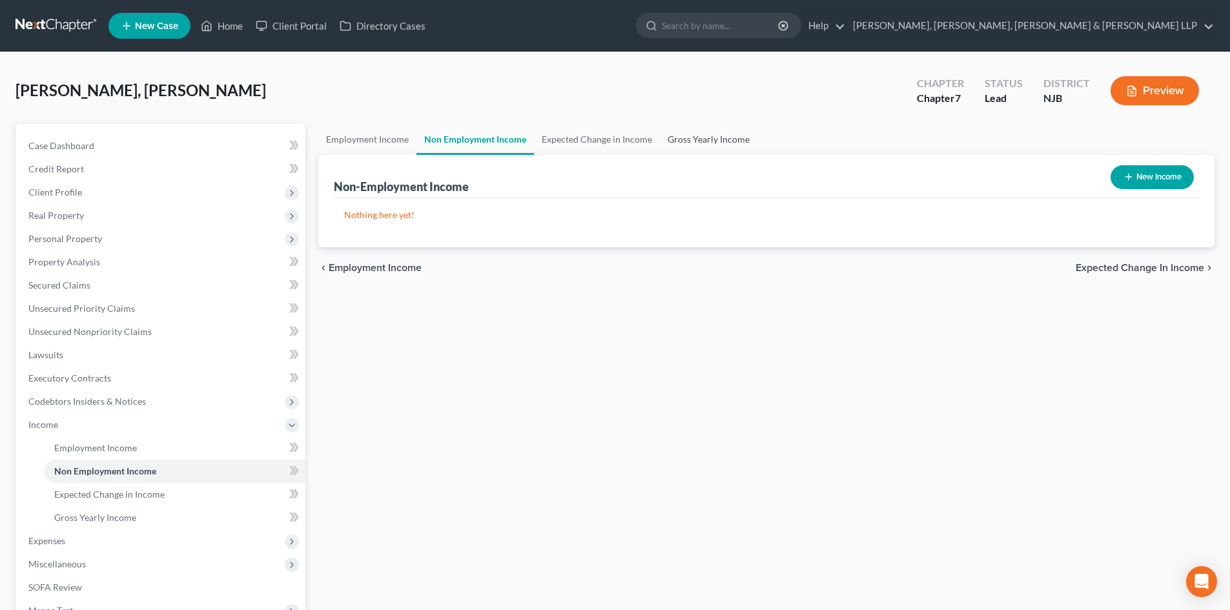
drag, startPoint x: 674, startPoint y: 136, endPoint x: 676, endPoint y: 152, distance: 16.2
click at [676, 138] on link "Gross Yearly Income" at bounding box center [709, 139] width 98 height 31
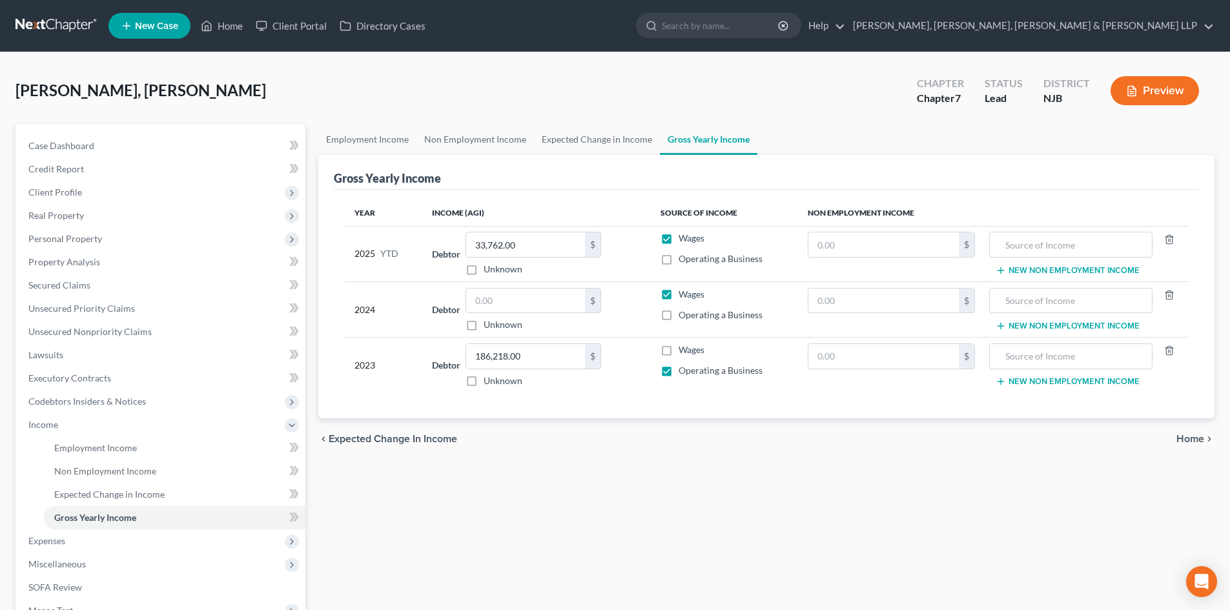
click at [679, 262] on label "Operating a Business" at bounding box center [721, 259] width 84 height 13
click at [684, 261] on input "Operating a Business" at bounding box center [688, 257] width 8 height 8
checkbox input "true"
click at [679, 234] on label "Wages" at bounding box center [692, 238] width 26 height 13
click at [684, 234] on input "Wages" at bounding box center [688, 236] width 8 height 8
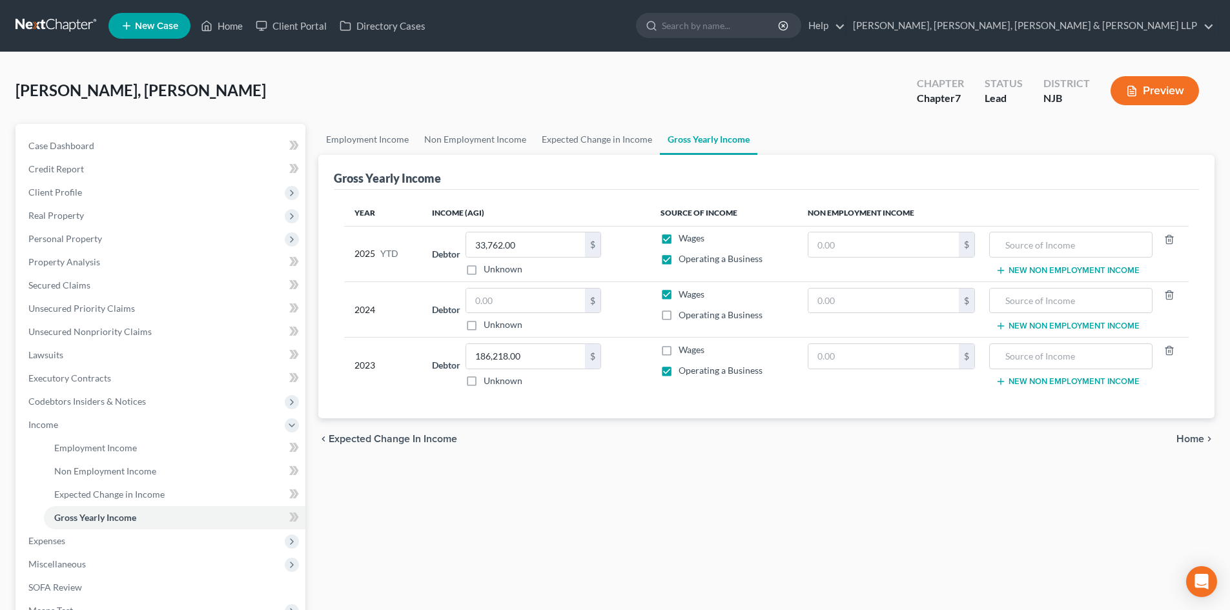
checkbox input "false"
click at [679, 313] on label "Operating a Business" at bounding box center [721, 315] width 84 height 13
click at [684, 313] on input "Operating a Business" at bounding box center [688, 313] width 8 height 8
checkbox input "true"
click at [679, 294] on label "Wages" at bounding box center [692, 294] width 26 height 13
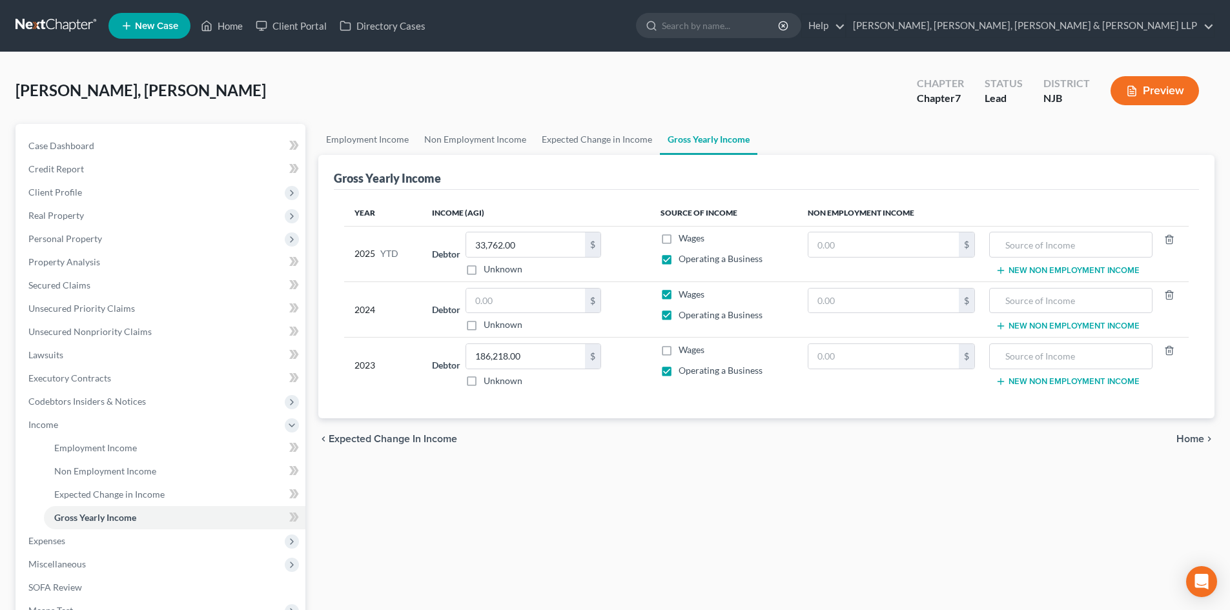
click at [684, 294] on input "Wages" at bounding box center [688, 292] width 8 height 8
checkbox input "false"
click at [601, 141] on link "Expected Change in Income" at bounding box center [597, 139] width 126 height 31
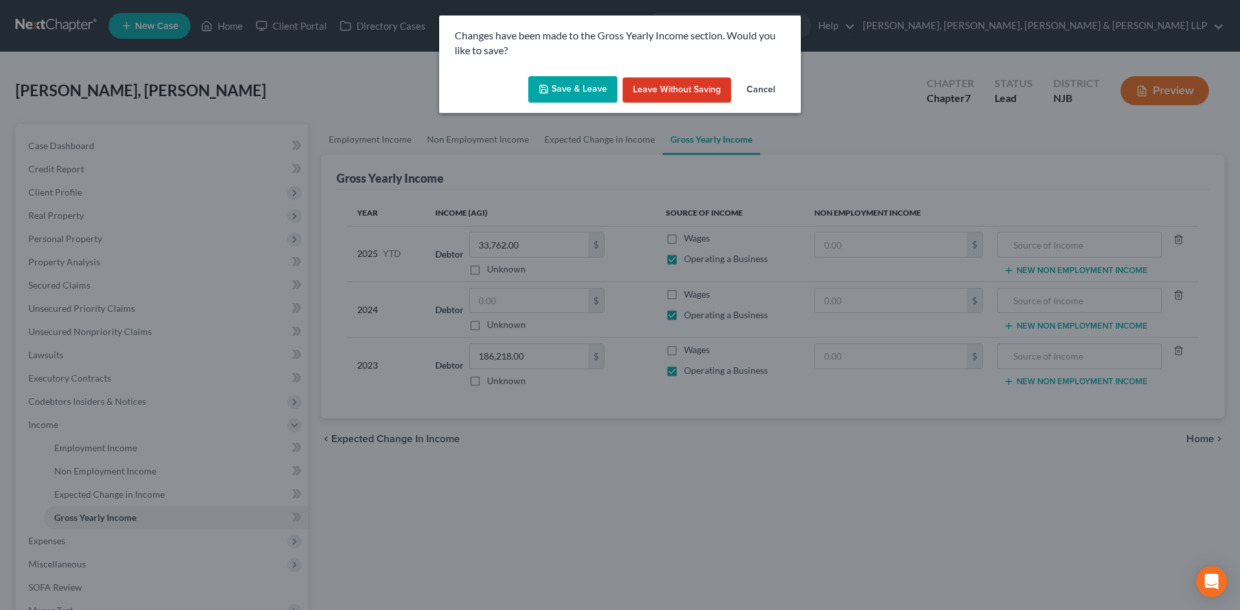
drag, startPoint x: 560, startPoint y: 94, endPoint x: 548, endPoint y: 97, distance: 12.1
click at [560, 93] on button "Save & Leave" at bounding box center [572, 89] width 89 height 27
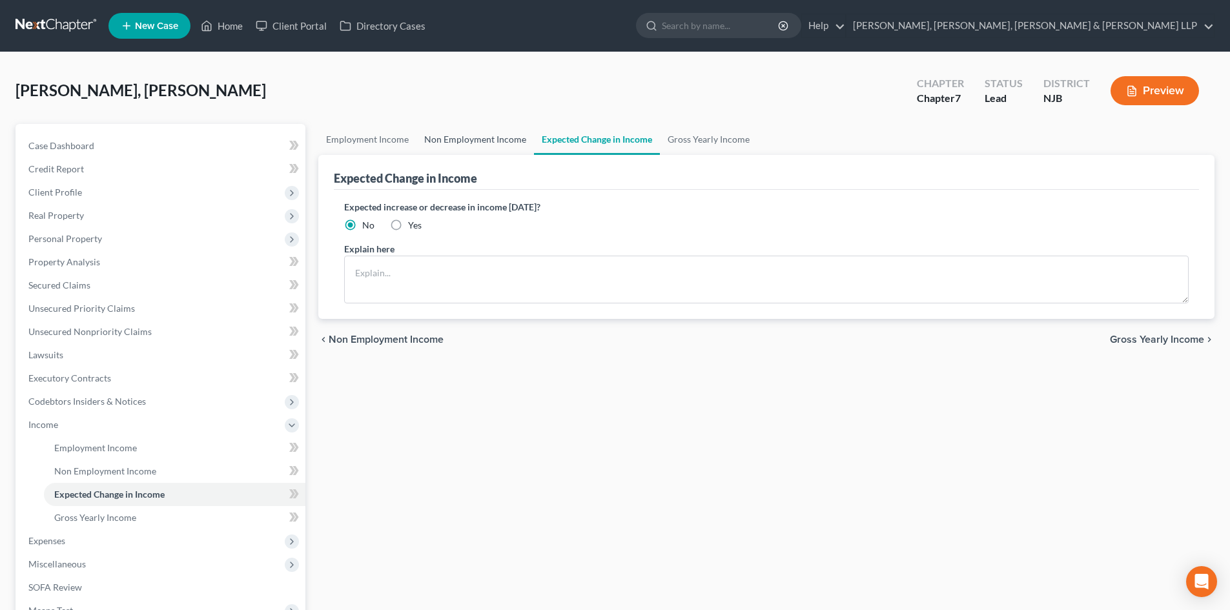
click at [490, 143] on link "Non Employment Income" at bounding box center [476, 139] width 118 height 31
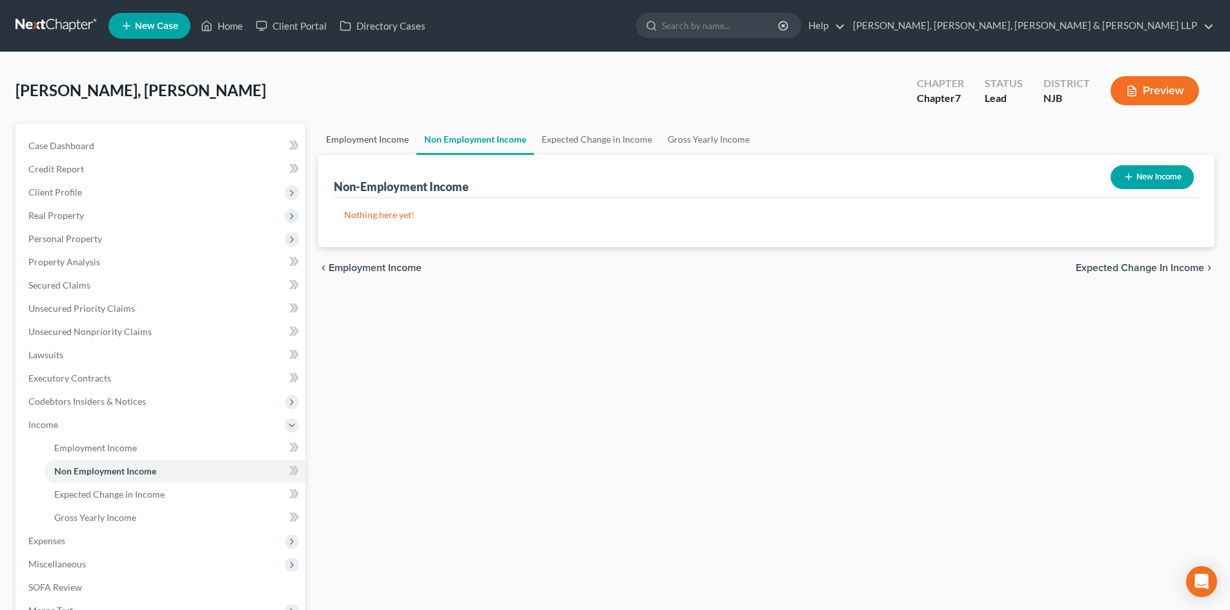
click at [349, 143] on link "Employment Income" at bounding box center [367, 139] width 98 height 31
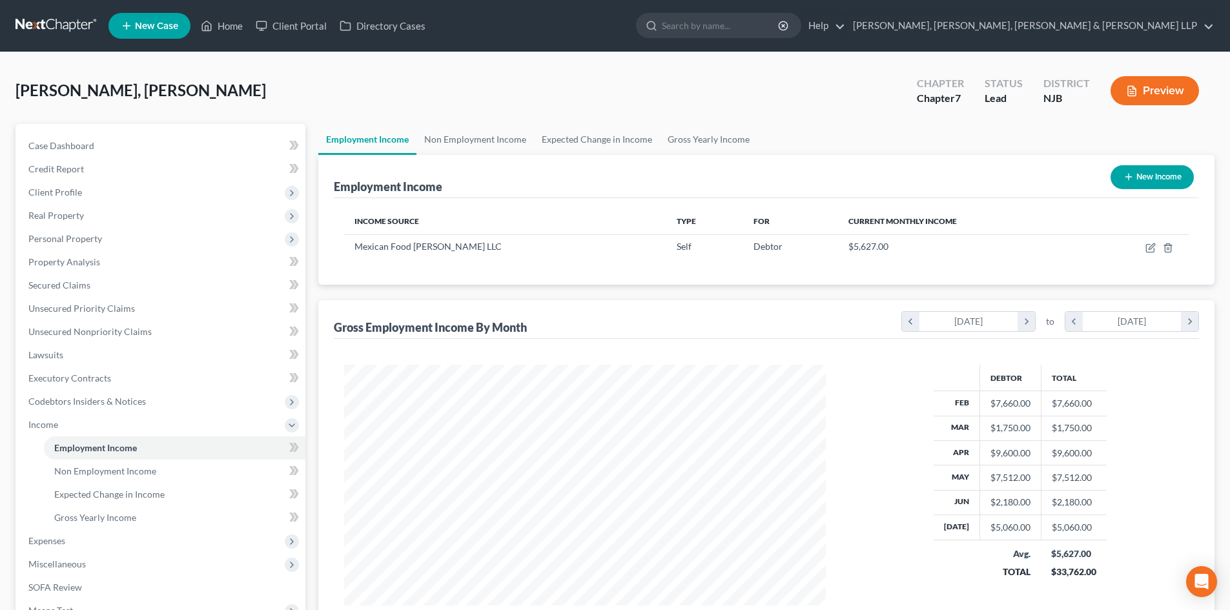
scroll to position [241, 508]
click at [62, 542] on span "Expenses" at bounding box center [46, 540] width 37 height 11
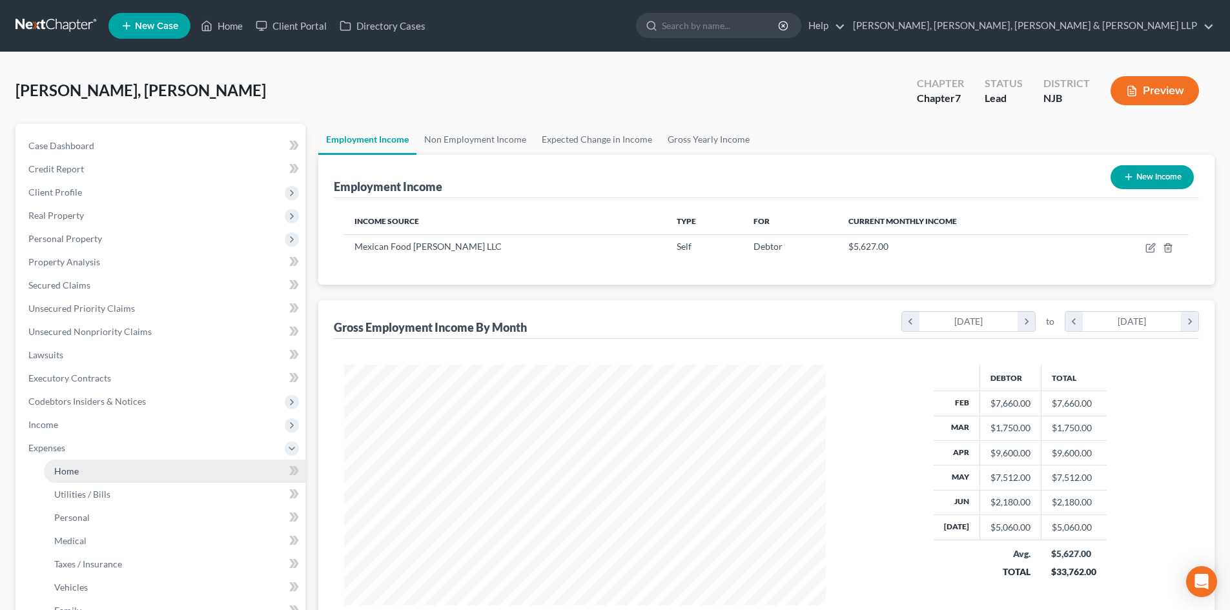
click at [85, 477] on link "Home" at bounding box center [175, 471] width 262 height 23
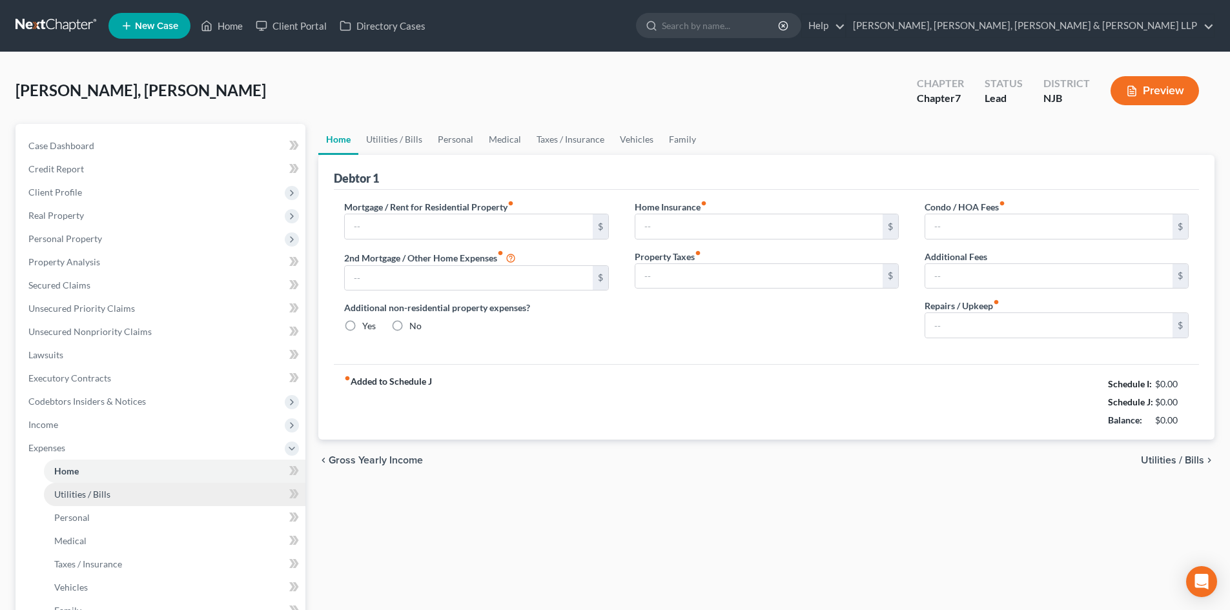
type input "1,750.00"
type input "0.00"
radio input "true"
type input "0.00"
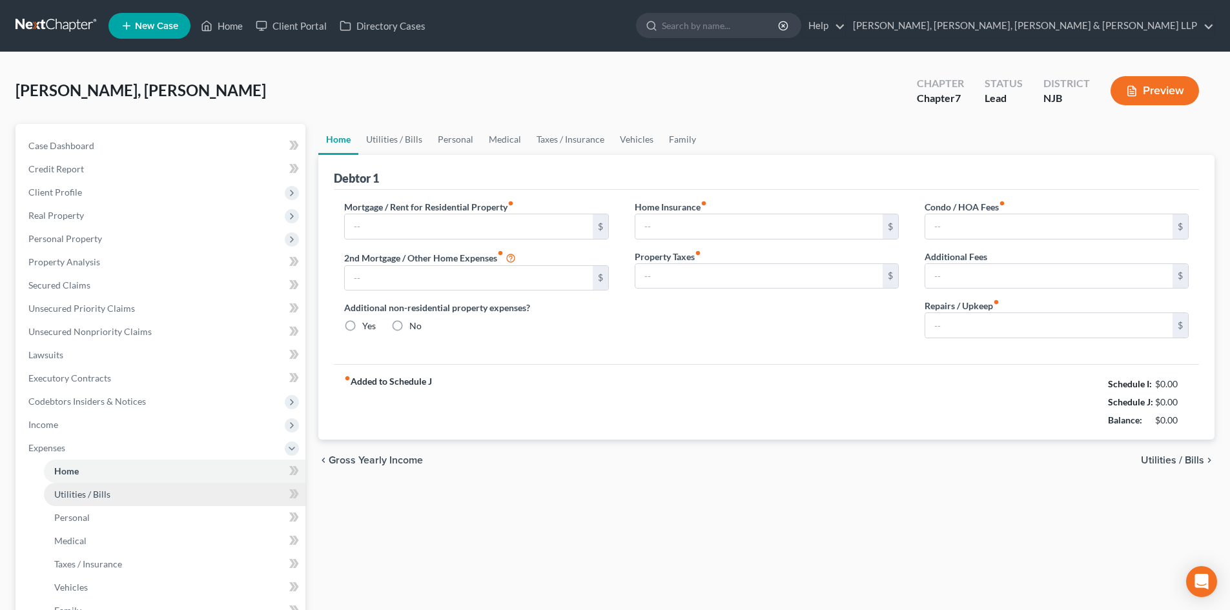
type input "0.00"
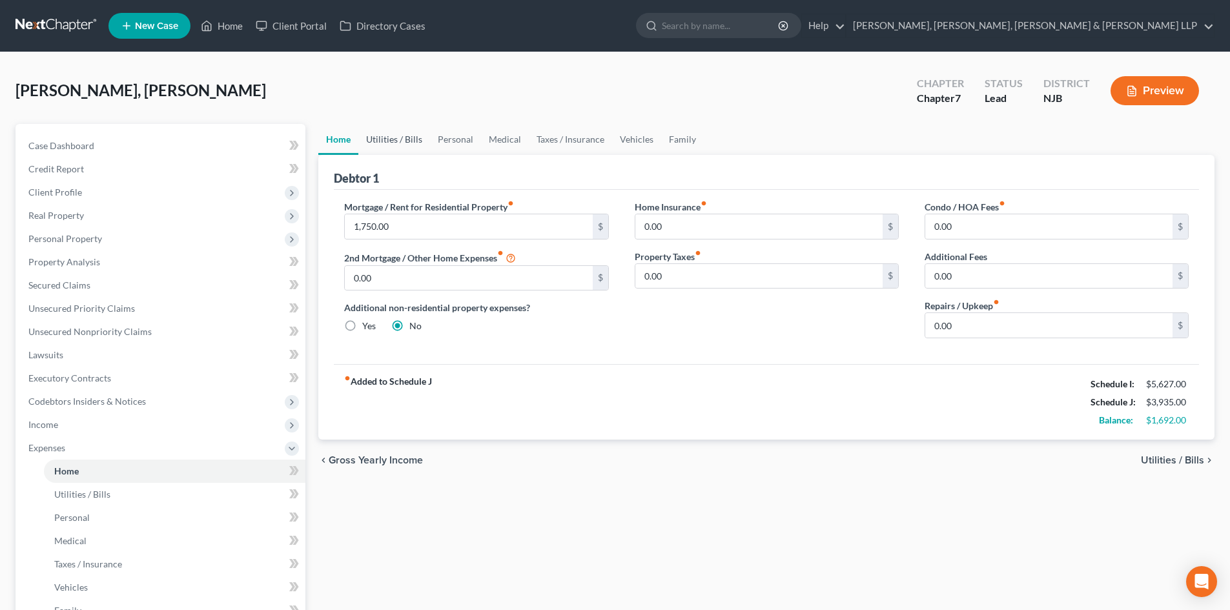
click at [393, 133] on link "Utilities / Bills" at bounding box center [394, 139] width 72 height 31
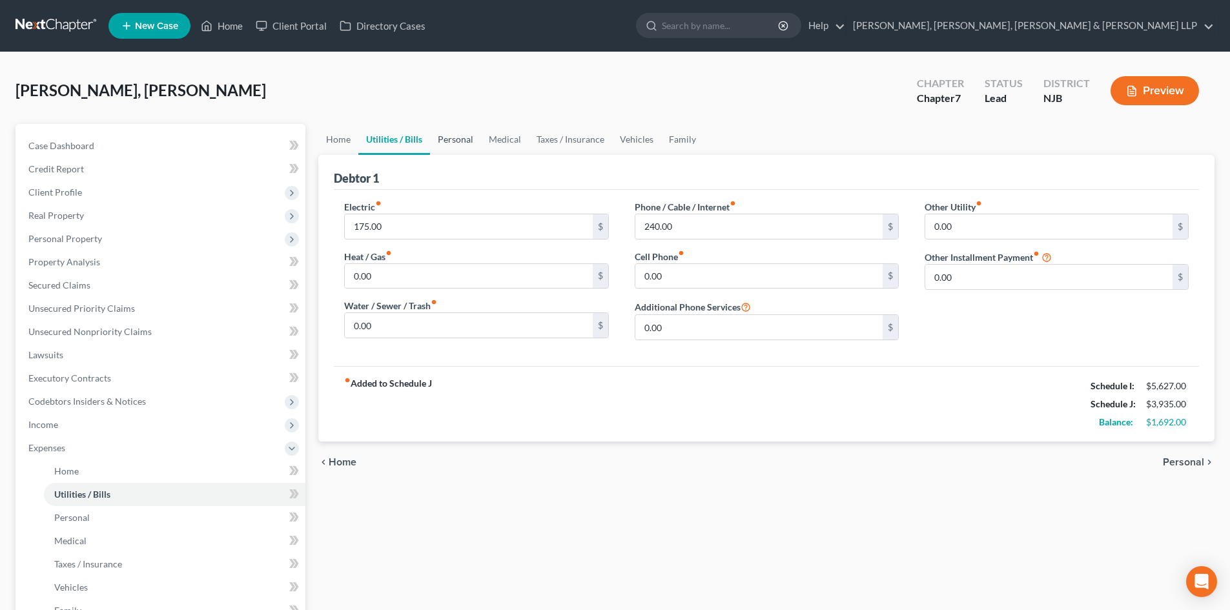
click at [446, 141] on link "Personal" at bounding box center [455, 139] width 51 height 31
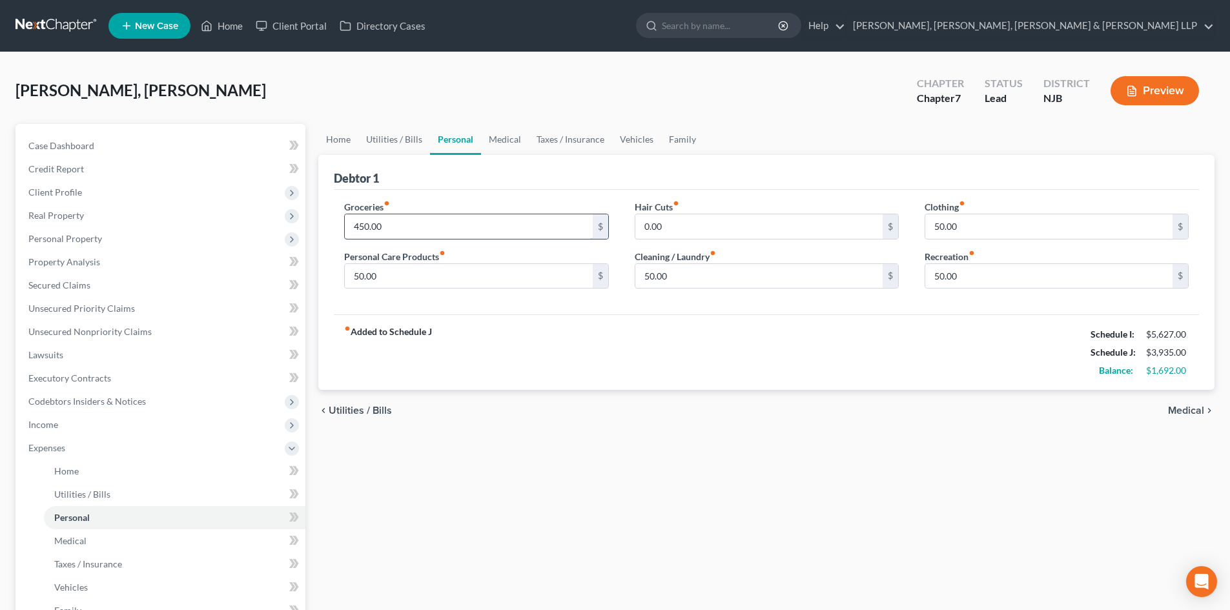
click at [404, 223] on input "450.00" at bounding box center [468, 226] width 247 height 25
type input "600"
click at [379, 273] on input "50.00" at bounding box center [468, 276] width 247 height 25
type input "200"
click at [667, 289] on div "Hair Cuts fiber_manual_record 0.00 $ Cleaning / Laundry fiber_manual_record 50.…" at bounding box center [767, 249] width 290 height 99
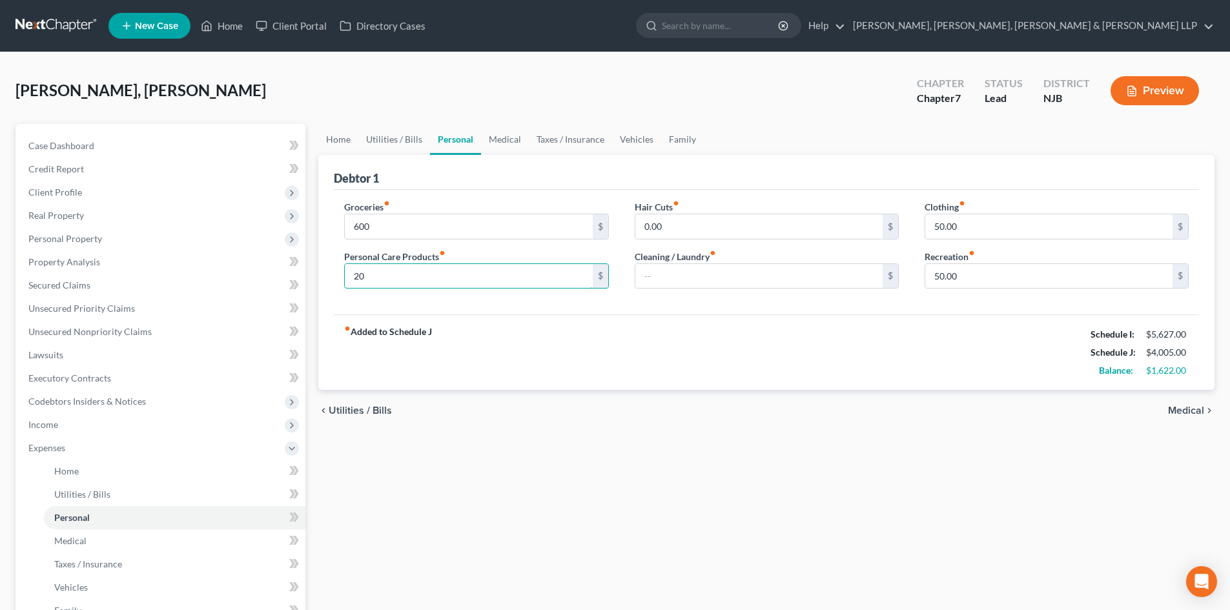
type input "200"
click at [720, 276] on input "text" at bounding box center [759, 276] width 247 height 25
type input "200"
click at [975, 284] on input "50.00" at bounding box center [1049, 276] width 247 height 25
drag, startPoint x: 920, startPoint y: 278, endPoint x: 887, endPoint y: 278, distance: 32.3
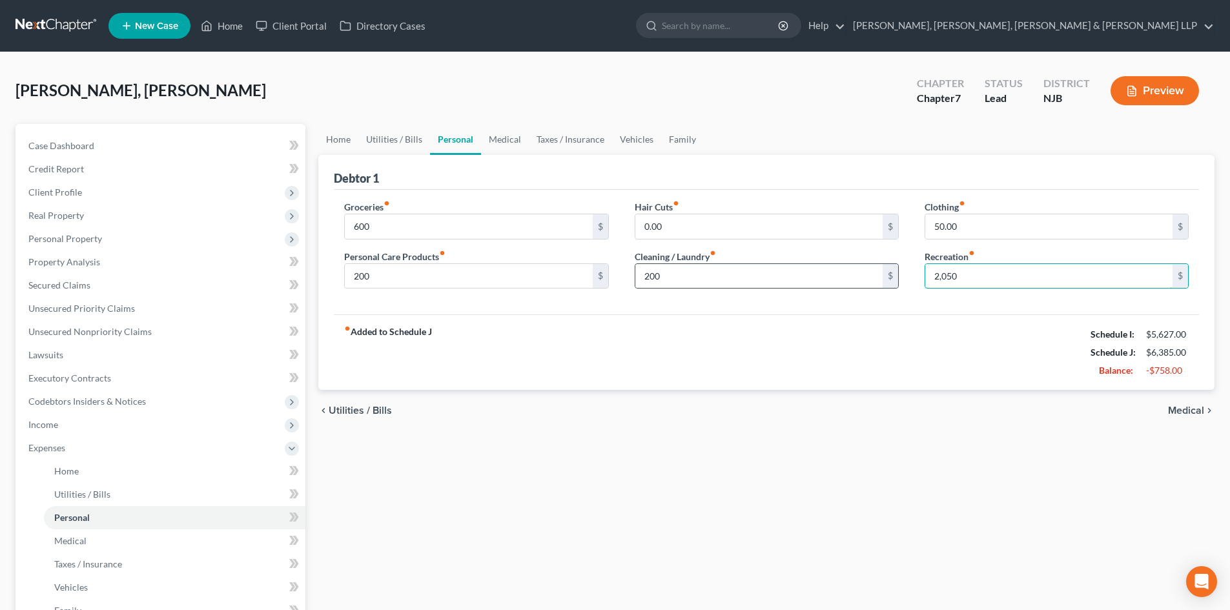
click at [887, 278] on div "Groceries fiber_manual_record 600 $ Personal Care Products fiber_manual_record …" at bounding box center [766, 249] width 871 height 99
type input "250"
click at [511, 143] on link "Medical" at bounding box center [505, 139] width 48 height 31
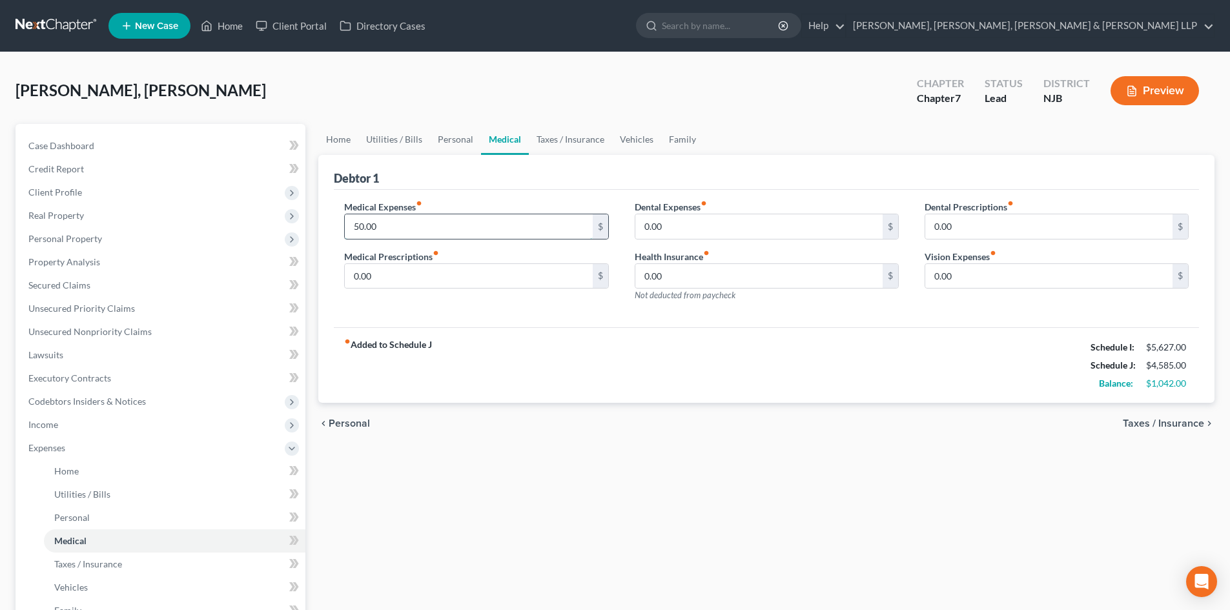
click at [423, 223] on input "50.00" at bounding box center [468, 226] width 247 height 25
type input "150"
drag, startPoint x: 571, startPoint y: 156, endPoint x: 594, endPoint y: 151, distance: 23.8
click at [572, 156] on div "Debtor 1" at bounding box center [767, 172] width 866 height 35
click at [596, 142] on link "Taxes / Insurance" at bounding box center [570, 139] width 83 height 31
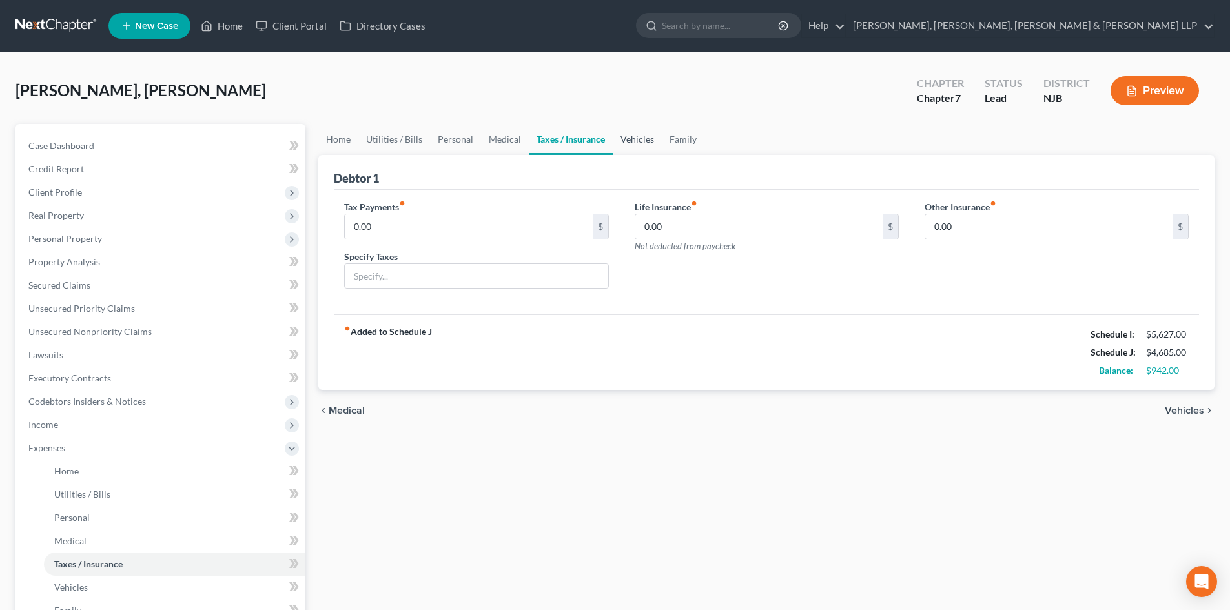
click at [632, 141] on link "Vehicles" at bounding box center [637, 139] width 49 height 31
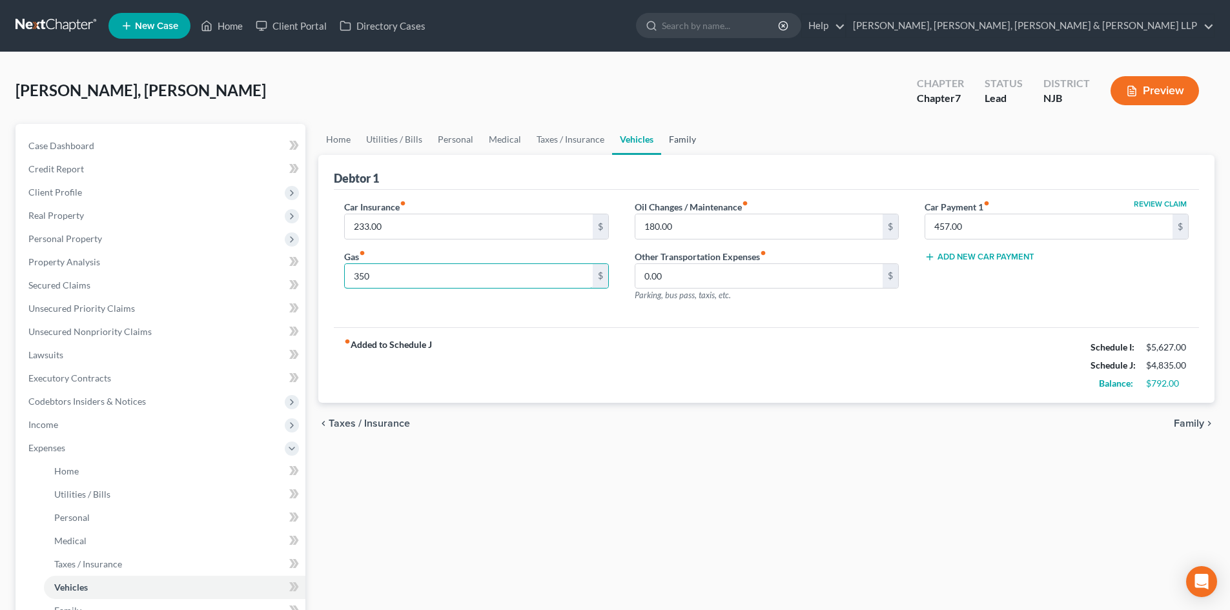
type input "350"
drag, startPoint x: 681, startPoint y: 141, endPoint x: 597, endPoint y: 147, distance: 84.2
click at [681, 141] on link "Family" at bounding box center [682, 139] width 43 height 31
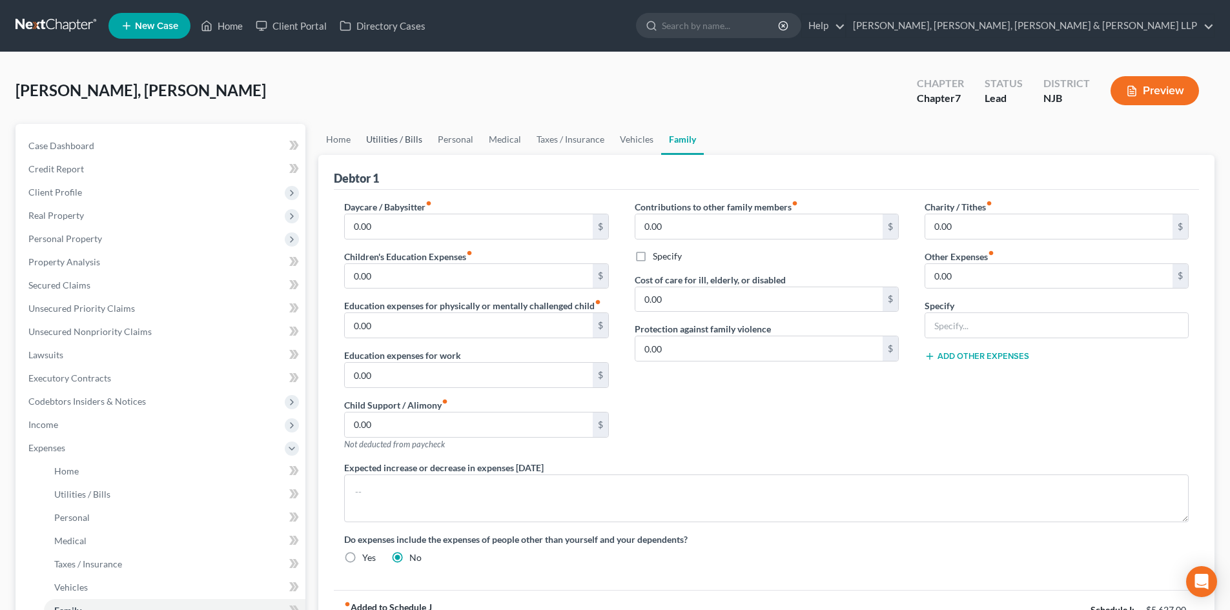
drag, startPoint x: 389, startPoint y: 136, endPoint x: 423, endPoint y: 136, distance: 33.6
click at [390, 135] on link "Utilities / Bills" at bounding box center [394, 139] width 72 height 31
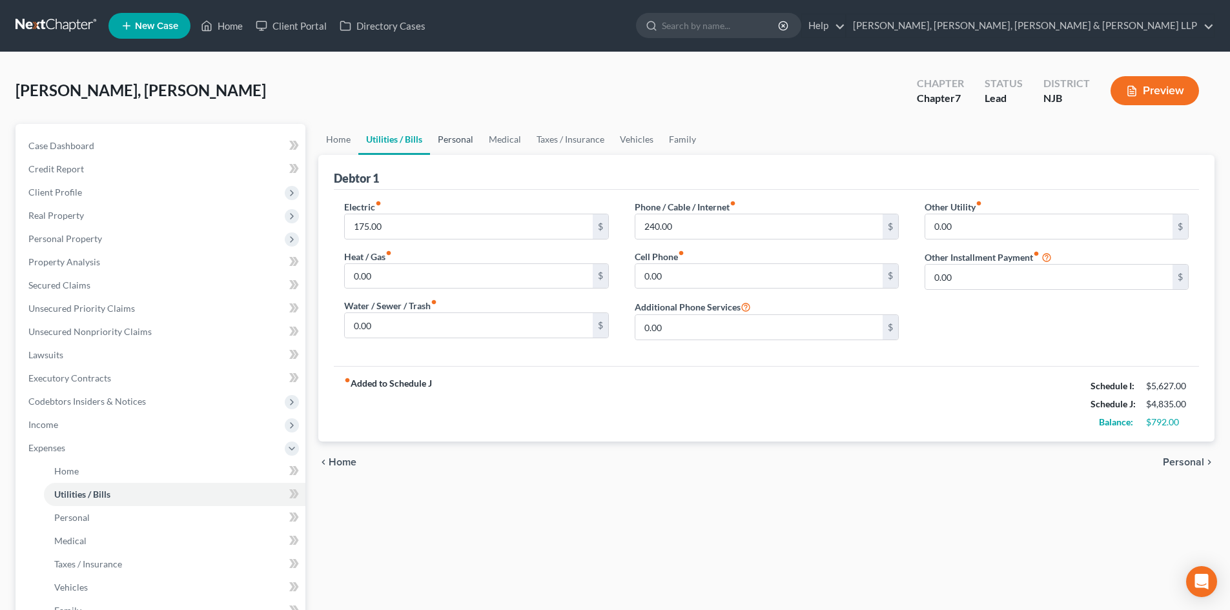
click at [450, 140] on link "Personal" at bounding box center [455, 139] width 51 height 31
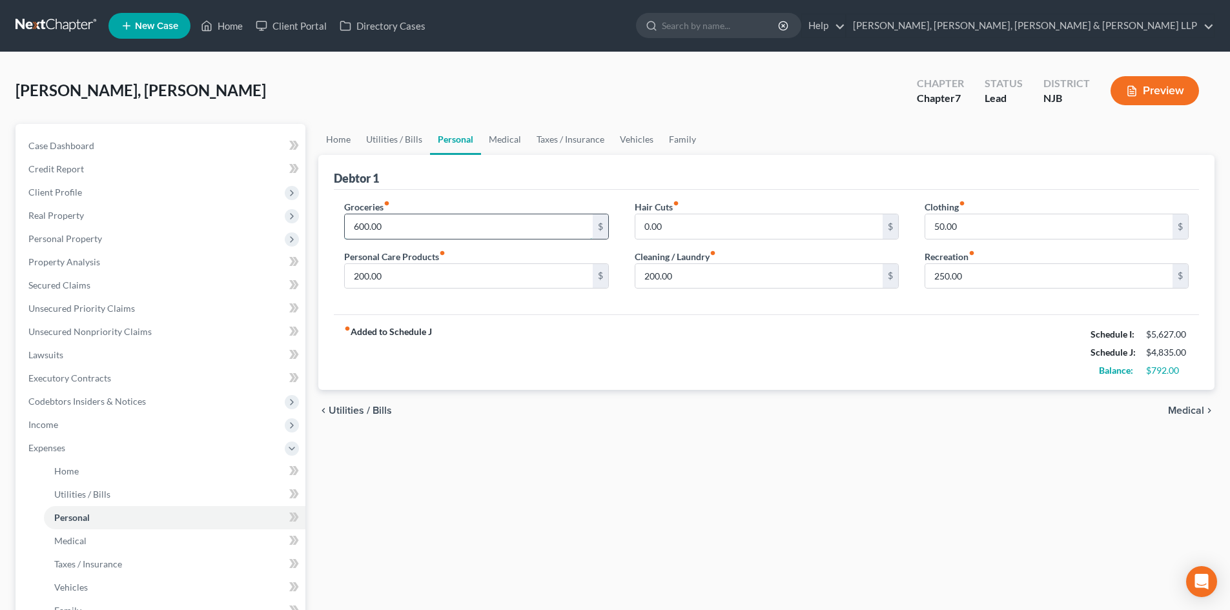
click at [388, 227] on input "600.00" at bounding box center [468, 226] width 247 height 25
type input "750"
click at [982, 271] on input "250.00" at bounding box center [1049, 276] width 247 height 25
type input "280"
click at [730, 280] on input "200.00" at bounding box center [759, 276] width 247 height 25
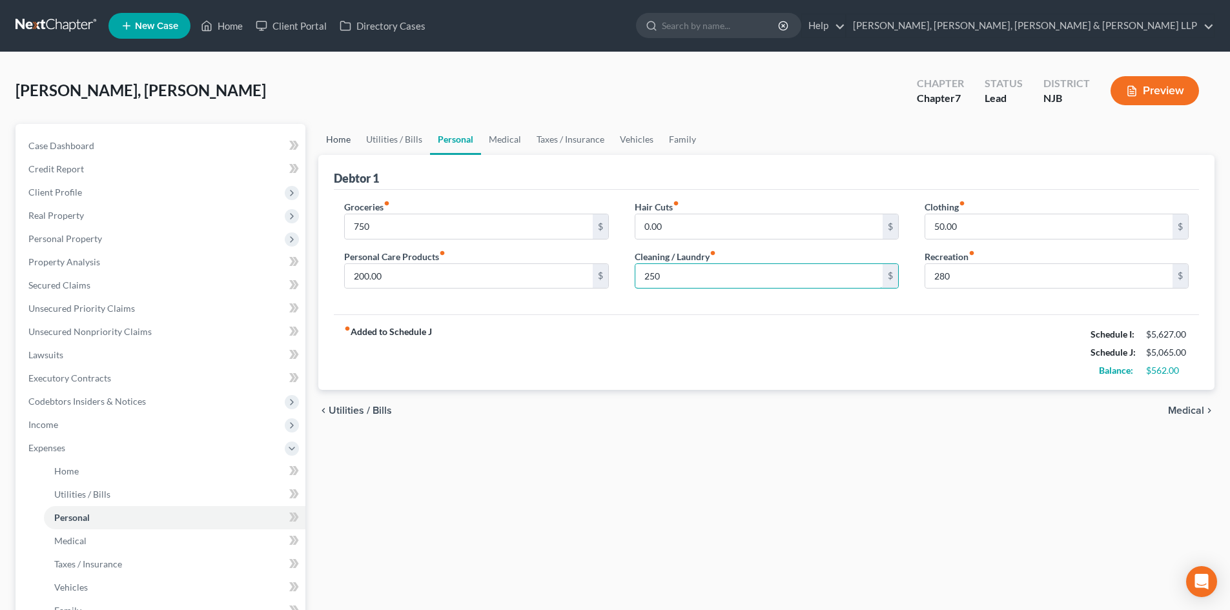
type input "250"
click at [342, 136] on link "Home" at bounding box center [338, 139] width 40 height 31
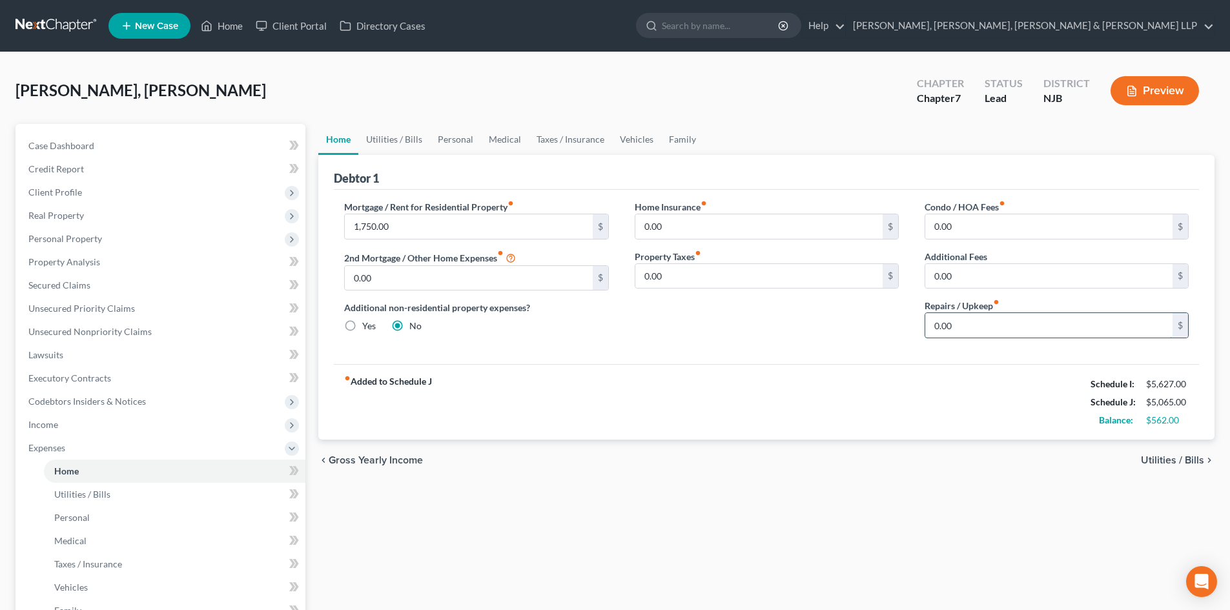
click at [978, 326] on input "0.00" at bounding box center [1049, 325] width 247 height 25
type input "150"
drag, startPoint x: 394, startPoint y: 144, endPoint x: 424, endPoint y: 142, distance: 29.8
click at [395, 144] on link "Utilities / Bills" at bounding box center [394, 139] width 72 height 31
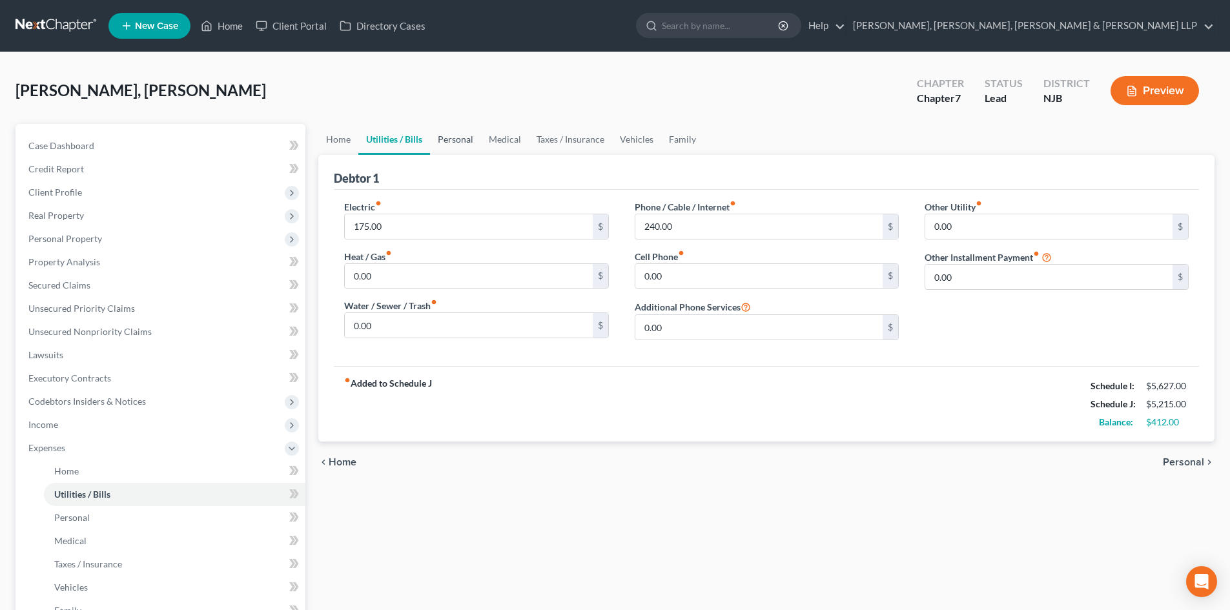
click at [445, 142] on link "Personal" at bounding box center [455, 139] width 51 height 31
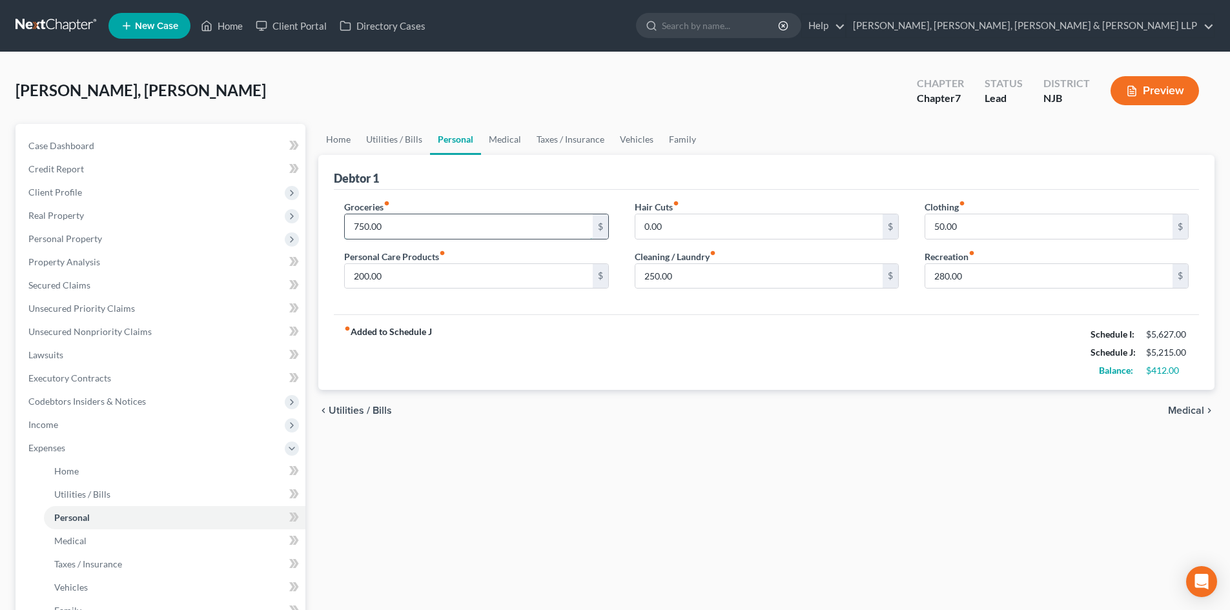
click at [406, 225] on input "750.00" at bounding box center [468, 226] width 247 height 25
type input "850"
click at [381, 282] on input "200.00" at bounding box center [468, 276] width 247 height 25
type input "250"
click at [407, 230] on input "850" at bounding box center [468, 226] width 247 height 25
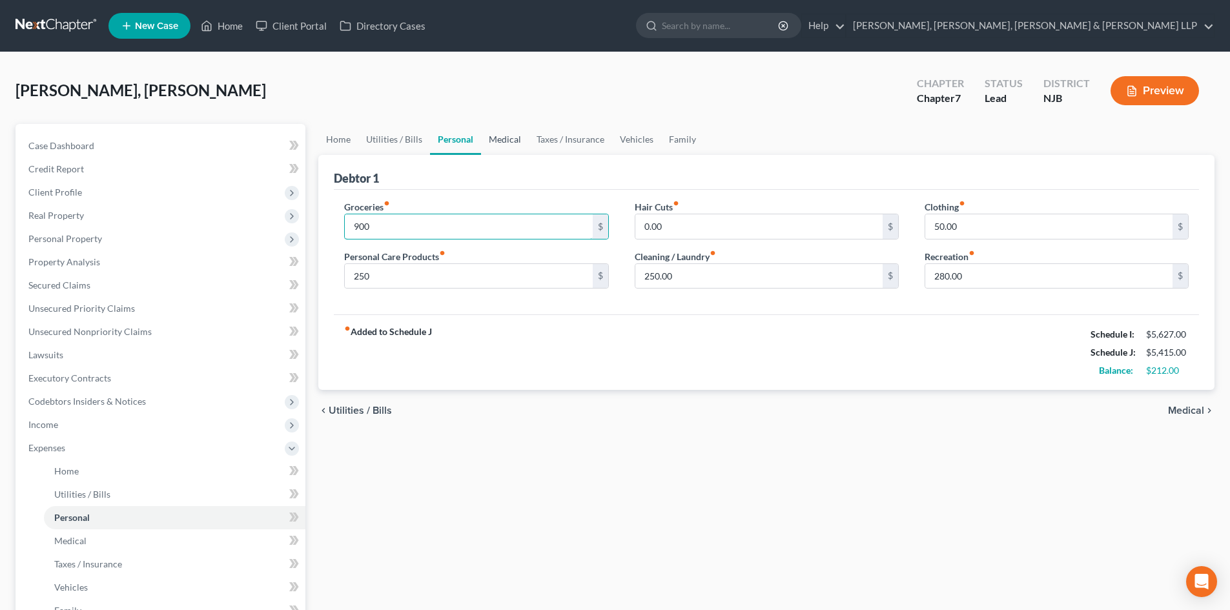
type input "900"
click at [508, 132] on link "Medical" at bounding box center [505, 139] width 48 height 31
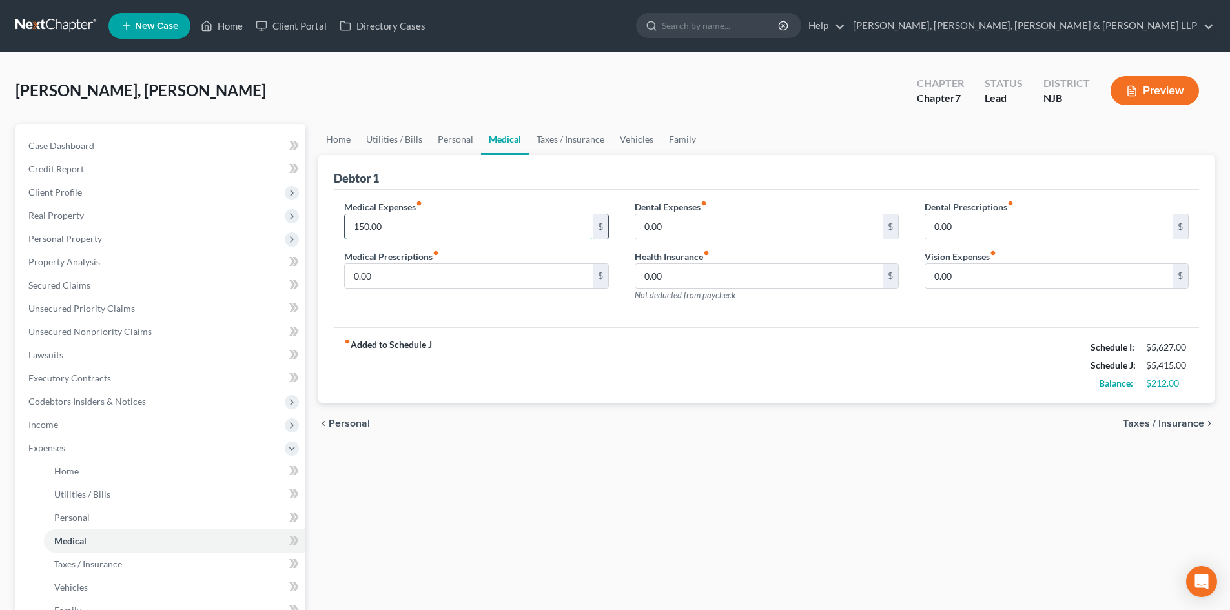
click at [420, 235] on input "150.00" at bounding box center [468, 226] width 247 height 25
type input "200"
click at [569, 141] on link "Taxes / Insurance" at bounding box center [570, 139] width 83 height 31
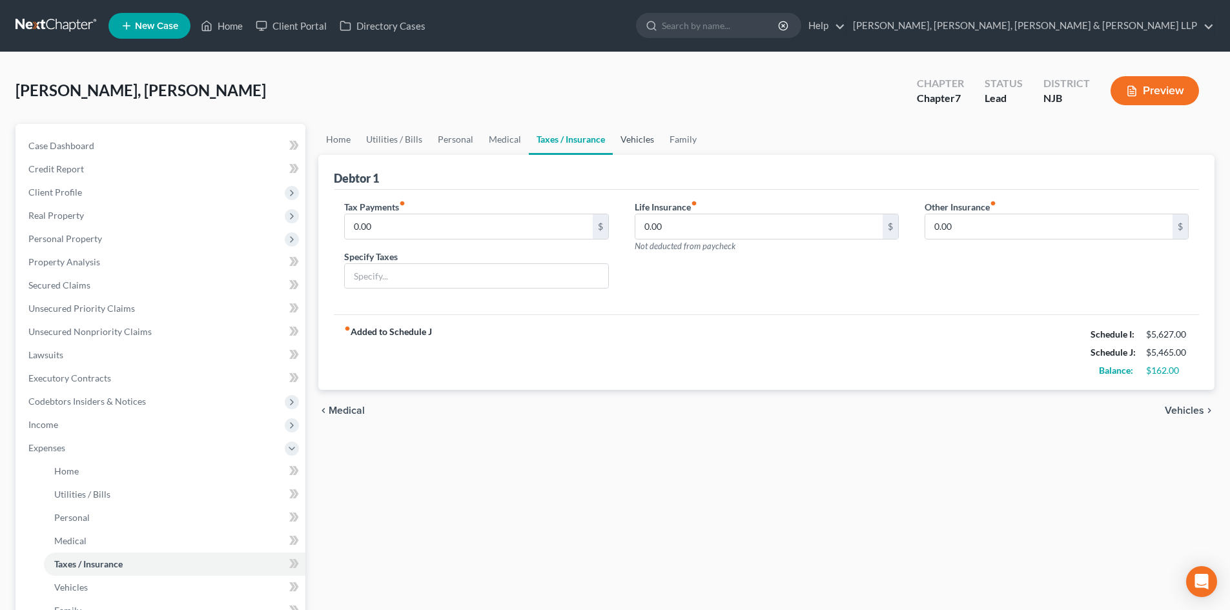
click at [650, 140] on link "Vehicles" at bounding box center [637, 139] width 49 height 31
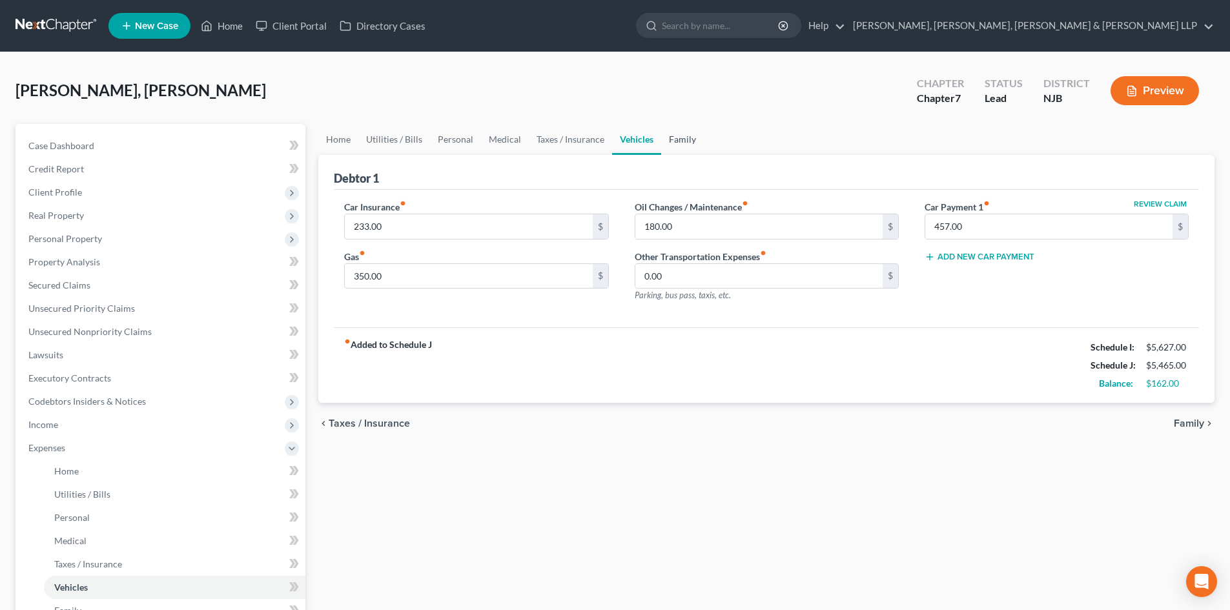
click at [688, 147] on link "Family" at bounding box center [682, 139] width 43 height 31
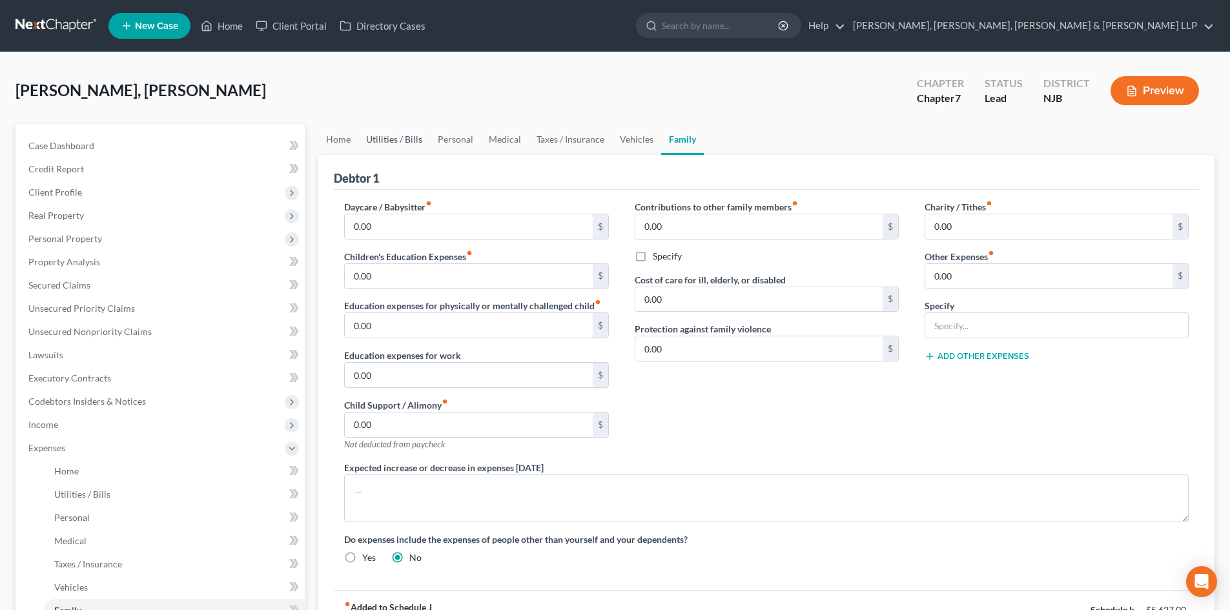
click at [384, 140] on link "Utilities / Bills" at bounding box center [394, 139] width 72 height 31
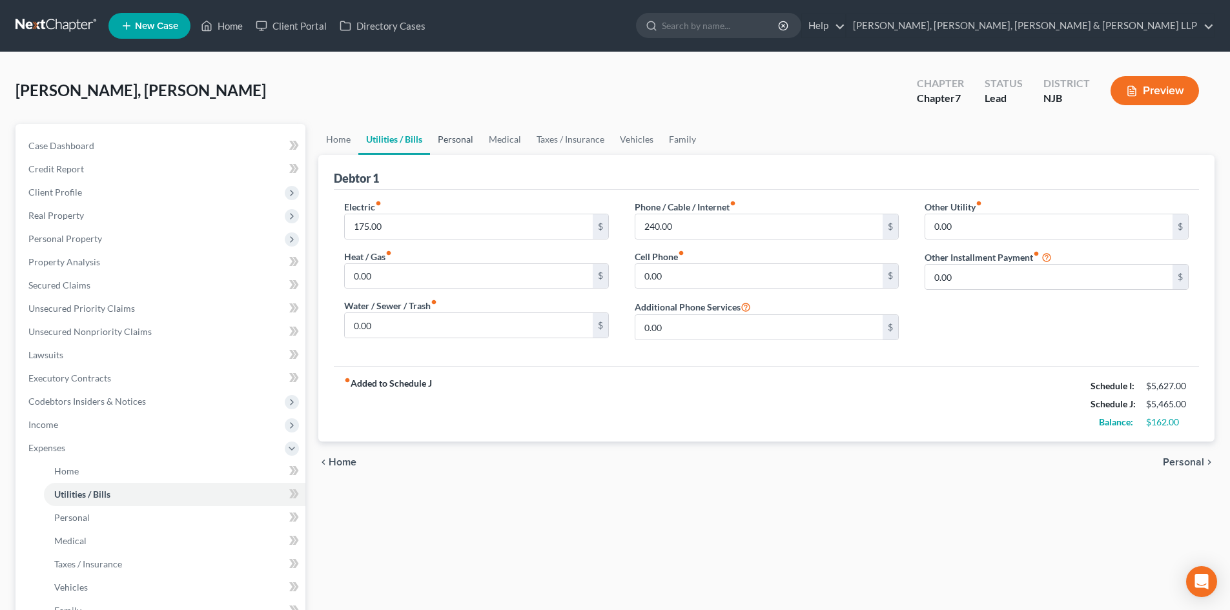
click at [449, 138] on link "Personal" at bounding box center [455, 139] width 51 height 31
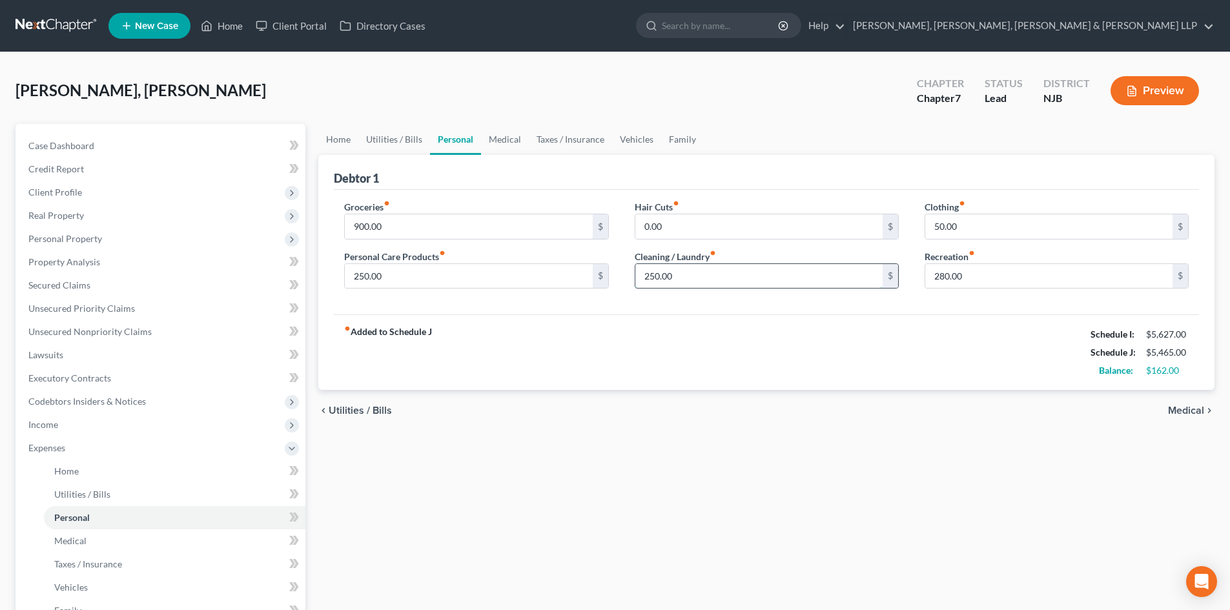
click at [698, 280] on input "250.00" at bounding box center [759, 276] width 247 height 25
type input "300"
click at [401, 278] on input "250.00" at bounding box center [468, 276] width 247 height 25
click at [980, 282] on input "280.00" at bounding box center [1049, 276] width 247 height 25
click at [461, 224] on input "900.00" at bounding box center [468, 226] width 247 height 25
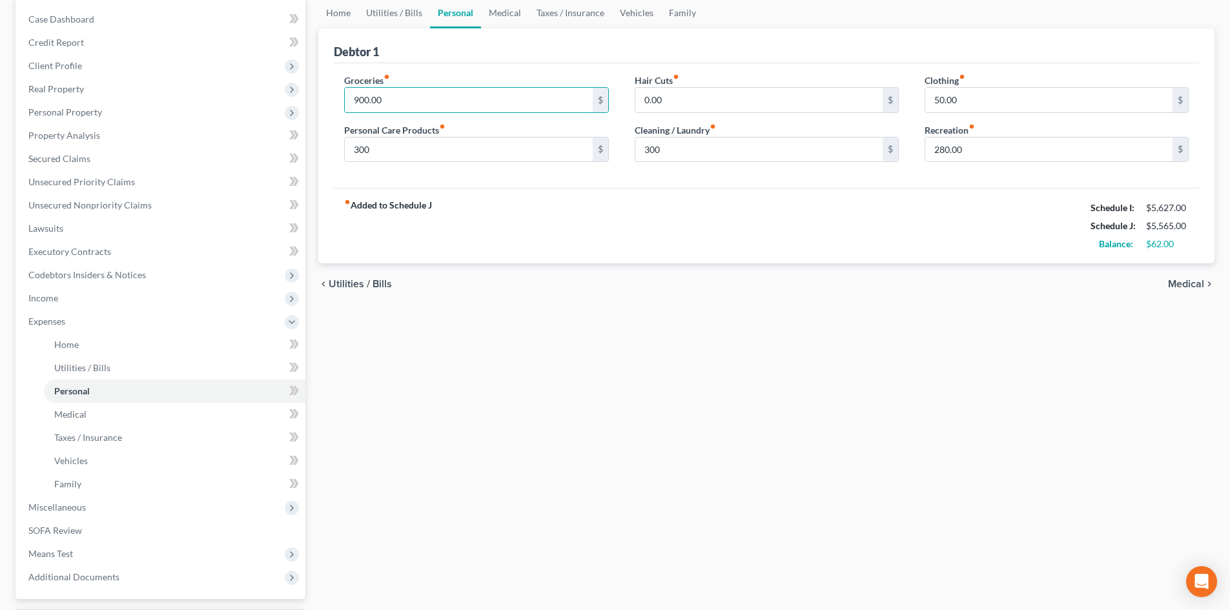
scroll to position [239, 0]
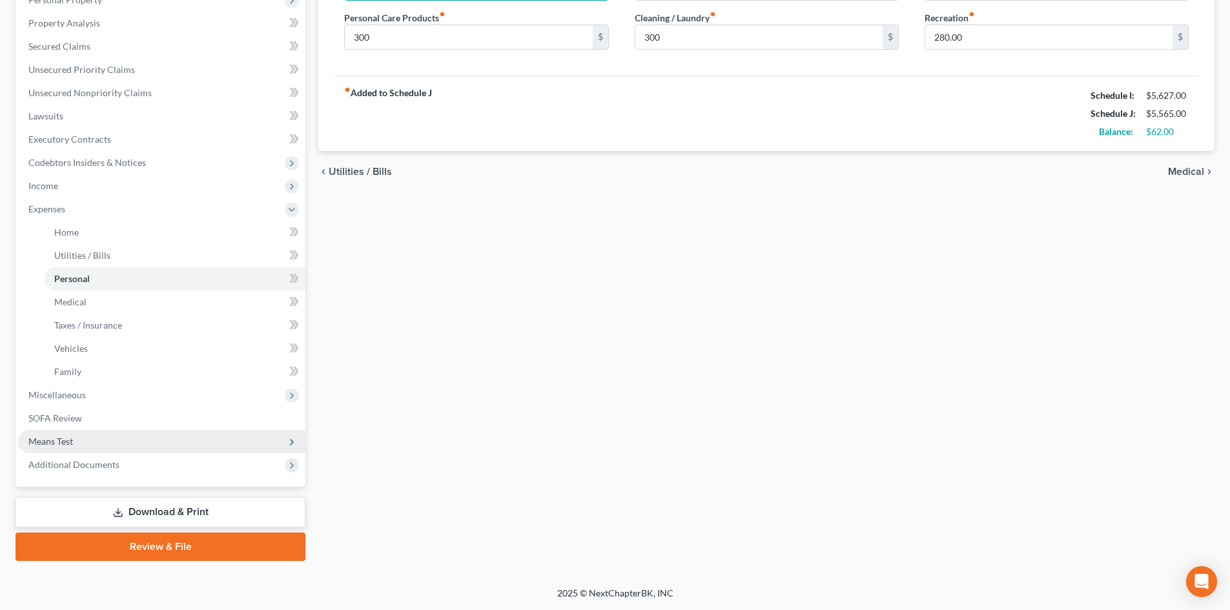
click at [76, 450] on span "Means Test" at bounding box center [161, 441] width 287 height 23
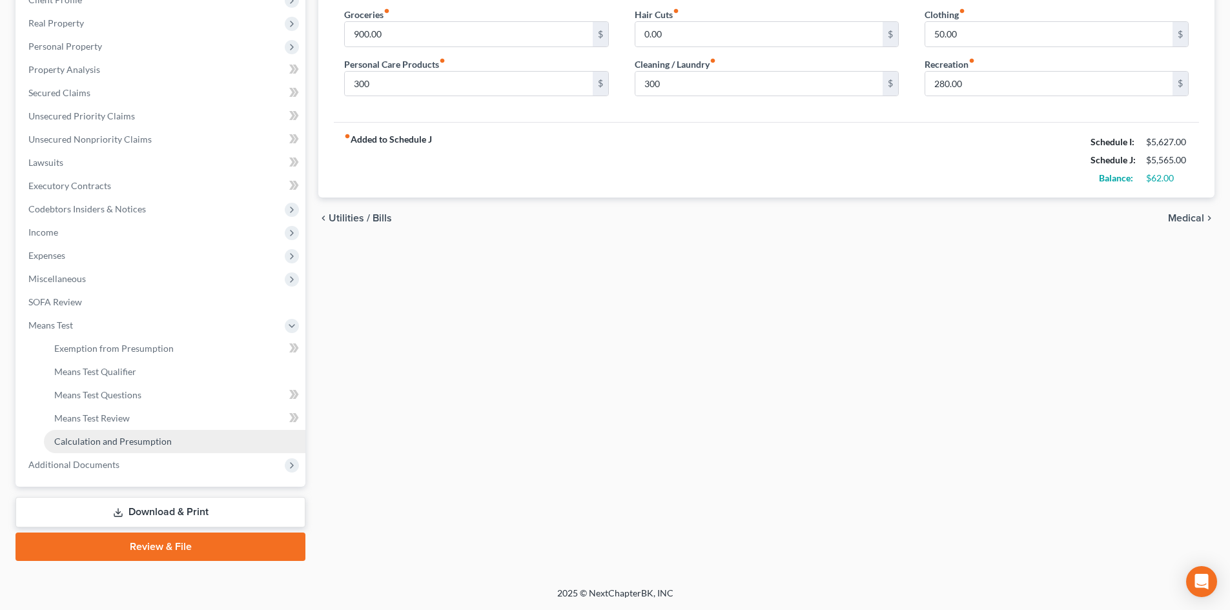
scroll to position [192, 0]
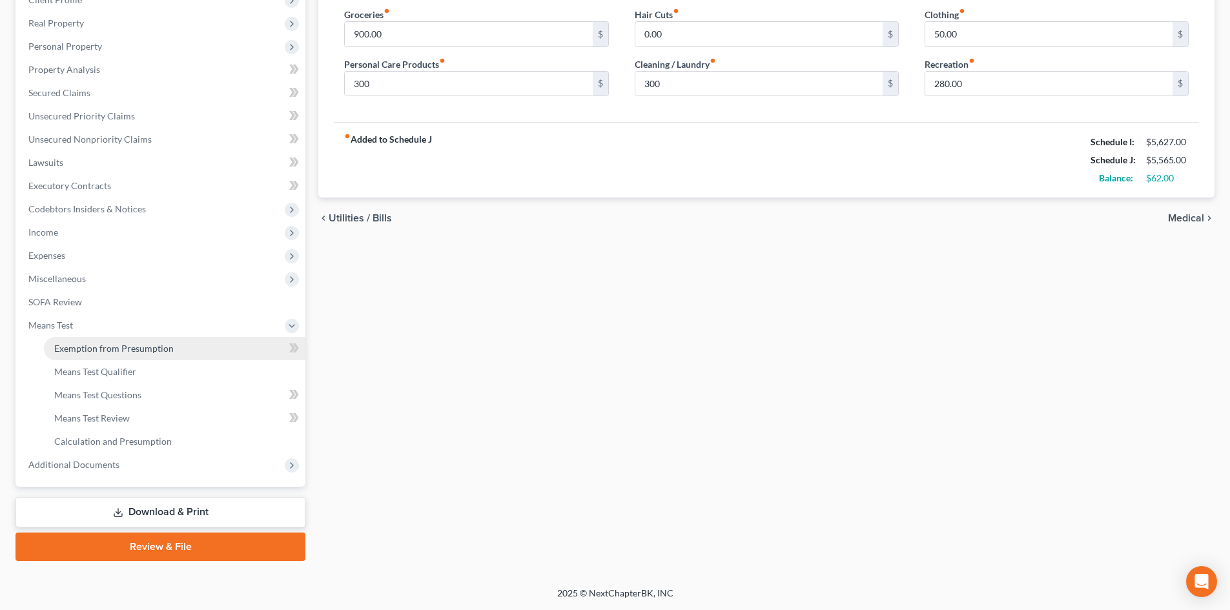
click at [123, 340] on link "Exemption from Presumption" at bounding box center [175, 348] width 262 height 23
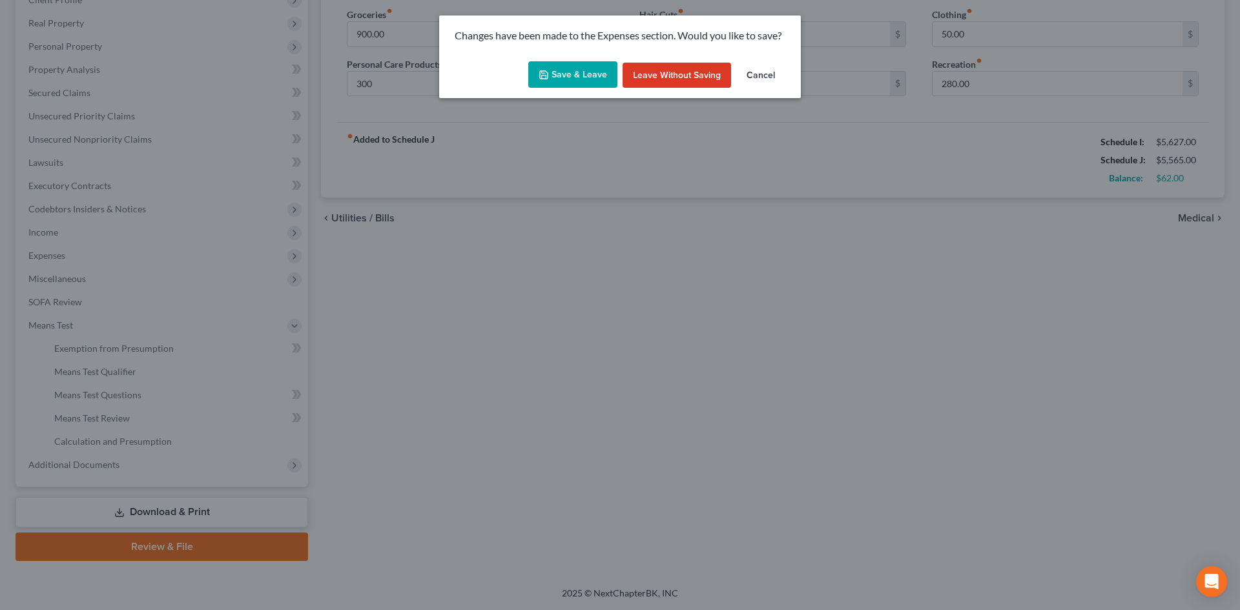
click at [581, 76] on button "Save & Leave" at bounding box center [572, 74] width 89 height 27
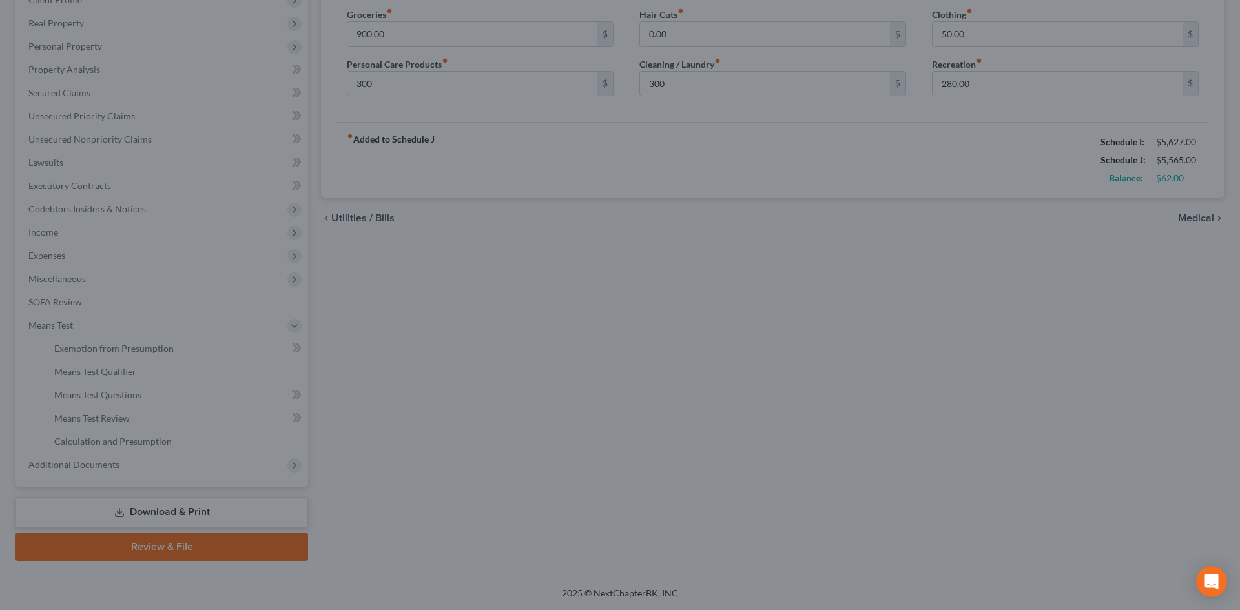
type input "300.00"
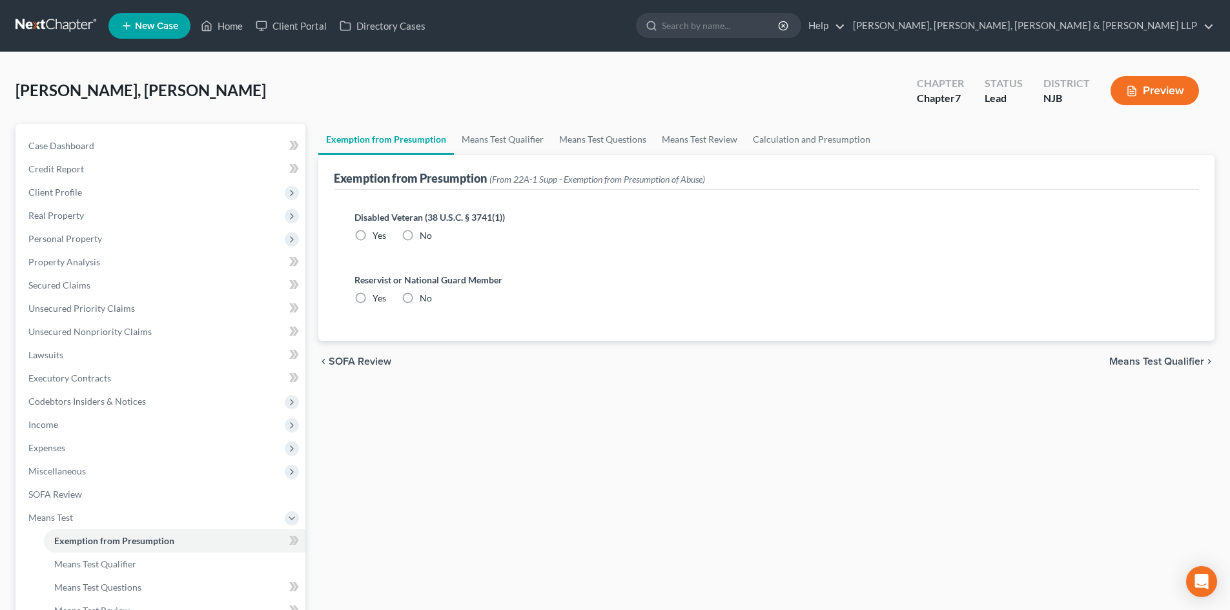
click at [420, 232] on label "No" at bounding box center [426, 235] width 12 height 13
click at [425, 232] on input "No" at bounding box center [429, 233] width 8 height 8
radio input "true"
click at [420, 300] on label "No" at bounding box center [426, 298] width 12 height 13
click at [425, 300] on input "No" at bounding box center [429, 296] width 8 height 8
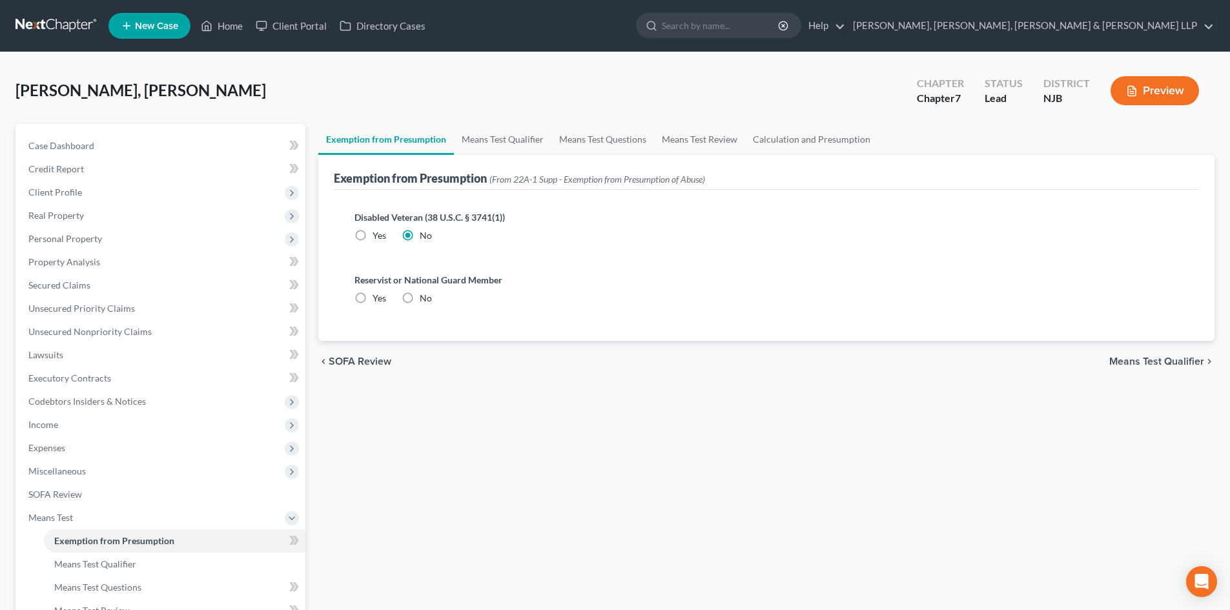
radio input "true"
click at [499, 150] on link "Means Test Qualifier" at bounding box center [503, 139] width 98 height 31
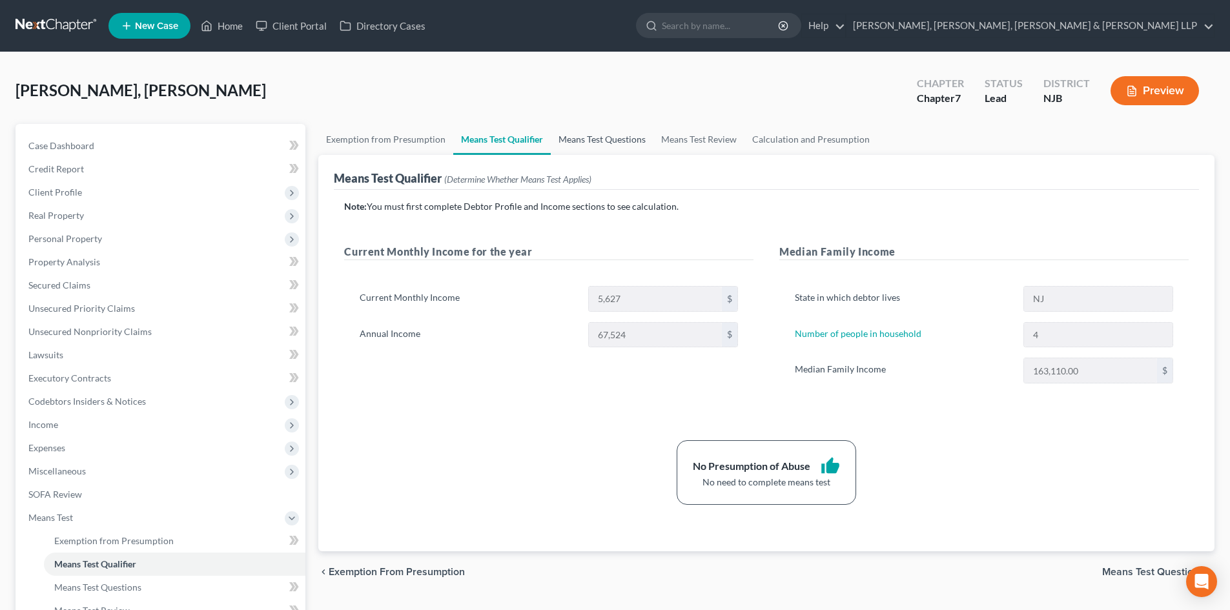
click at [610, 140] on link "Means Test Questions" at bounding box center [602, 139] width 103 height 31
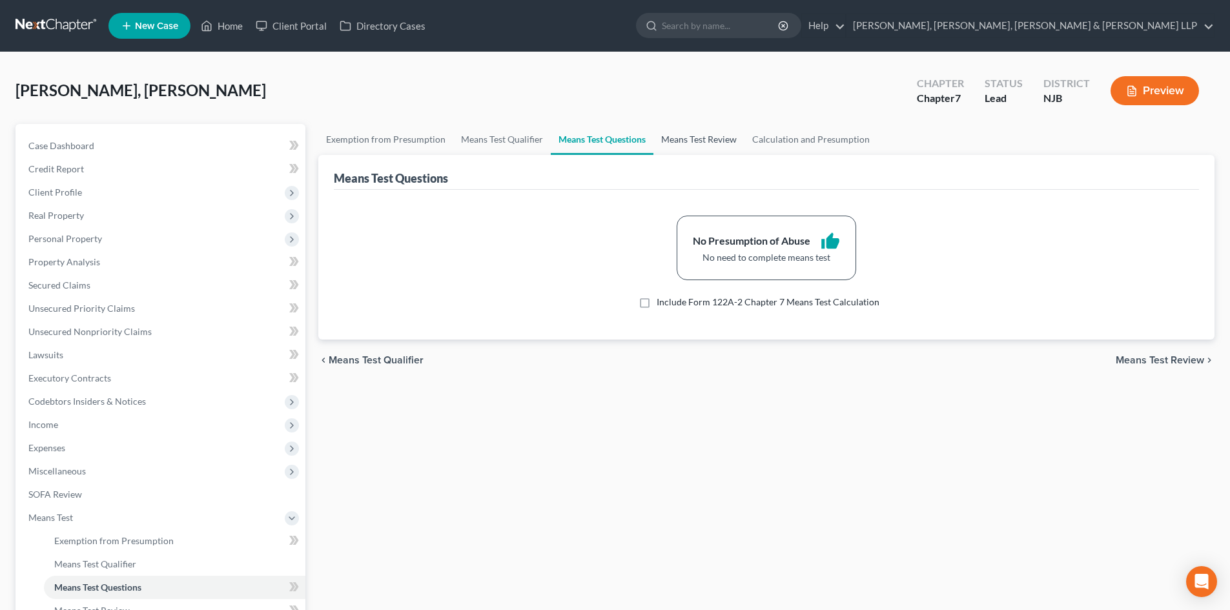
click at [697, 141] on link "Means Test Review" at bounding box center [699, 139] width 91 height 31
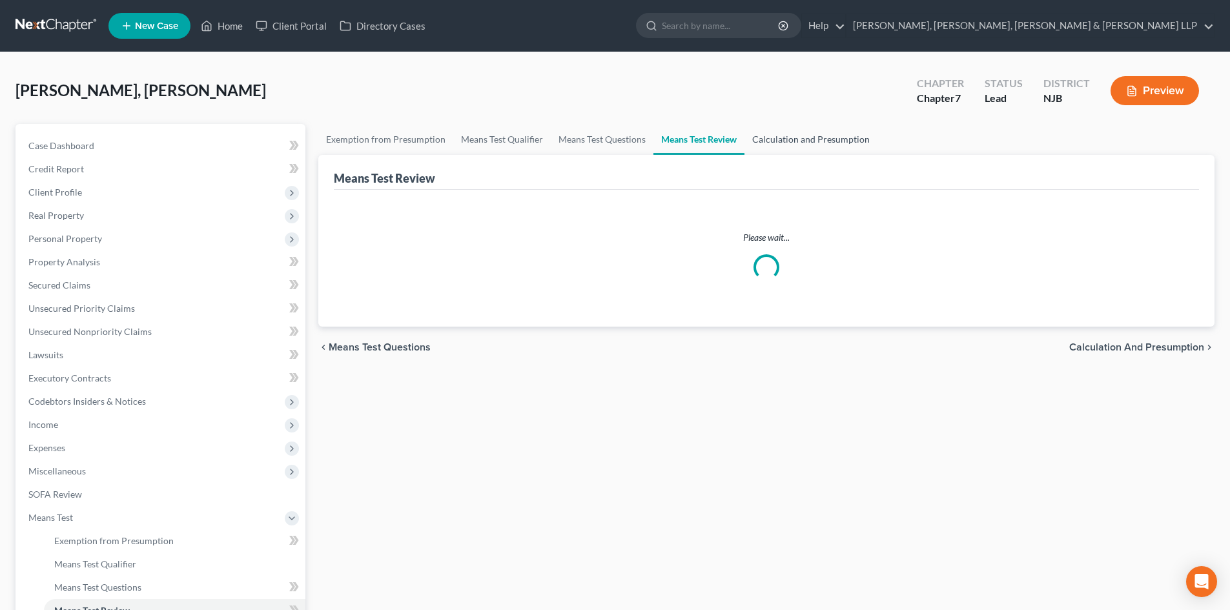
click at [762, 140] on link "Calculation and Presumption" at bounding box center [811, 139] width 133 height 31
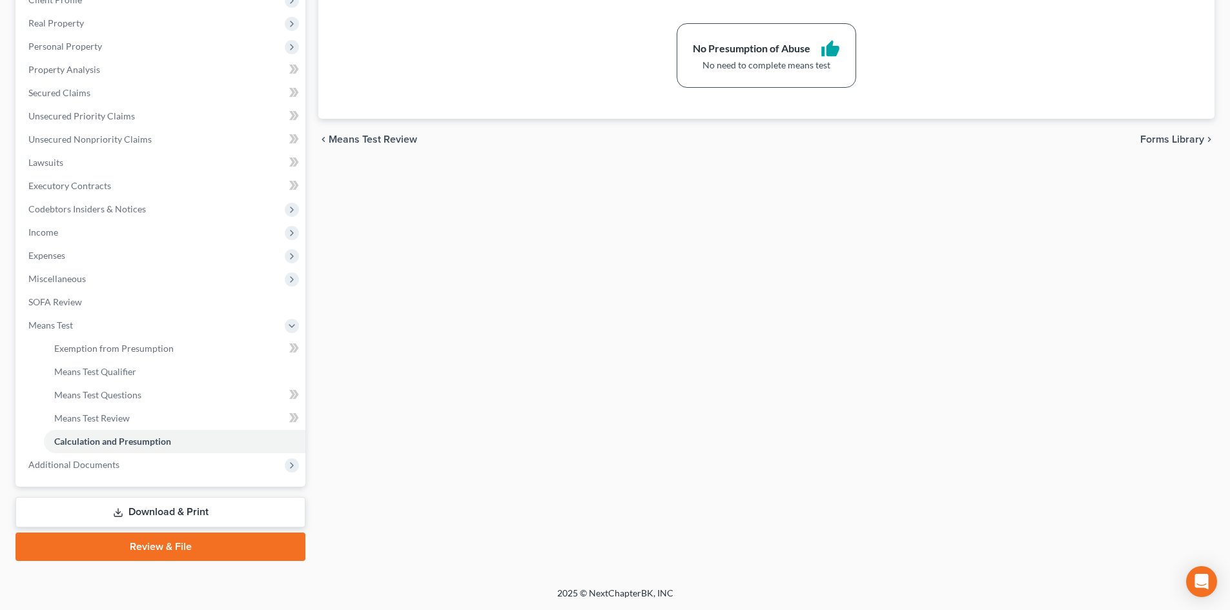
drag, startPoint x: 205, startPoint y: 508, endPoint x: 204, endPoint y: 493, distance: 15.5
click at [205, 508] on link "Download & Print" at bounding box center [161, 512] width 290 height 30
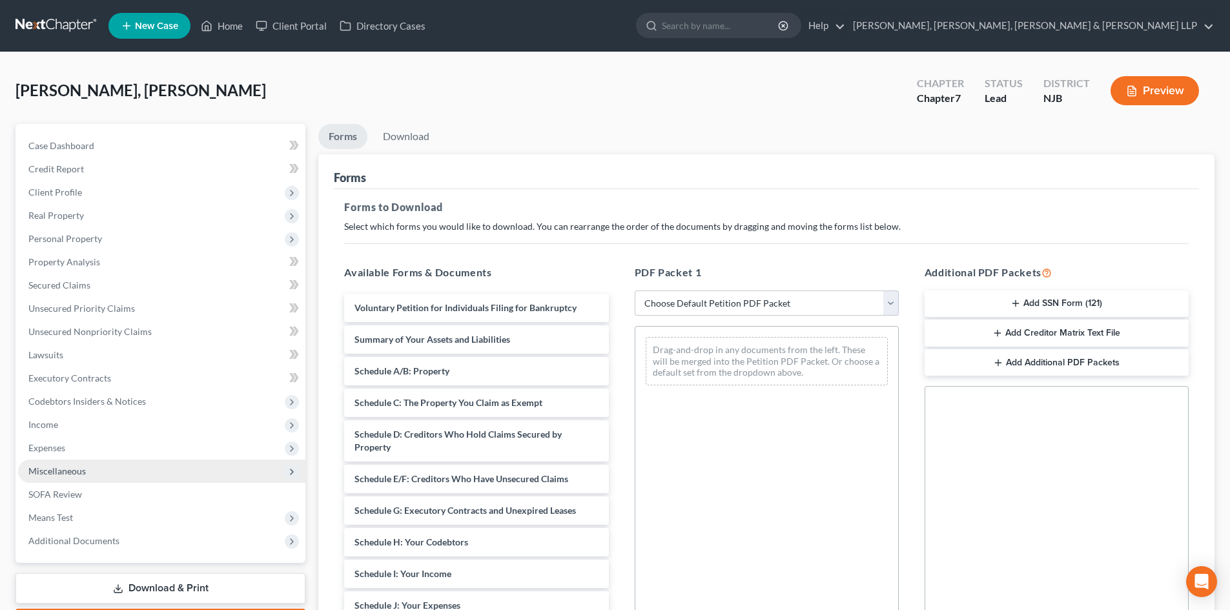
click at [100, 470] on span "Miscellaneous" at bounding box center [161, 471] width 287 height 23
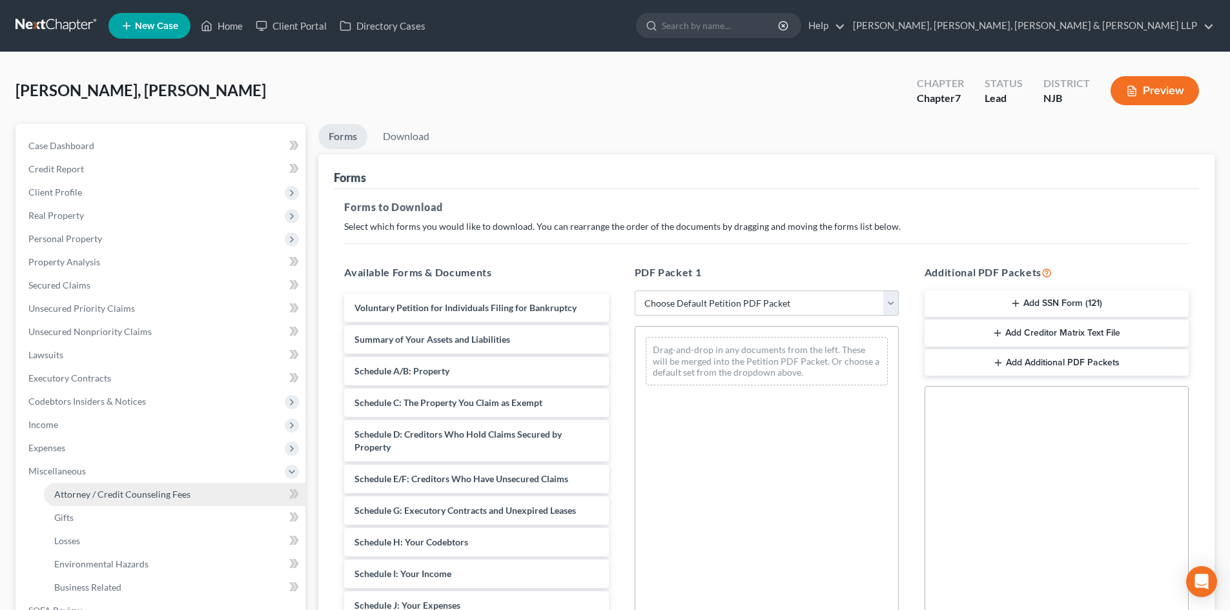
click at [93, 489] on span "Attorney / Credit Counseling Fees" at bounding box center [122, 494] width 136 height 11
select select "1"
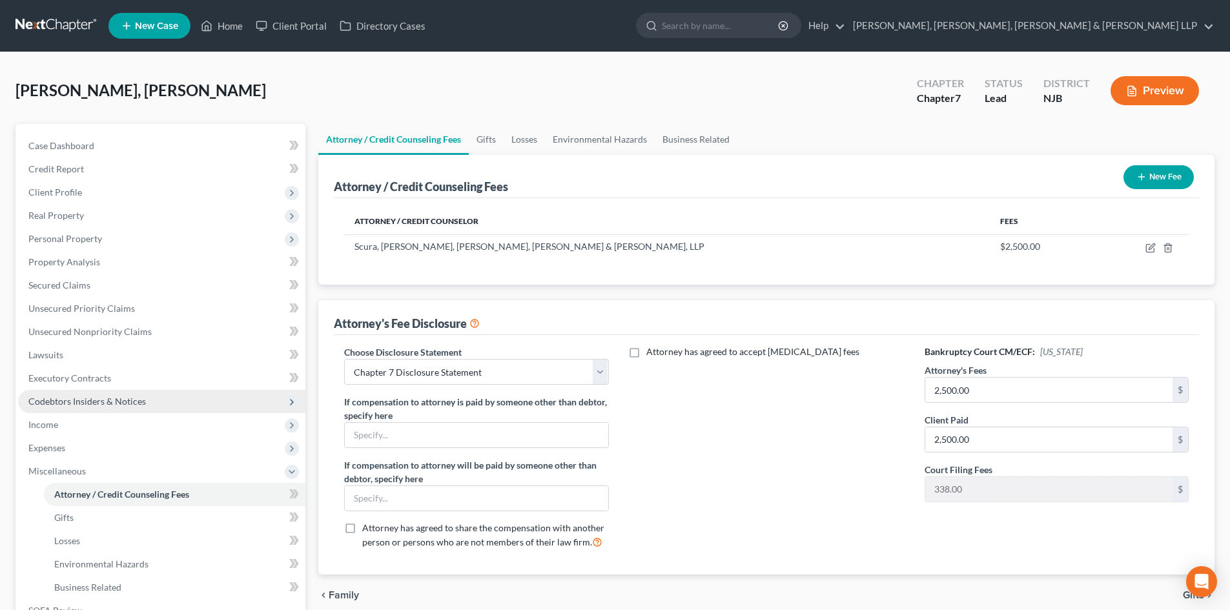
scroll to position [192, 0]
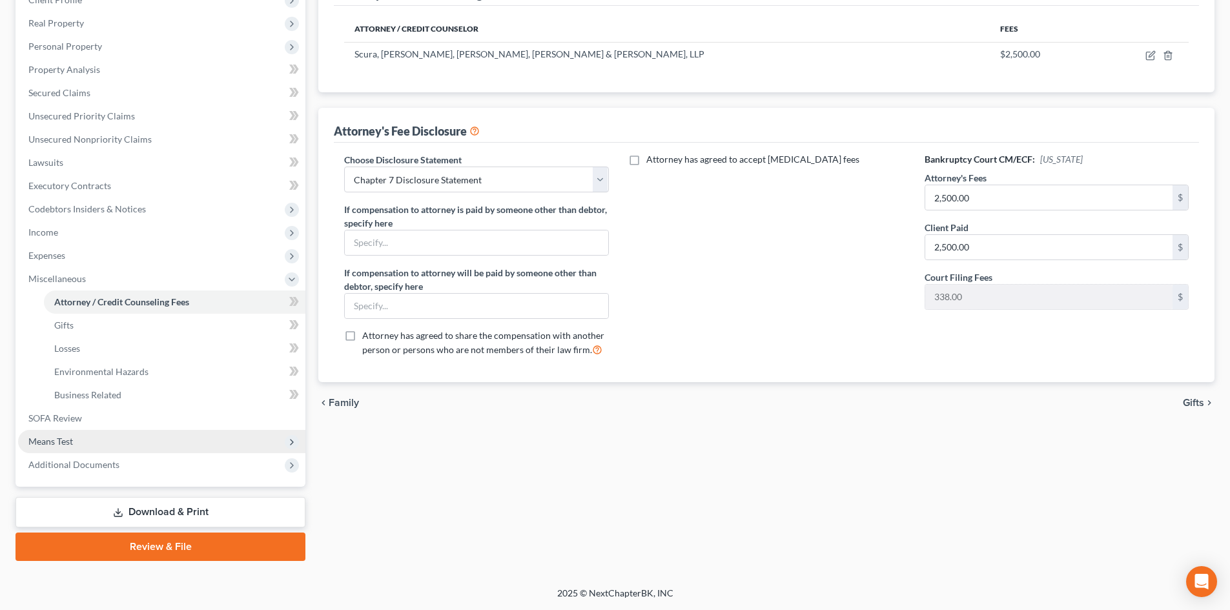
click at [66, 442] on span "Means Test" at bounding box center [50, 441] width 45 height 11
click at [99, 306] on link "SOFA Review" at bounding box center [161, 302] width 287 height 23
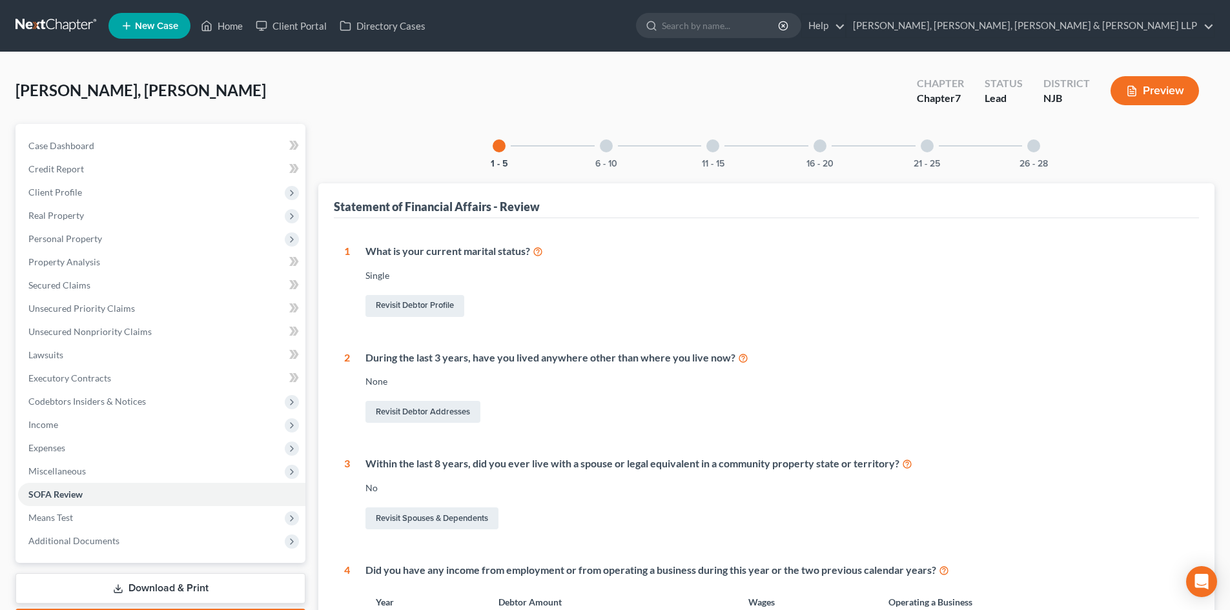
click at [1040, 146] on div at bounding box center [1034, 146] width 13 height 13
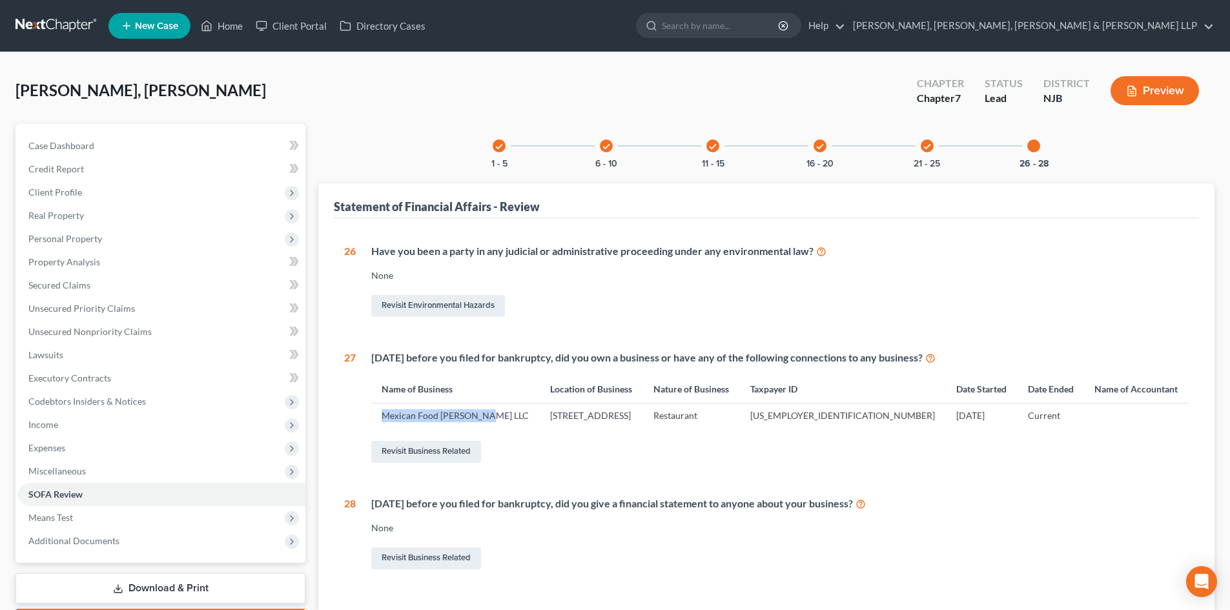
drag, startPoint x: 453, startPoint y: 418, endPoint x: 406, endPoint y: 419, distance: 46.5
click at [380, 422] on td "Mexican Food [PERSON_NAME] LLC" at bounding box center [455, 416] width 169 height 25
copy td "Mexican Food [PERSON_NAME] LLC"
drag, startPoint x: 712, startPoint y: 415, endPoint x: 622, endPoint y: 414, distance: 90.4
click at [622, 414] on td "[STREET_ADDRESS]" at bounding box center [591, 416] width 103 height 25
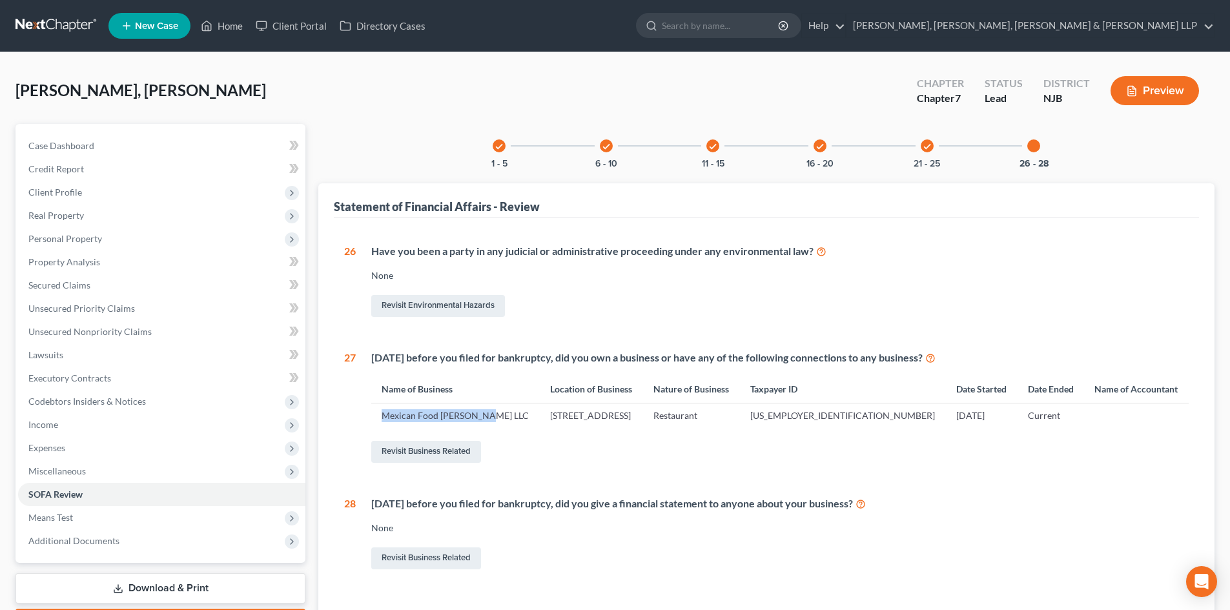
drag, startPoint x: 729, startPoint y: 415, endPoint x: 508, endPoint y: 412, distance: 221.6
click at [540, 412] on td "[STREET_ADDRESS]" at bounding box center [591, 416] width 103 height 25
copy td "[STREET_ADDRESS]"
click at [91, 351] on link "Lawsuits" at bounding box center [161, 355] width 287 height 23
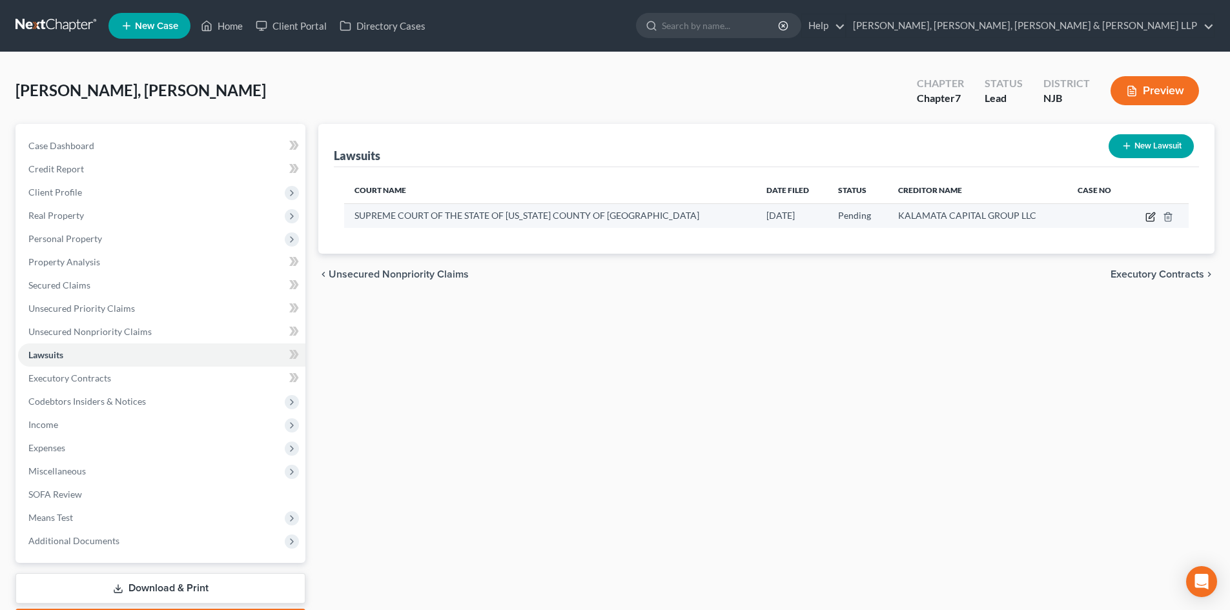
click at [1151, 214] on icon "button" at bounding box center [1151, 217] width 10 height 10
select select "35"
select select "0"
select select "4"
select select "35"
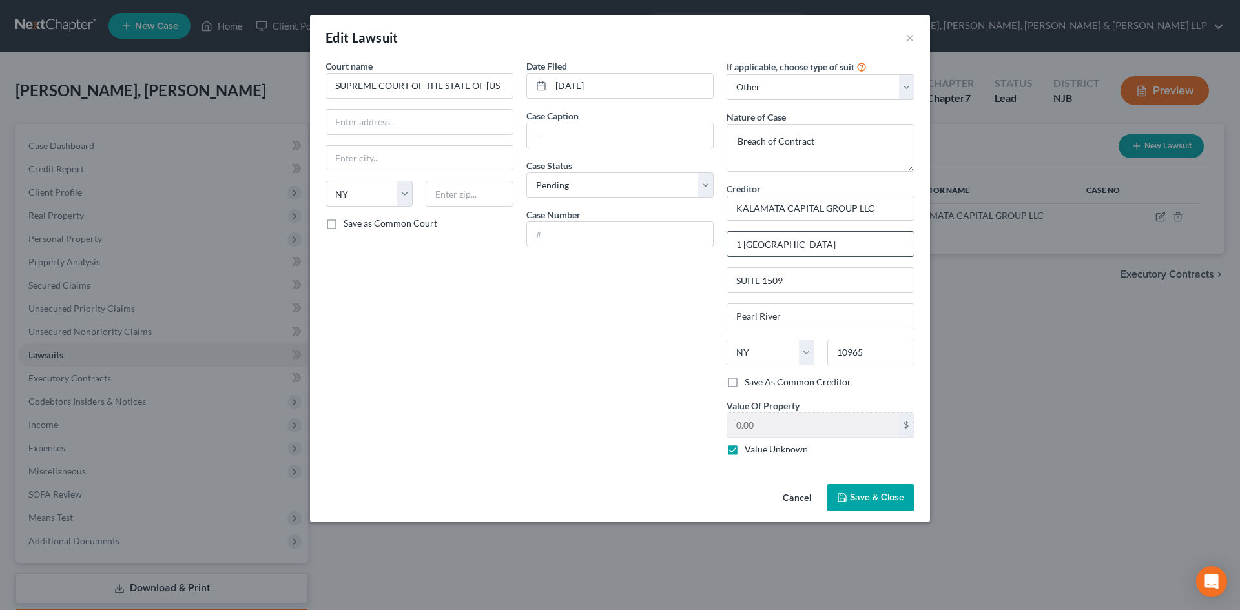
click at [743, 242] on input "1 [GEOGRAPHIC_DATA]" at bounding box center [820, 244] width 187 height 25
type input "[STREET_ADDRESS]"
drag, startPoint x: 760, startPoint y: 283, endPoint x: 632, endPoint y: 289, distance: 128.7
click at [658, 289] on div "Court name * SUPREME COURT OF THE STATE OF [US_STATE] COUNTY OF MONROE State [U…" at bounding box center [620, 262] width 602 height 407
type input "Suite 1509"
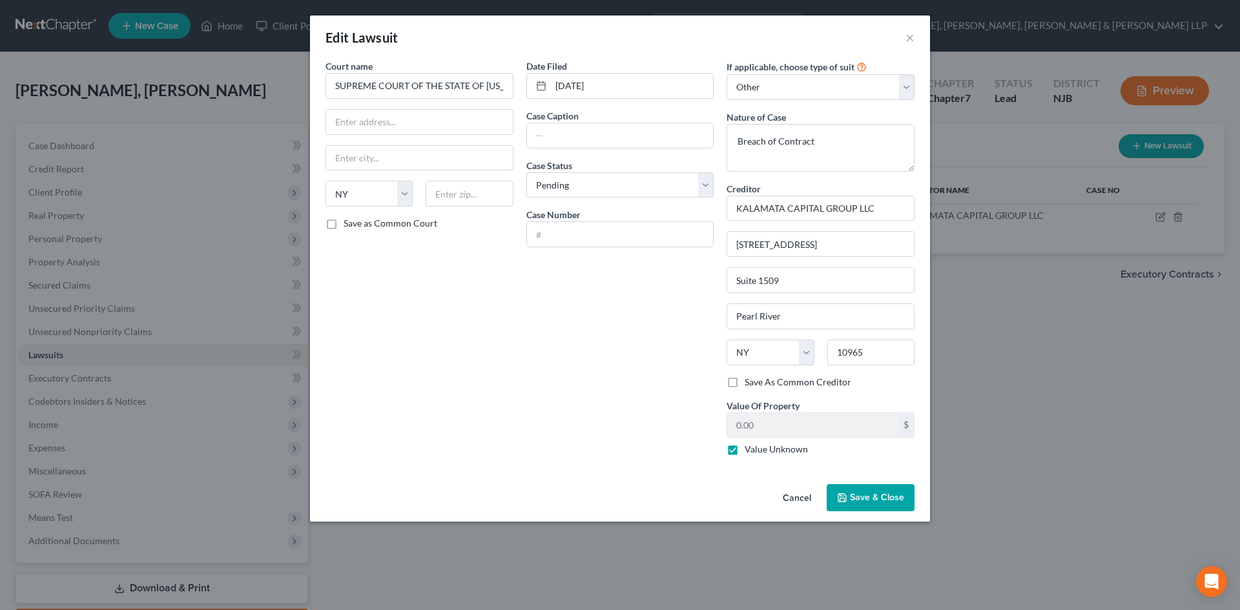
click at [878, 497] on span "Save & Close" at bounding box center [877, 497] width 54 height 11
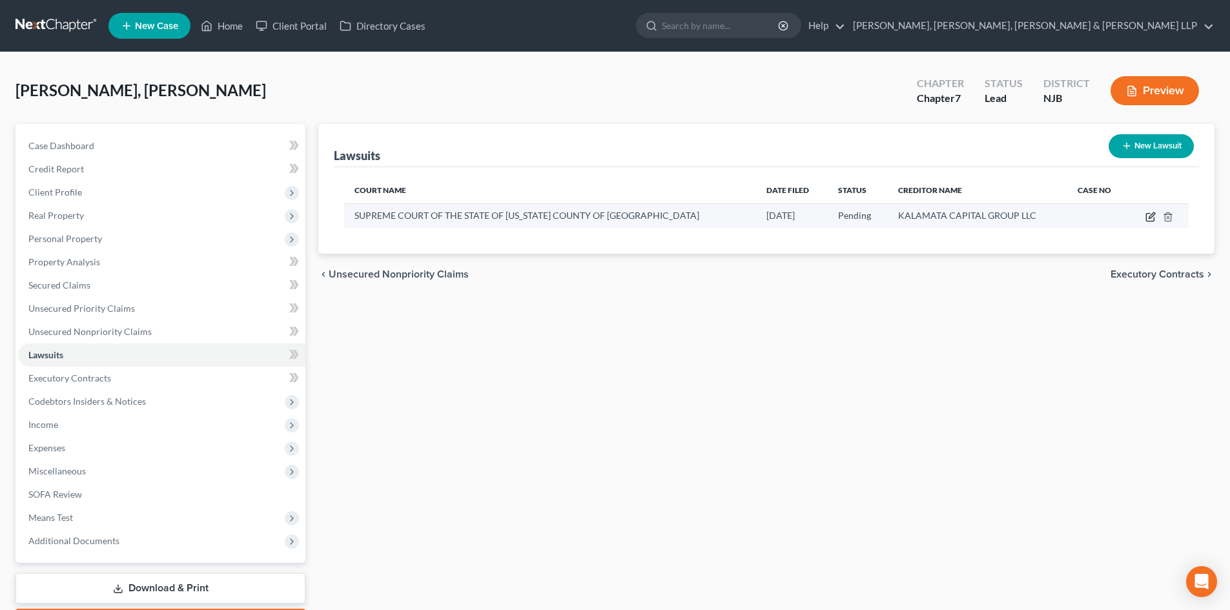
click at [1154, 218] on icon "button" at bounding box center [1151, 217] width 10 height 10
select select "35"
select select "0"
select select "4"
select select "35"
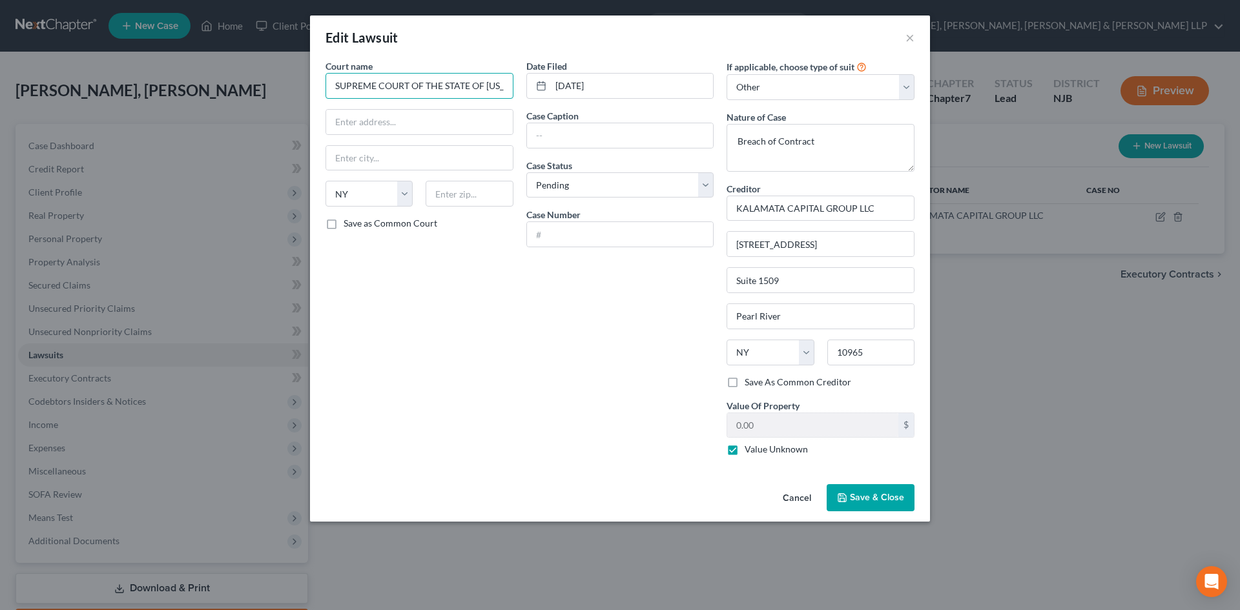
click at [341, 88] on input "SUPREME COURT OF THE STATE OF [US_STATE] COUNTY OF [GEOGRAPHIC_DATA]" at bounding box center [420, 86] width 188 height 26
click at [410, 83] on input "Supreme Court of The State of [US_STATE]" at bounding box center [420, 86] width 188 height 26
click at [499, 88] on input "Supreme Court of the State of [US_STATE]" at bounding box center [420, 86] width 188 height 26
type input "Supreme Court of the State of [US_STATE] - [GEOGRAPHIC_DATA]"
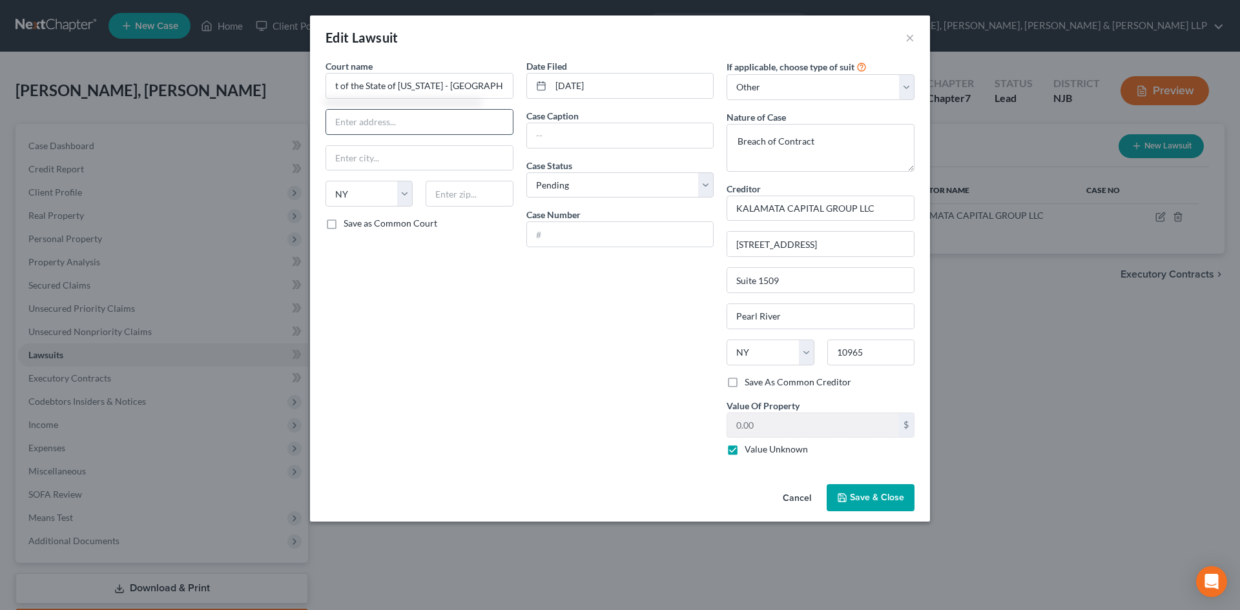
scroll to position [0, 0]
drag, startPoint x: 471, startPoint y: 118, endPoint x: 451, endPoint y: 113, distance: 19.9
click at [471, 118] on input "text" at bounding box center [419, 122] width 187 height 25
drag, startPoint x: 335, startPoint y: 87, endPoint x: 667, endPoint y: 96, distance: 332.1
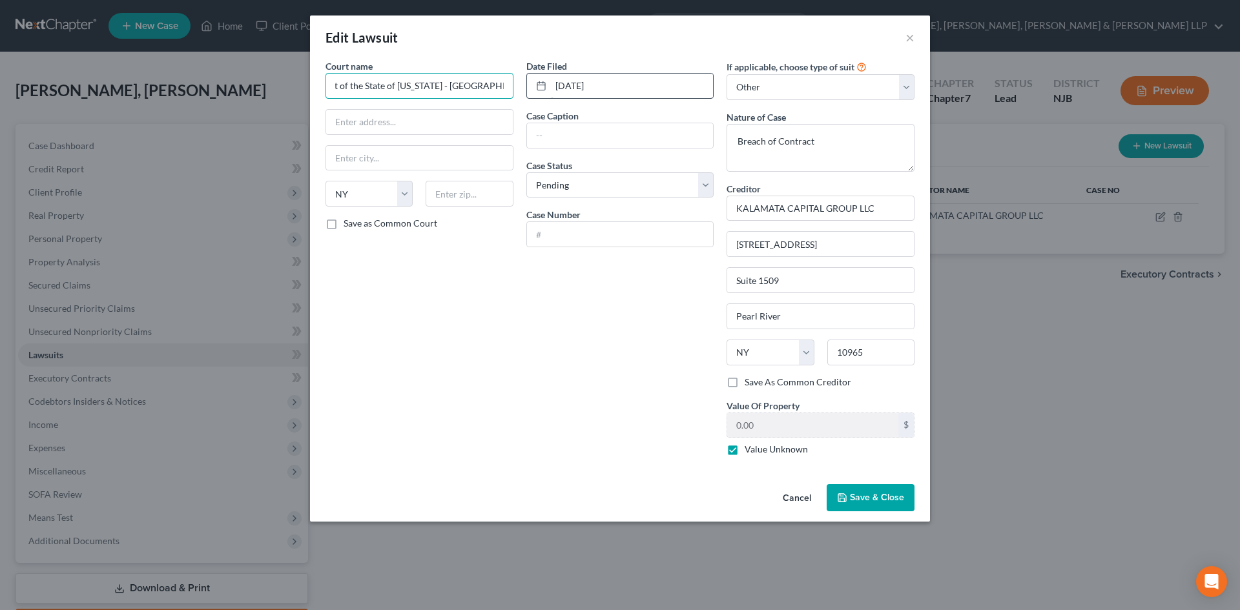
click at [667, 96] on div "Court name * Supreme Court of the State of [US_STATE] - Monroe County State [US…" at bounding box center [620, 262] width 602 height 407
click at [442, 126] on input "text" at bounding box center [419, 122] width 187 height 25
paste input "[STREET_ADDRESS]"
type input "[STREET_ADDRESS]"
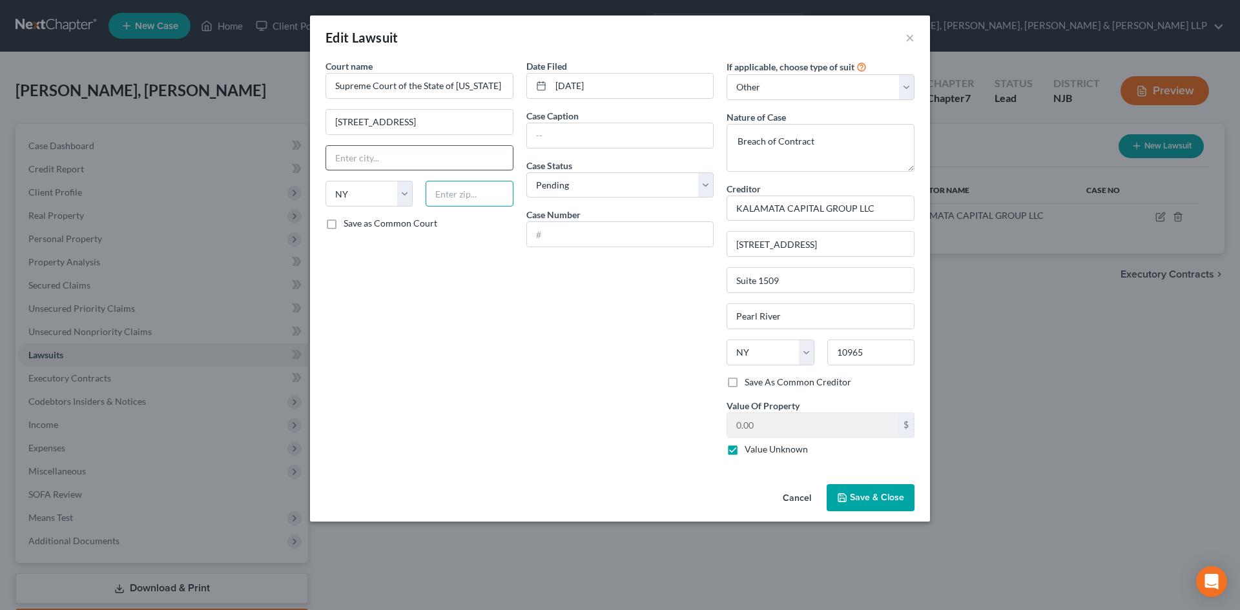
drag, startPoint x: 496, startPoint y: 193, endPoint x: 475, endPoint y: 158, distance: 40.5
click at [496, 193] on input "text" at bounding box center [469, 194] width 87 height 26
paste input "14614"
type input "14614"
type input "[GEOGRAPHIC_DATA]"
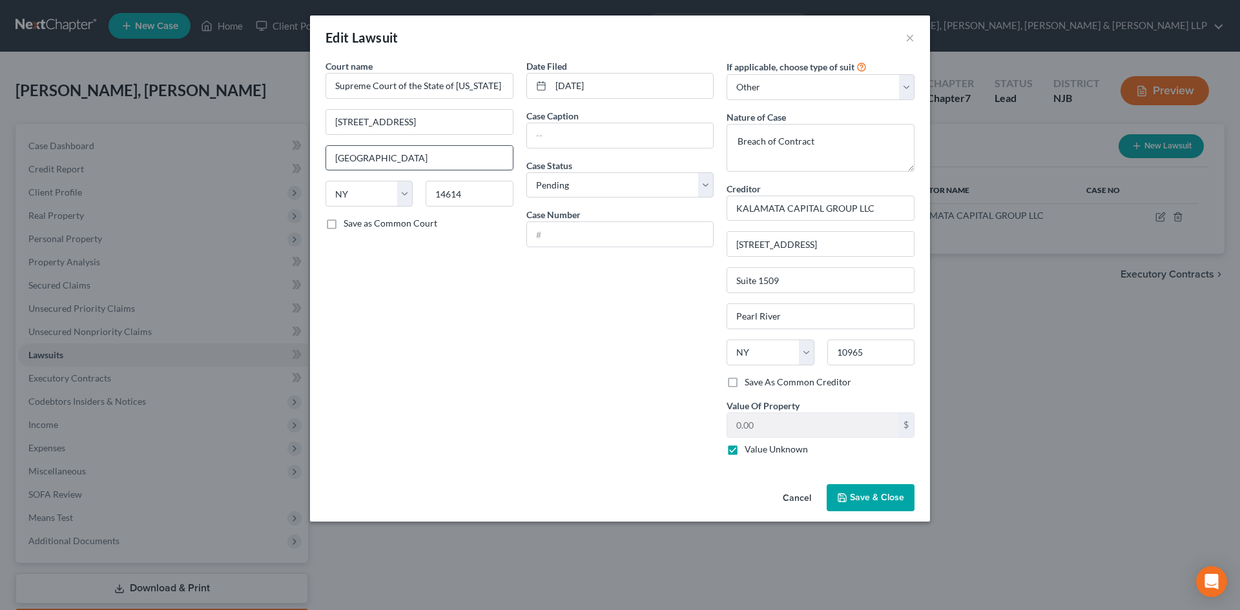
click at [475, 158] on input "[GEOGRAPHIC_DATA]" at bounding box center [419, 158] width 187 height 25
click at [582, 237] on input "text" at bounding box center [620, 234] width 187 height 25
type input "E2025011113"
click at [595, 130] on input "text" at bounding box center [620, 135] width 187 height 25
click at [639, 136] on input "Mexican Food [PERSON_NAME]" at bounding box center [620, 135] width 187 height 25
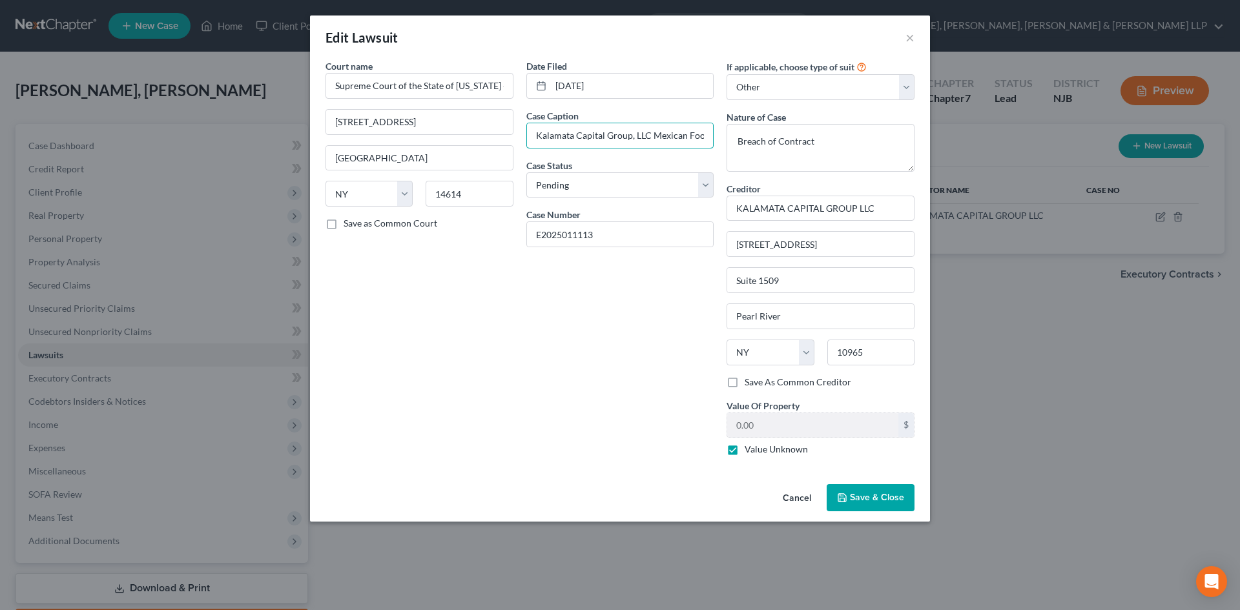
type input "Kalamata Capital Group, LLC Mexican Food [PERSON_NAME] LLC and [PERSON_NAME]"
click at [897, 493] on span "Save & Close" at bounding box center [877, 497] width 54 height 11
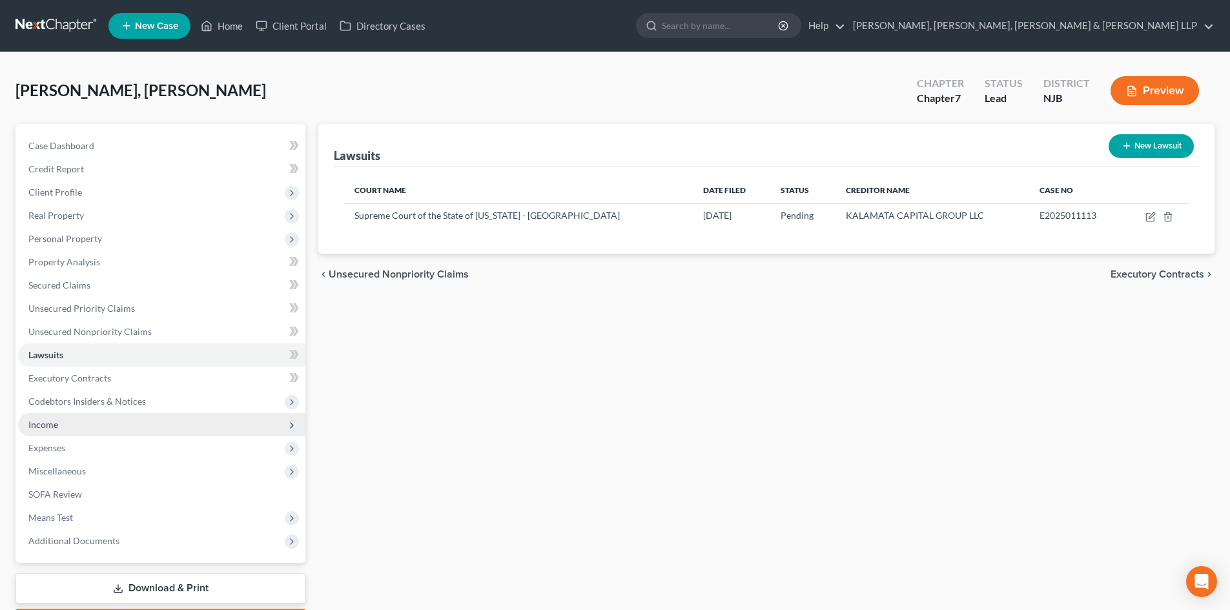
click at [61, 428] on span "Income" at bounding box center [161, 424] width 287 height 23
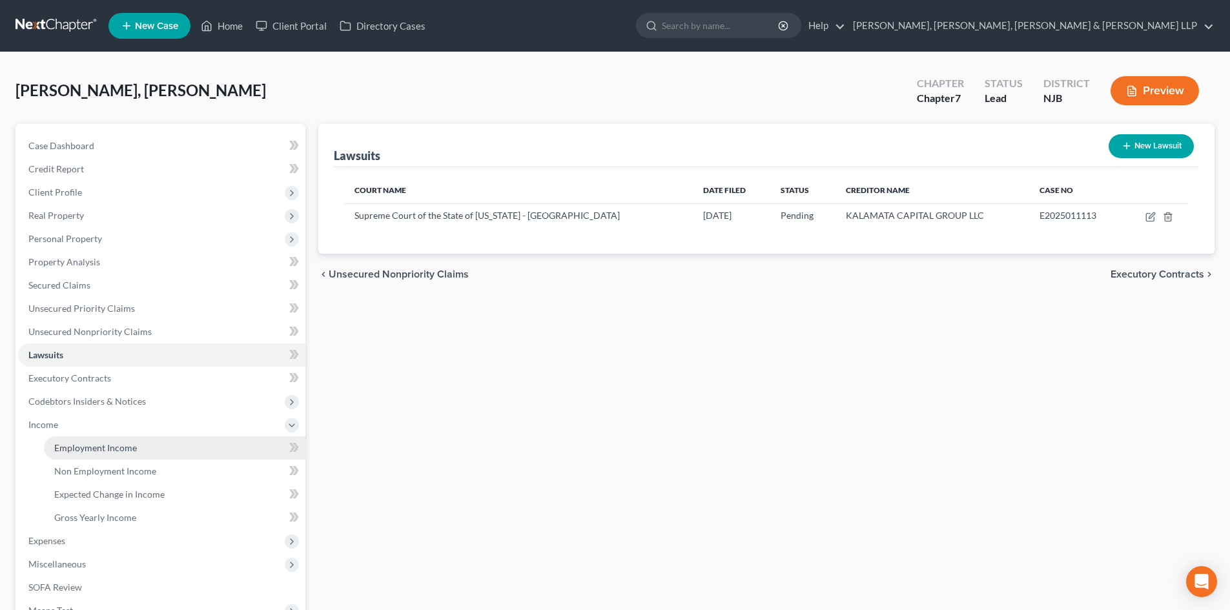
drag, startPoint x: 98, startPoint y: 450, endPoint x: 213, endPoint y: 413, distance: 120.1
click at [98, 450] on span "Employment Income" at bounding box center [95, 447] width 83 height 11
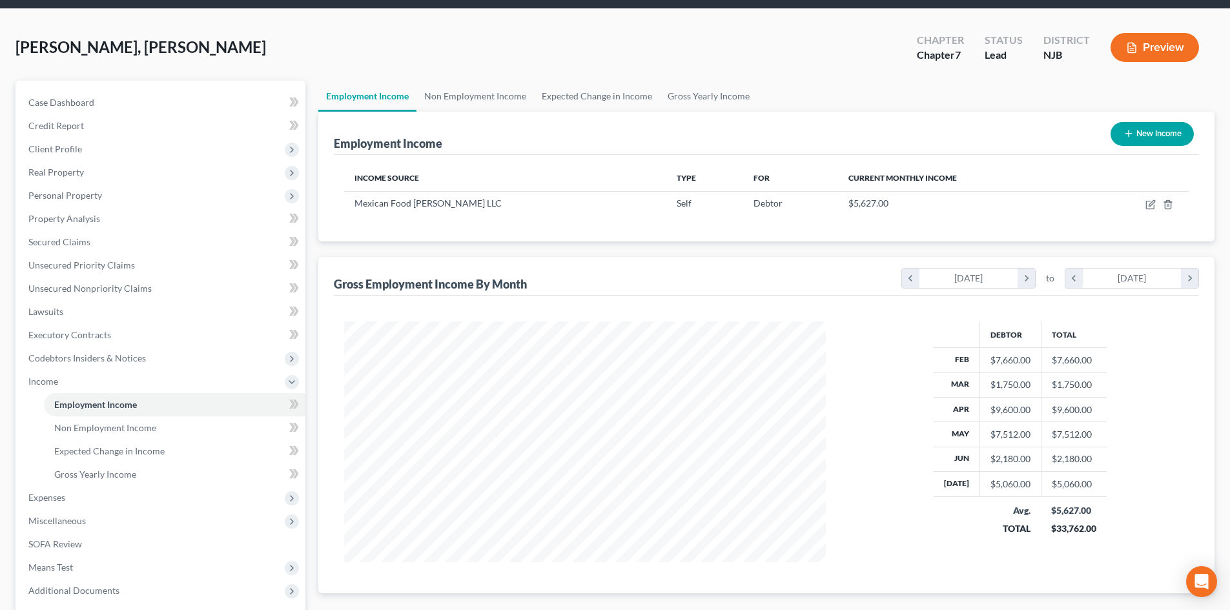
scroll to position [169, 0]
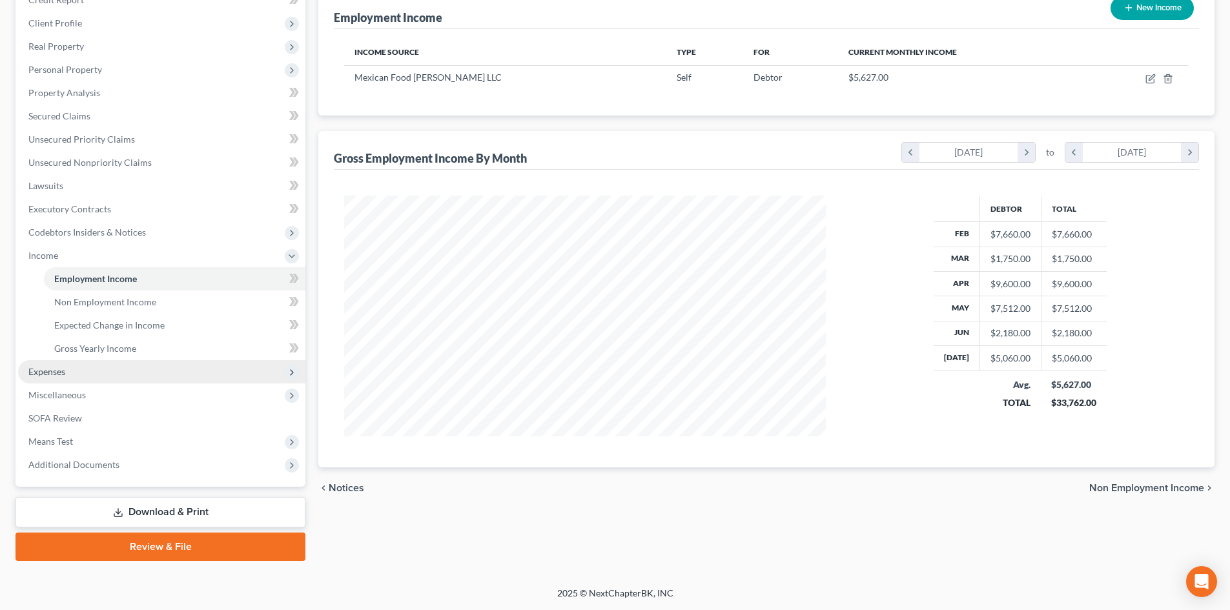
drag, startPoint x: 52, startPoint y: 370, endPoint x: 107, endPoint y: 400, distance: 61.9
click at [55, 371] on span "Expenses" at bounding box center [46, 371] width 37 height 11
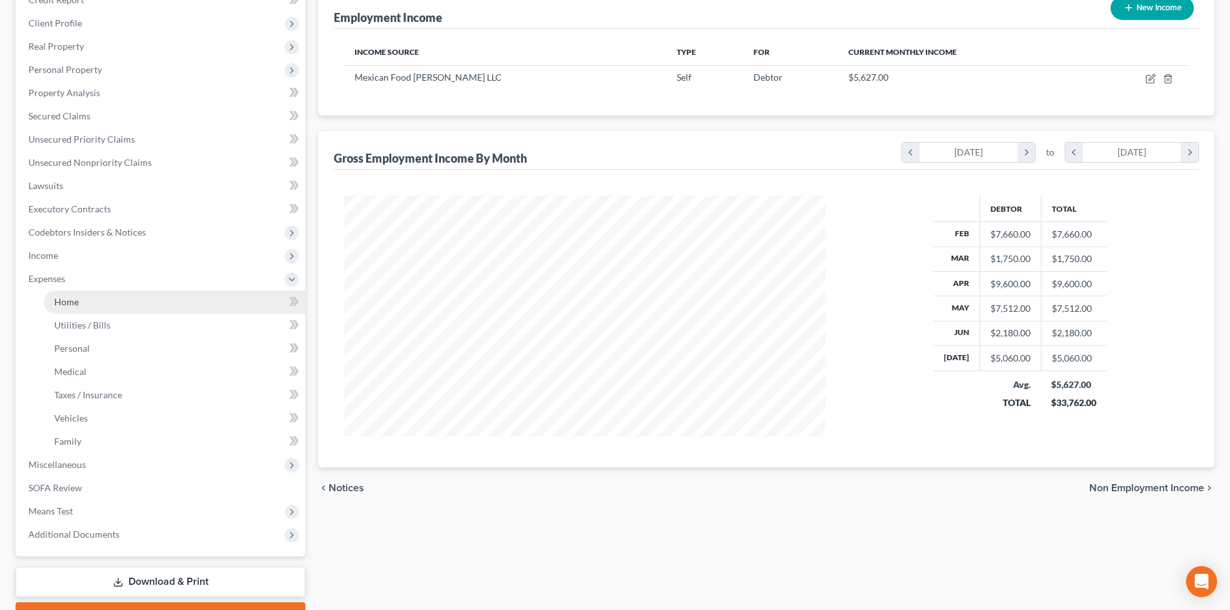
click at [83, 304] on link "Home" at bounding box center [175, 302] width 262 height 23
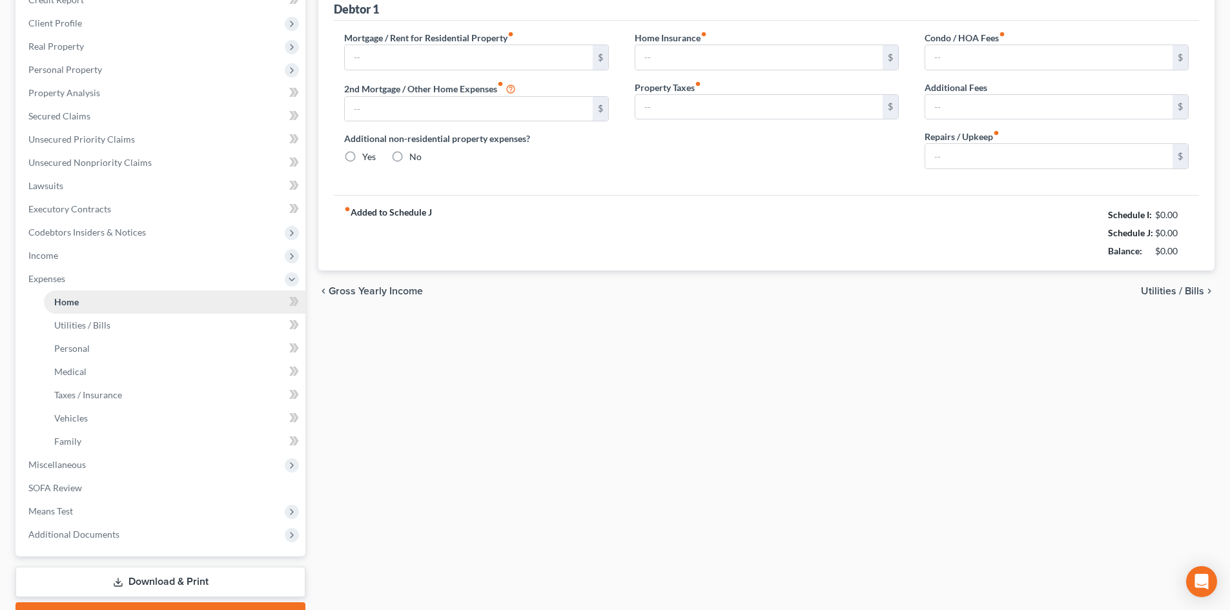
type input "1,750.00"
type input "0.00"
radio input "true"
type input "0.00"
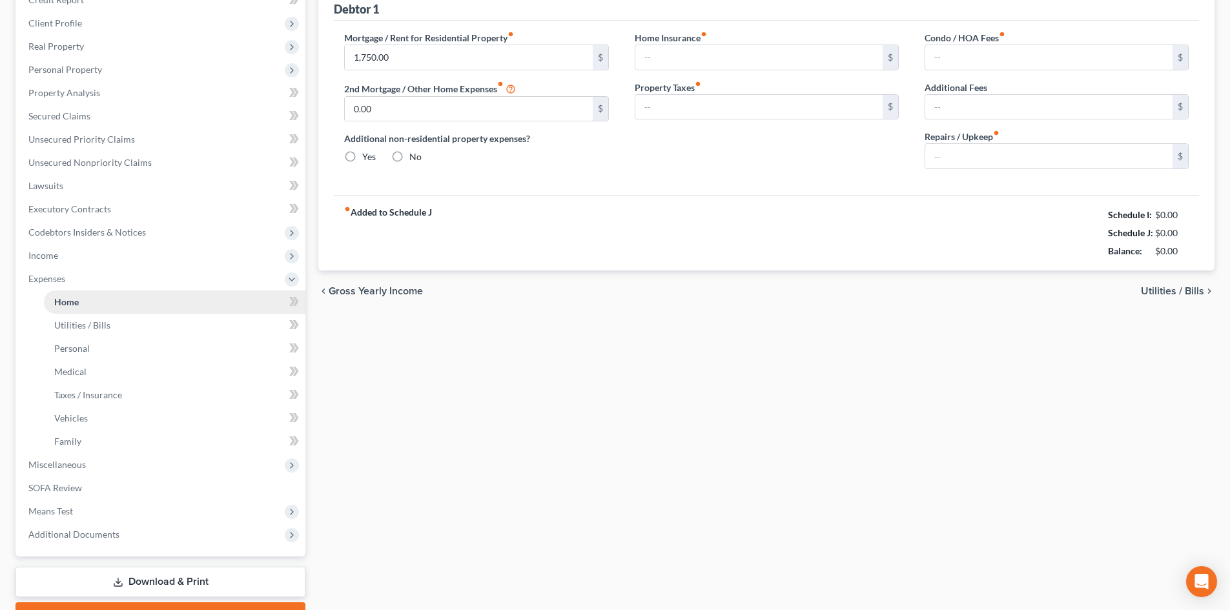
type input "0.00"
type input "150.00"
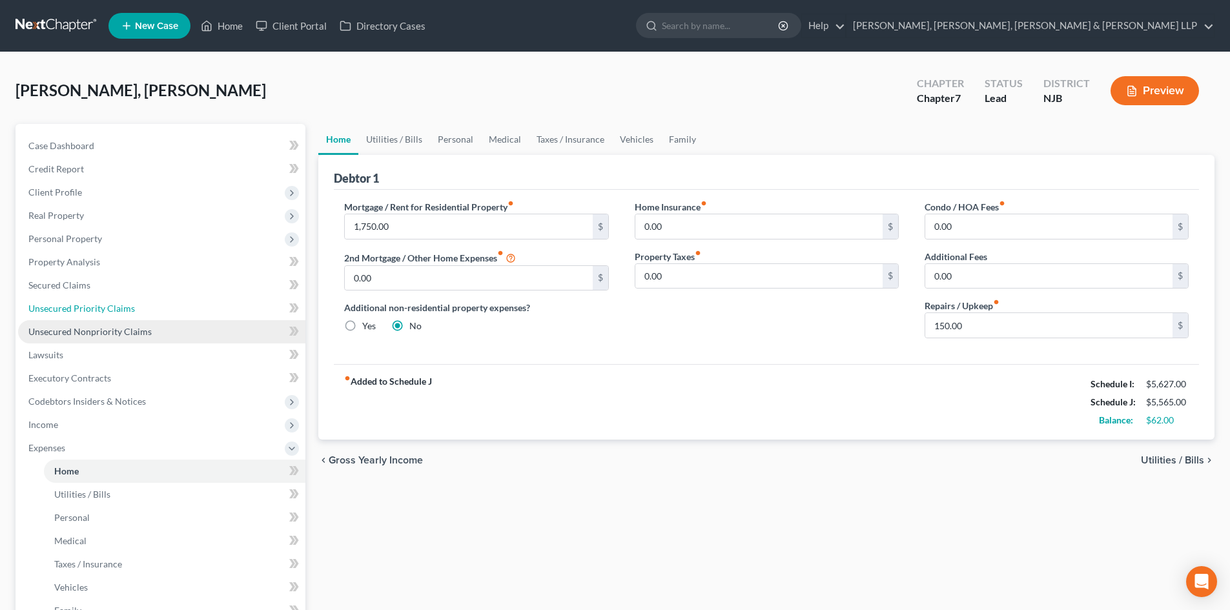
click at [110, 316] on link "Unsecured Priority Claims" at bounding box center [161, 308] width 287 height 23
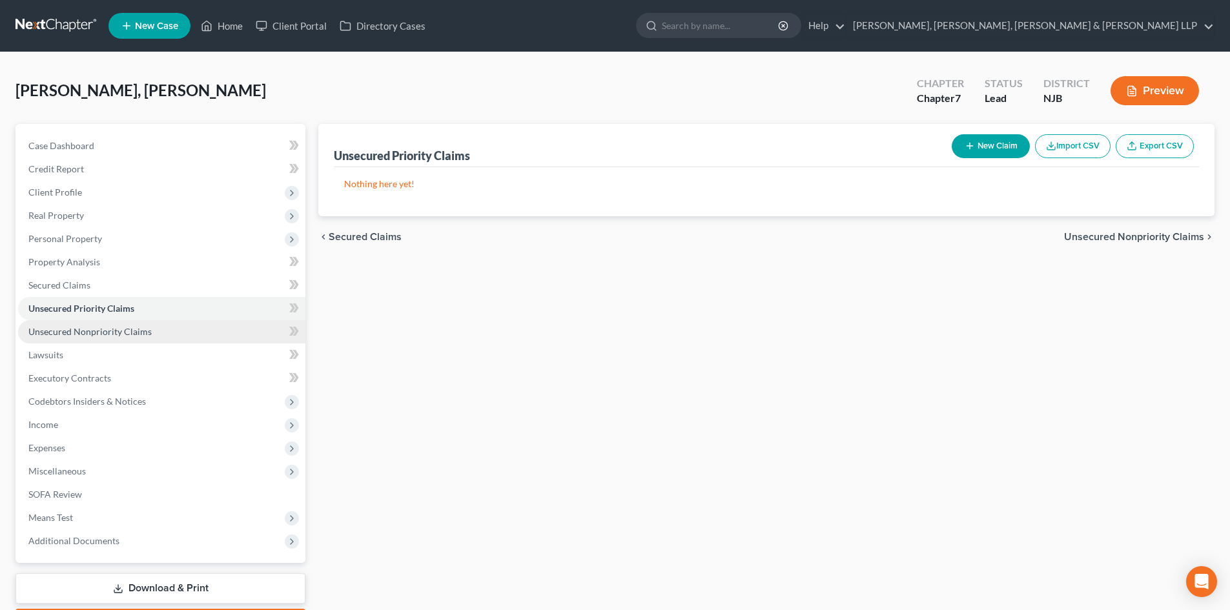
click at [114, 335] on span "Unsecured Nonpriority Claims" at bounding box center [89, 331] width 123 height 11
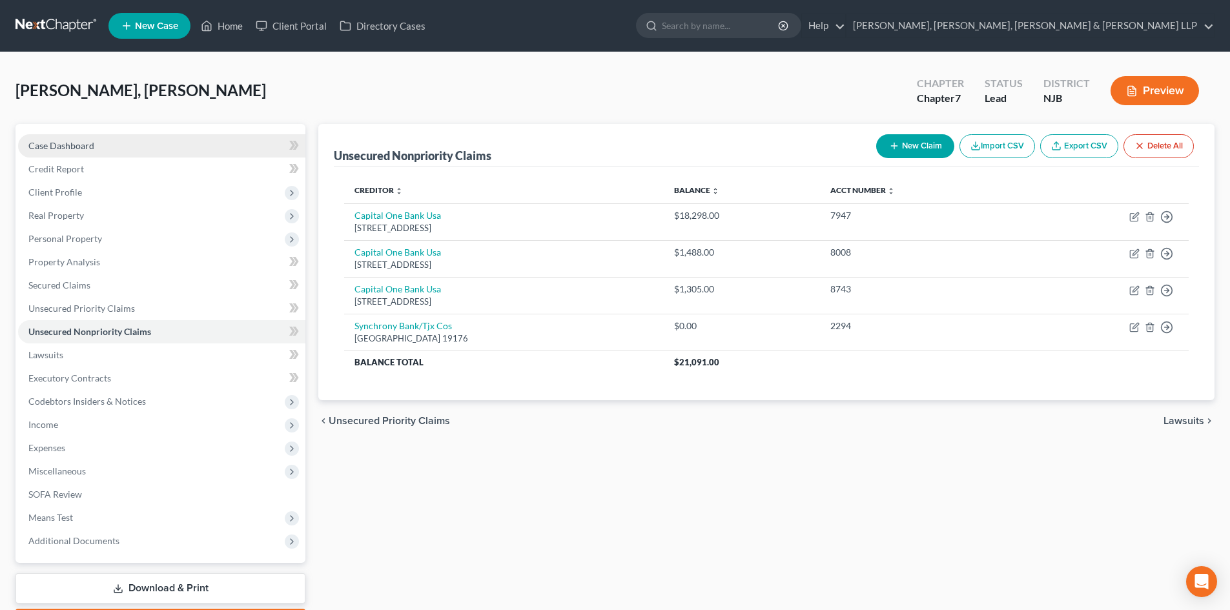
drag, startPoint x: 125, startPoint y: 151, endPoint x: 143, endPoint y: 147, distance: 19.1
click at [124, 151] on link "Case Dashboard" at bounding box center [161, 145] width 287 height 23
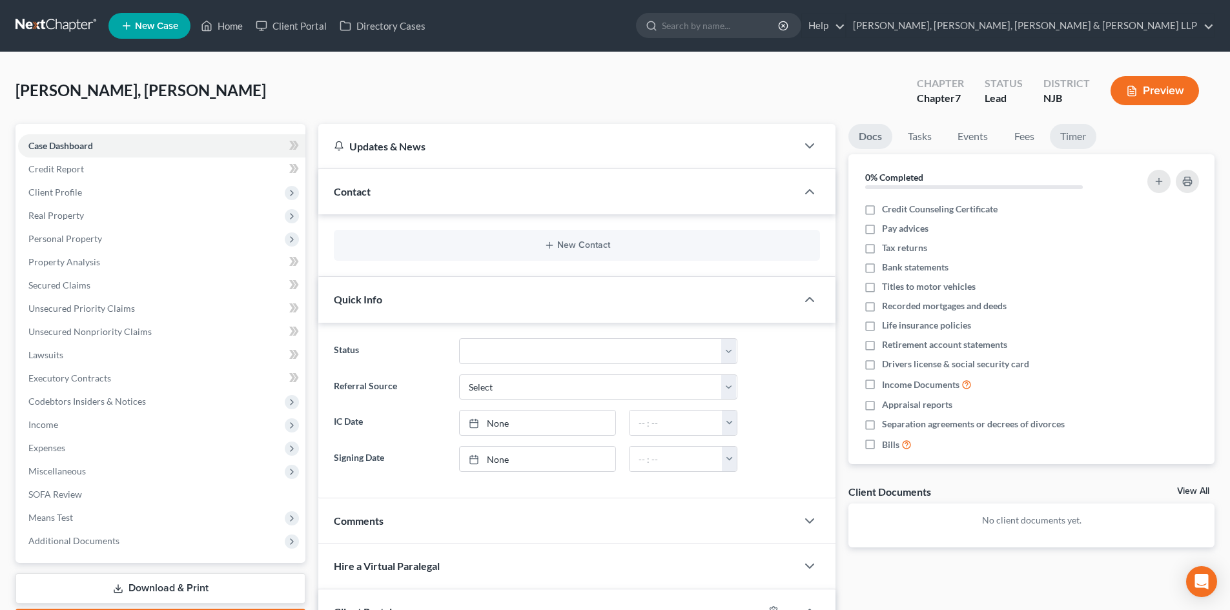
click at [1095, 131] on link "Timer" at bounding box center [1073, 136] width 47 height 25
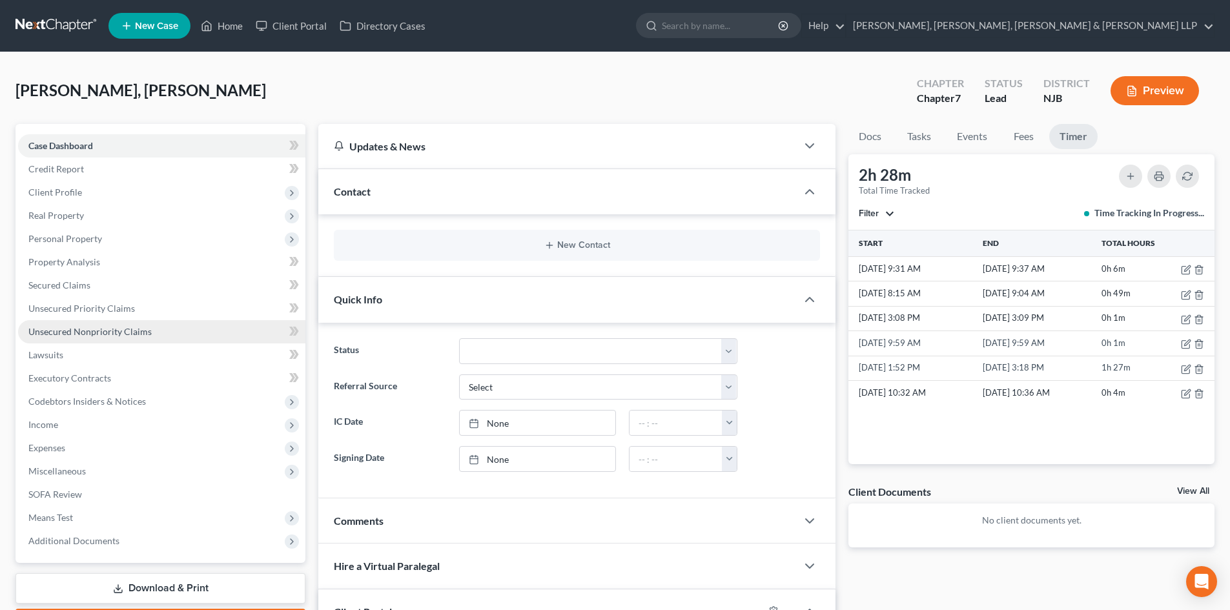
drag, startPoint x: 134, startPoint y: 331, endPoint x: 140, endPoint y: 323, distance: 10.2
click at [134, 331] on span "Unsecured Nonpriority Claims" at bounding box center [89, 331] width 123 height 11
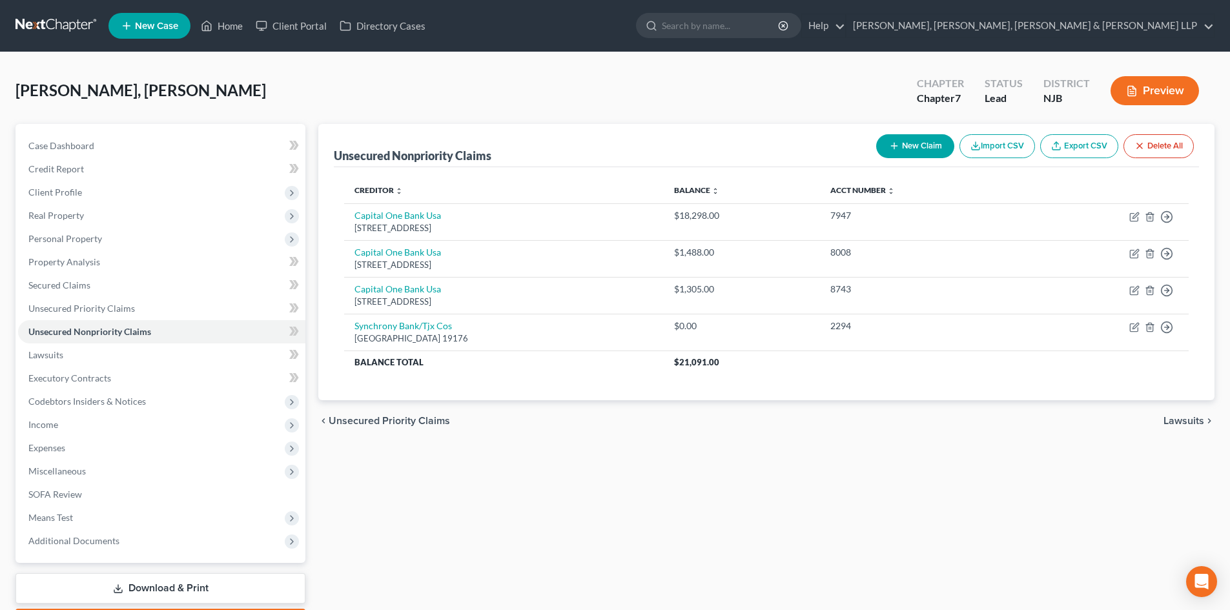
click at [917, 143] on button "New Claim" at bounding box center [916, 146] width 78 height 24
select select "0"
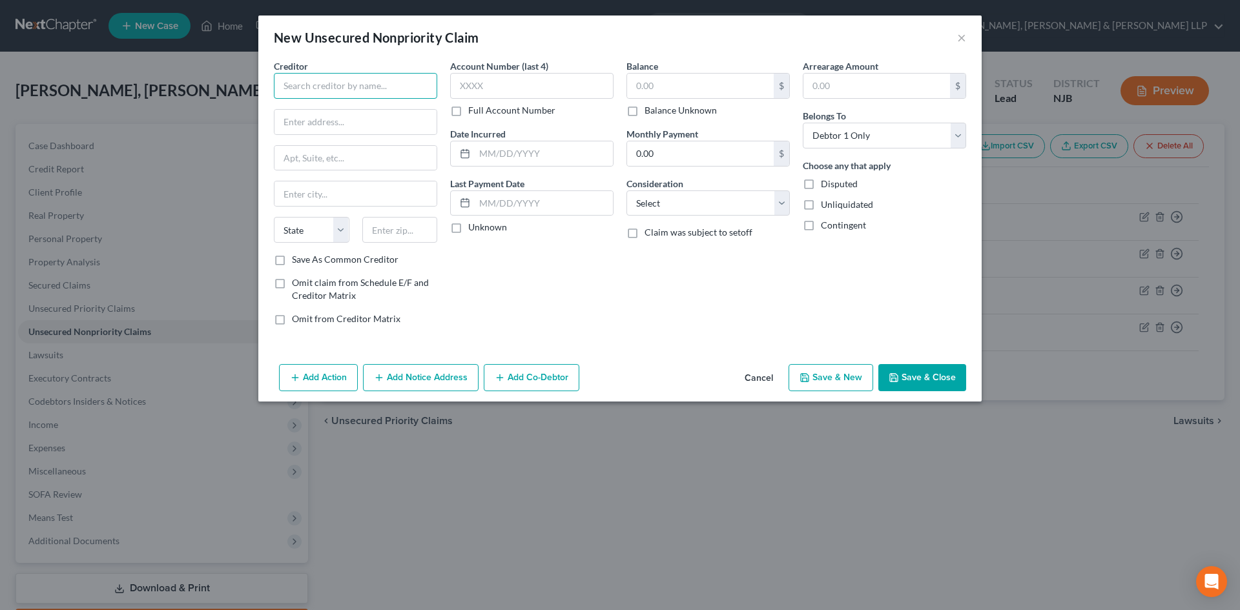
click at [364, 79] on input "text" at bounding box center [355, 86] width 163 height 26
type input "GFG Merchant Solutions, LLC"
click at [340, 121] on input "text" at bounding box center [356, 122] width 162 height 25
drag, startPoint x: 663, startPoint y: 207, endPoint x: 694, endPoint y: 209, distance: 31.8
click at [663, 207] on select "Select Cable / Satellite Services Collection Agency Credit Card Debt Debt Couns…" at bounding box center [708, 204] width 163 height 26
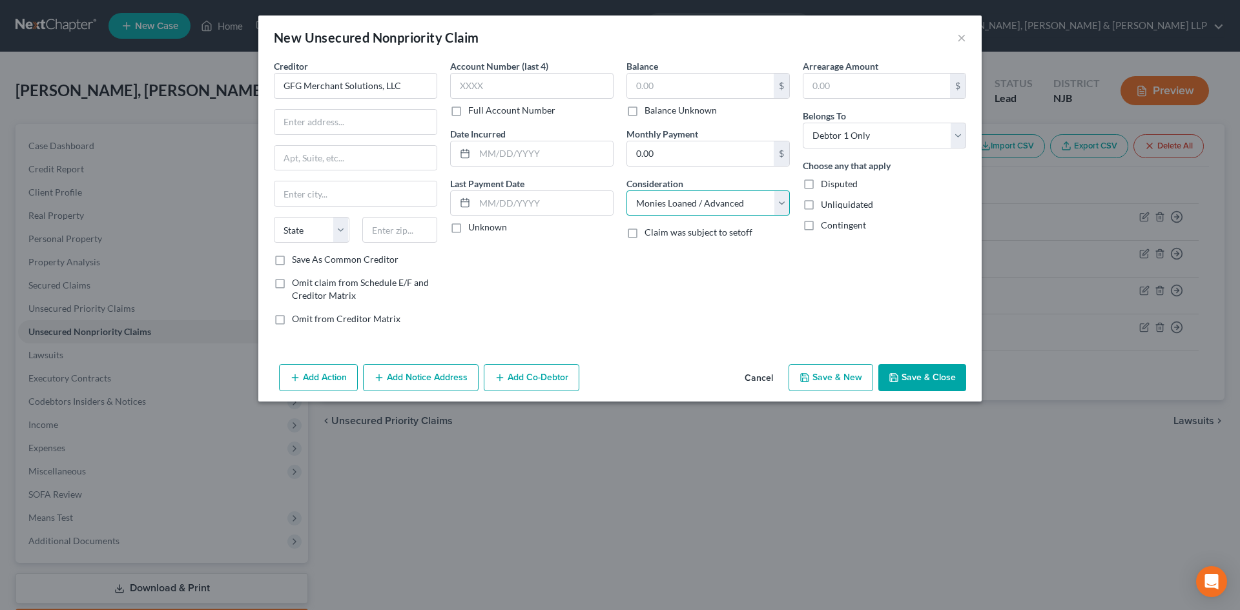
click at [627, 191] on select "Select Cable / Satellite Services Collection Agency Credit Card Debt Debt Couns…" at bounding box center [708, 204] width 163 height 26
click at [690, 213] on select "Select Cable / Satellite Services Collection Agency Credit Card Debt Debt Couns…" at bounding box center [708, 204] width 163 height 26
select select "14"
click at [627, 191] on select "Select Cable / Satellite Services Collection Agency Credit Card Debt Debt Couns…" at bounding box center [708, 204] width 163 height 26
click at [659, 249] on input "text" at bounding box center [708, 252] width 162 height 25
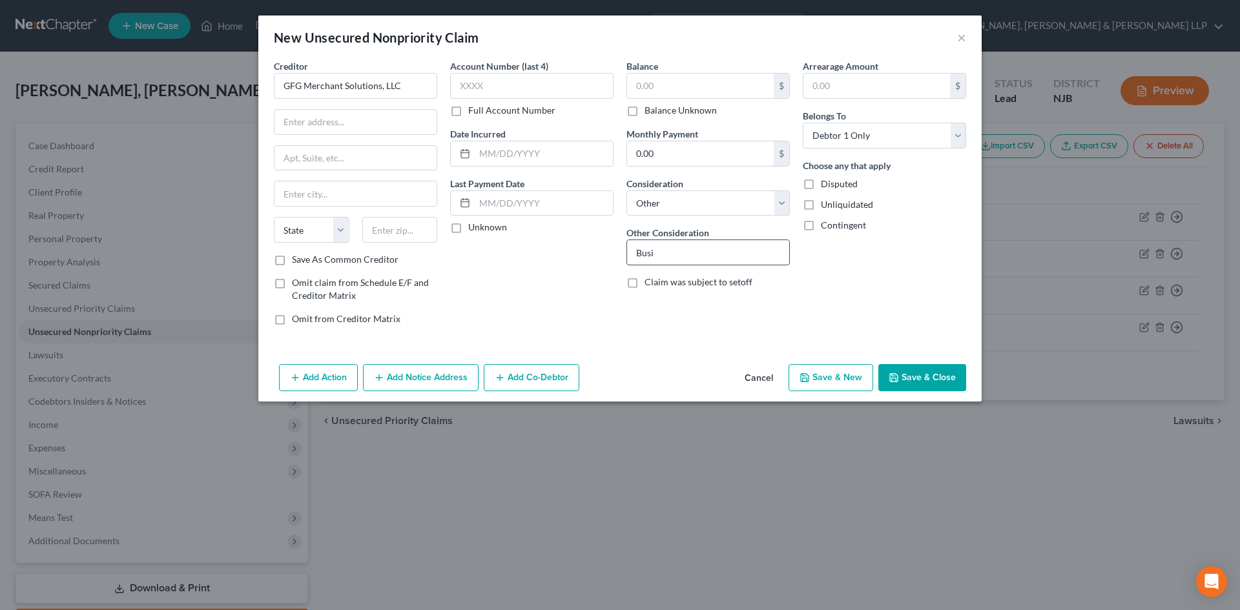
type input "Business loan ([PERSON_NAME] signed guaranty)"
click at [393, 127] on input "text" at bounding box center [356, 122] width 162 height 25
click at [663, 85] on input "text" at bounding box center [700, 86] width 147 height 25
type input "22,255.00"
click at [322, 127] on input "text" at bounding box center [356, 122] width 162 height 25
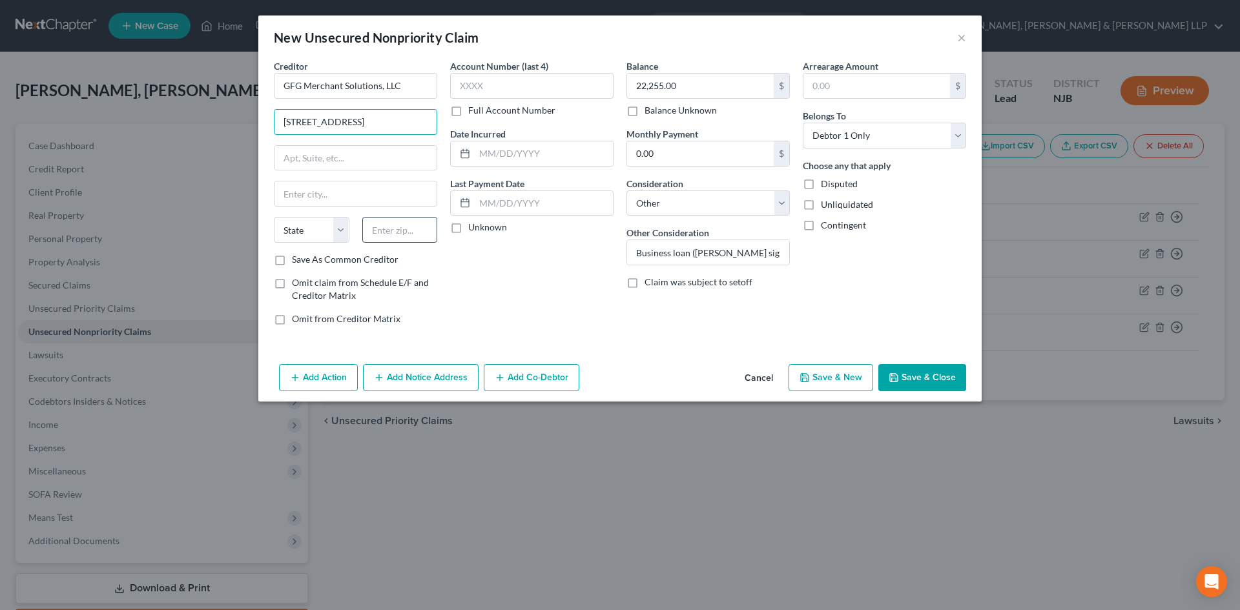
type input "[STREET_ADDRESS]"
click at [412, 230] on input "text" at bounding box center [400, 230] width 76 height 26
type input "10038"
drag, startPoint x: 401, startPoint y: 189, endPoint x: 506, endPoint y: 187, distance: 105.3
click at [401, 189] on input "text" at bounding box center [356, 194] width 162 height 25
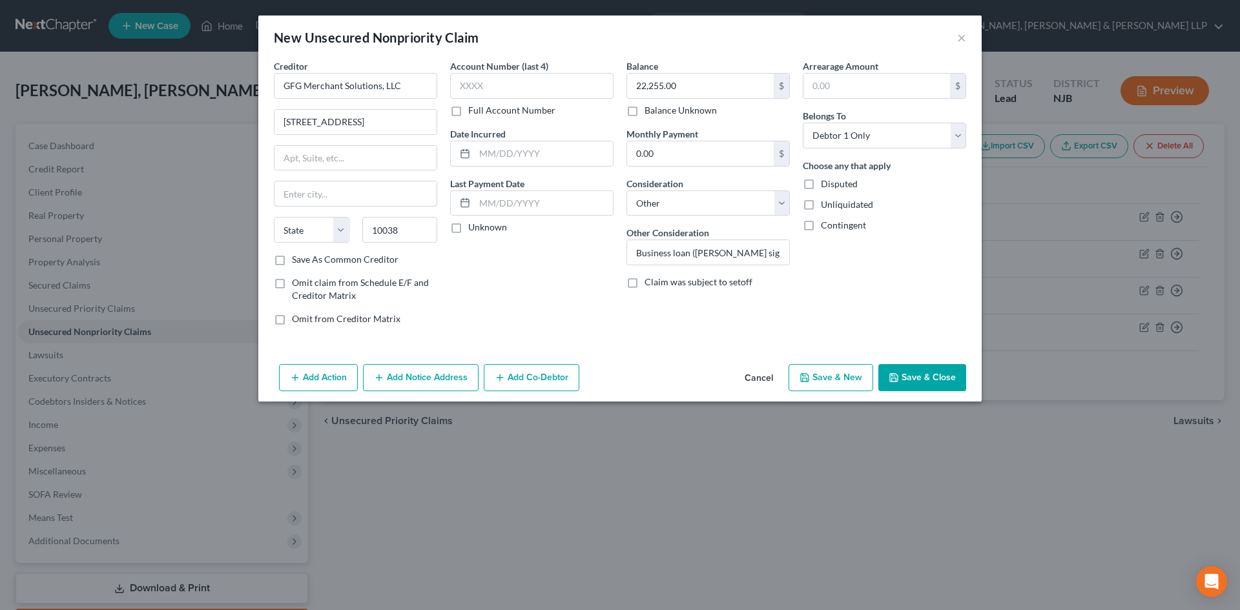
type input "[US_STATE]"
select select "35"
click at [448, 380] on button "Add Notice Address" at bounding box center [421, 377] width 116 height 27
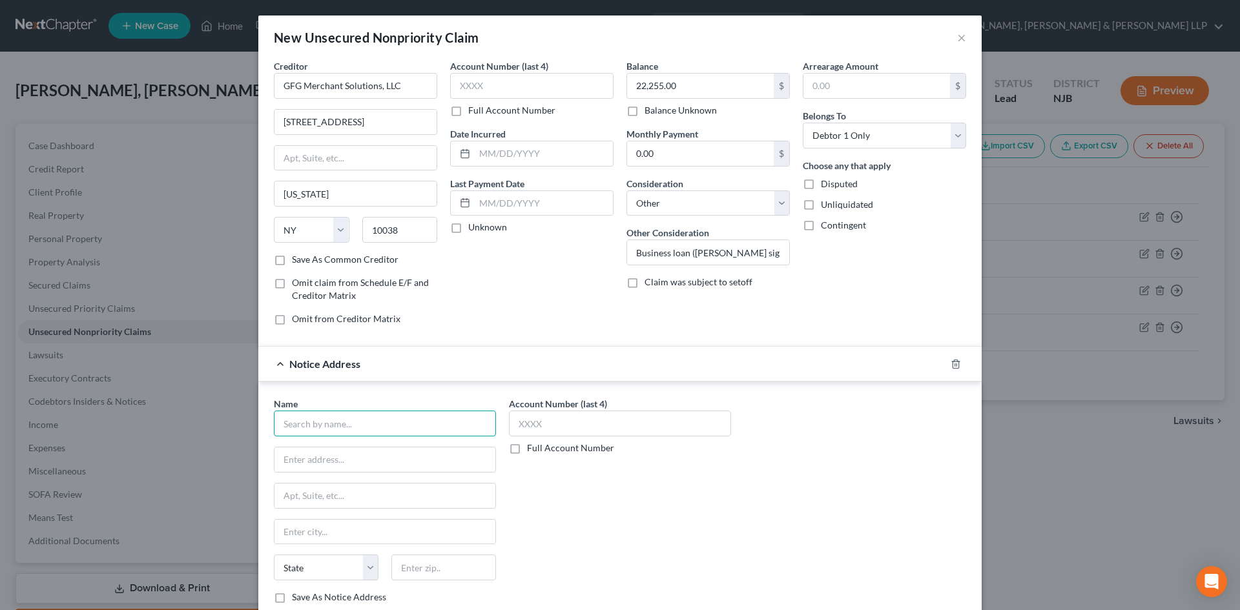
click at [328, 426] on input "text" at bounding box center [385, 424] width 222 height 26
type input "[PERSON_NAME]"
click at [322, 454] on input "text" at bounding box center [385, 460] width 221 height 25
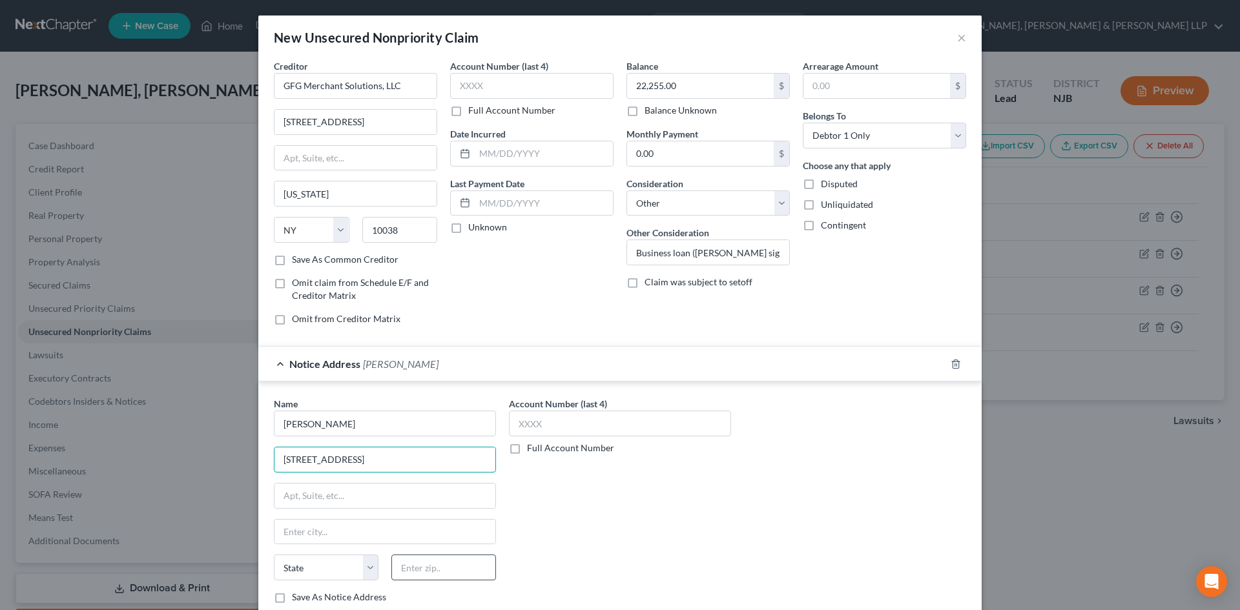
type input "[STREET_ADDRESS]"
drag, startPoint x: 388, startPoint y: 572, endPoint x: 396, endPoint y: 566, distance: 9.7
click at [391, 572] on div at bounding box center [444, 568] width 118 height 26
drag, startPoint x: 433, startPoint y: 563, endPoint x: 443, endPoint y: 565, distance: 10.0
click at [434, 563] on input "text" at bounding box center [443, 568] width 105 height 26
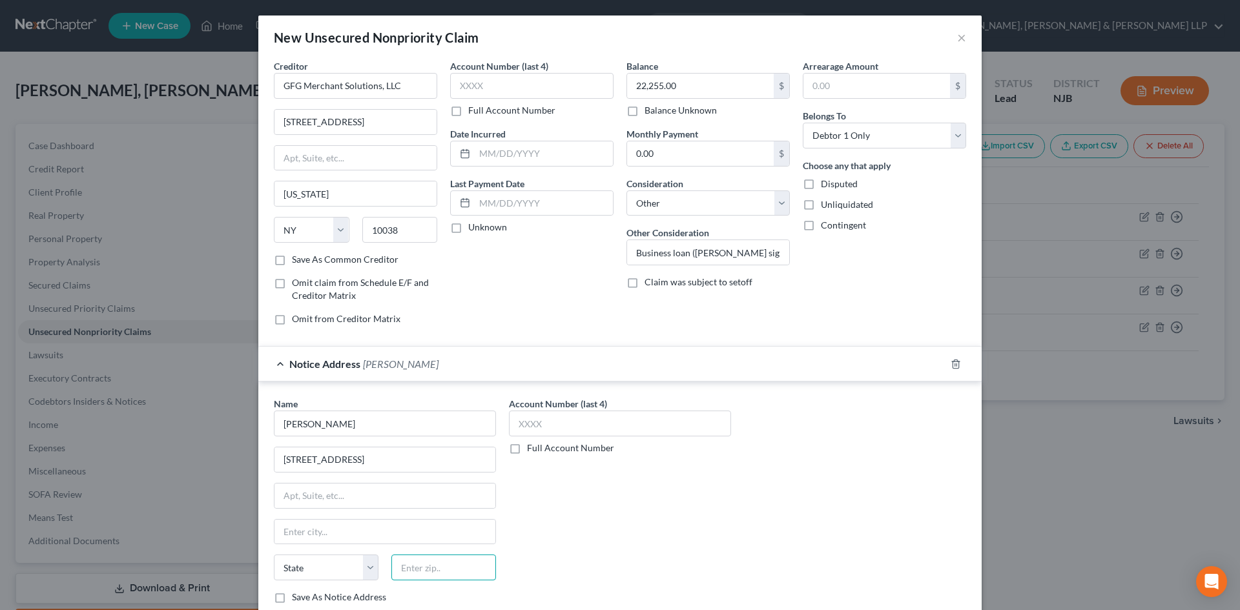
click at [443, 565] on input "text" at bounding box center [443, 568] width 105 height 26
type input "10005"
type input "[US_STATE]"
select select "35"
click at [422, 507] on input "text" at bounding box center [385, 496] width 221 height 25
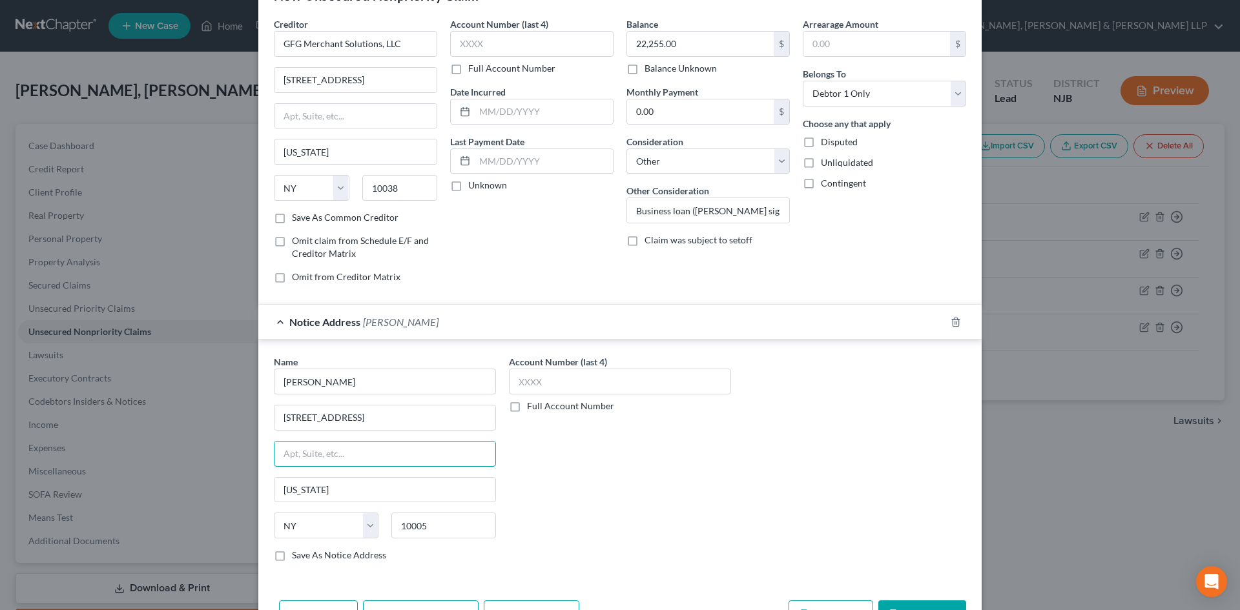
scroll to position [85, 0]
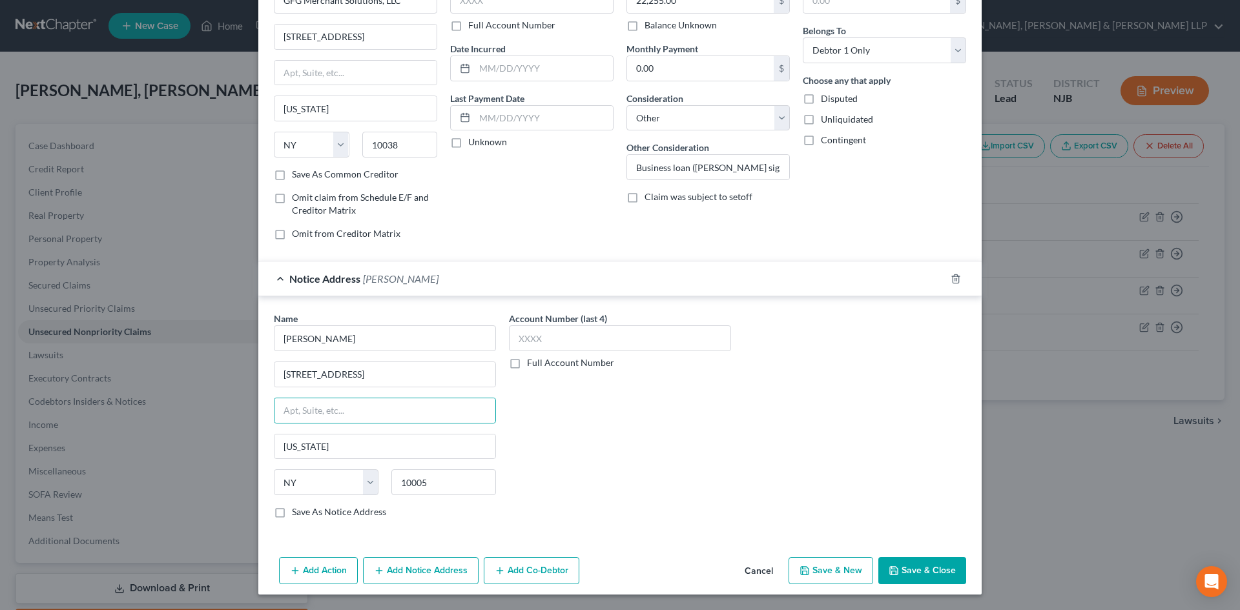
click at [453, 570] on button "Add Notice Address" at bounding box center [421, 570] width 116 height 27
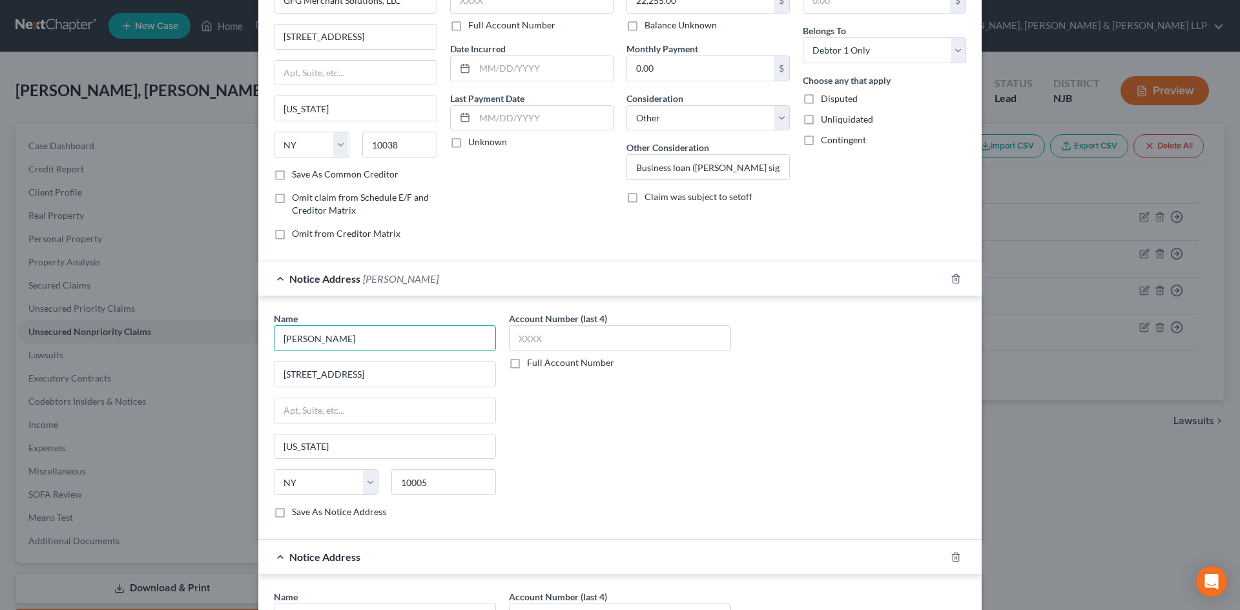
click at [349, 342] on input "[PERSON_NAME]" at bounding box center [385, 339] width 222 height 26
drag, startPoint x: 351, startPoint y: 341, endPoint x: 263, endPoint y: 346, distance: 88.6
click at [267, 346] on div "Name * [PERSON_NAME] [GEOGRAPHIC_DATA] [GEOGRAPHIC_DATA] [US_STATE][GEOGRAPHIC_…" at bounding box center [384, 420] width 235 height 217
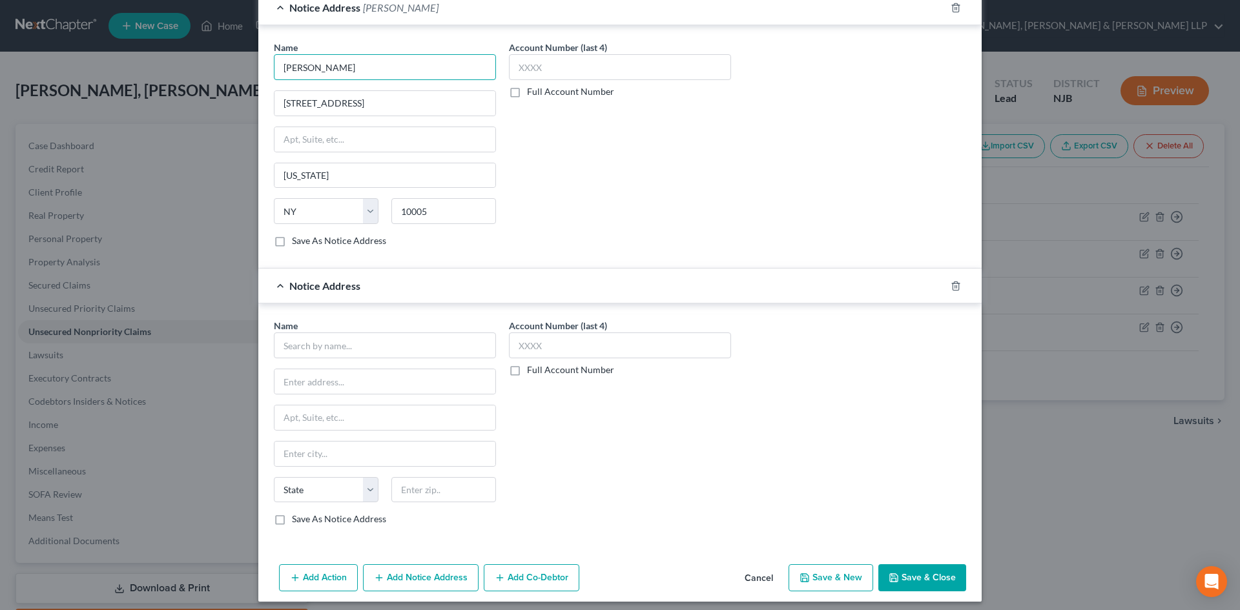
scroll to position [364, 0]
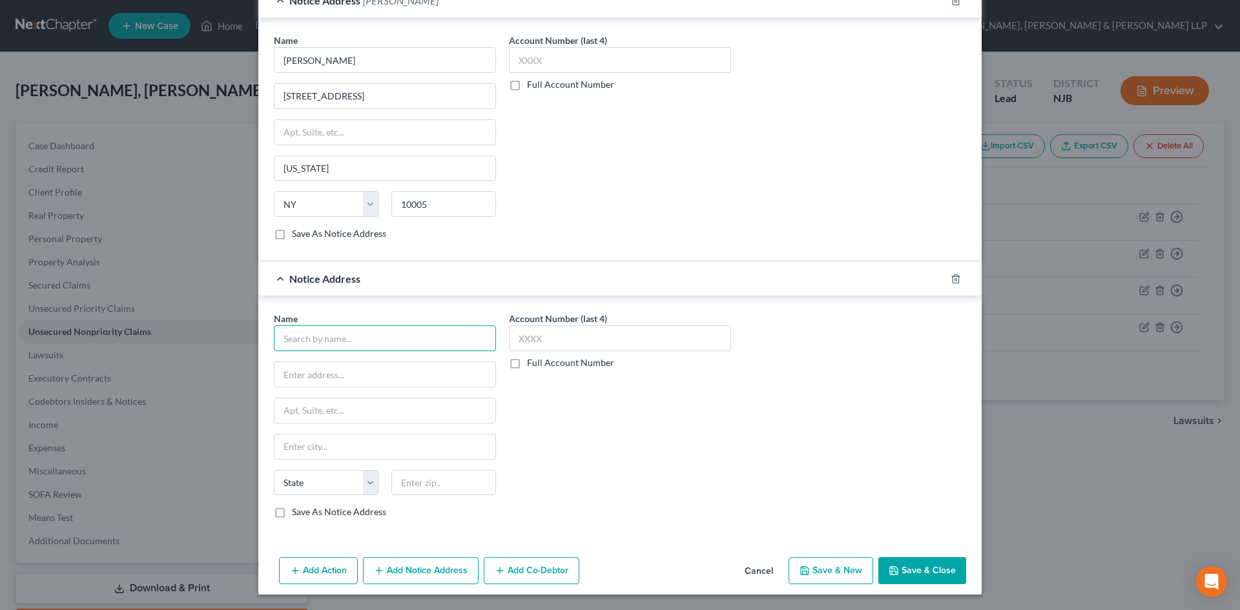
click at [326, 338] on input "text" at bounding box center [385, 339] width 222 height 26
paste input "[PERSON_NAME]"
type input "[PERSON_NAME]"
drag, startPoint x: 377, startPoint y: 91, endPoint x: 233, endPoint y: 116, distance: 146.2
click at [223, 107] on div "New Unsecured Nonpriority Claim × Creditor * GFG Merchant Solutions, LLC [STREE…" at bounding box center [620, 305] width 1240 height 610
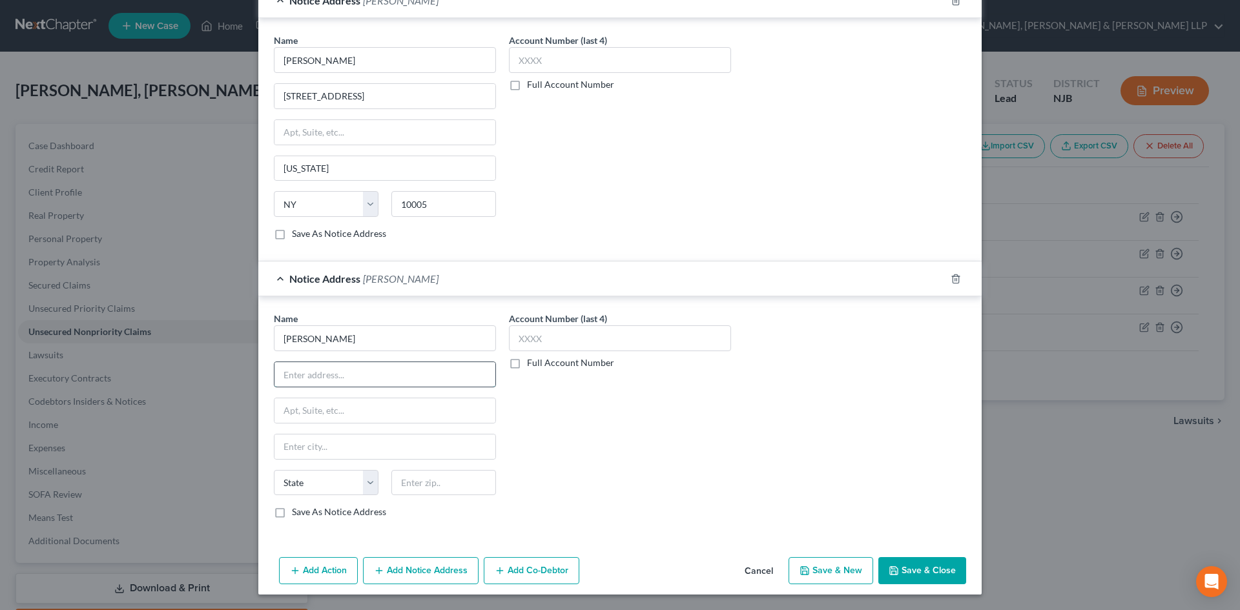
drag, startPoint x: 364, startPoint y: 382, endPoint x: 375, endPoint y: 368, distance: 17.6
click at [364, 382] on input "text" at bounding box center [385, 374] width 221 height 25
paste input "[STREET_ADDRESS]"
type input "[STREET_ADDRESS]"
drag, startPoint x: 435, startPoint y: 208, endPoint x: 379, endPoint y: 223, distance: 58.7
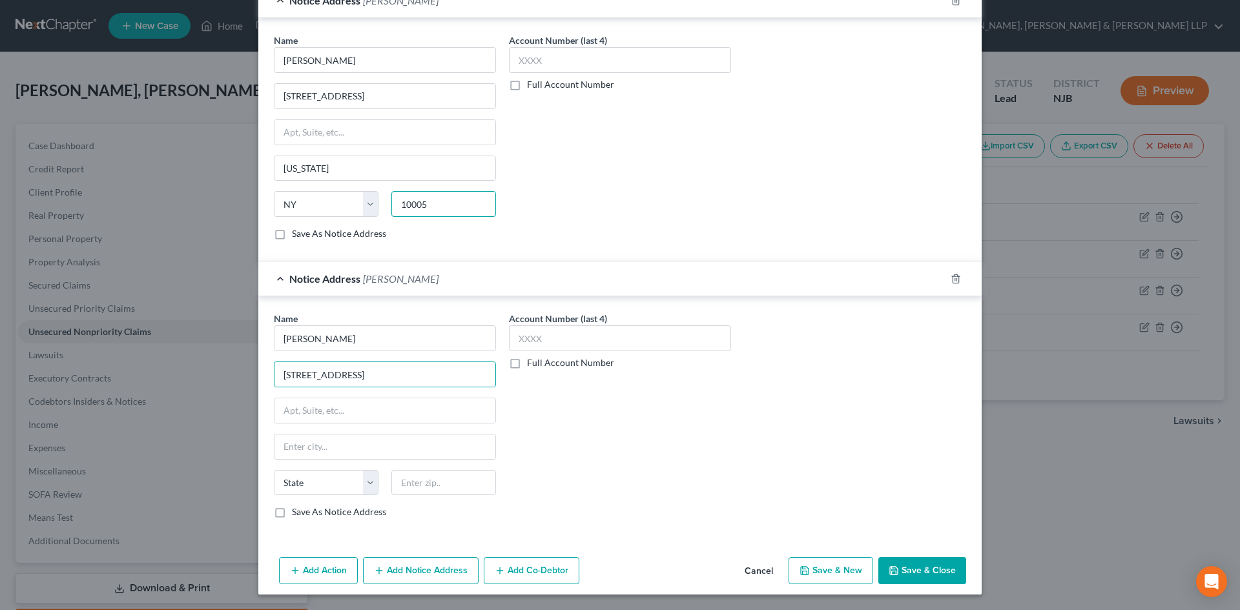
click at [368, 209] on div "State [US_STATE] AK AR AZ CA CO CT DE DC [GEOGRAPHIC_DATA] [GEOGRAPHIC_DATA] GU…" at bounding box center [384, 209] width 235 height 36
drag, startPoint x: 439, startPoint y: 486, endPoint x: 430, endPoint y: 469, distance: 20.0
click at [439, 487] on input "text" at bounding box center [443, 483] width 105 height 26
paste input "10005"
type input "10005"
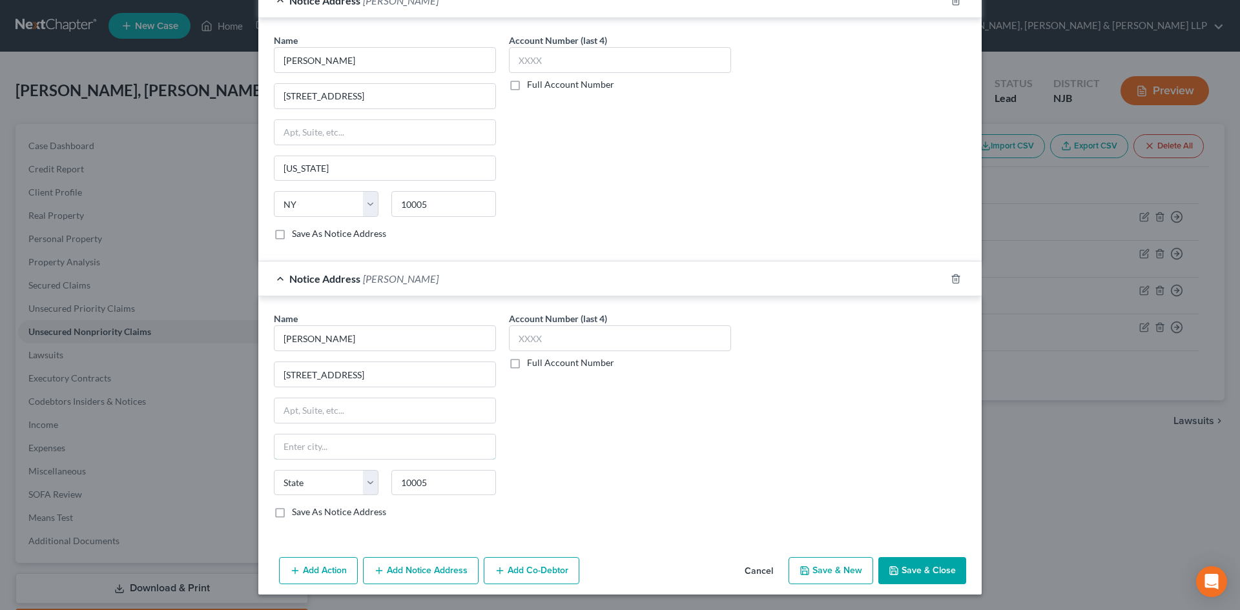
type input "[US_STATE]"
select select "35"
drag, startPoint x: 368, startPoint y: 442, endPoint x: 539, endPoint y: 472, distance: 173.7
click at [368, 442] on input "[US_STATE]" at bounding box center [385, 447] width 221 height 25
click at [715, 495] on div "Account Number (last 4) Full Account Number" at bounding box center [620, 420] width 235 height 217
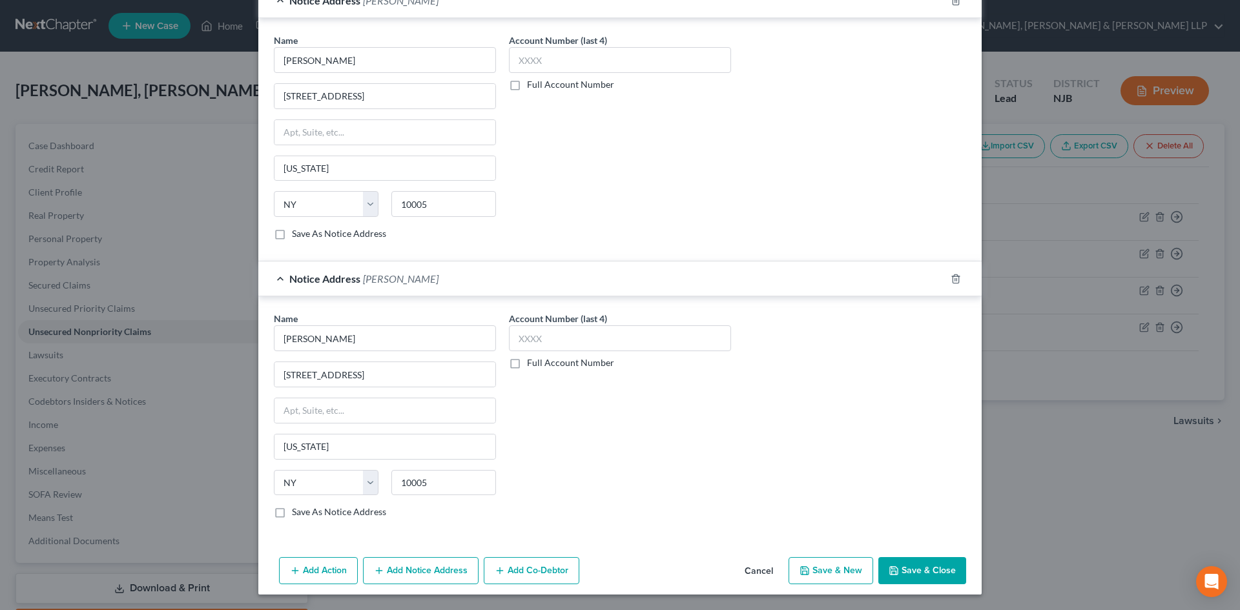
click at [898, 569] on button "Save & Close" at bounding box center [922, 570] width 88 height 27
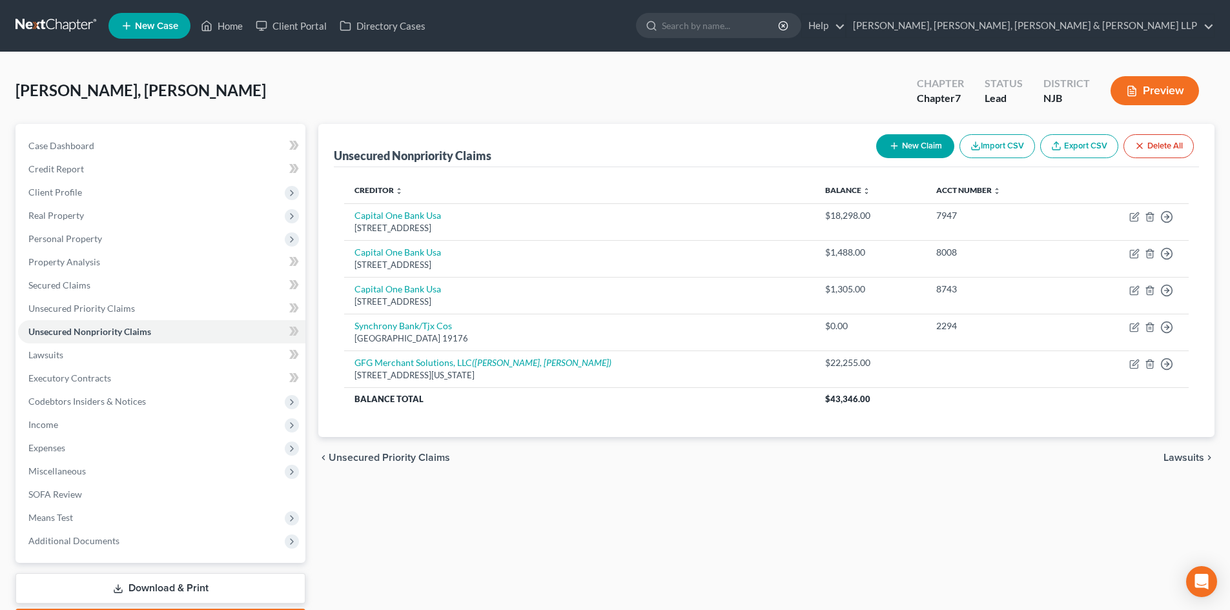
click at [899, 148] on button "New Claim" at bounding box center [916, 146] width 78 height 24
select select "0"
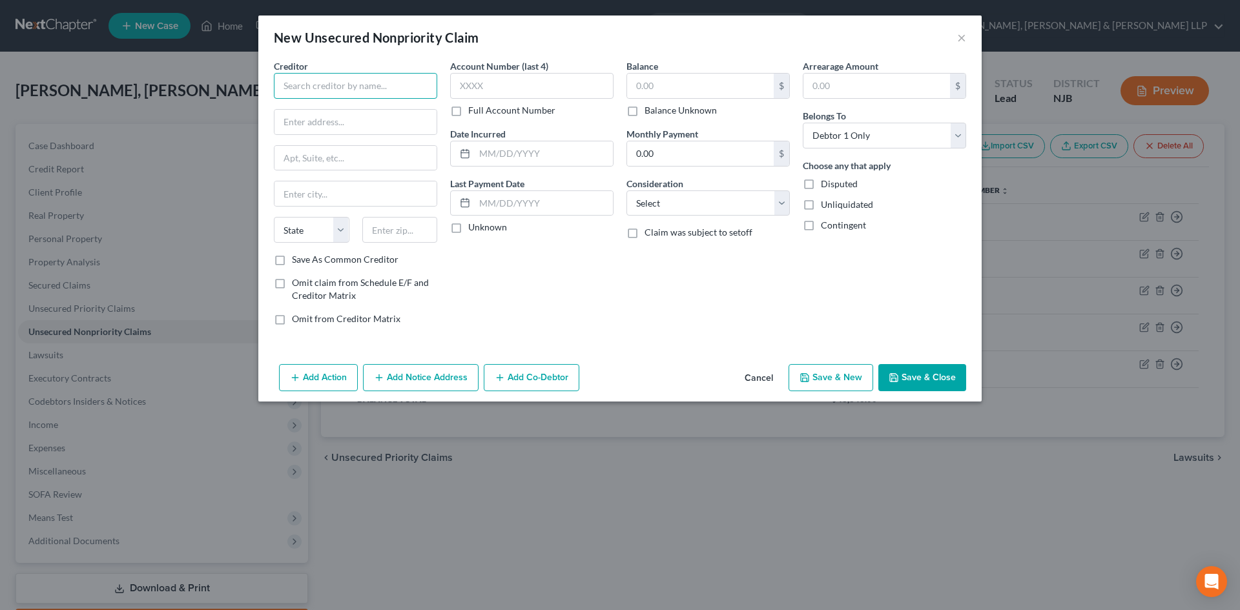
click at [358, 96] on input "text" at bounding box center [355, 86] width 163 height 26
type input "Kalamata Food [PERSON_NAME] LLC"
click at [672, 83] on input "text" at bounding box center [700, 86] width 147 height 25
type input "62,723.03"
click at [664, 202] on select "Select Cable / Satellite Services Collection Agency Credit Card Debt Debt Couns…" at bounding box center [708, 204] width 163 height 26
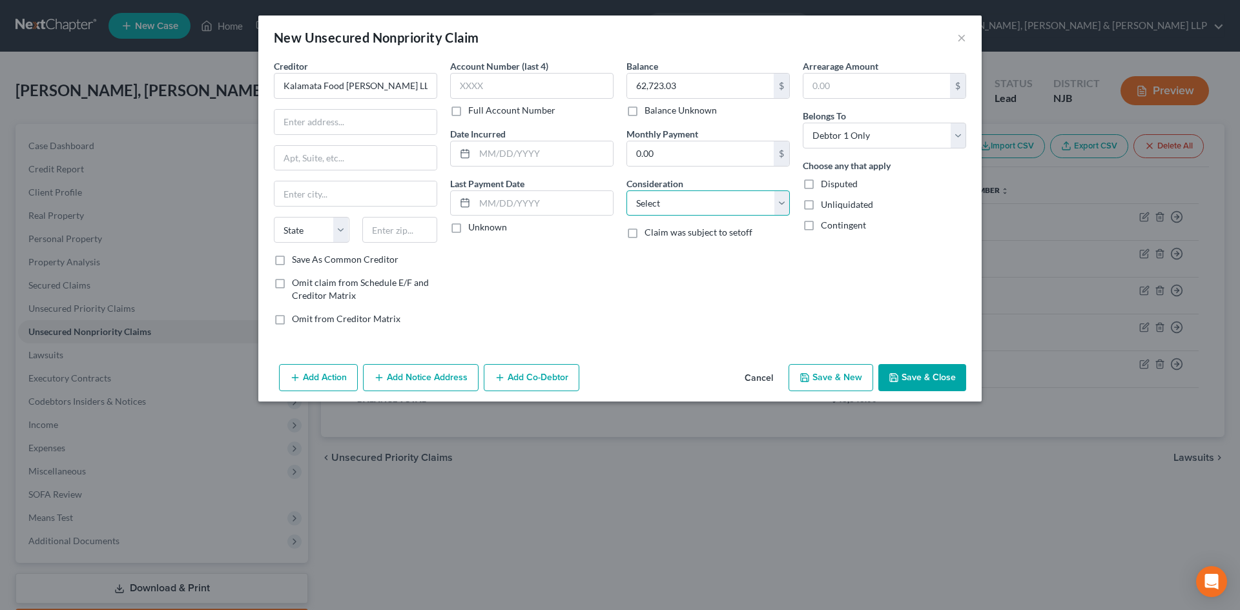
select select "14"
click at [627, 191] on select "Select Cable / Satellite Services Collection Agency Credit Card Debt Debt Couns…" at bounding box center [708, 204] width 163 height 26
click at [661, 248] on input "text" at bounding box center [708, 252] width 162 height 25
type input "Business loan ([PERSON_NAME] signed guaranty)"
click at [342, 123] on input "text" at bounding box center [356, 122] width 162 height 25
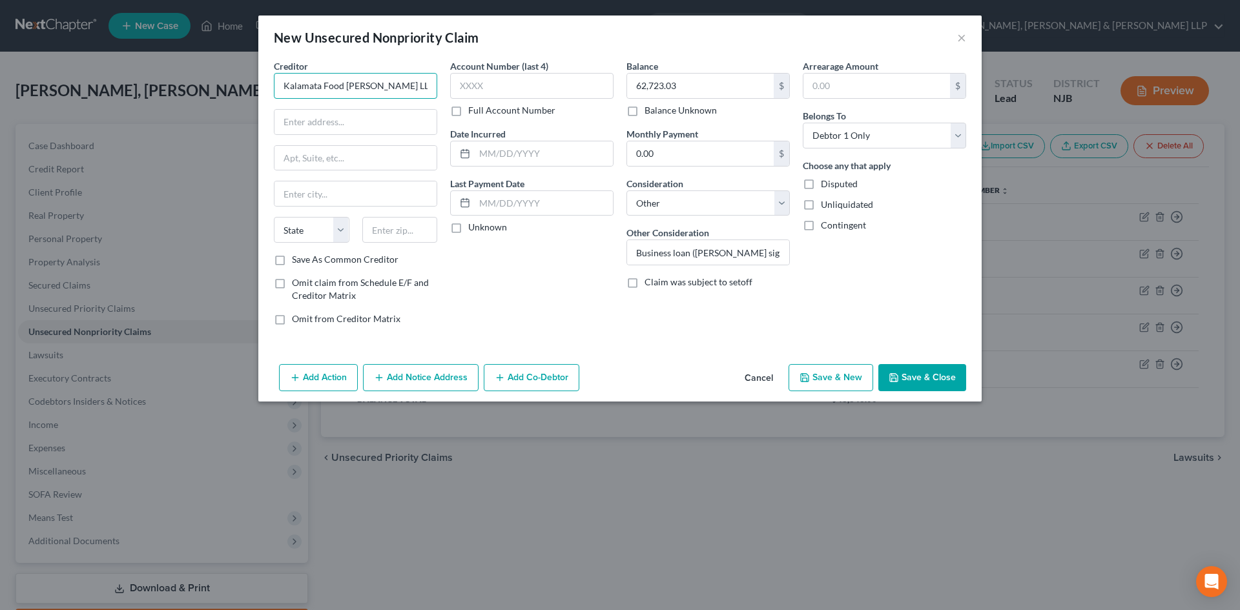
drag, startPoint x: 274, startPoint y: 90, endPoint x: 214, endPoint y: 91, distance: 59.4
click at [214, 91] on div "New Unsecured Nonpriority Claim × Creditor * Kalamata Food [PERSON_NAME] LLC St…" at bounding box center [620, 305] width 1240 height 610
drag, startPoint x: 289, startPoint y: 115, endPoint x: 320, endPoint y: 121, distance: 30.9
click at [289, 115] on input "text" at bounding box center [356, 122] width 162 height 25
paste input "[STREET_ADDRESS][US_STATE]"
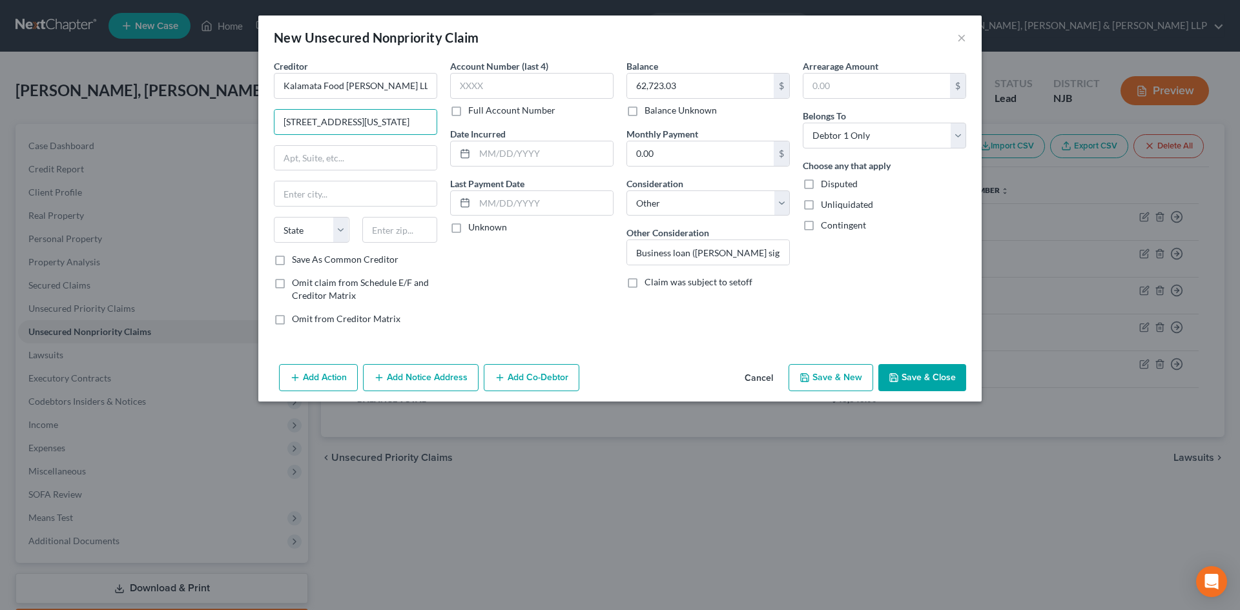
scroll to position [0, 34]
drag, startPoint x: 403, startPoint y: 119, endPoint x: 462, endPoint y: 123, distance: 59.6
click at [462, 123] on div "Creditor * Kalamata Food [PERSON_NAME] LLC [STREET_ADDRESS][GEOGRAPHIC_DATA][US…" at bounding box center [619, 197] width 705 height 276
type input "[STREET_ADDRESS][US_STATE]"
click at [380, 233] on input "text" at bounding box center [400, 230] width 76 height 26
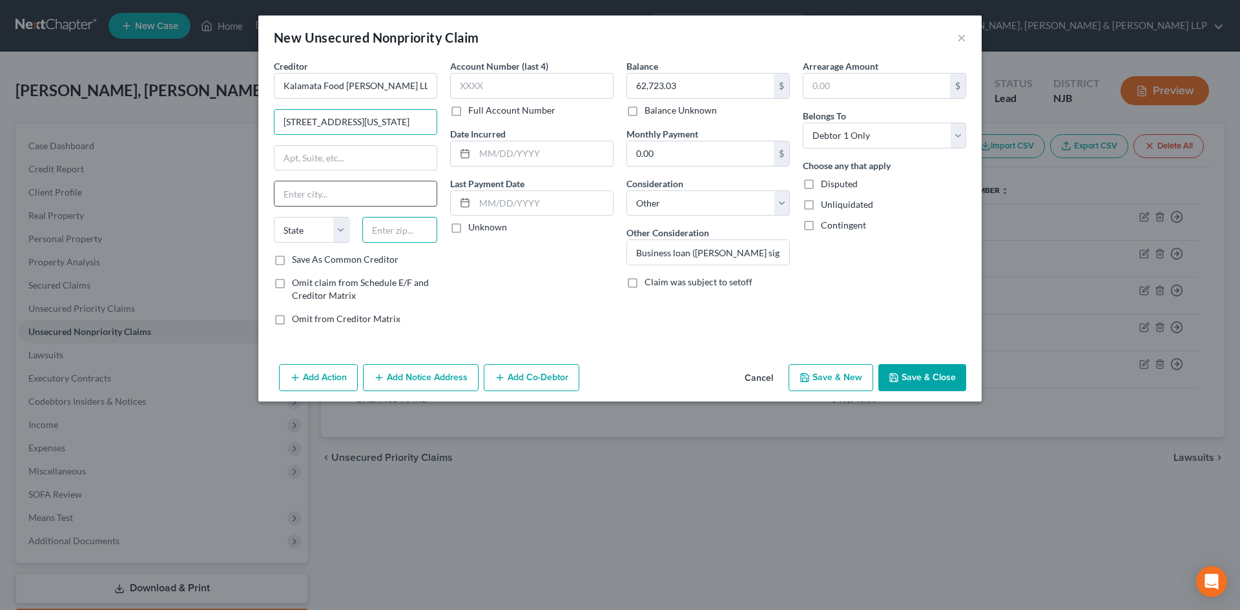
paste input "10004"
type input "10004"
click at [377, 202] on input "text" at bounding box center [356, 194] width 162 height 25
type input "[US_STATE]"
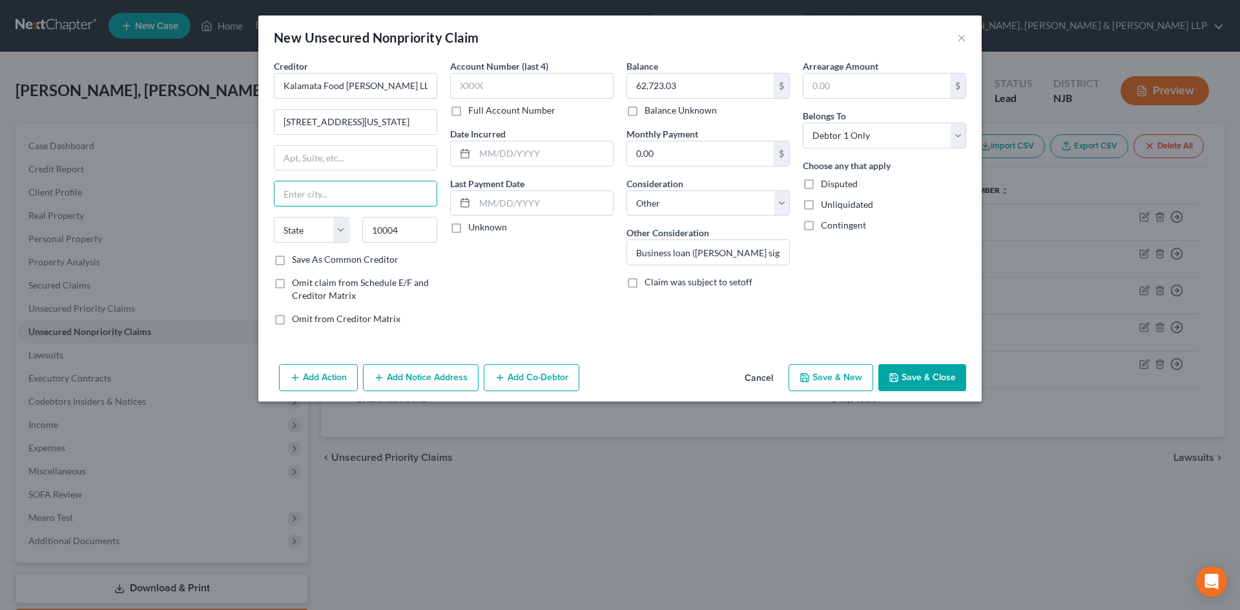
select select "33"
drag, startPoint x: 377, startPoint y: 124, endPoint x: 562, endPoint y: 141, distance: 186.1
click at [562, 141] on div "Creditor * Kalamata Food [PERSON_NAME] LLC [STREET_ADDRESS][GEOGRAPHIC_DATA][US…" at bounding box center [619, 197] width 705 height 276
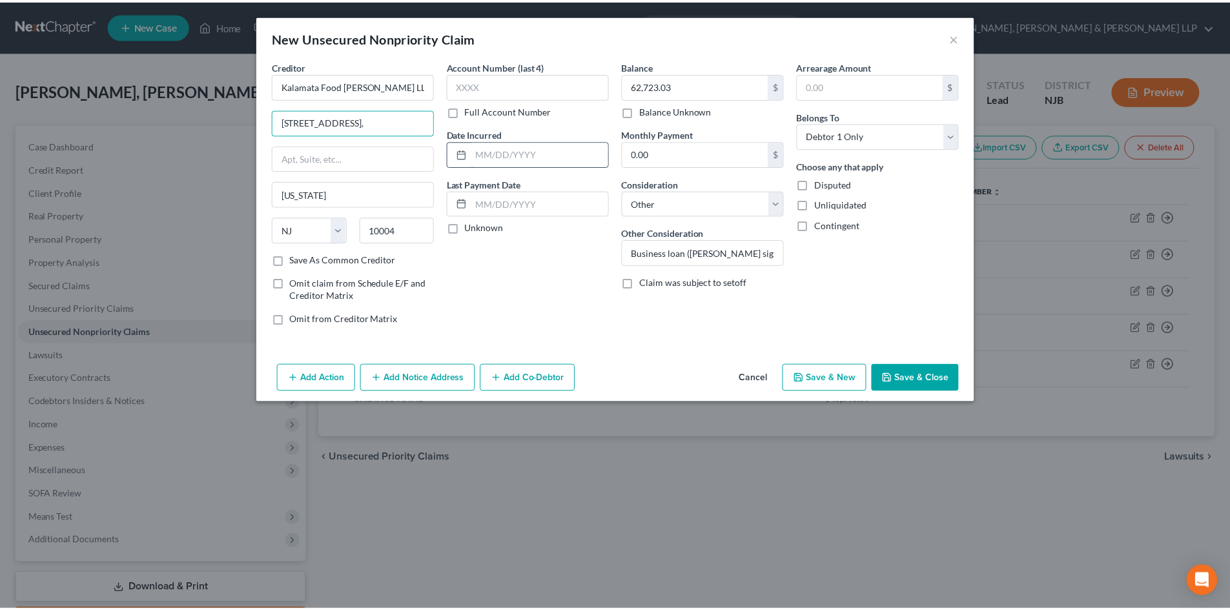
scroll to position [0, 0]
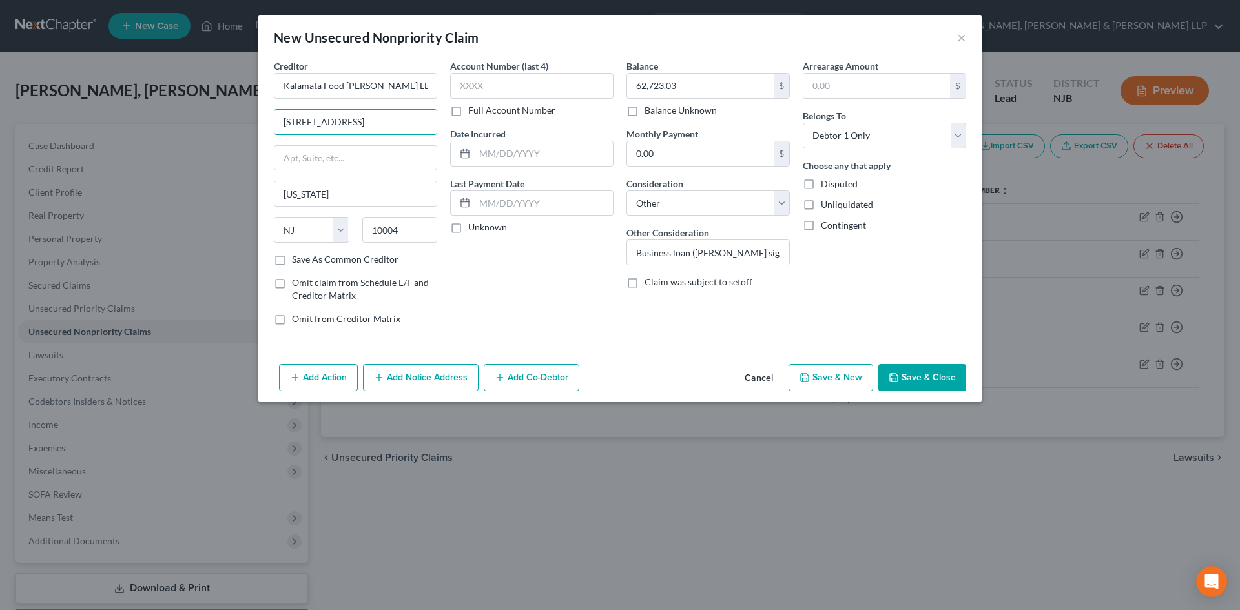
type input "[STREET_ADDRESS]"
click at [924, 375] on button "Save & Close" at bounding box center [922, 377] width 88 height 27
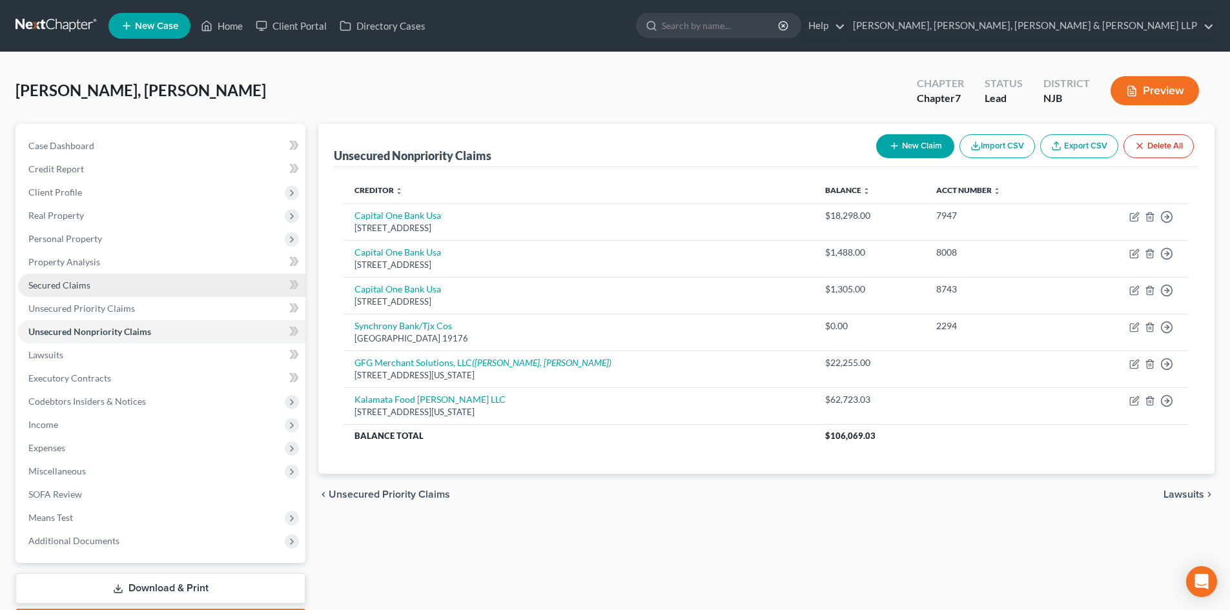
click at [52, 281] on span "Secured Claims" at bounding box center [59, 285] width 62 height 11
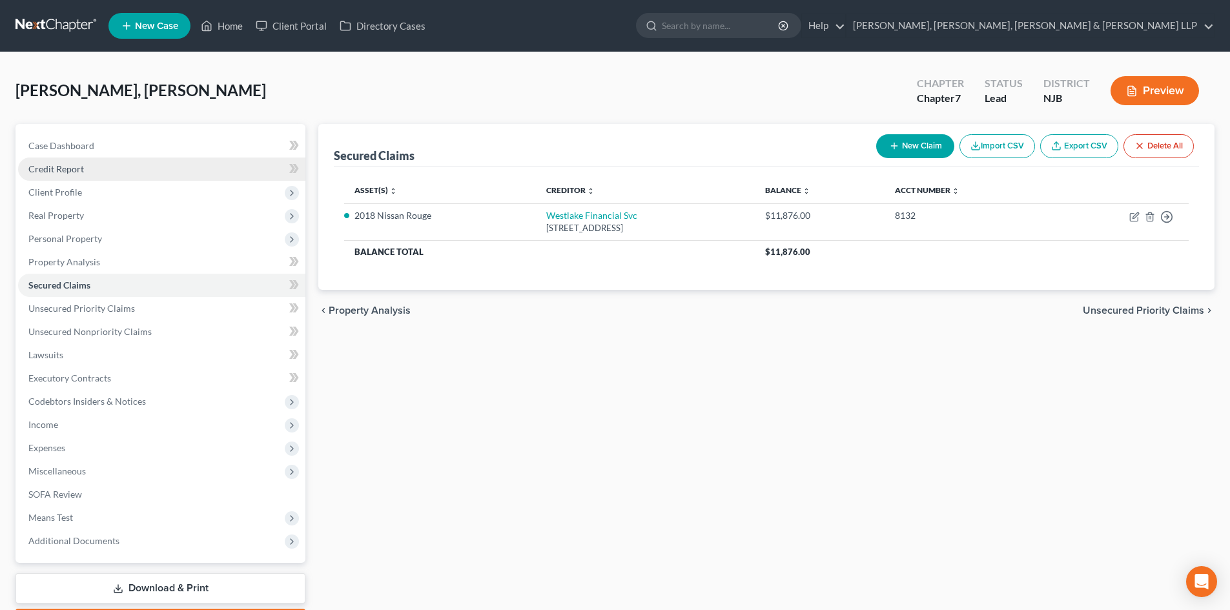
drag, startPoint x: 106, startPoint y: 173, endPoint x: 114, endPoint y: 179, distance: 10.2
click at [106, 173] on link "Credit Report" at bounding box center [161, 169] width 287 height 23
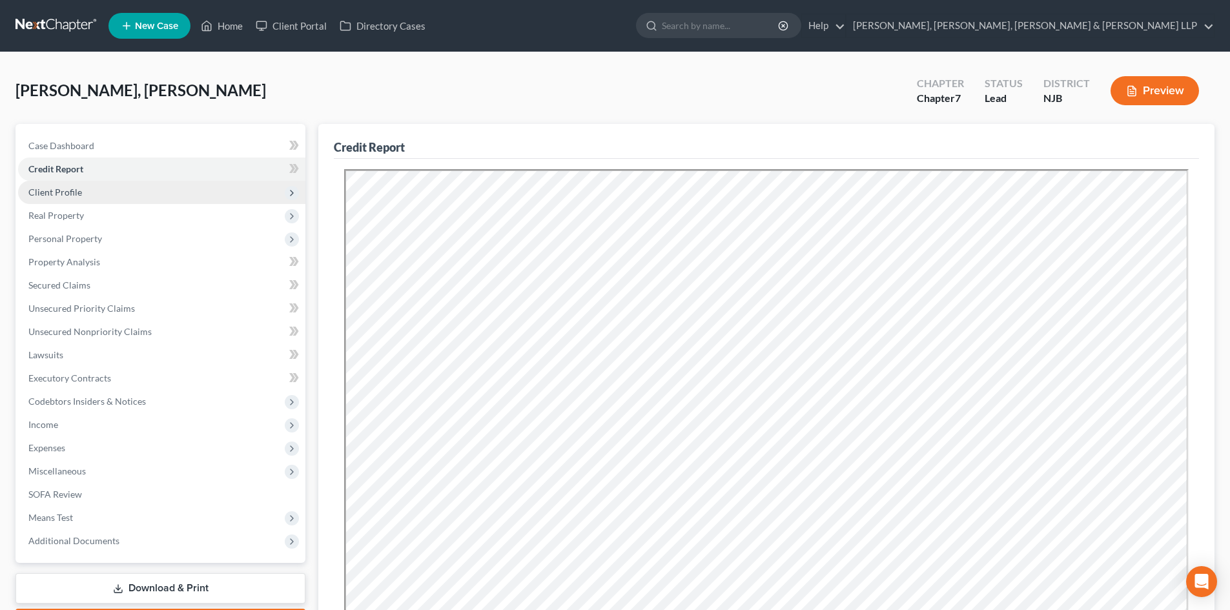
click at [127, 191] on span "Client Profile" at bounding box center [161, 192] width 287 height 23
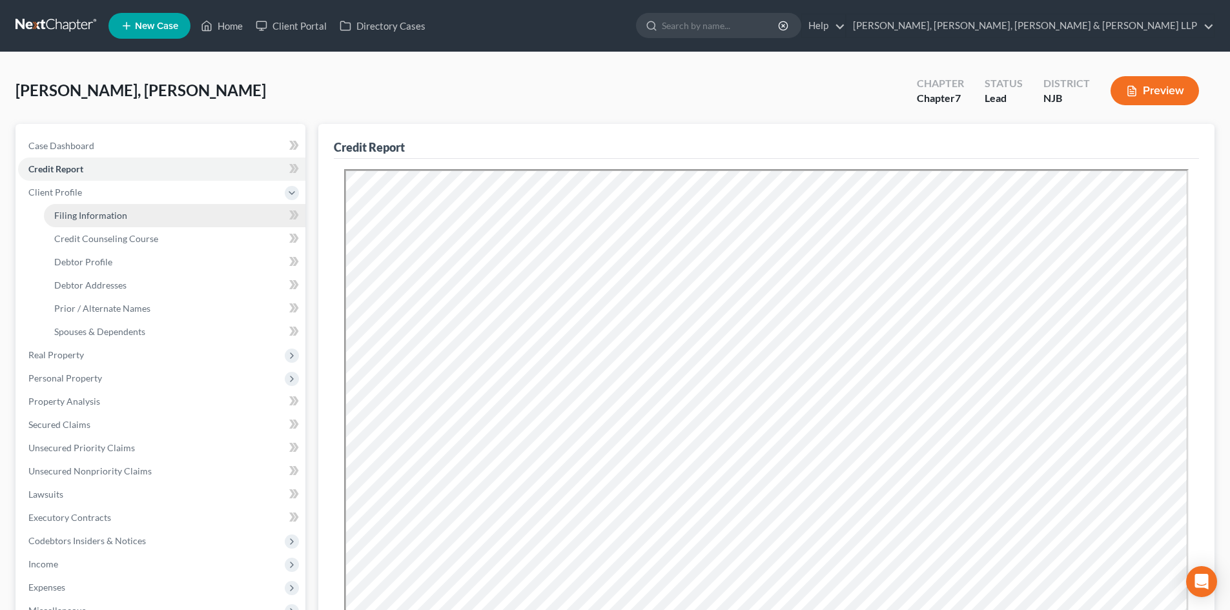
click at [120, 219] on span "Filing Information" at bounding box center [90, 215] width 73 height 11
select select "1"
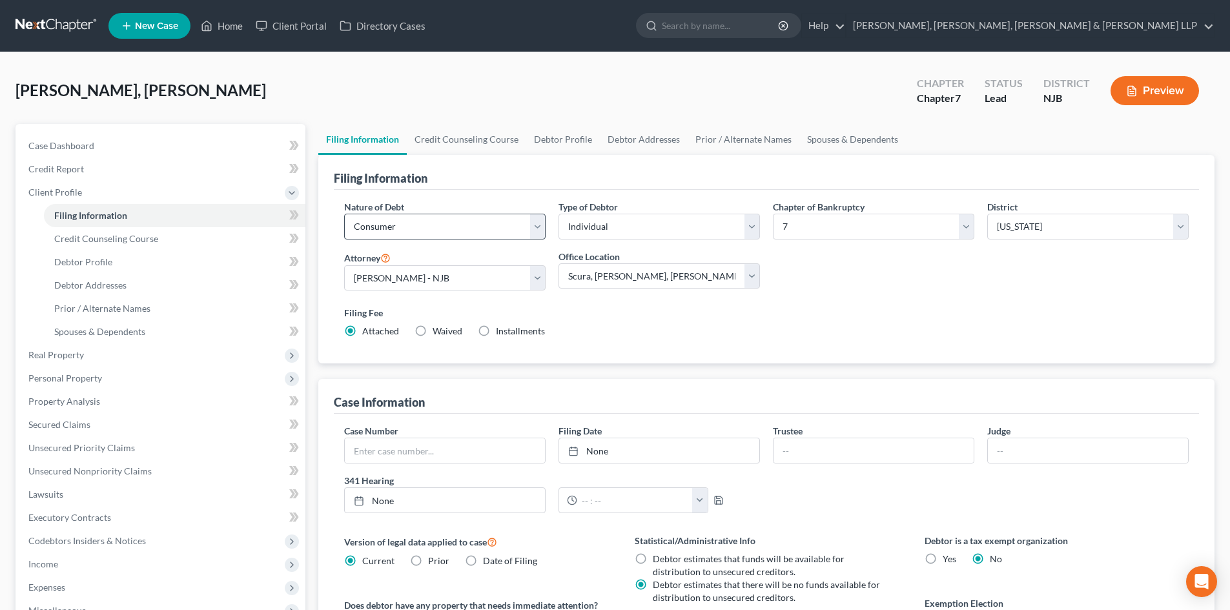
click at [395, 213] on label "Nature of Debt" at bounding box center [374, 207] width 60 height 14
click at [403, 220] on select "Select Business Consumer Other" at bounding box center [445, 227] width 202 height 26
click at [344, 214] on select "Select Business Consumer Other" at bounding box center [445, 227] width 202 height 26
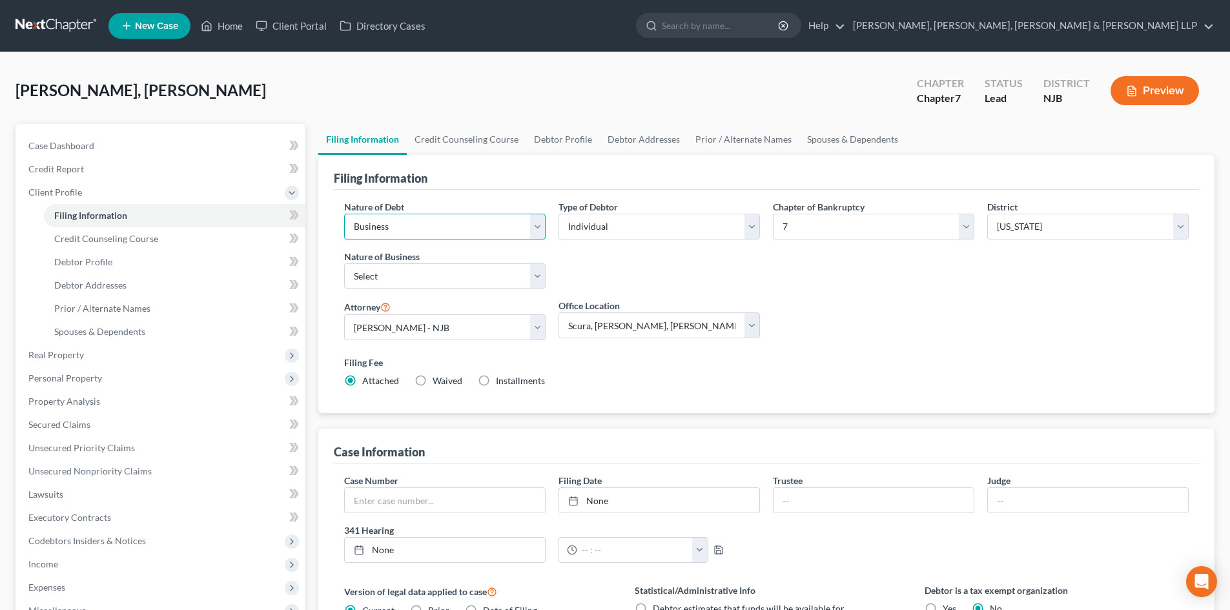
drag, startPoint x: 419, startPoint y: 227, endPoint x: 417, endPoint y: 236, distance: 9.1
click at [419, 227] on select "Select Business Consumer Other" at bounding box center [445, 227] width 202 height 26
click at [344, 214] on select "Select Business Consumer Other" at bounding box center [445, 227] width 202 height 26
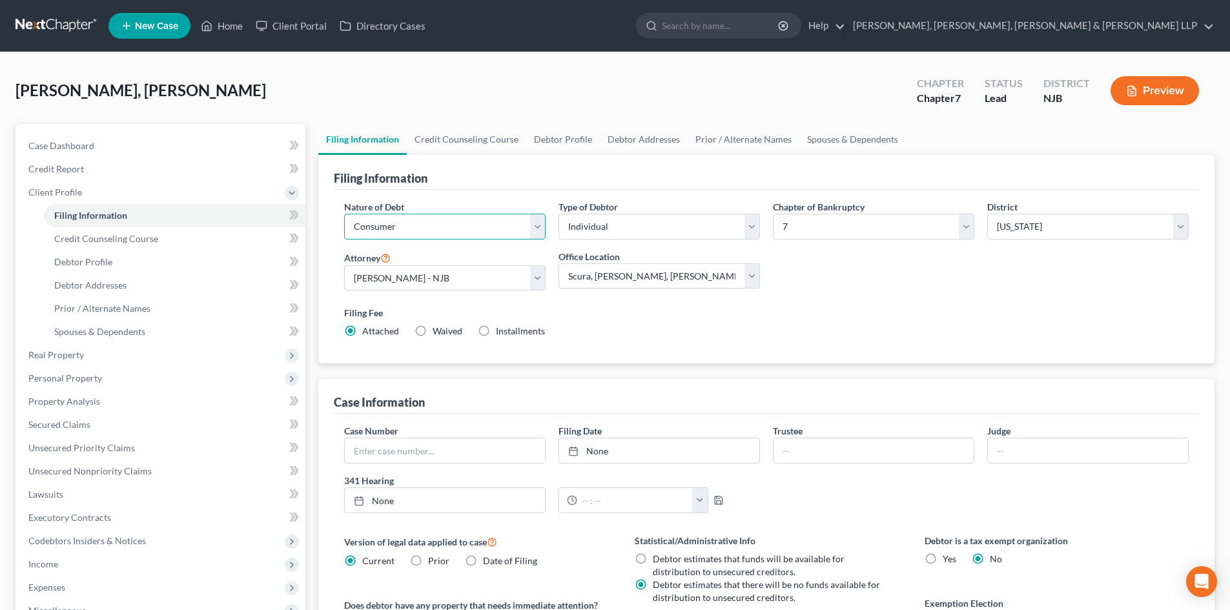
click at [452, 228] on select "Select Business Consumer Other" at bounding box center [445, 227] width 202 height 26
click at [344, 214] on select "Select Business Consumer Other" at bounding box center [445, 227] width 202 height 26
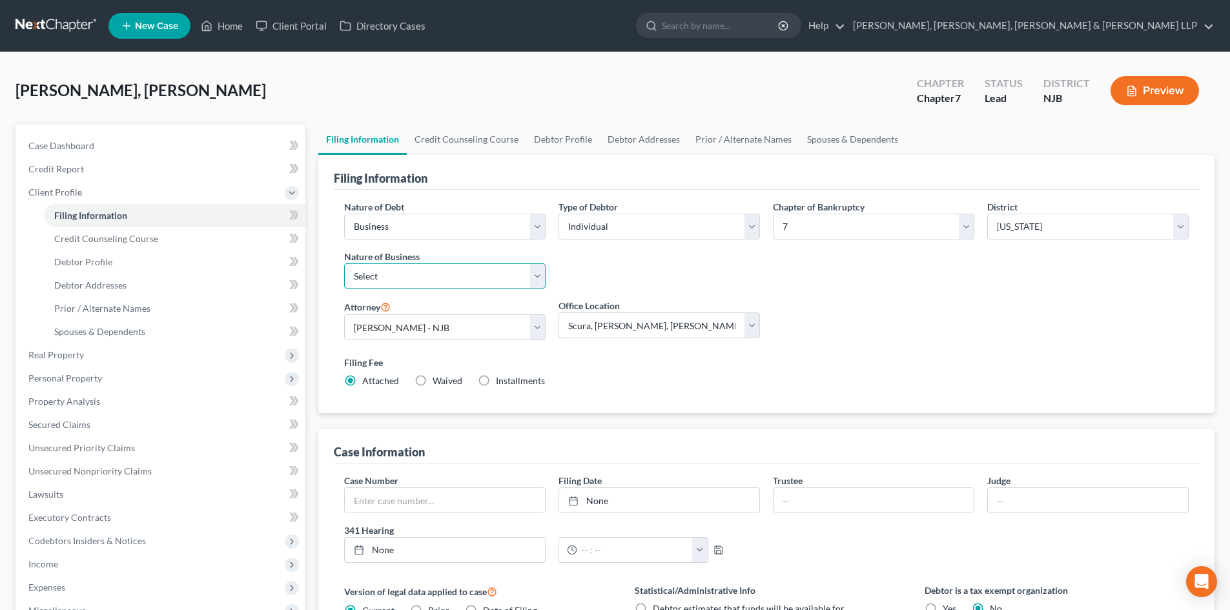
click at [414, 281] on select "Select Clearing Bank Commodity Broker Health Care Business Other Railroad Singl…" at bounding box center [445, 277] width 202 height 26
click at [344, 264] on select "Select Clearing Bank Commodity Broker Health Care Business Other Railroad Singl…" at bounding box center [445, 277] width 202 height 26
click at [470, 132] on link "Credit Counseling Course" at bounding box center [466, 139] width 119 height 31
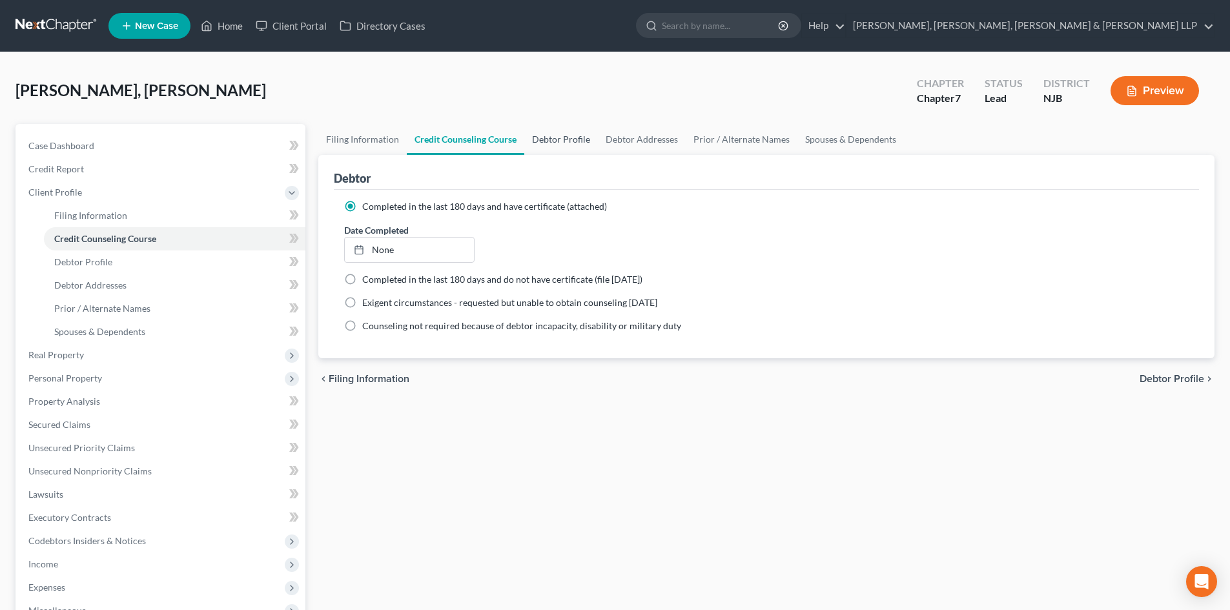
click at [541, 137] on link "Debtor Profile" at bounding box center [561, 139] width 74 height 31
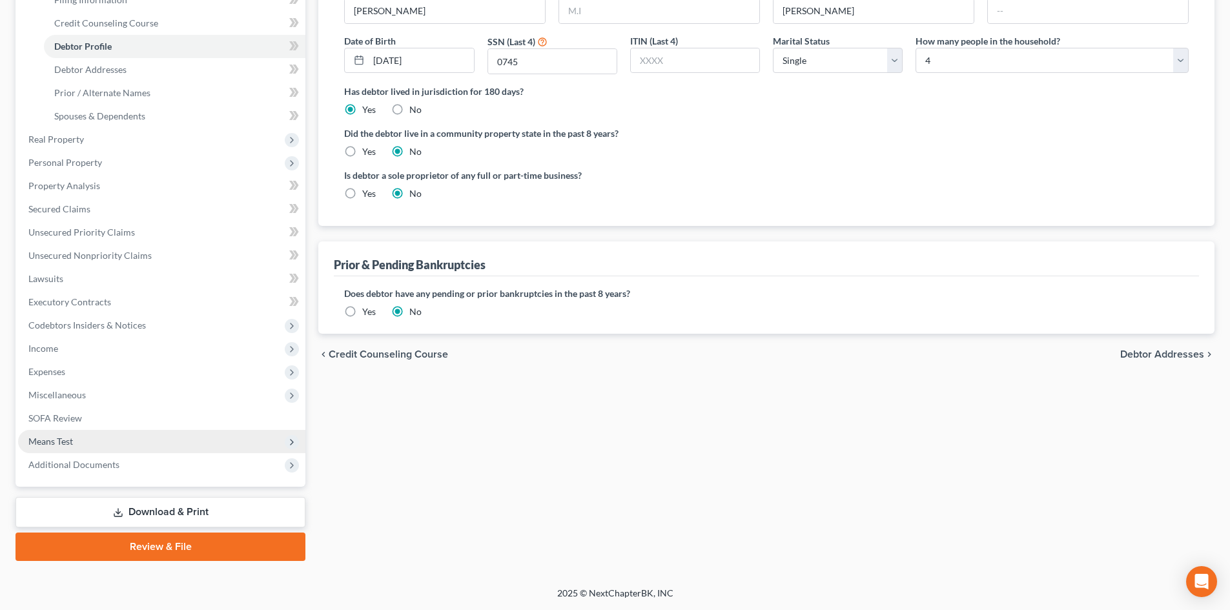
click at [119, 441] on span "Means Test" at bounding box center [161, 441] width 287 height 23
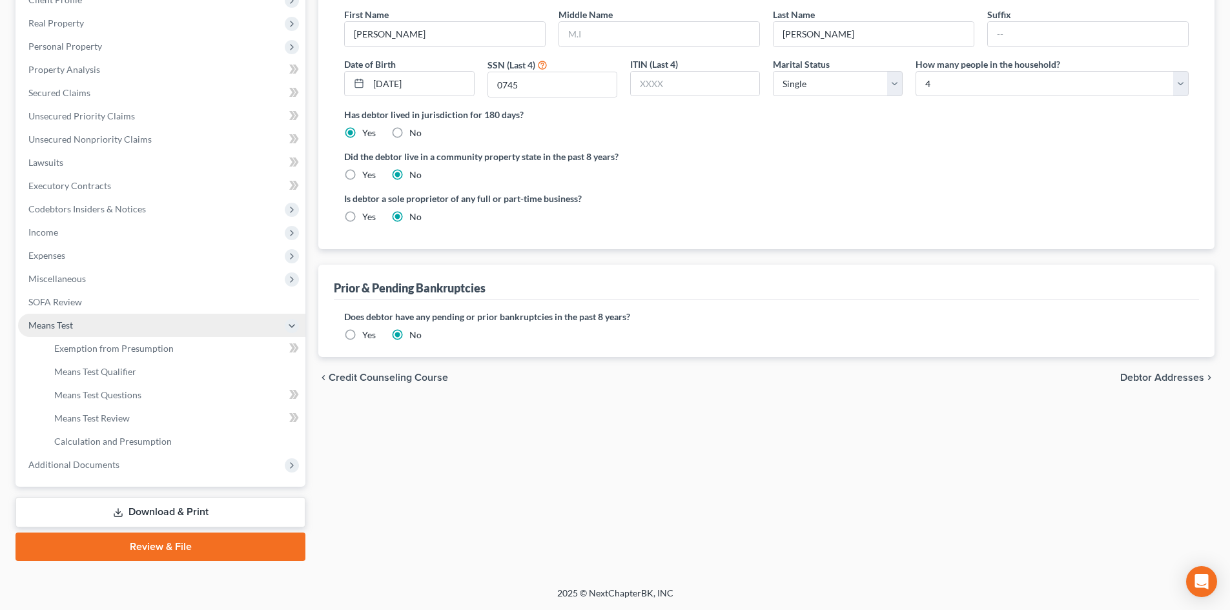
scroll to position [192, 0]
click at [145, 346] on span "Exemption from Presumption" at bounding box center [113, 348] width 119 height 11
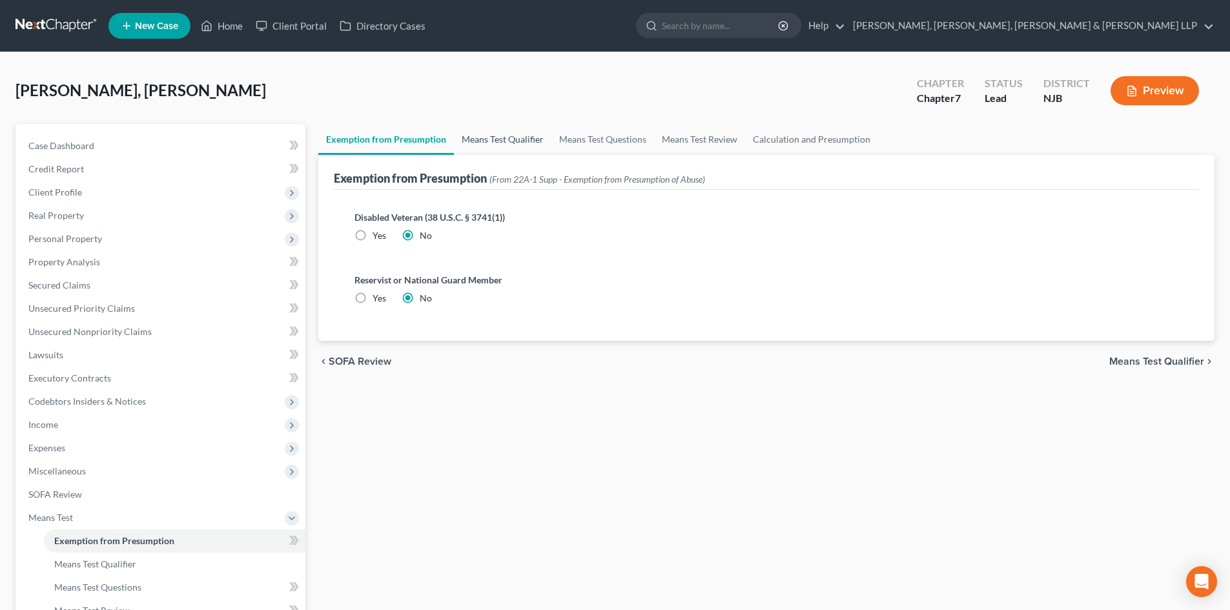
drag, startPoint x: 480, startPoint y: 147, endPoint x: 576, endPoint y: 138, distance: 96.0
click at [481, 147] on link "Means Test Qualifier" at bounding box center [503, 139] width 98 height 31
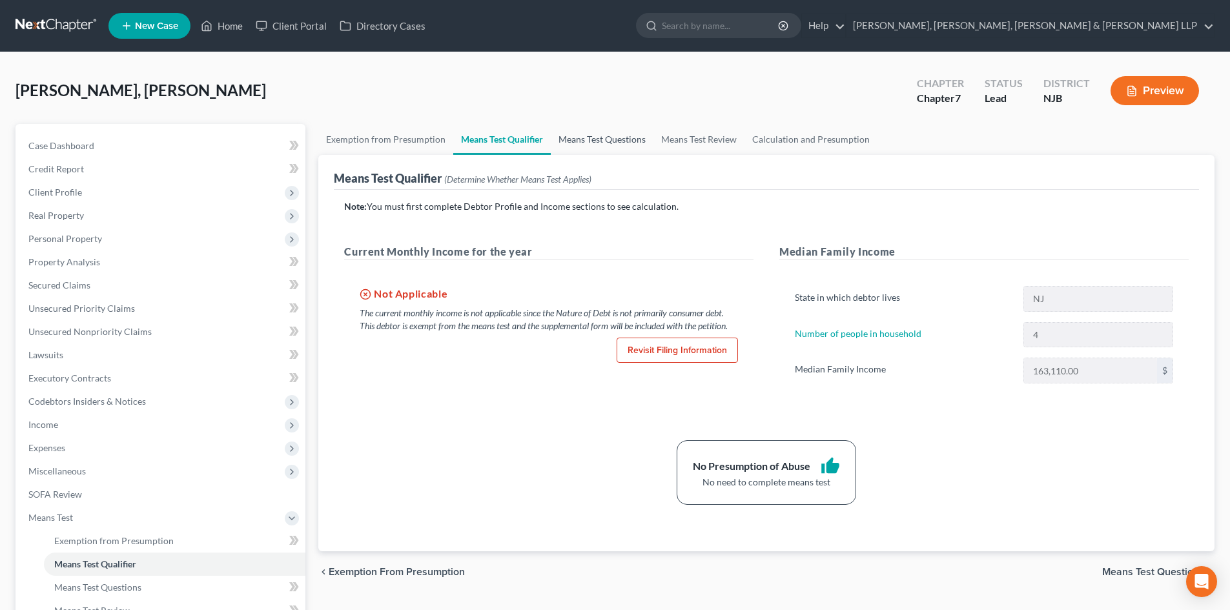
drag, startPoint x: 584, startPoint y: 138, endPoint x: 599, endPoint y: 141, distance: 15.4
click at [585, 138] on link "Means Test Questions" at bounding box center [602, 139] width 103 height 31
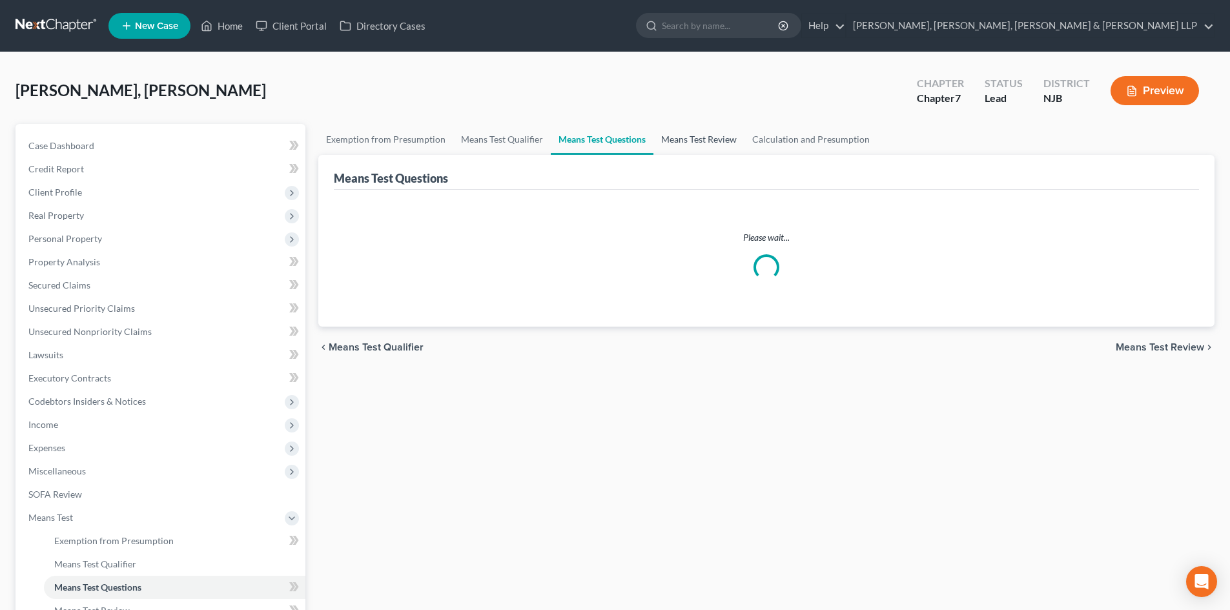
click at [693, 140] on link "Means Test Review" at bounding box center [699, 139] width 91 height 31
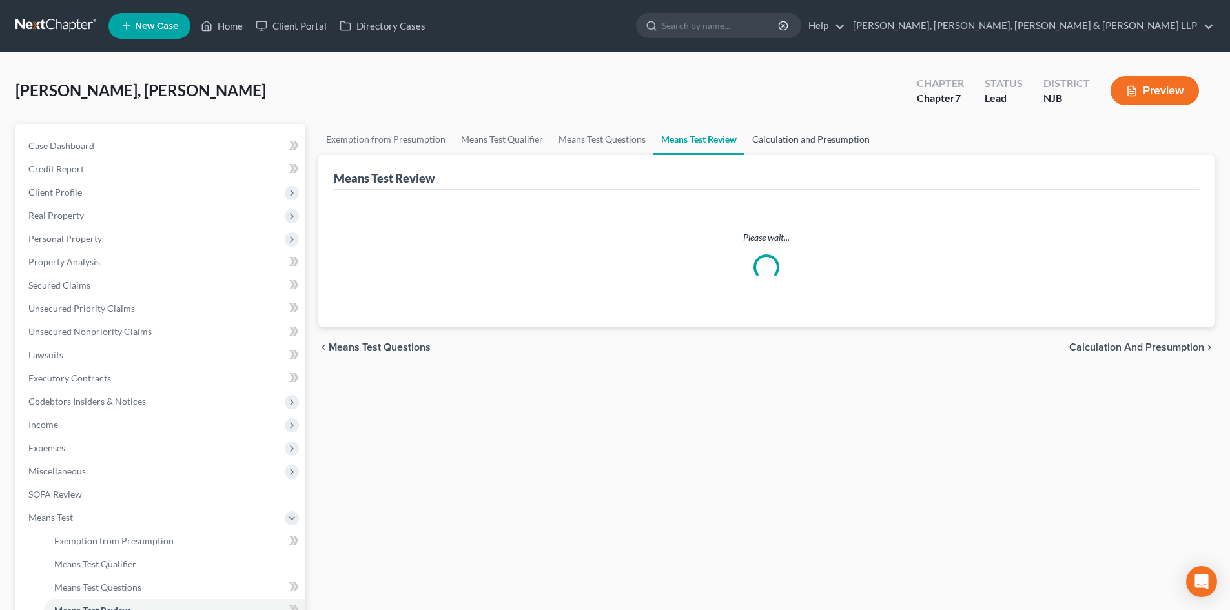
click at [796, 134] on link "Calculation and Presumption" at bounding box center [811, 139] width 133 height 31
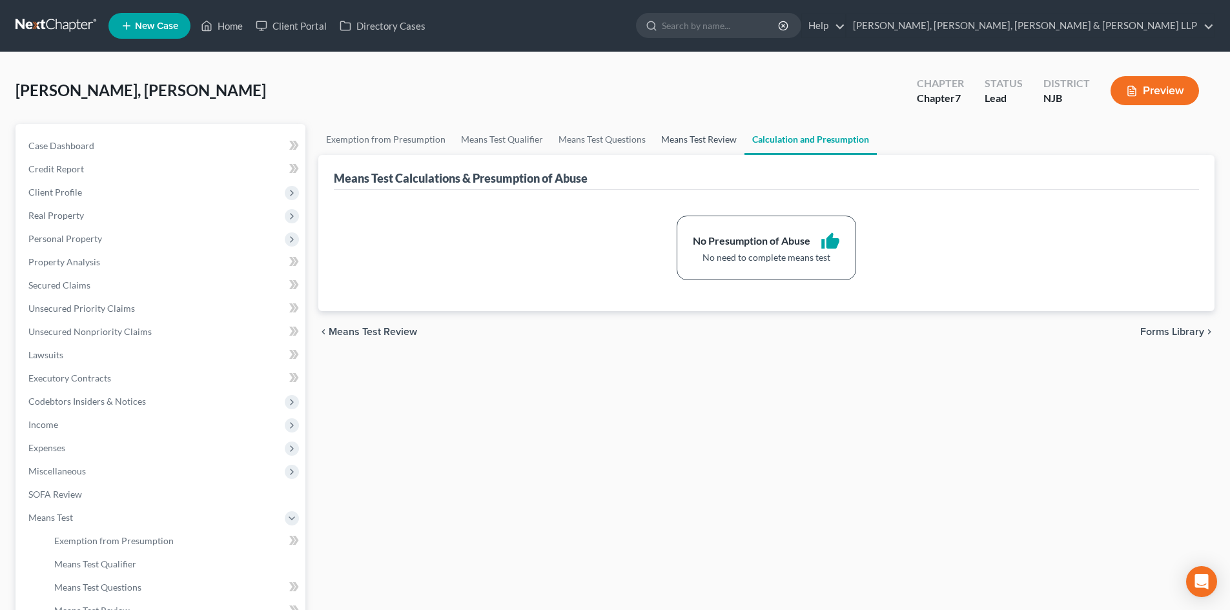
click at [702, 145] on link "Means Test Review" at bounding box center [699, 139] width 91 height 31
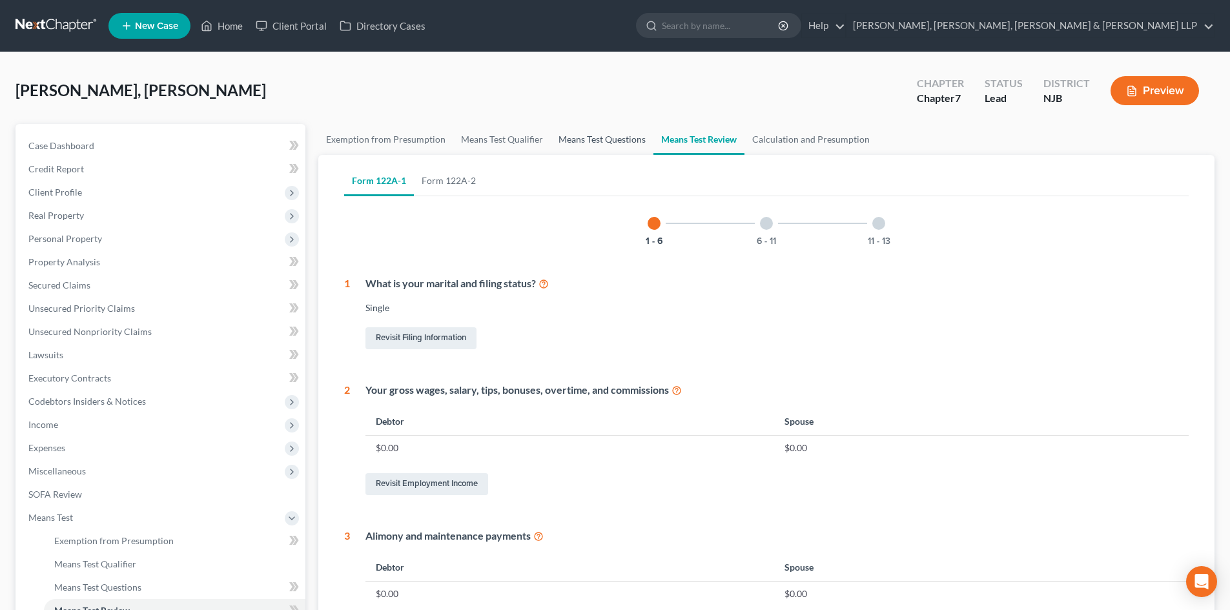
click at [607, 145] on link "Means Test Questions" at bounding box center [602, 139] width 103 height 31
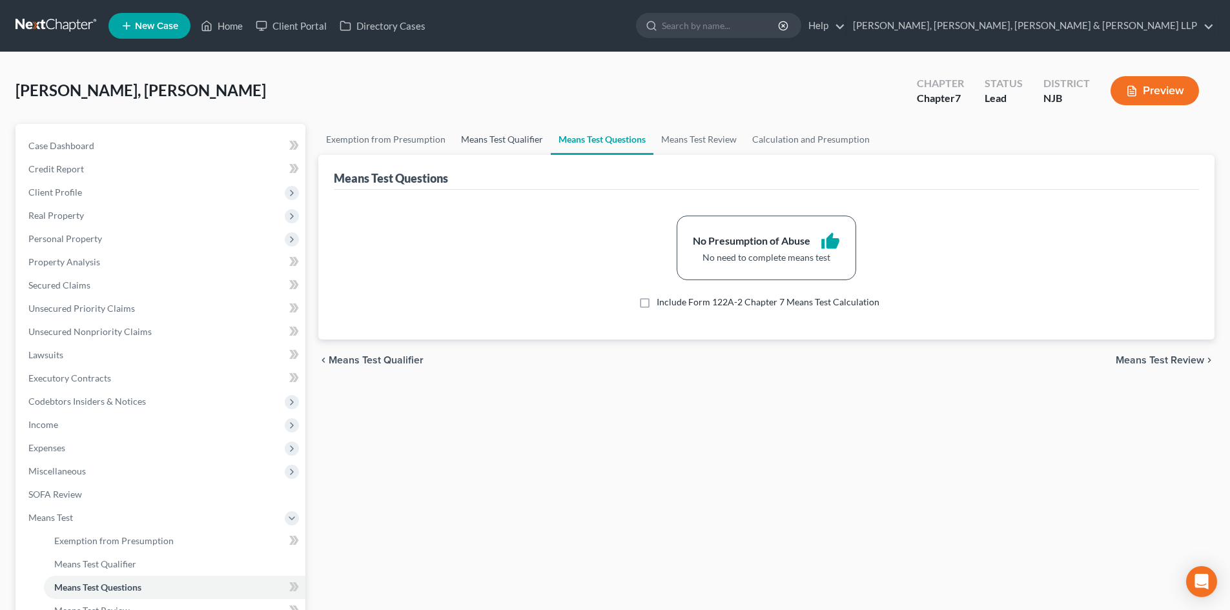
click at [512, 141] on link "Means Test Qualifier" at bounding box center [502, 139] width 98 height 31
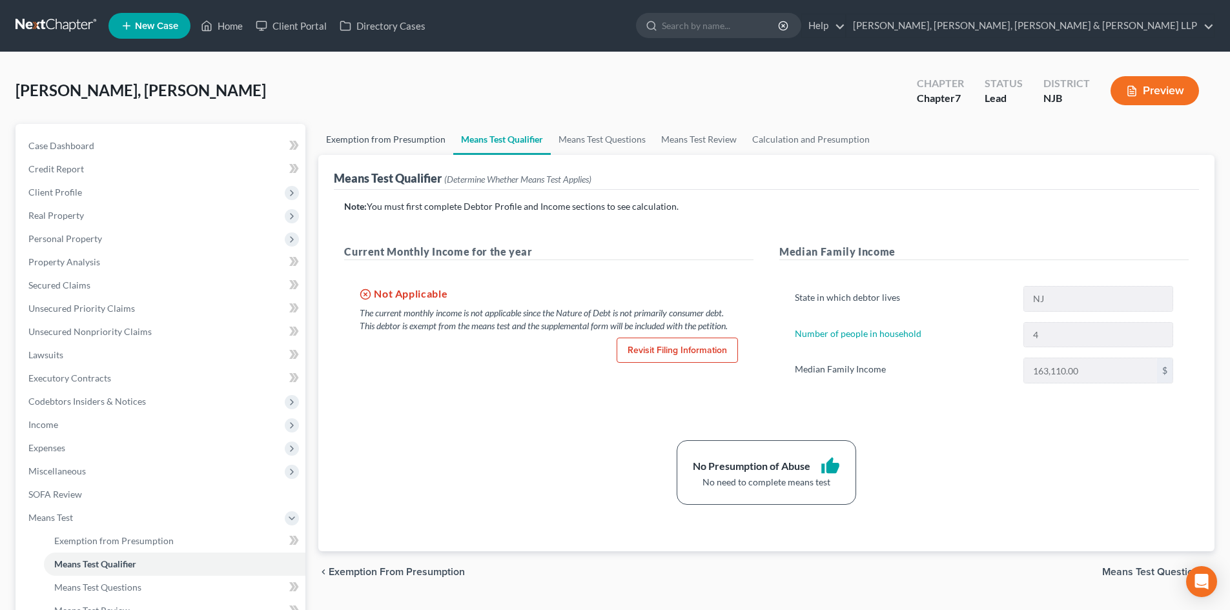
click at [419, 140] on link "Exemption from Presumption" at bounding box center [385, 139] width 135 height 31
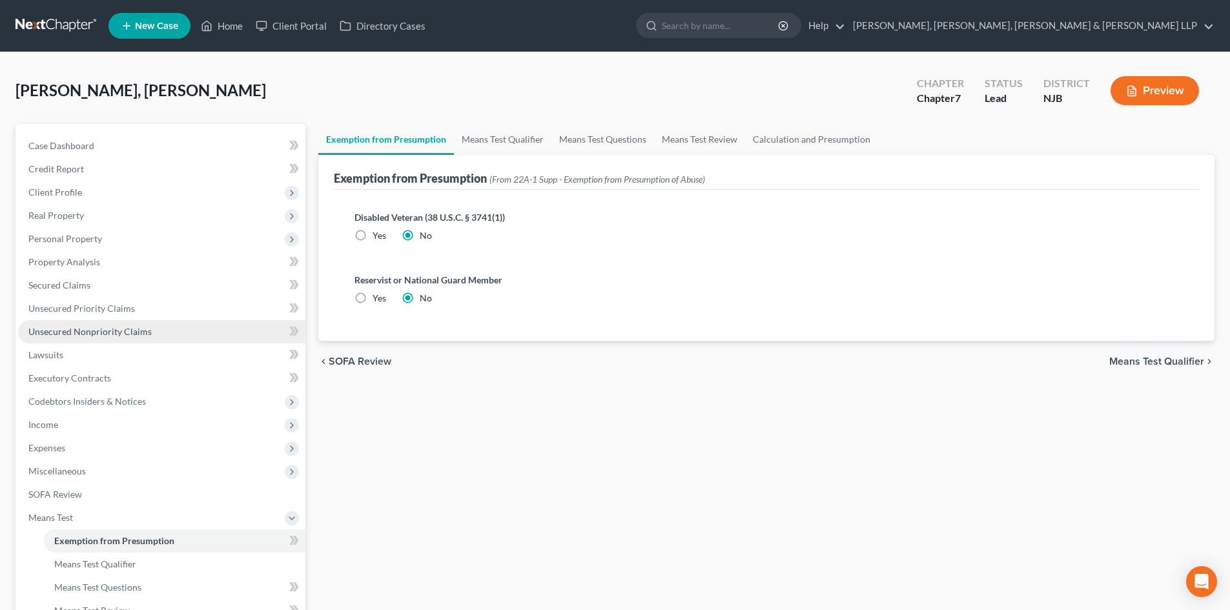
click at [99, 337] on span "Unsecured Nonpriority Claims" at bounding box center [89, 331] width 123 height 11
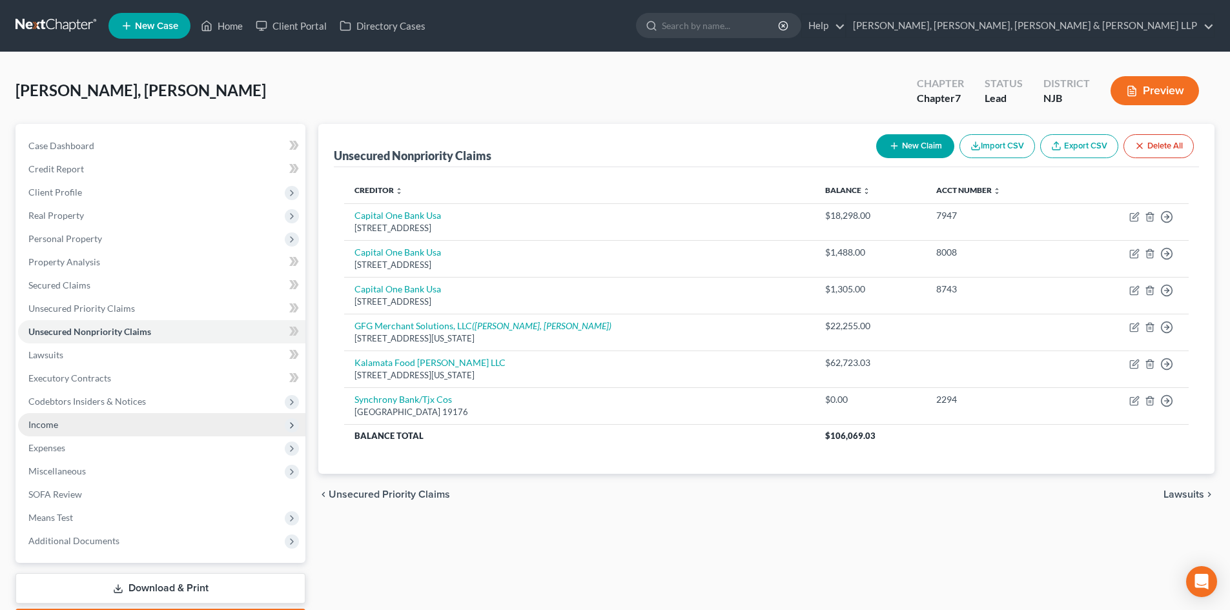
click at [55, 428] on span "Income" at bounding box center [43, 424] width 30 height 11
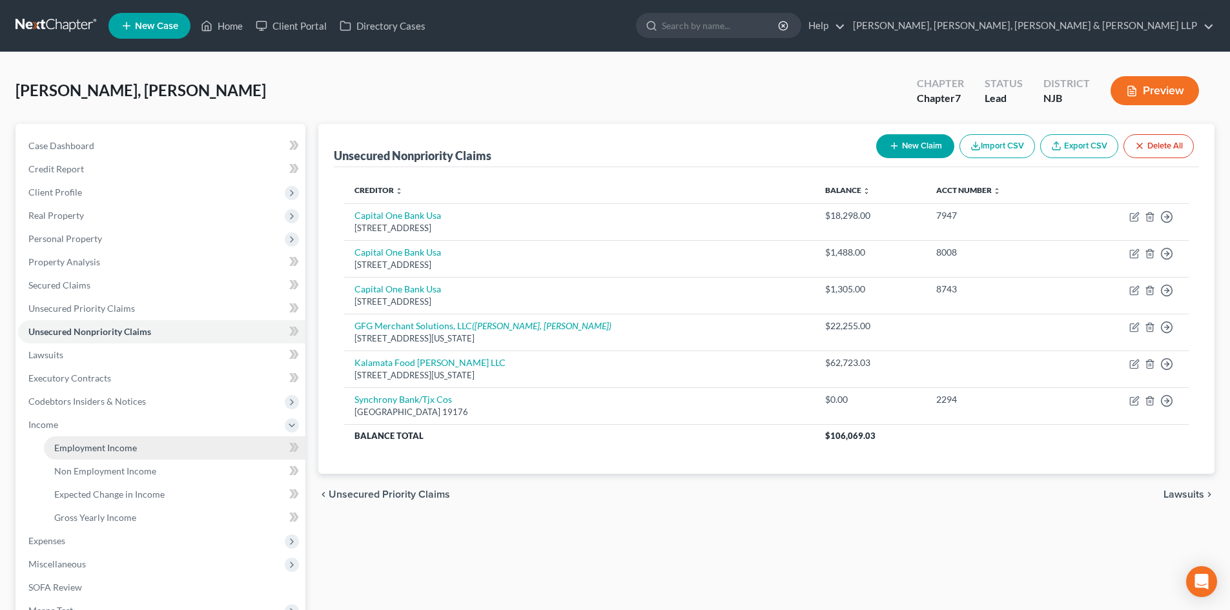
click at [88, 443] on span "Employment Income" at bounding box center [95, 447] width 83 height 11
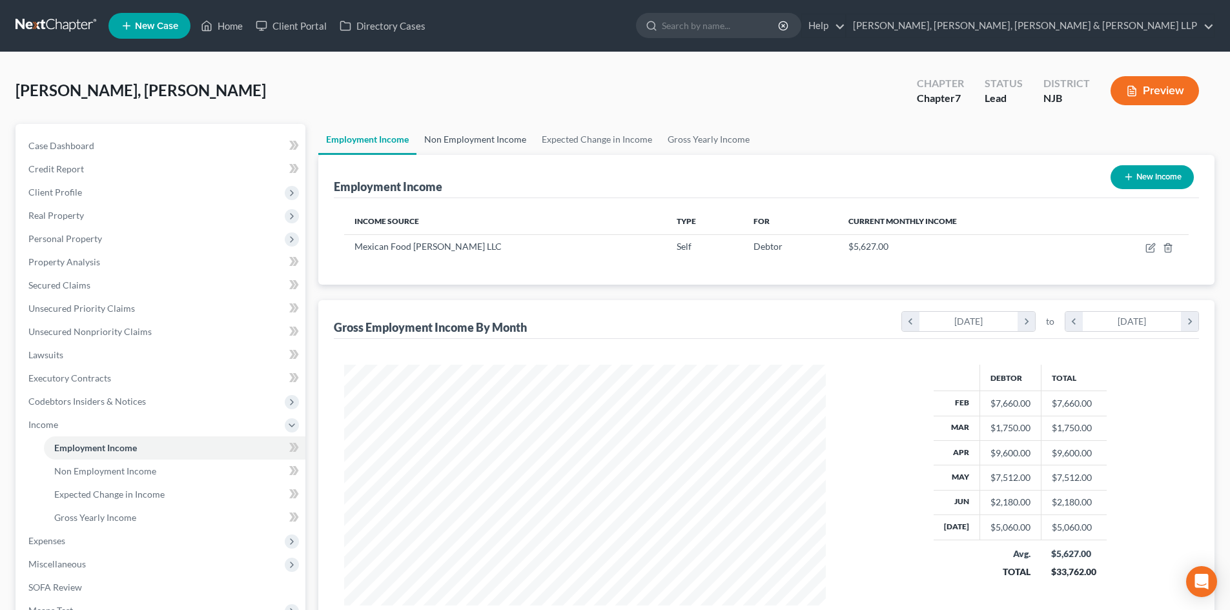
scroll to position [241, 508]
click at [496, 143] on link "Non Employment Income" at bounding box center [476, 139] width 118 height 31
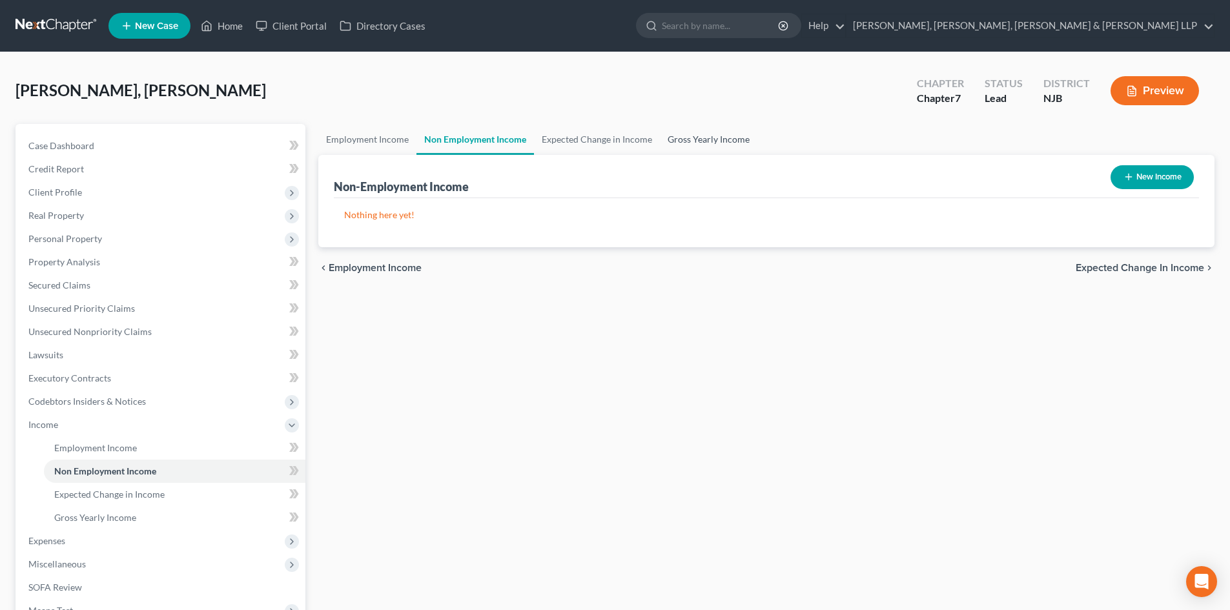
click at [706, 135] on link "Gross Yearly Income" at bounding box center [709, 139] width 98 height 31
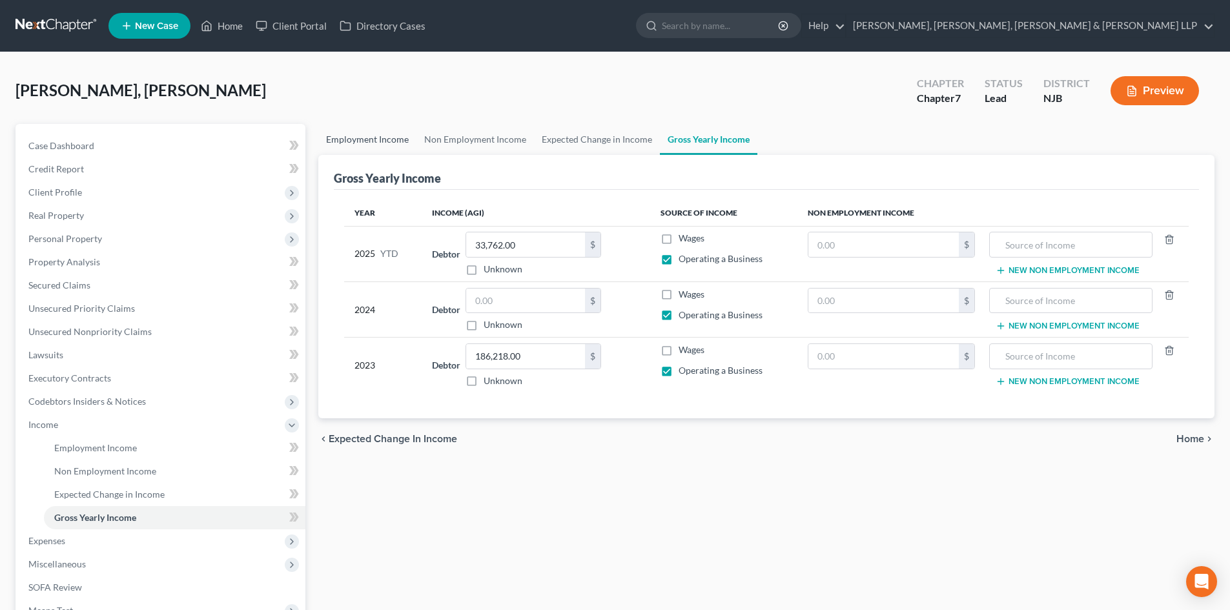
click at [407, 153] on link "Employment Income" at bounding box center [367, 139] width 98 height 31
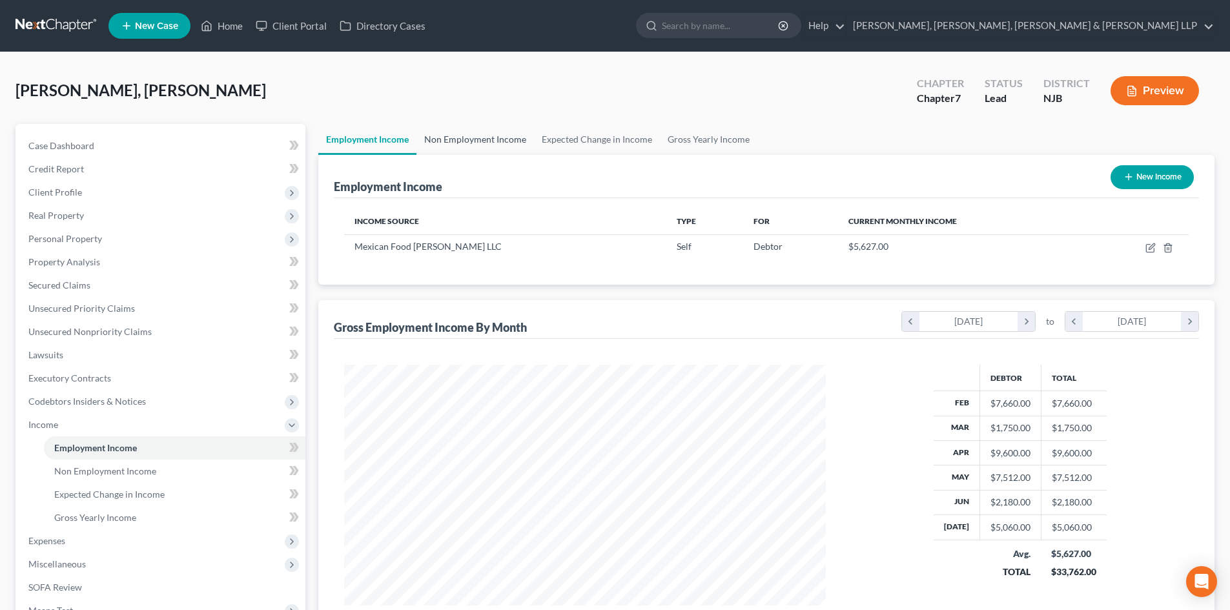
scroll to position [241, 508]
click at [455, 132] on link "Non Employment Income" at bounding box center [476, 139] width 118 height 31
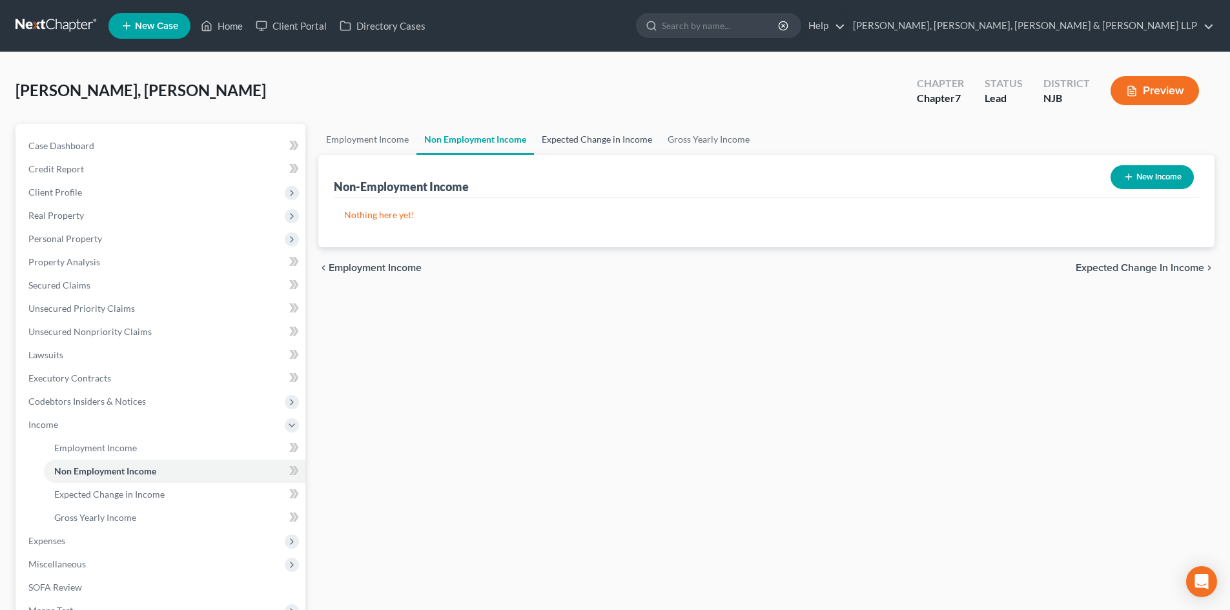
click at [596, 143] on link "Expected Change in Income" at bounding box center [597, 139] width 126 height 31
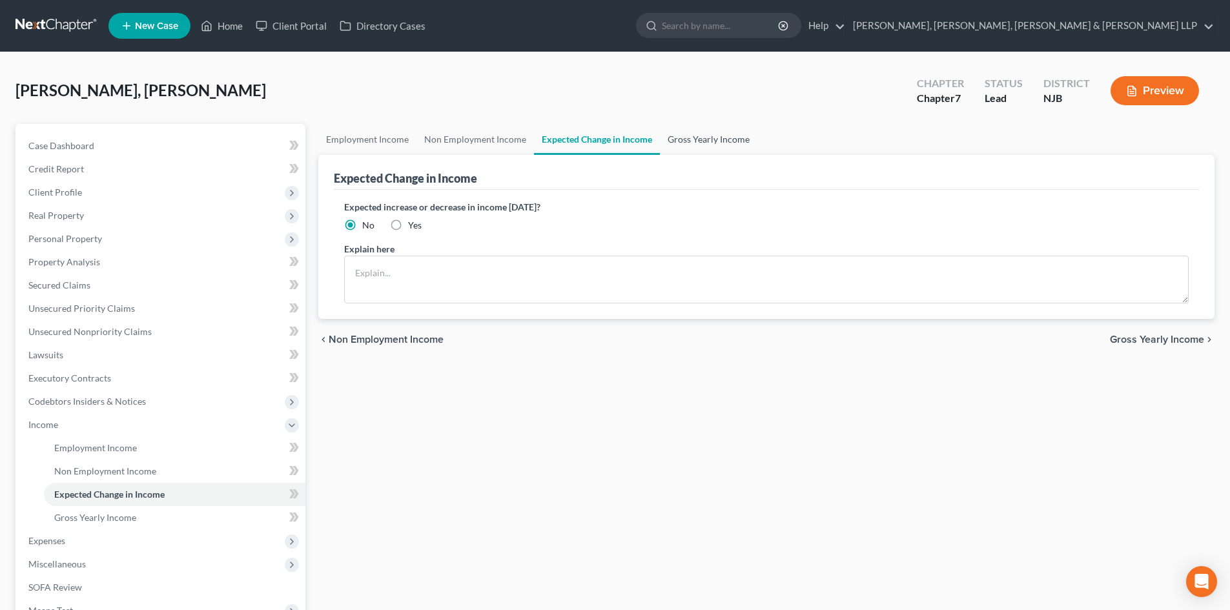
click at [699, 131] on link "Gross Yearly Income" at bounding box center [709, 139] width 98 height 31
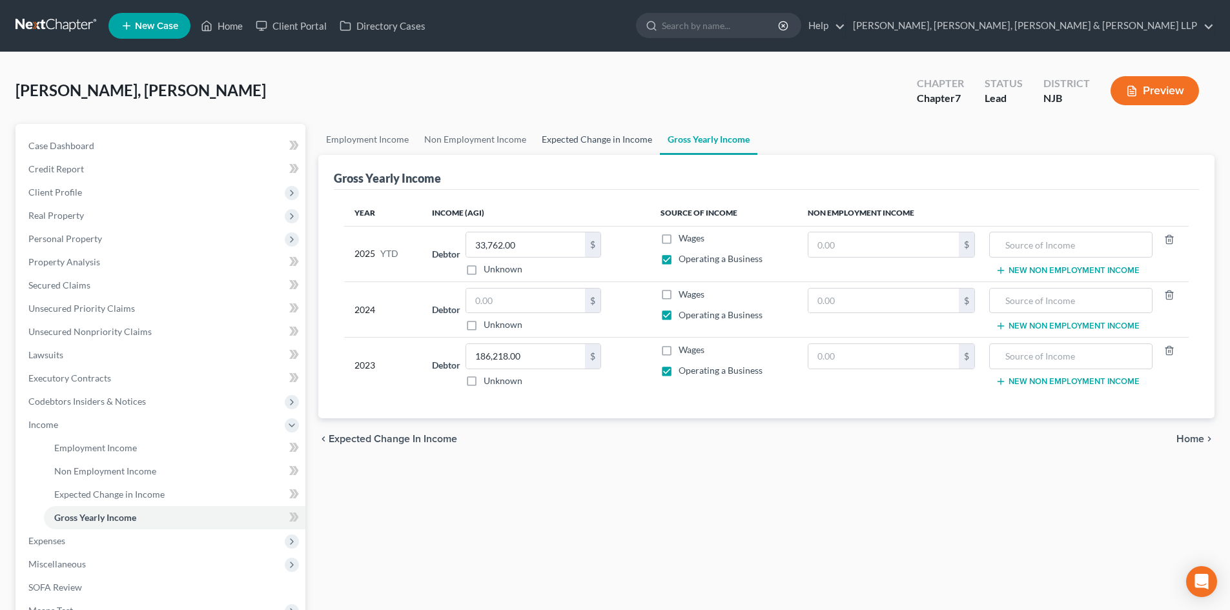
click at [559, 138] on link "Expected Change in Income" at bounding box center [597, 139] width 126 height 31
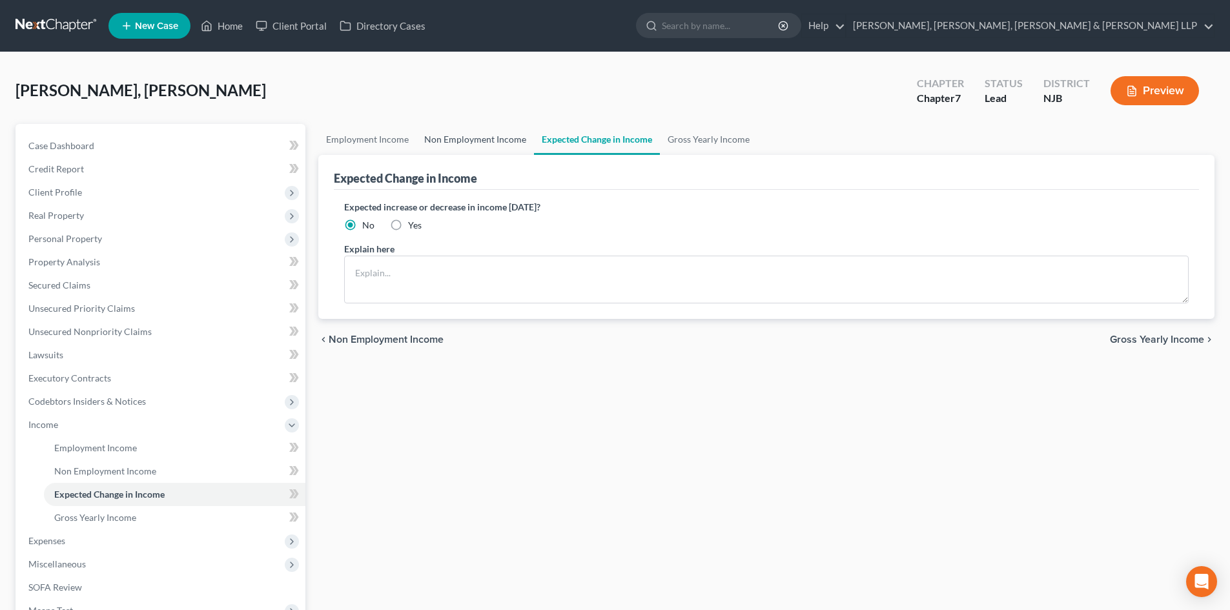
click at [481, 131] on link "Non Employment Income" at bounding box center [476, 139] width 118 height 31
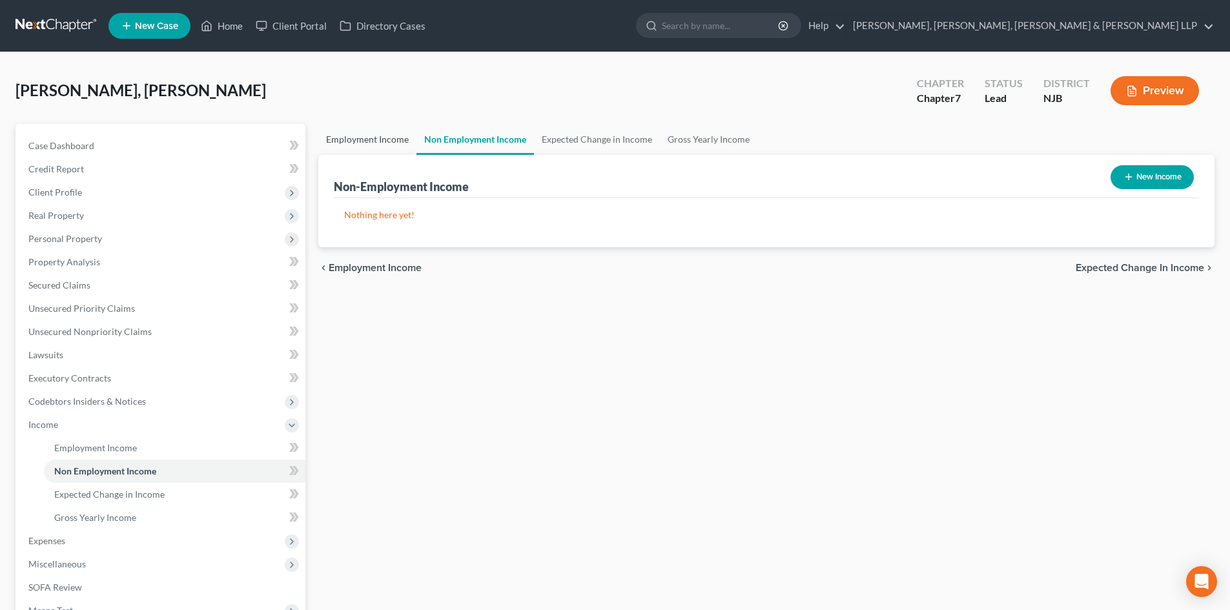
click at [397, 136] on link "Employment Income" at bounding box center [367, 139] width 98 height 31
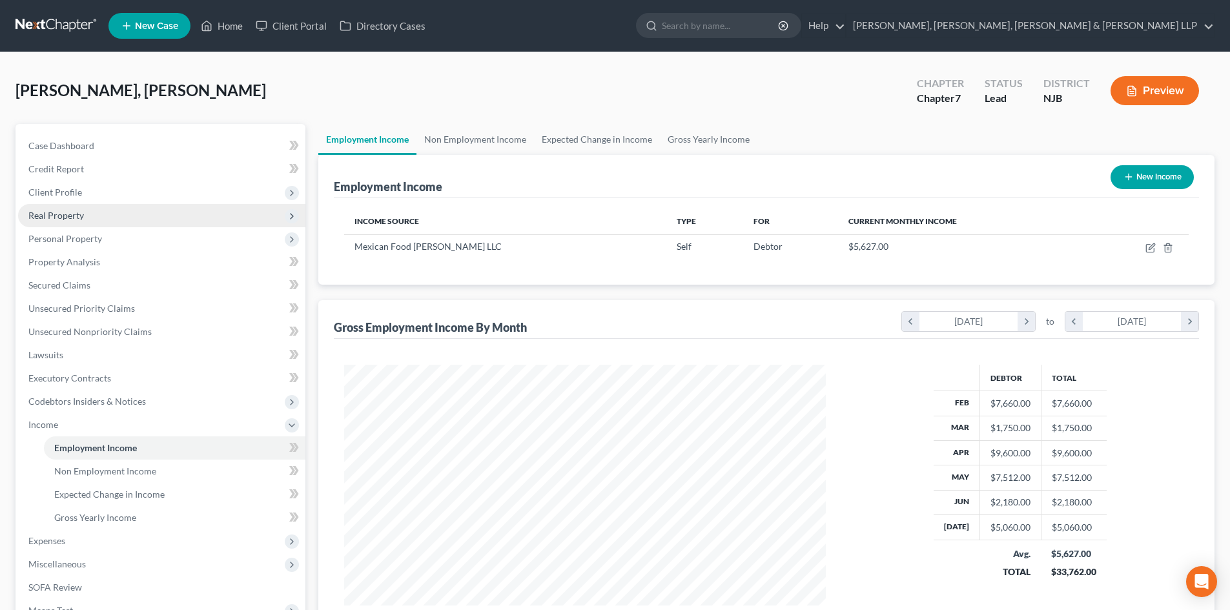
scroll to position [241, 508]
click at [109, 156] on link "Case Dashboard" at bounding box center [161, 145] width 287 height 23
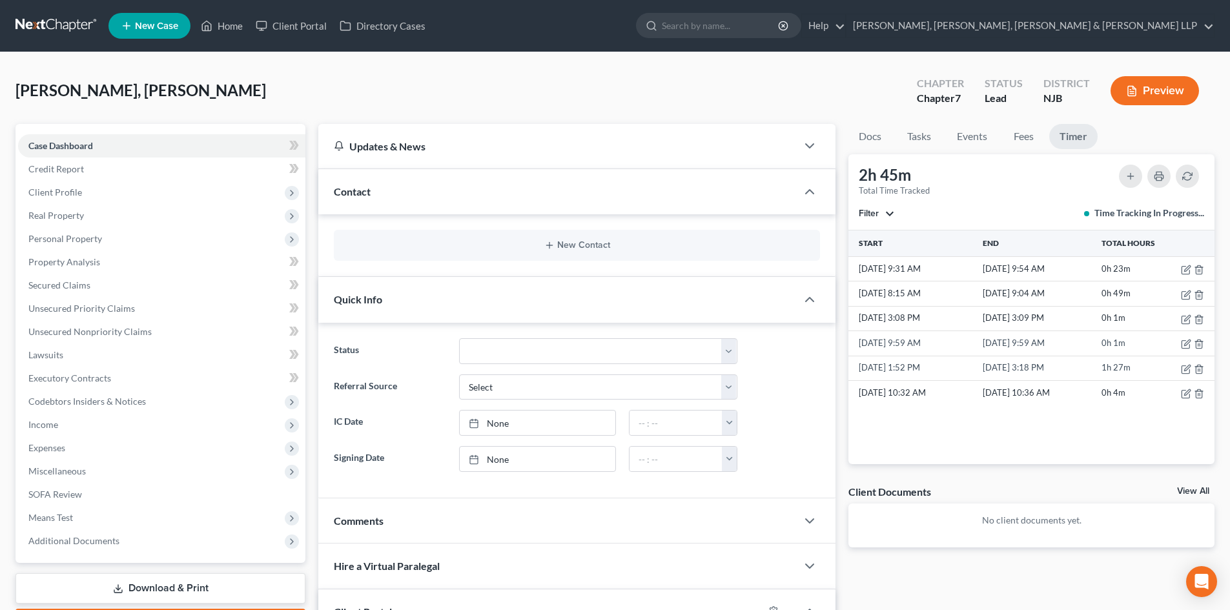
click at [1079, 138] on link "Timer" at bounding box center [1074, 136] width 48 height 25
click at [1074, 132] on link "Timer" at bounding box center [1074, 136] width 48 height 25
drag, startPoint x: 105, startPoint y: 201, endPoint x: 114, endPoint y: 217, distance: 18.2
click at [105, 201] on span "Client Profile" at bounding box center [161, 192] width 287 height 23
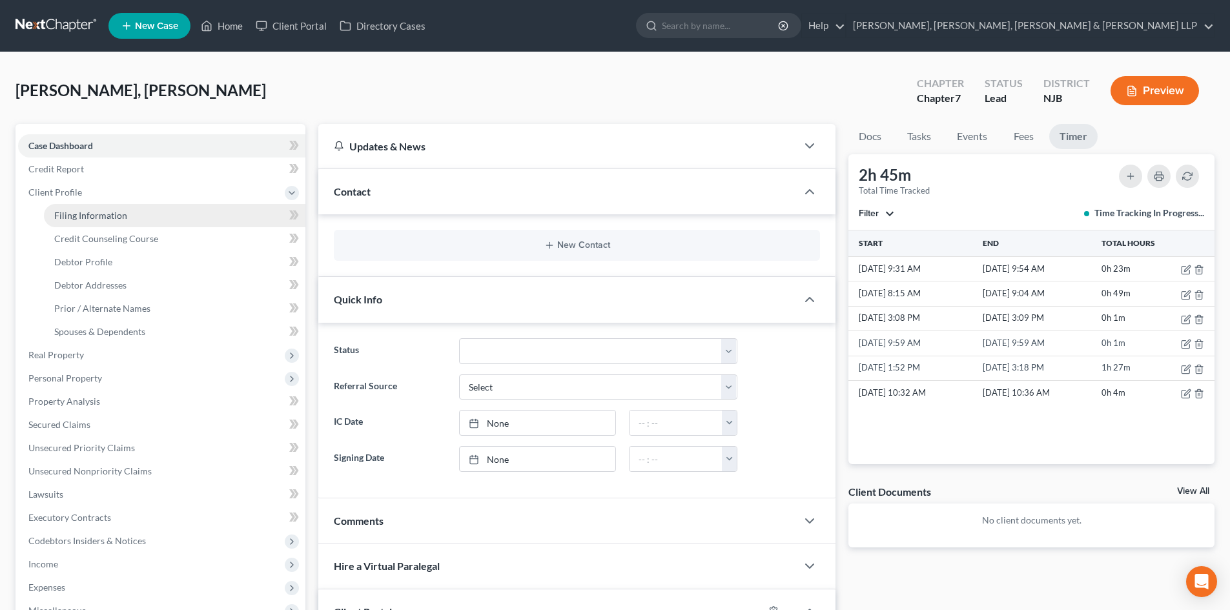
click at [119, 214] on span "Filing Information" at bounding box center [90, 215] width 73 height 11
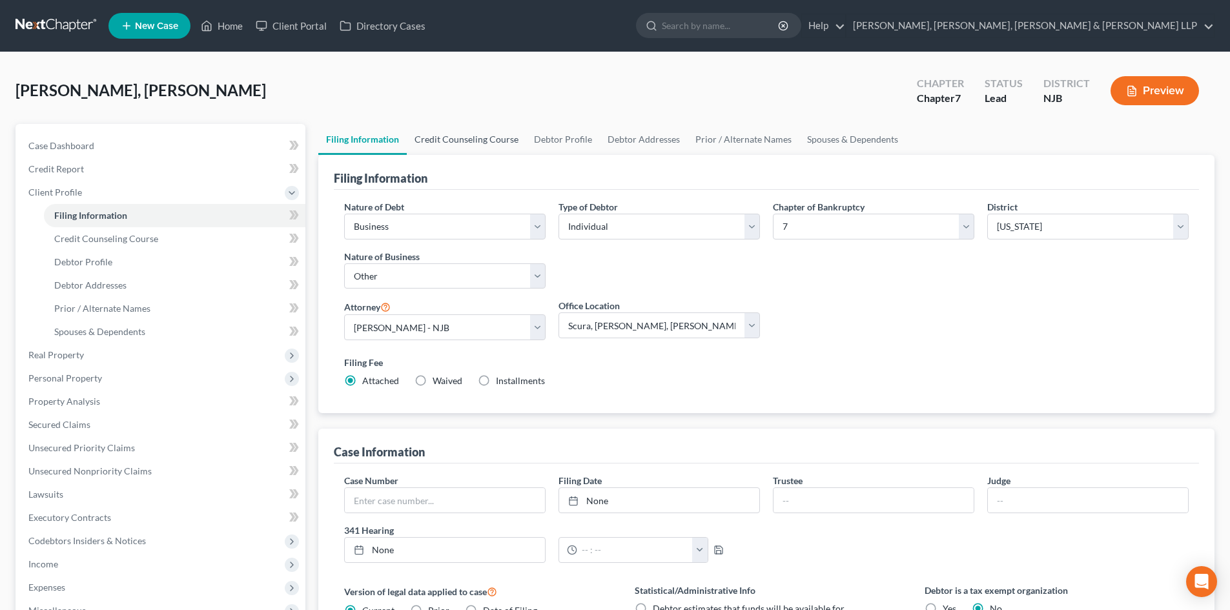
click at [475, 132] on link "Credit Counseling Course" at bounding box center [466, 139] width 119 height 31
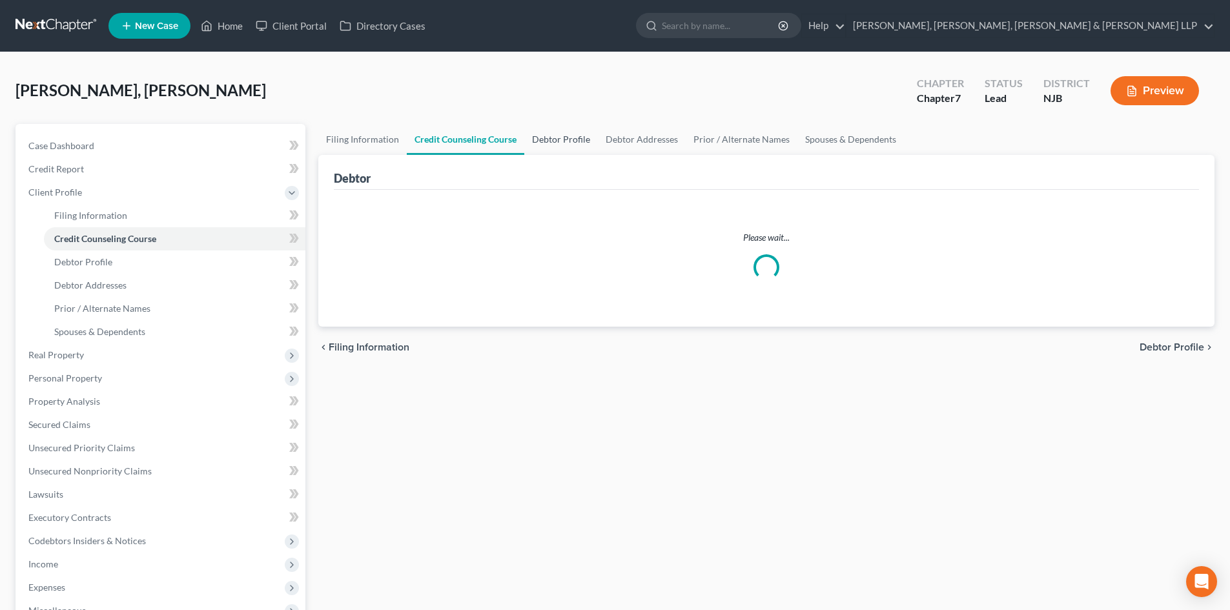
click at [570, 141] on link "Debtor Profile" at bounding box center [561, 139] width 74 height 31
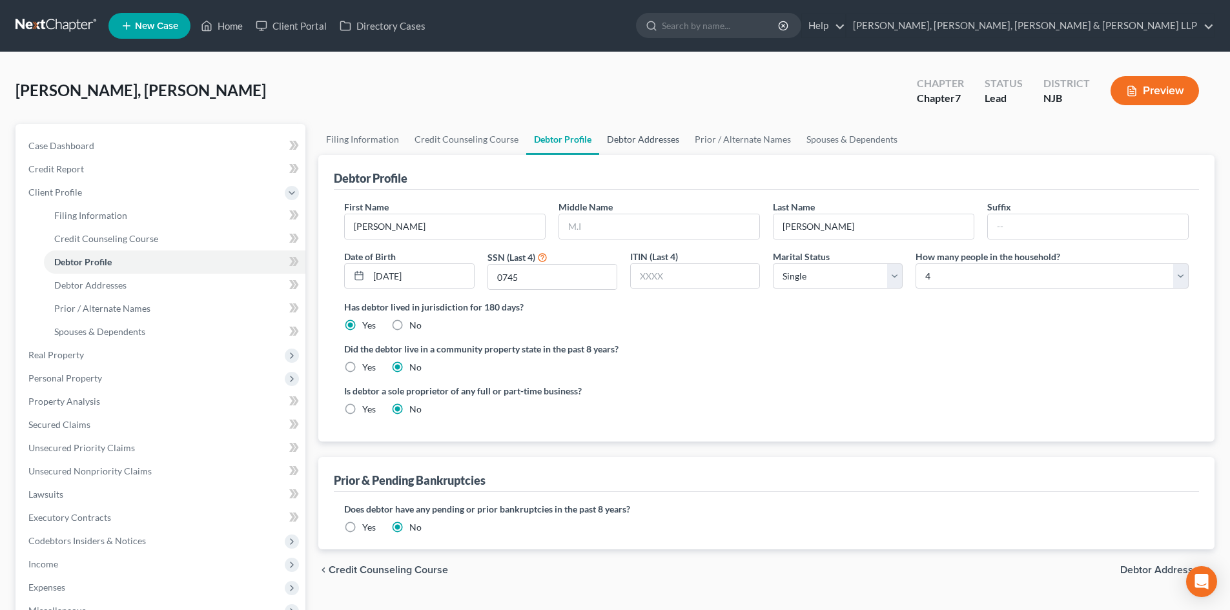
click at [669, 147] on link "Debtor Addresses" at bounding box center [643, 139] width 88 height 31
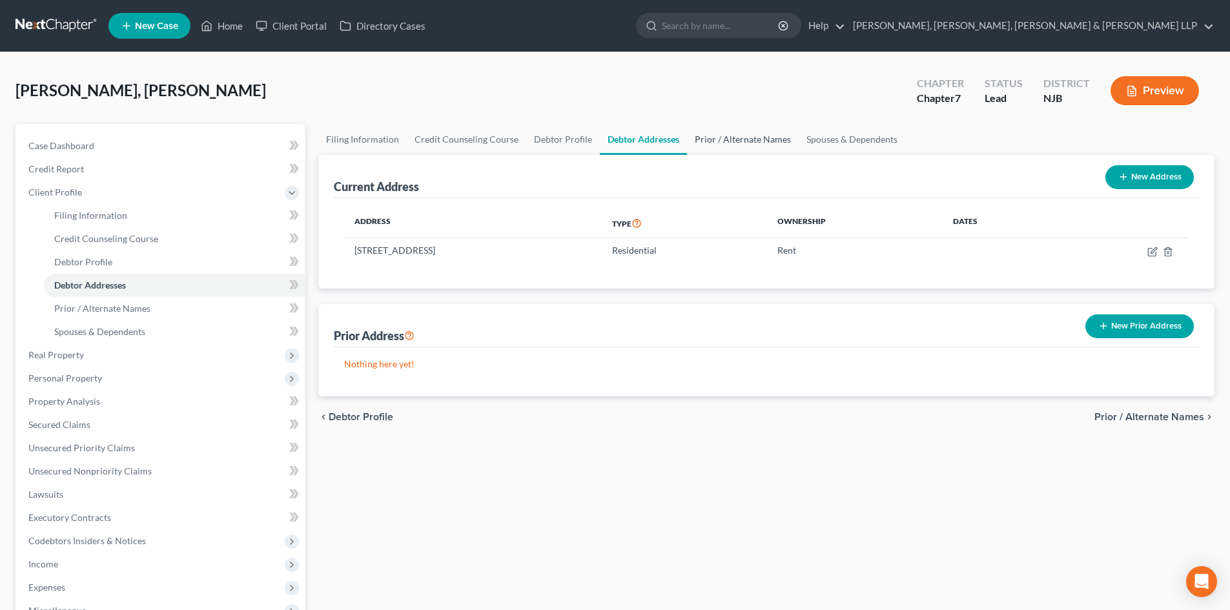
click at [740, 145] on link "Prior / Alternate Names" at bounding box center [743, 139] width 112 height 31
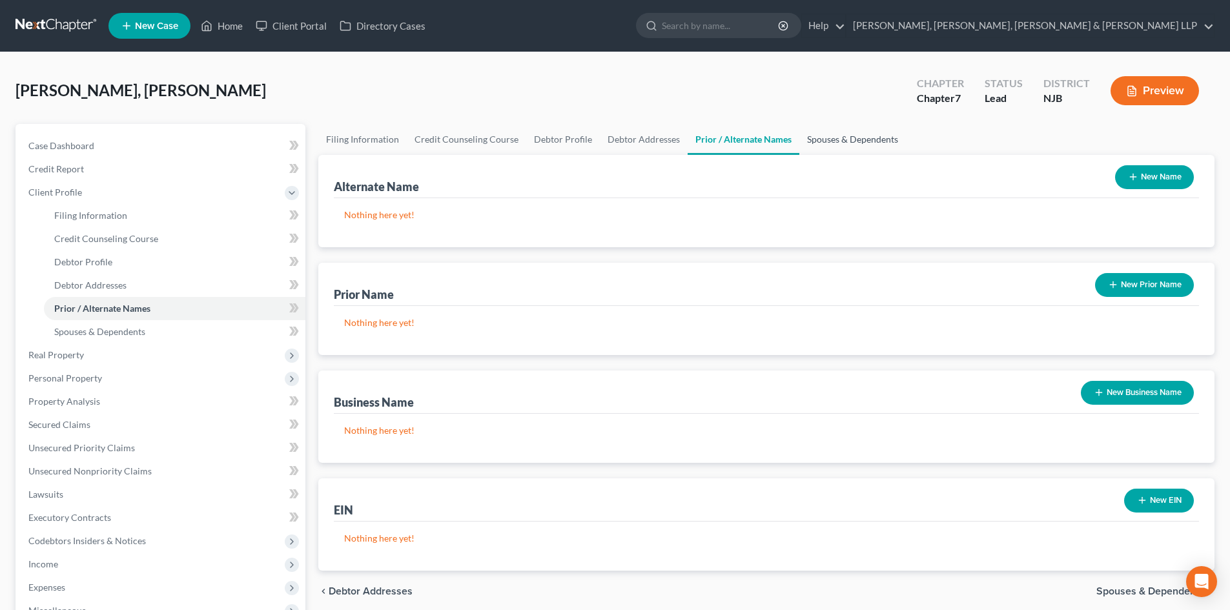
click at [804, 138] on link "Spouses & Dependents" at bounding box center [853, 139] width 107 height 31
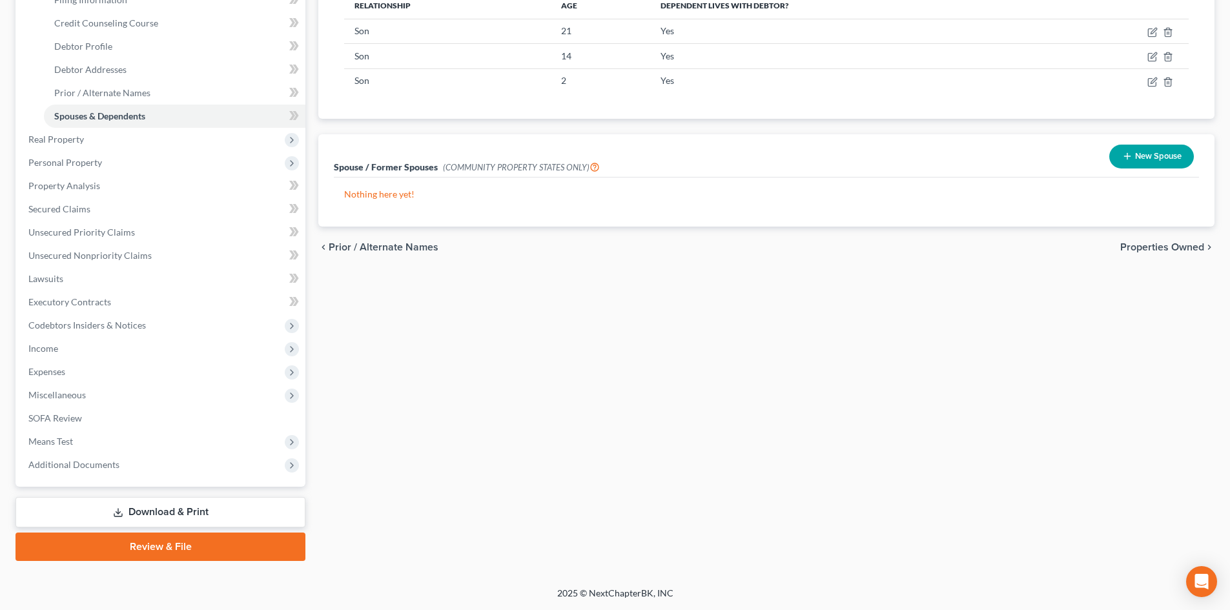
drag, startPoint x: 138, startPoint y: 517, endPoint x: 400, endPoint y: 314, distance: 331.5
click at [138, 516] on link "Download & Print" at bounding box center [161, 512] width 290 height 30
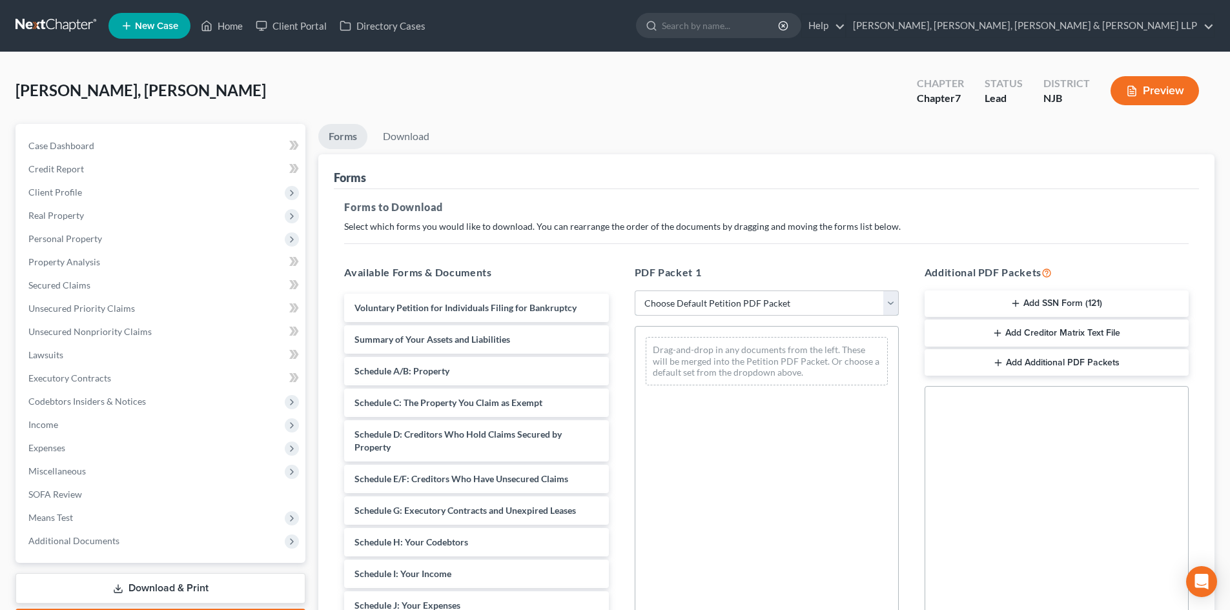
drag, startPoint x: 709, startPoint y: 303, endPoint x: 711, endPoint y: 315, distance: 11.8
click at [709, 303] on select "Choose Default Petition PDF Packet Complete Bankruptcy Petition (all forms and …" at bounding box center [767, 304] width 264 height 26
click at [635, 291] on select "Choose Default Petition PDF Packet Complete Bankruptcy Petition (all forms and …" at bounding box center [767, 304] width 264 height 26
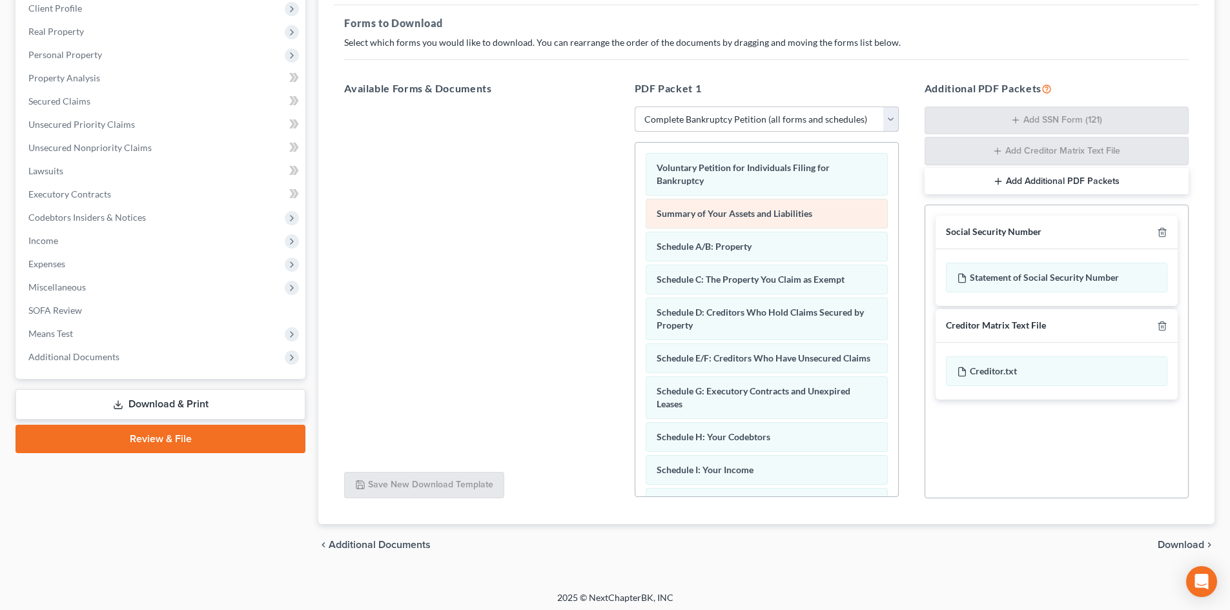
scroll to position [189, 0]
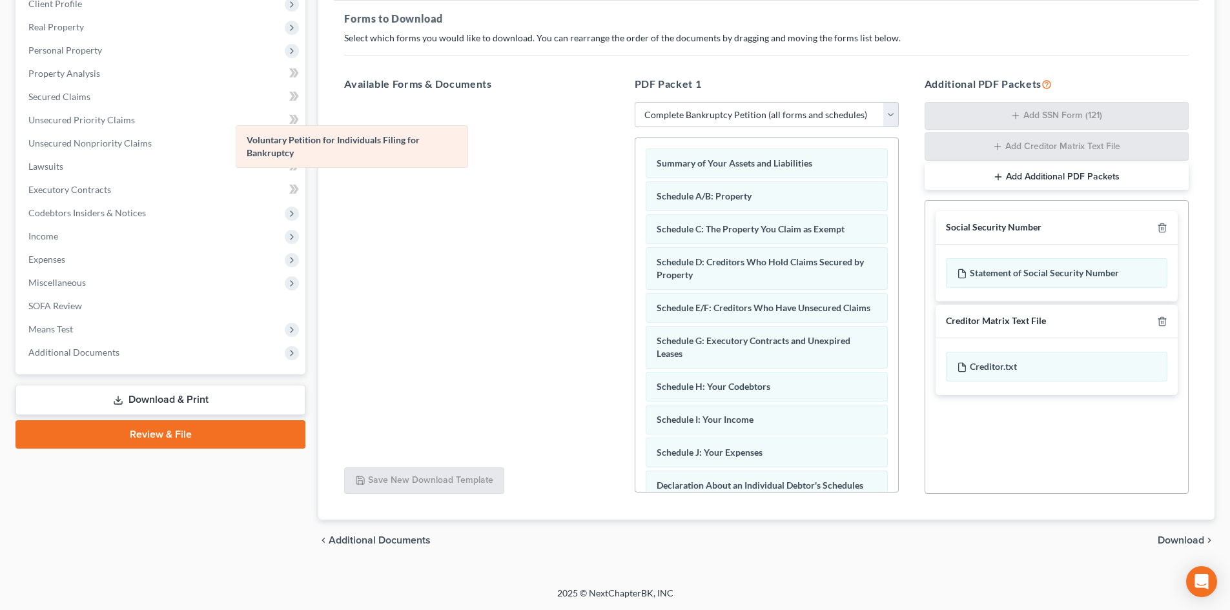
drag, startPoint x: 701, startPoint y: 165, endPoint x: 394, endPoint y: 141, distance: 308.4
click at [636, 140] on div "Voluntary Petition for Individuals Filing for Bankruptcy Voluntary Petition for…" at bounding box center [767, 508] width 263 height 740
click at [358, 138] on span "Voluntary Petition for Individuals Filing for Bankruptcy" at bounding box center [333, 146] width 173 height 24
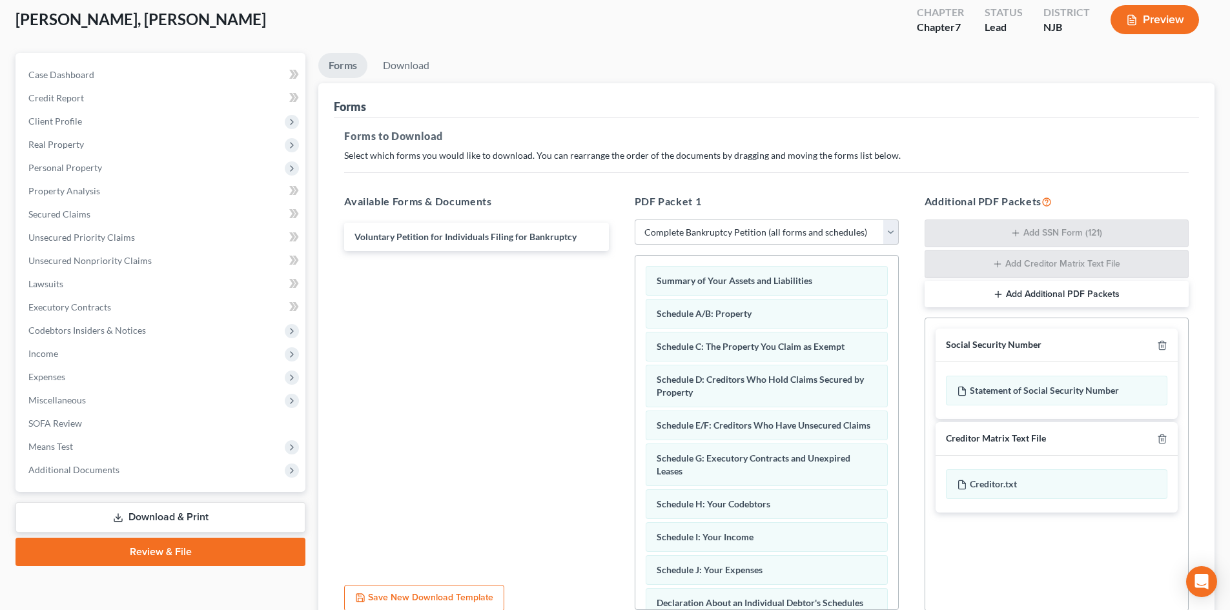
scroll to position [0, 0]
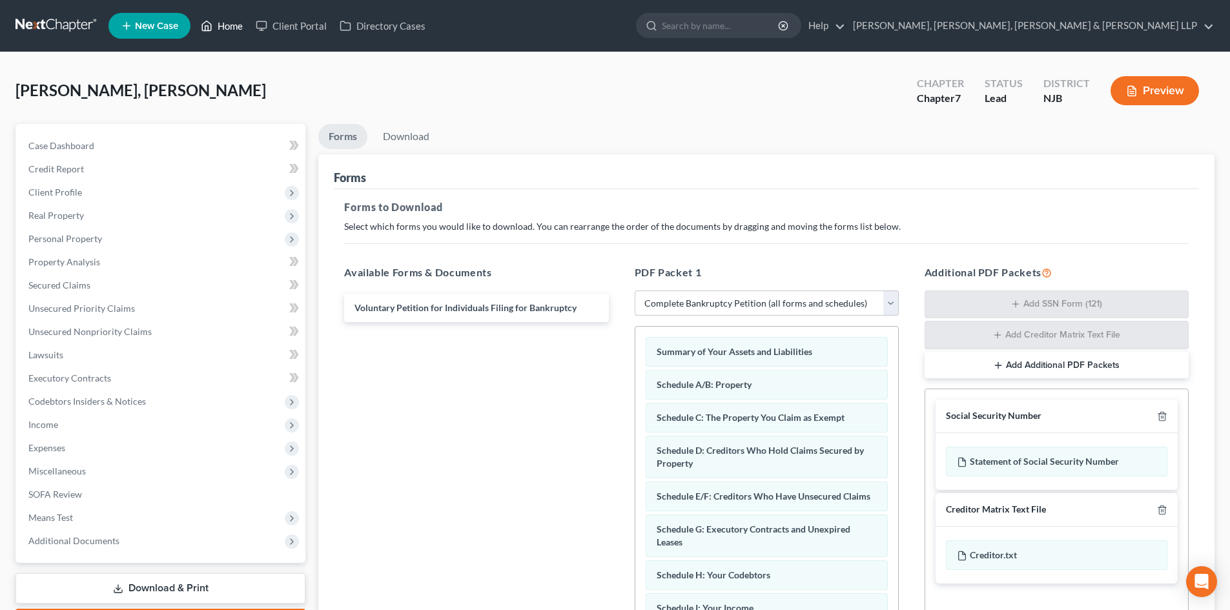
click at [207, 25] on icon at bounding box center [207, 26] width 12 height 16
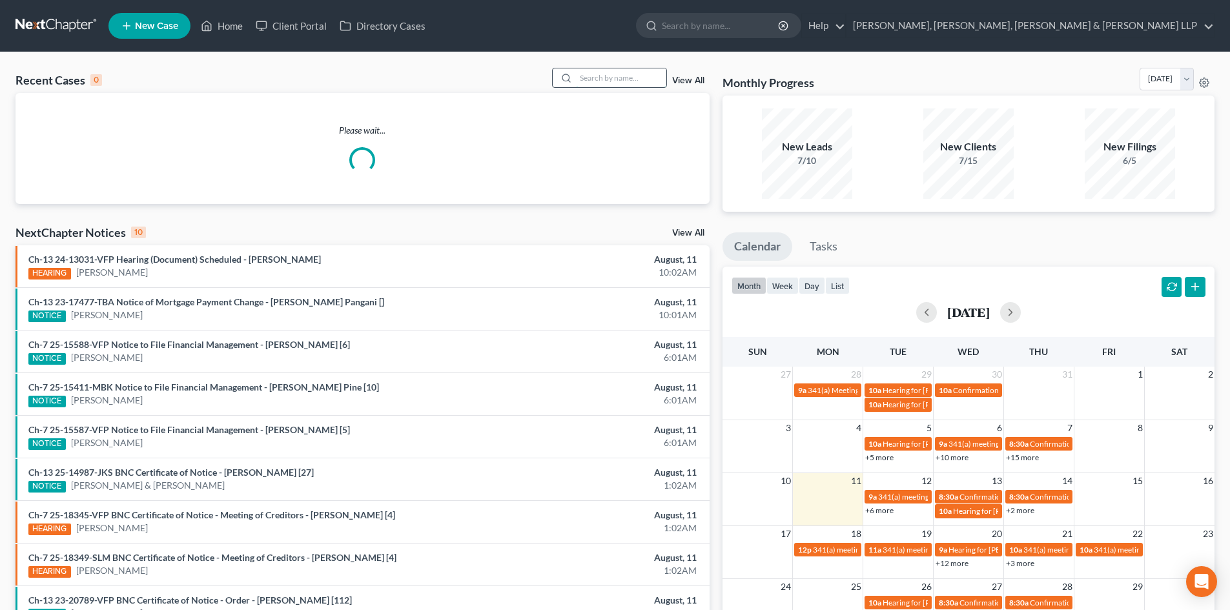
click at [628, 74] on input "search" at bounding box center [621, 77] width 90 height 19
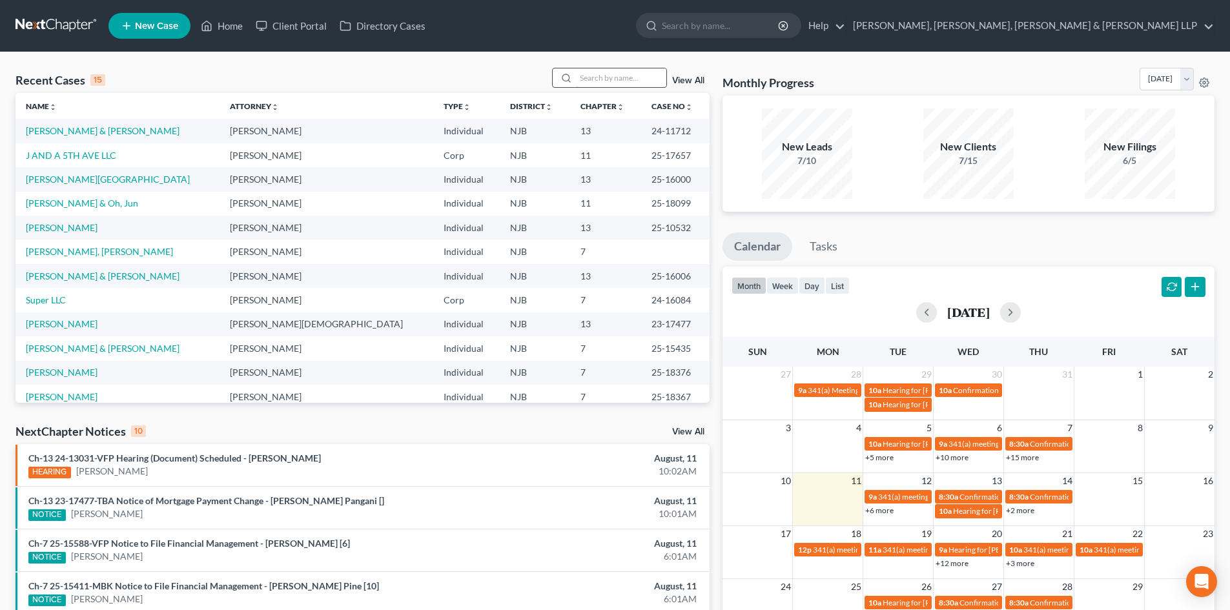
click at [622, 82] on input "search" at bounding box center [621, 77] width 90 height 19
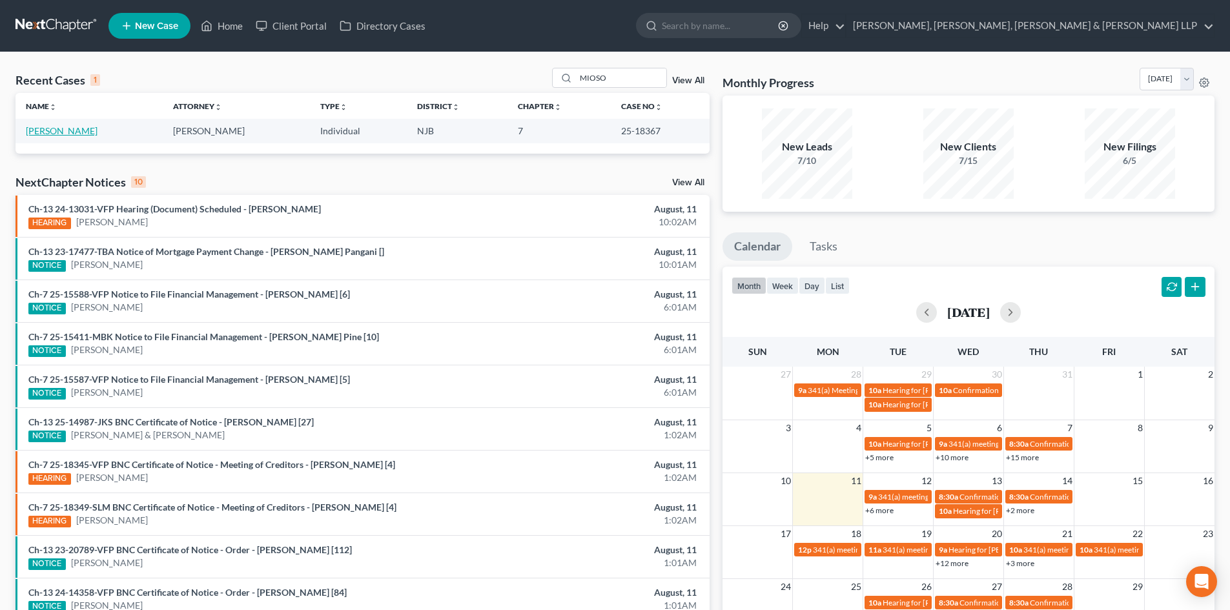
click at [67, 127] on link "[PERSON_NAME]" at bounding box center [62, 130] width 72 height 11
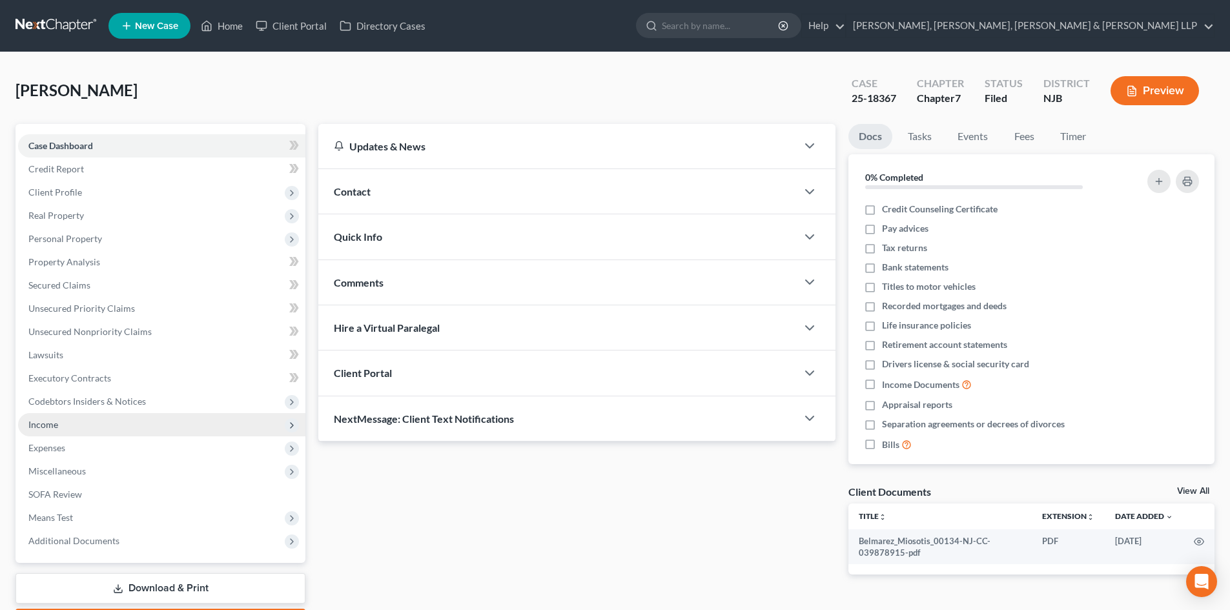
click at [65, 428] on span "Income" at bounding box center [161, 424] width 287 height 23
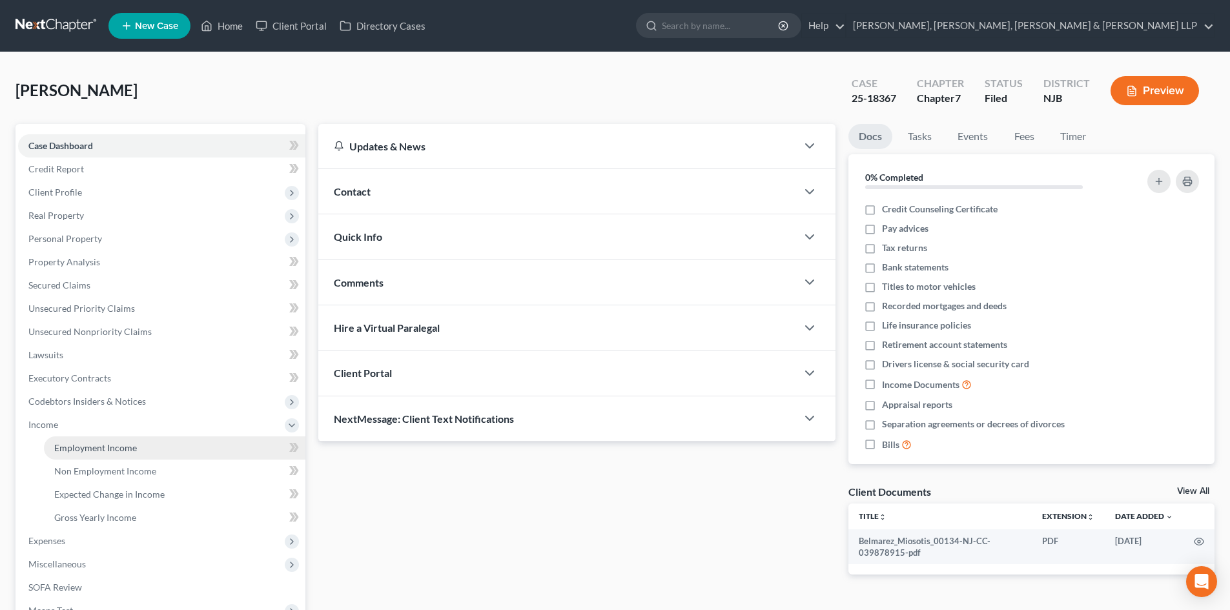
click at [88, 443] on span "Employment Income" at bounding box center [95, 447] width 83 height 11
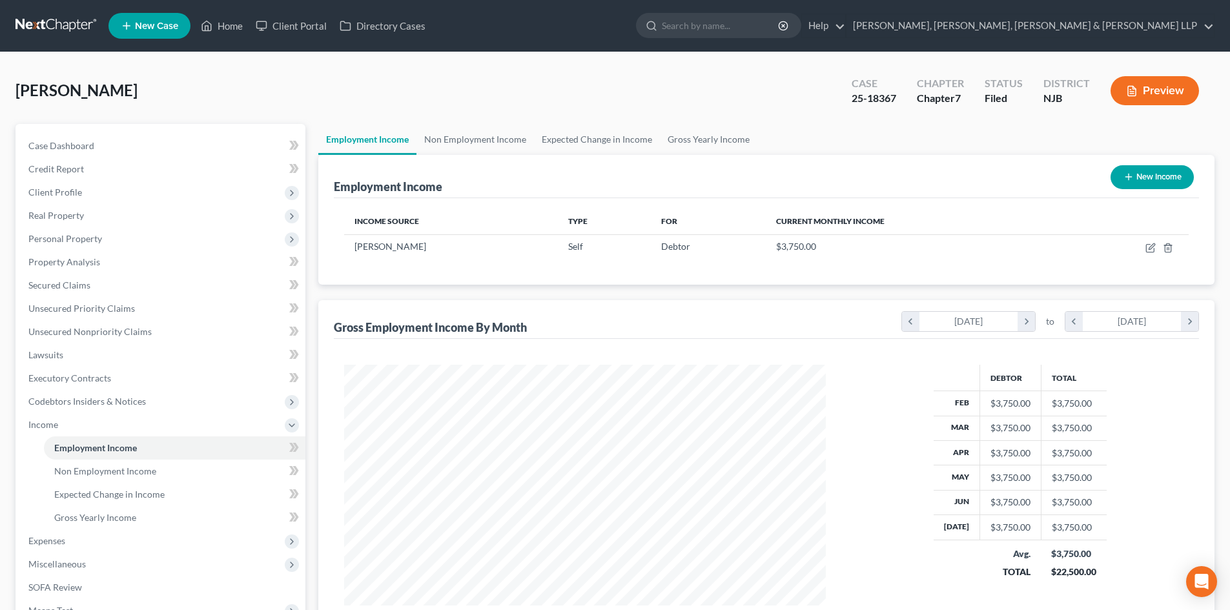
scroll to position [241, 508]
click at [491, 142] on link "Non Employment Income" at bounding box center [476, 139] width 118 height 31
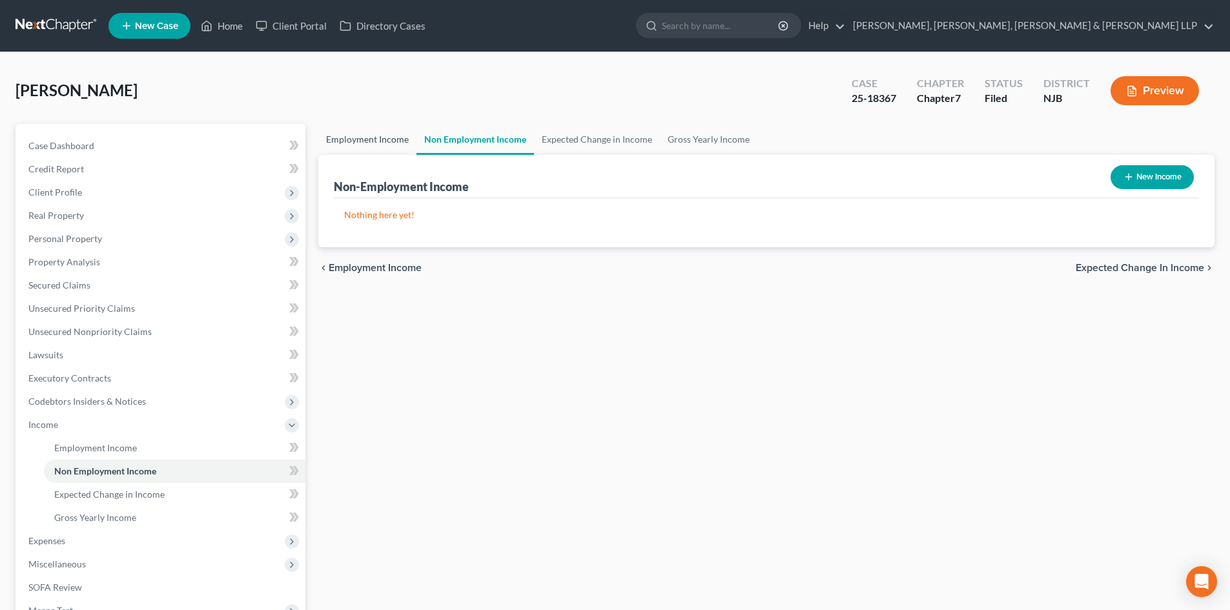
click at [382, 142] on link "Employment Income" at bounding box center [367, 139] width 98 height 31
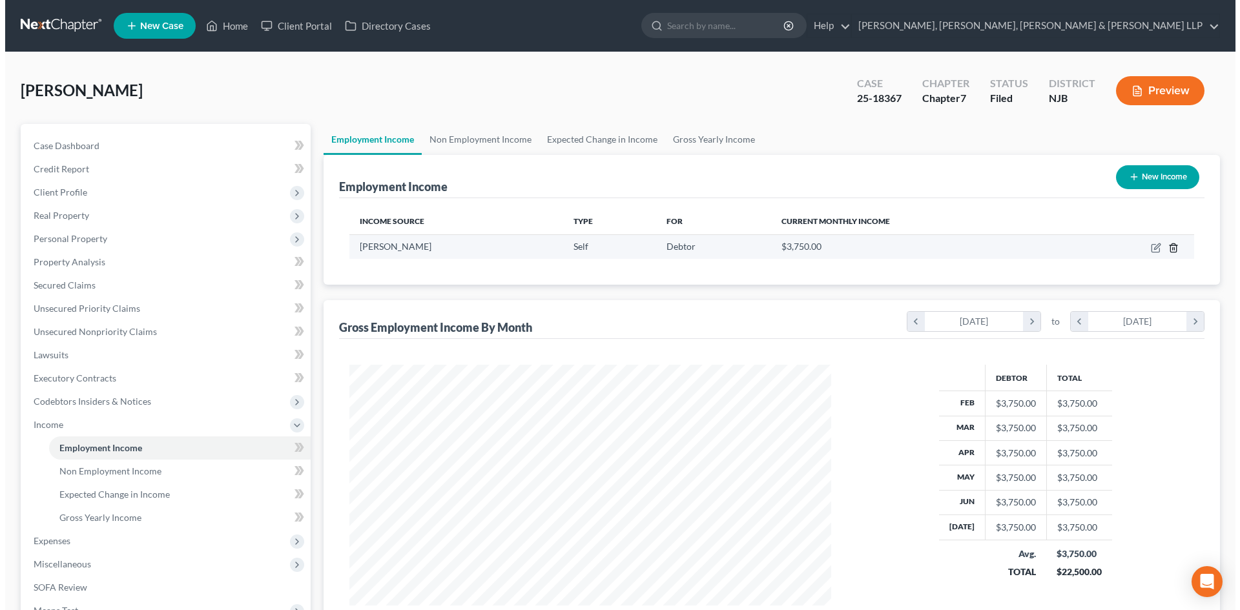
scroll to position [241, 508]
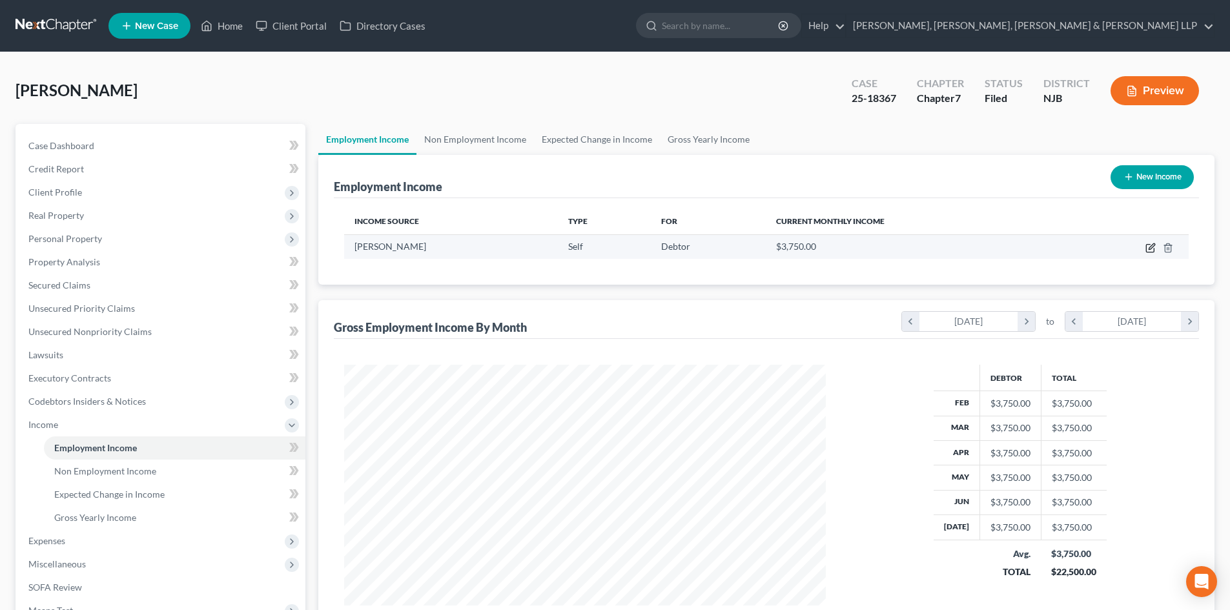
click at [1150, 249] on icon "button" at bounding box center [1152, 247] width 6 height 6
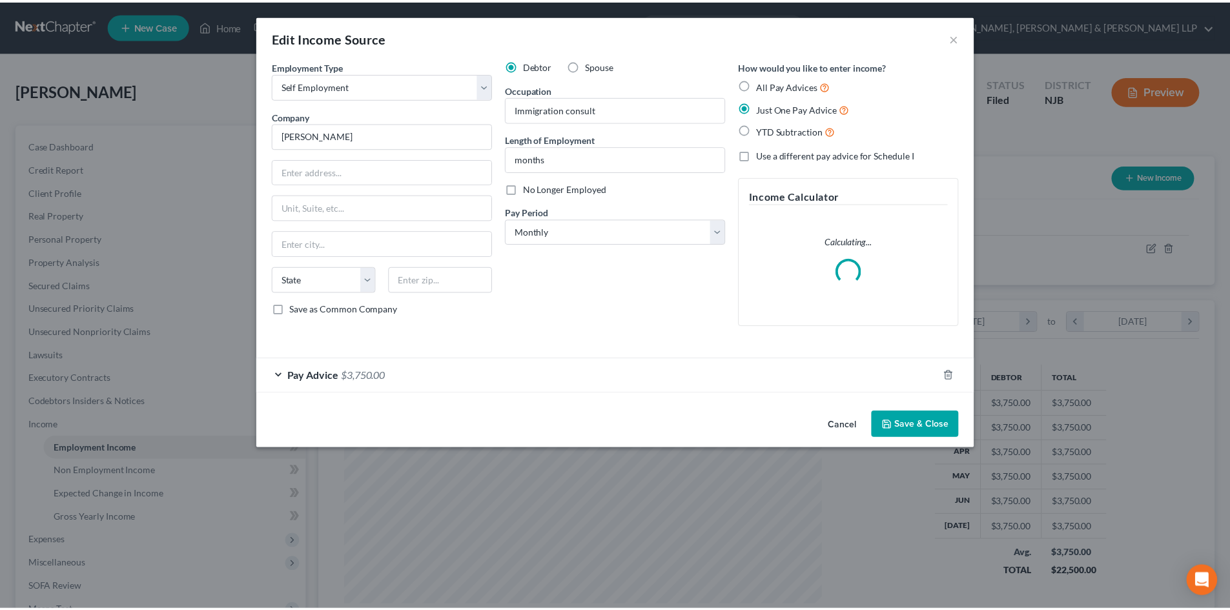
scroll to position [243, 512]
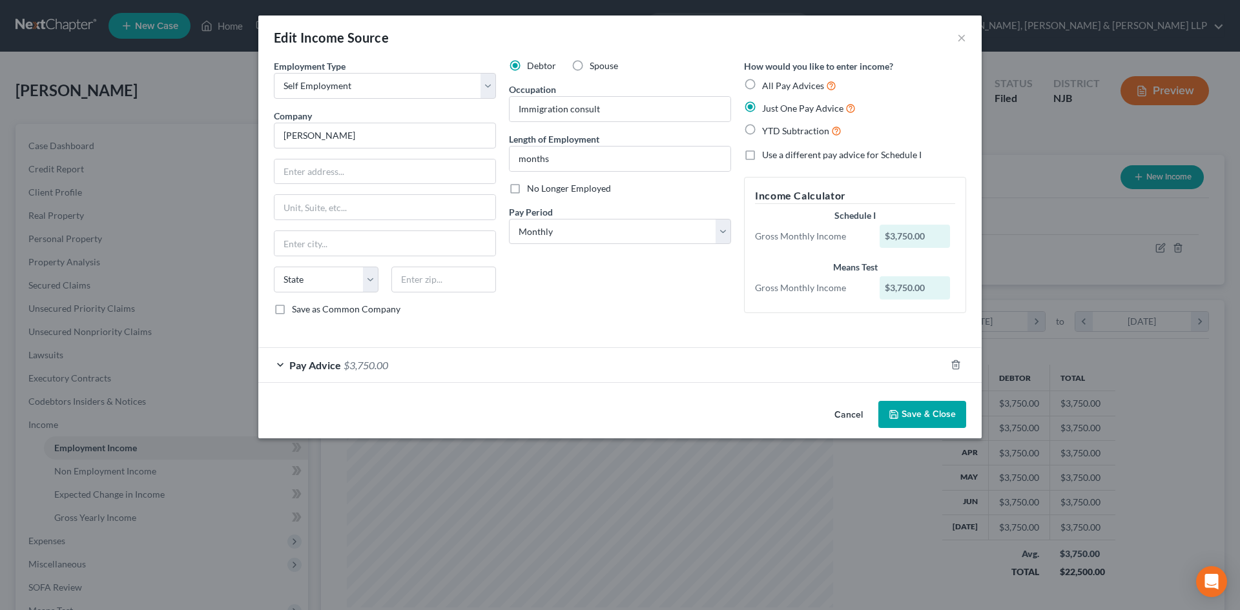
click at [429, 356] on div "Pay Advice $3,750.00" at bounding box center [601, 365] width 687 height 34
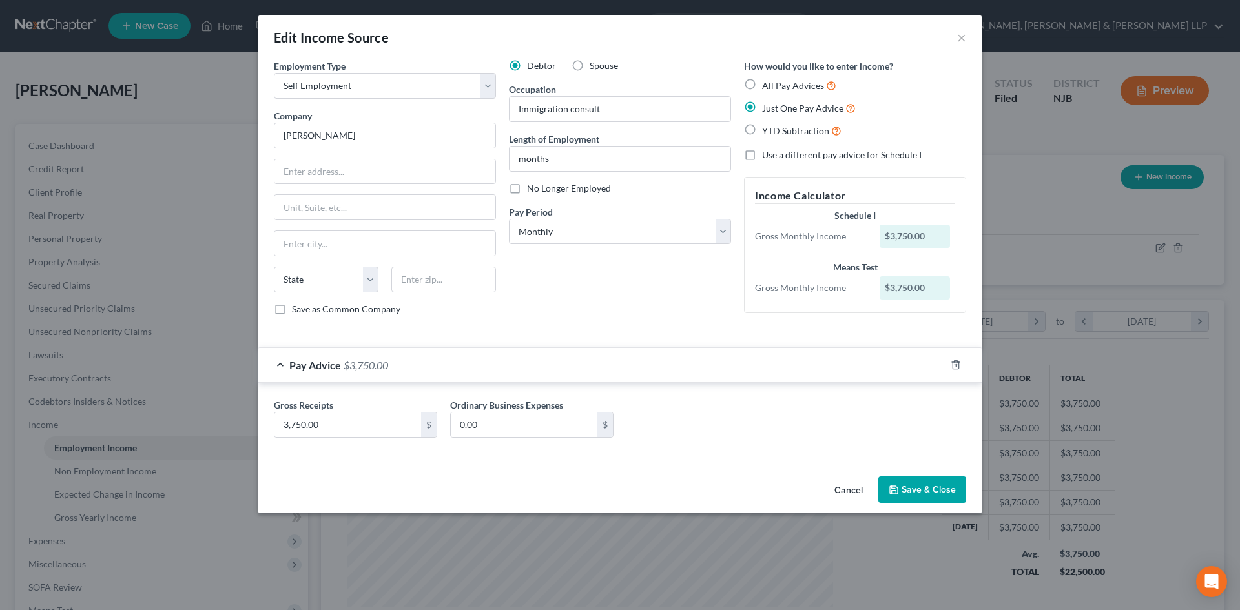
click at [439, 356] on div "Pay Advice $3,750.00" at bounding box center [601, 365] width 687 height 34
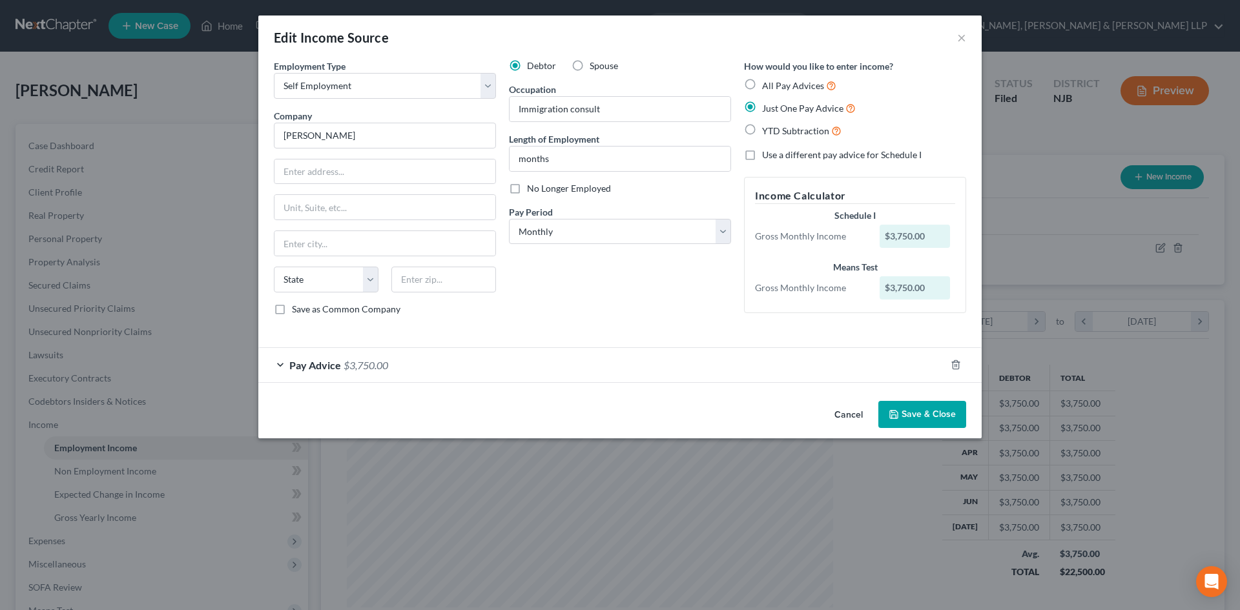
click at [946, 417] on button "Save & Close" at bounding box center [922, 414] width 88 height 27
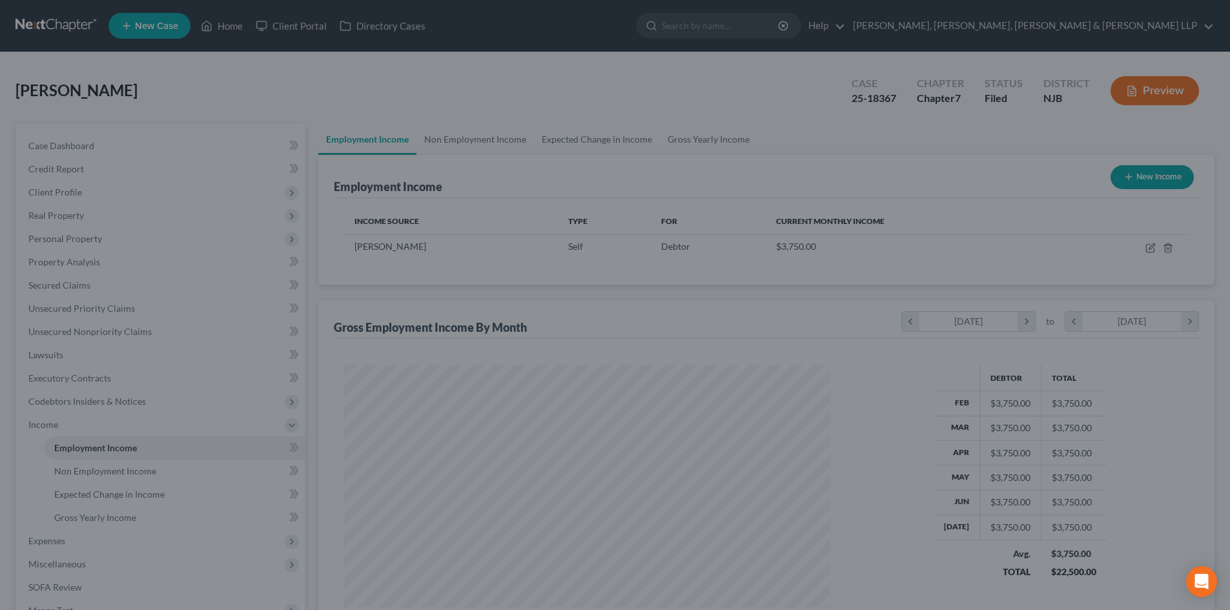
scroll to position [645674, 645407]
